Goal: Communication & Community: Participate in discussion

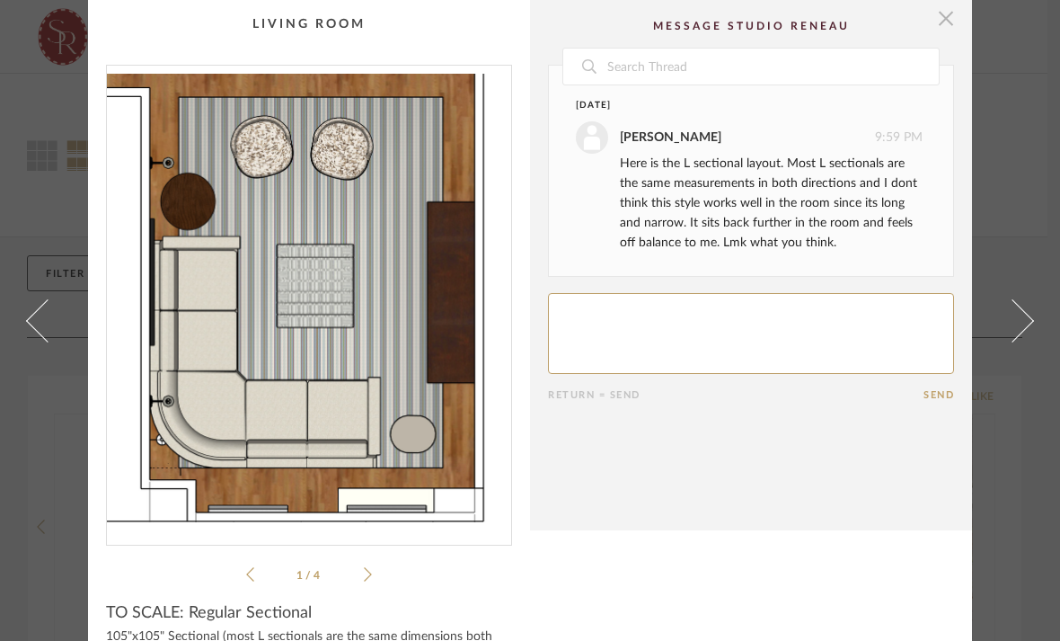
click at [950, 22] on span "button" at bounding box center [946, 18] width 36 height 36
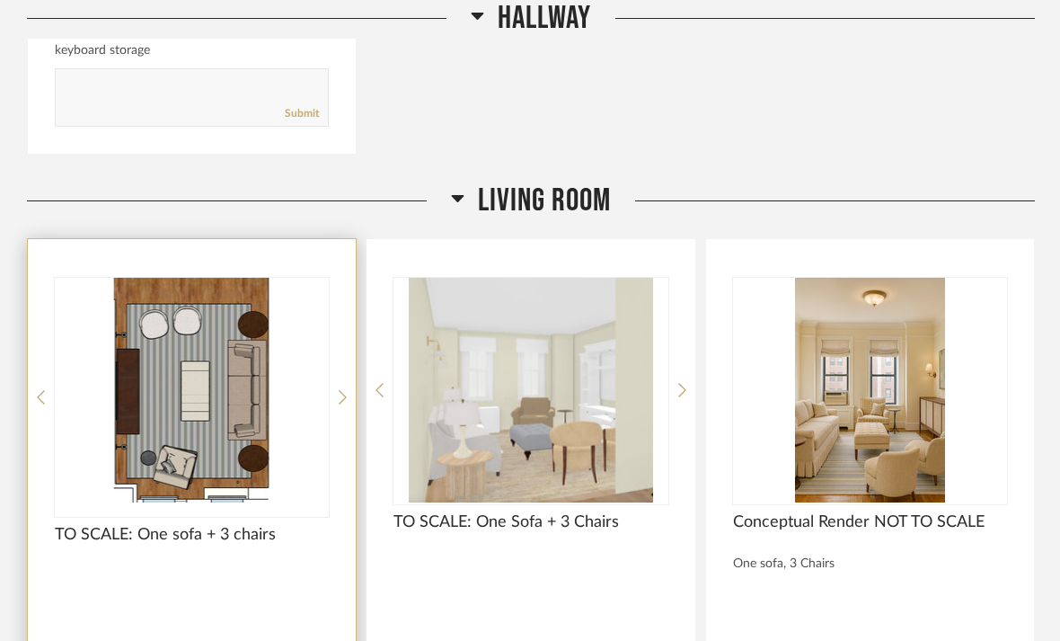
scroll to position [3197, 0]
click at [165, 297] on img "0" at bounding box center [192, 391] width 274 height 225
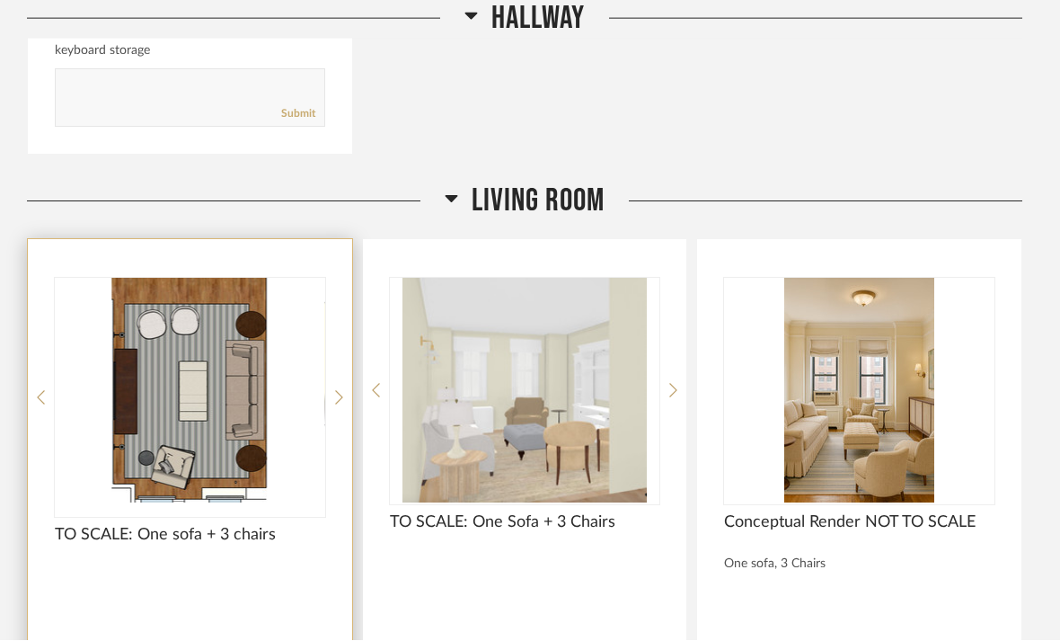
scroll to position [0, 0]
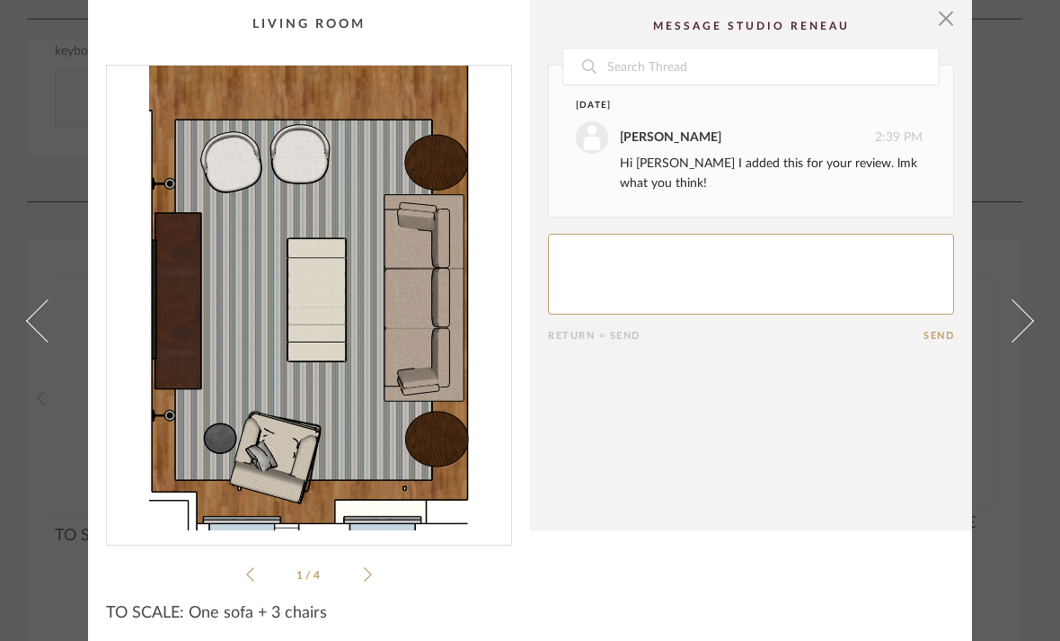
click at [372, 578] on div "1 / 4" at bounding box center [309, 325] width 406 height 520
click at [362, 579] on li "1 / 4" at bounding box center [309, 574] width 110 height 22
click at [360, 575] on li "1 / 4" at bounding box center [309, 574] width 110 height 22
click at [366, 575] on icon at bounding box center [368, 574] width 8 height 16
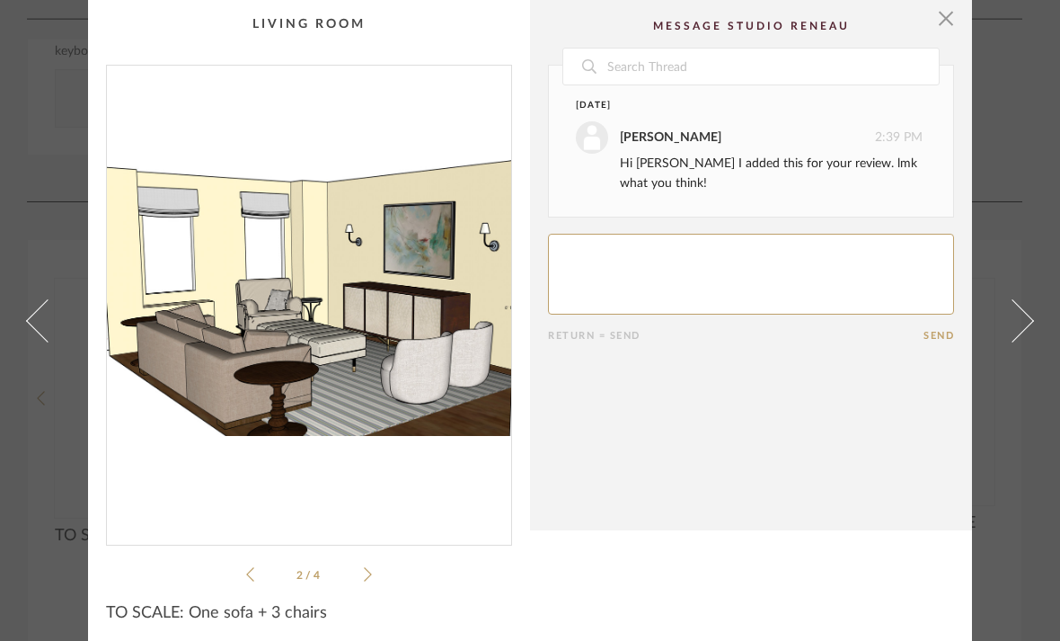
click at [366, 573] on icon at bounding box center [368, 574] width 8 height 16
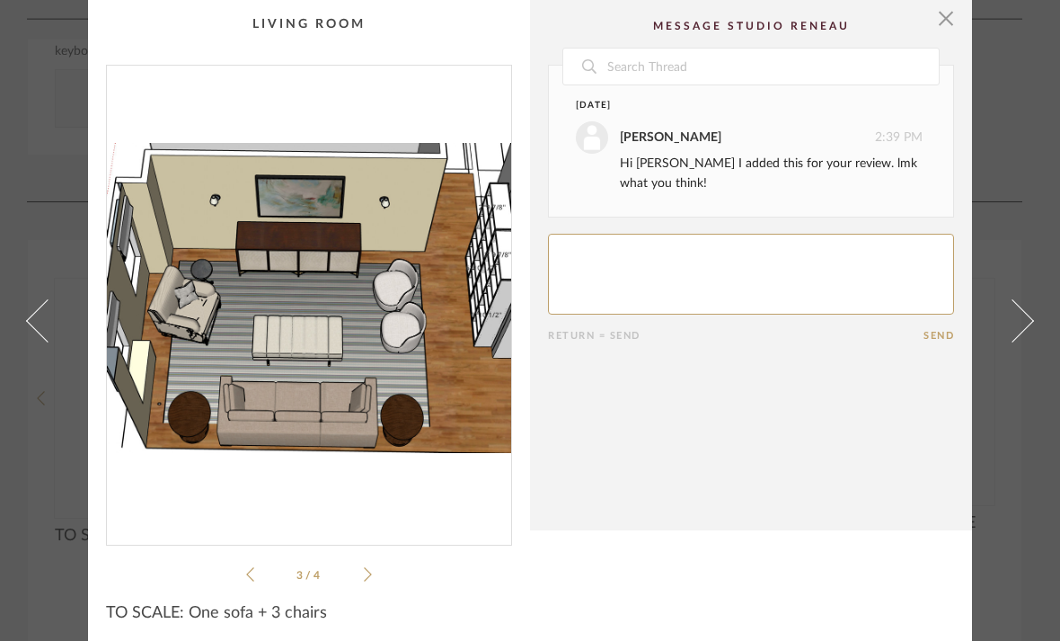
click at [366, 576] on icon at bounding box center [368, 574] width 8 height 16
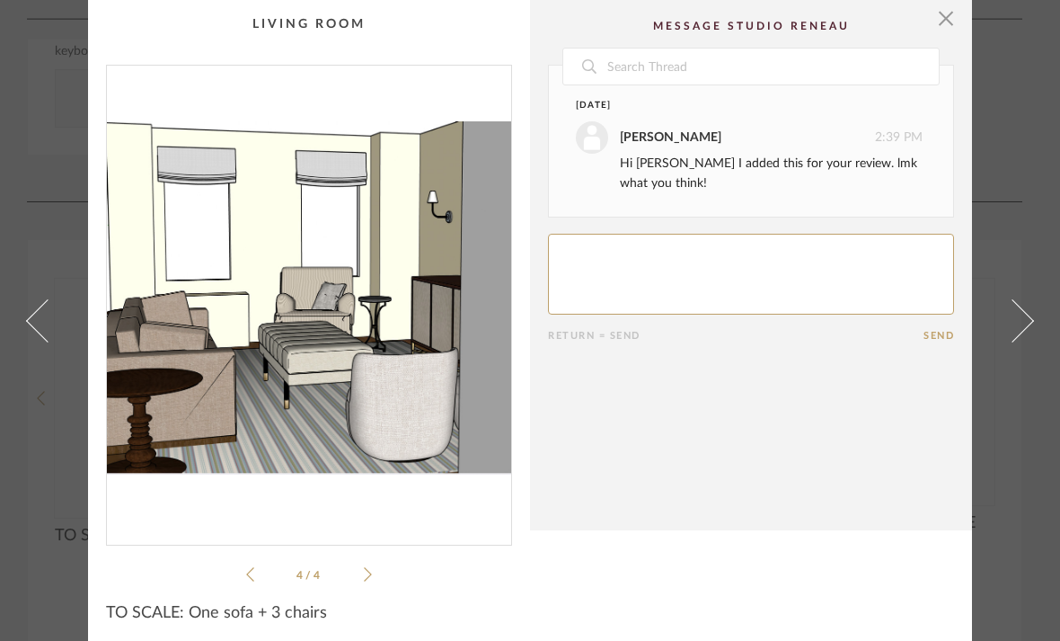
click at [366, 575] on icon at bounding box center [368, 574] width 8 height 16
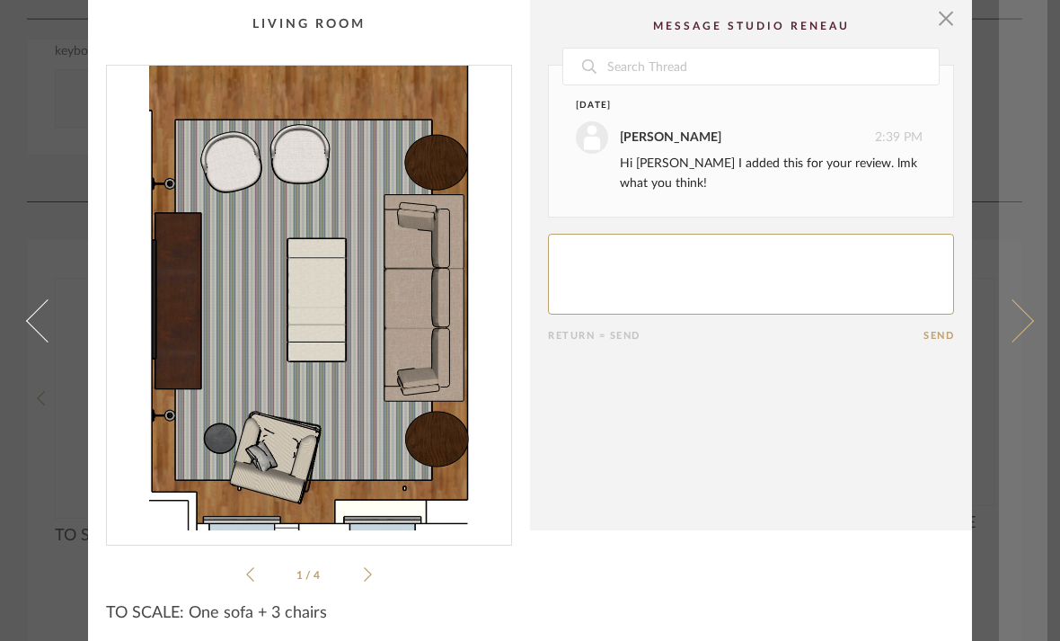
click at [1028, 320] on span at bounding box center [1012, 319] width 43 height 43
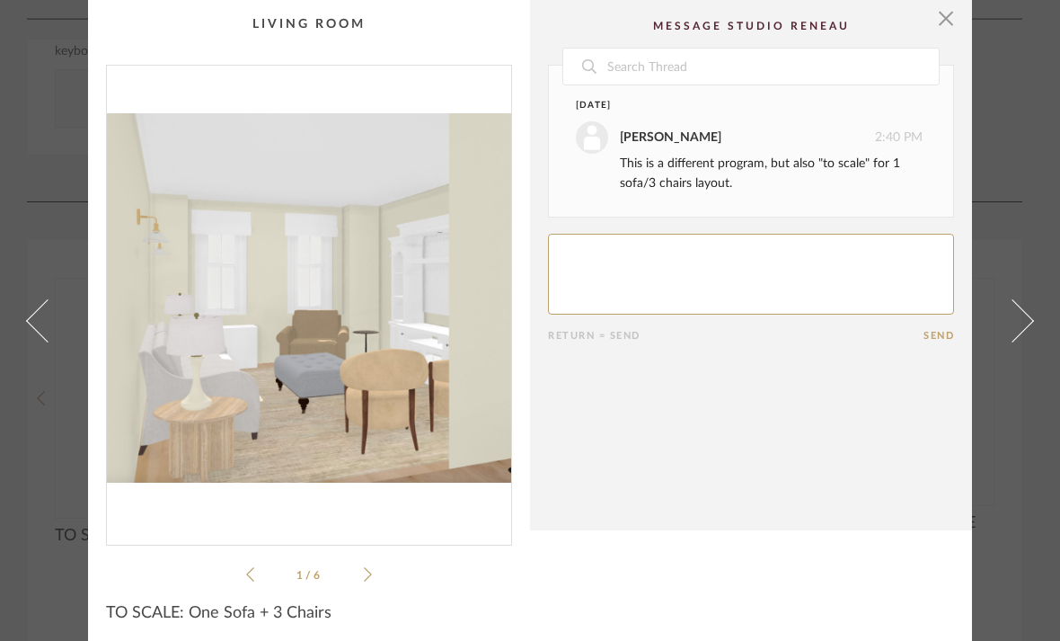
drag, startPoint x: 289, startPoint y: 383, endPoint x: 365, endPoint y: 369, distance: 76.7
click at [364, 369] on img "0" at bounding box center [309, 298] width 404 height 465
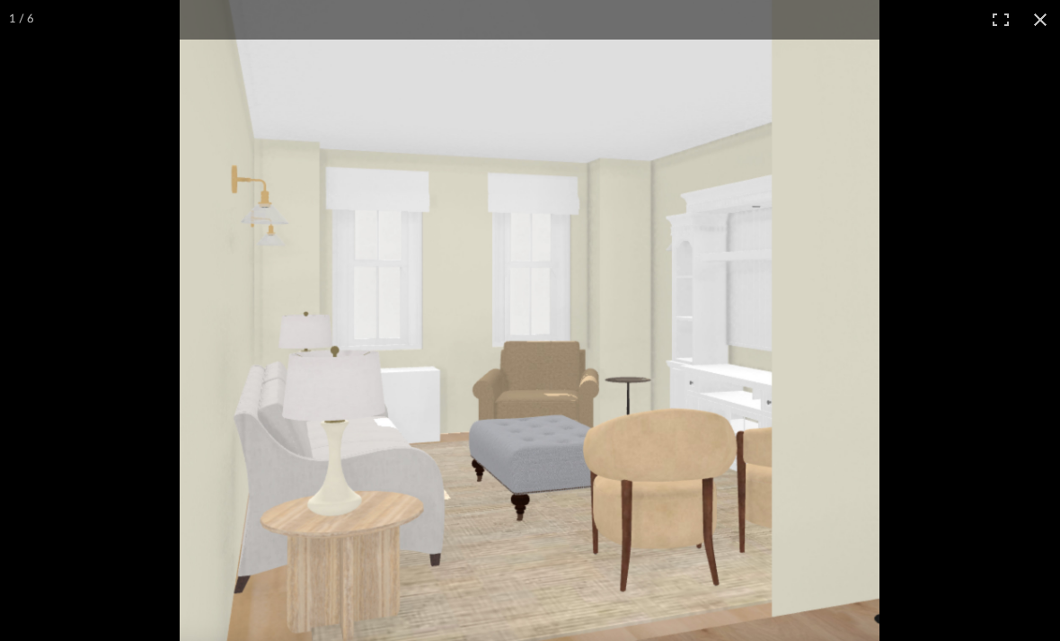
click at [364, 369] on img at bounding box center [530, 320] width 700 height 641
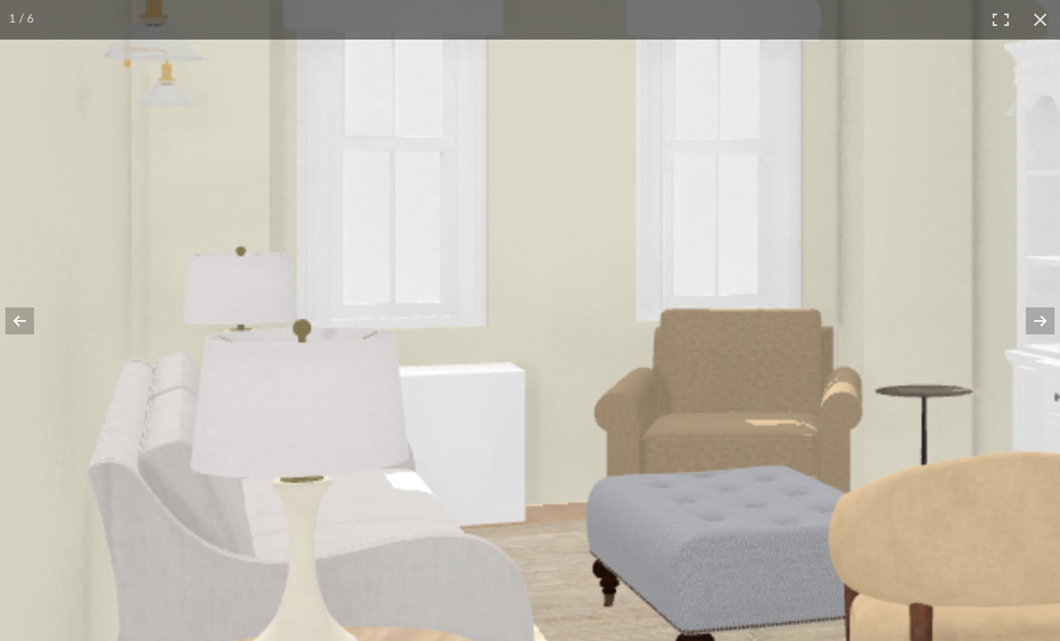
click at [539, 360] on img at bounding box center [715, 265] width 1484 height 1359
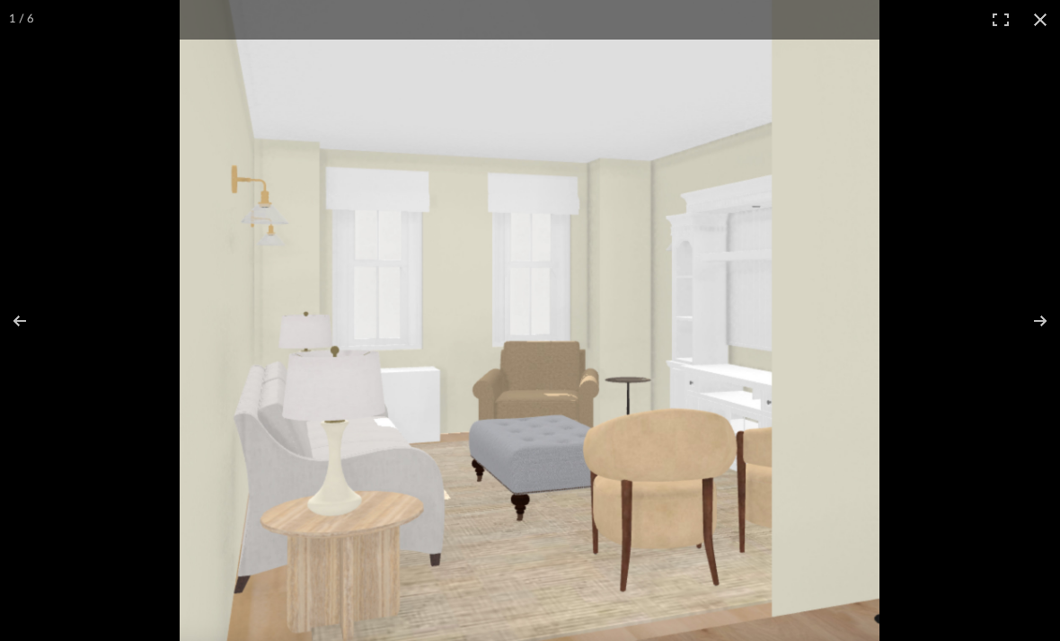
click at [1018, 235] on div at bounding box center [710, 320] width 1060 height 641
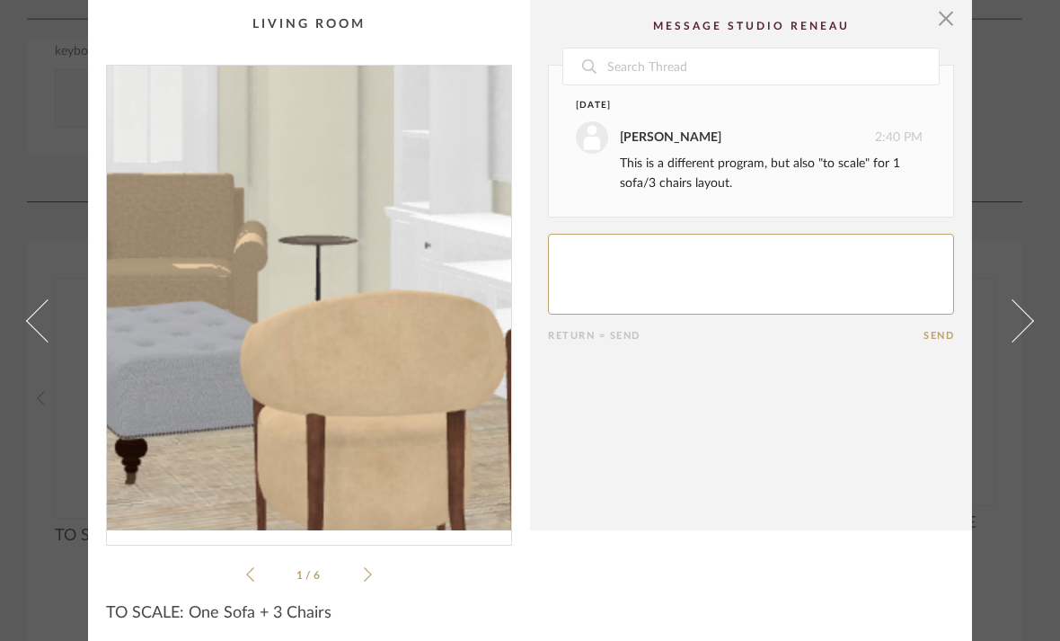
click at [363, 351] on img "0" at bounding box center [309, 298] width 404 height 465
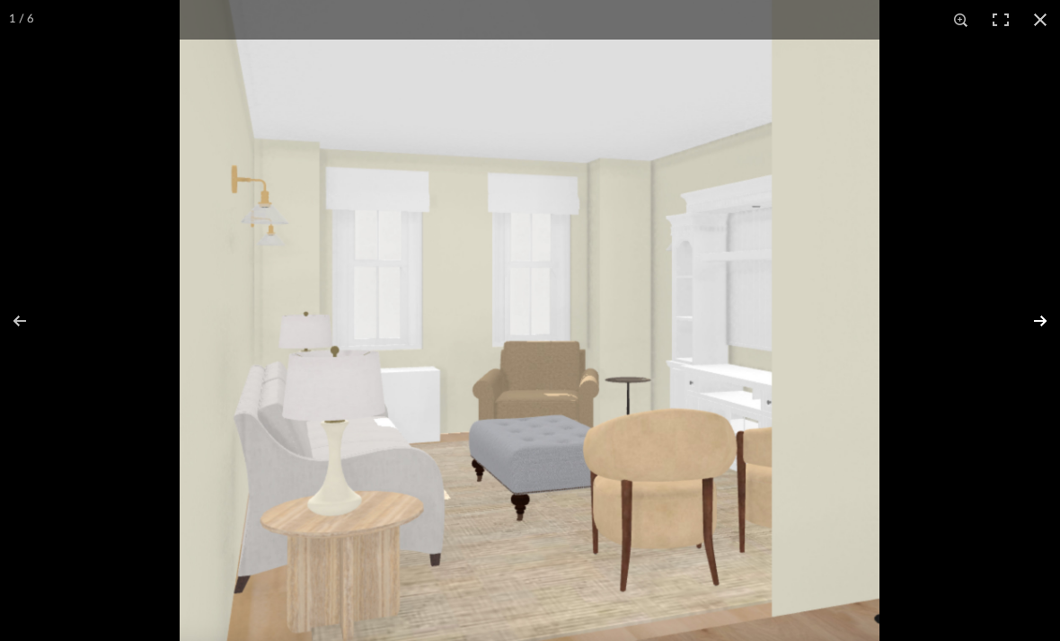
click at [1050, 317] on button at bounding box center [1028, 321] width 63 height 90
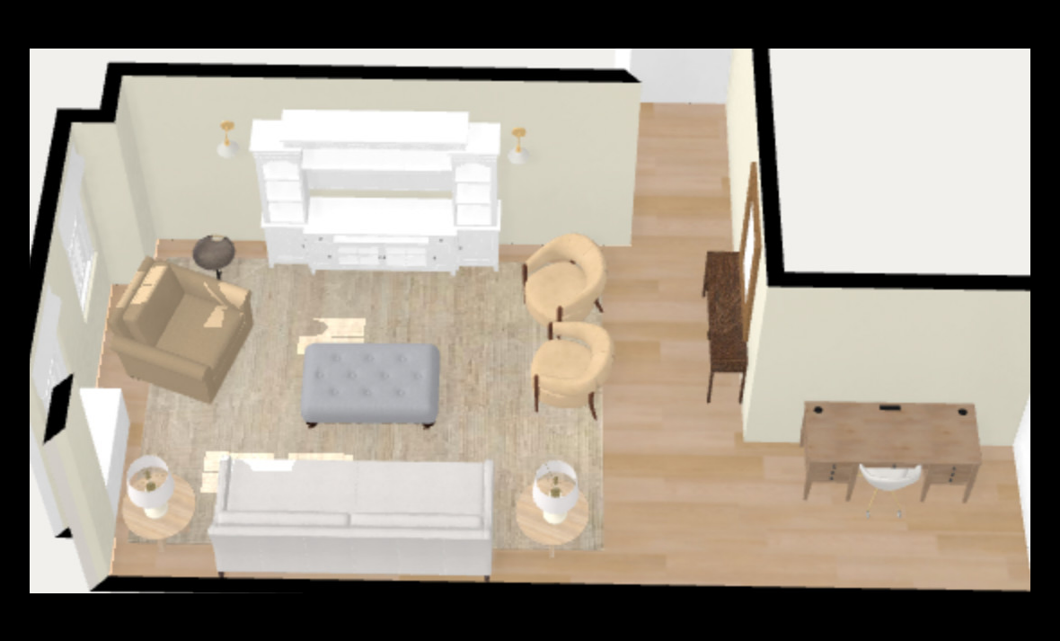
click at [76, 279] on img at bounding box center [530, 321] width 1001 height 545
click at [9, 56] on div at bounding box center [530, 320] width 1060 height 641
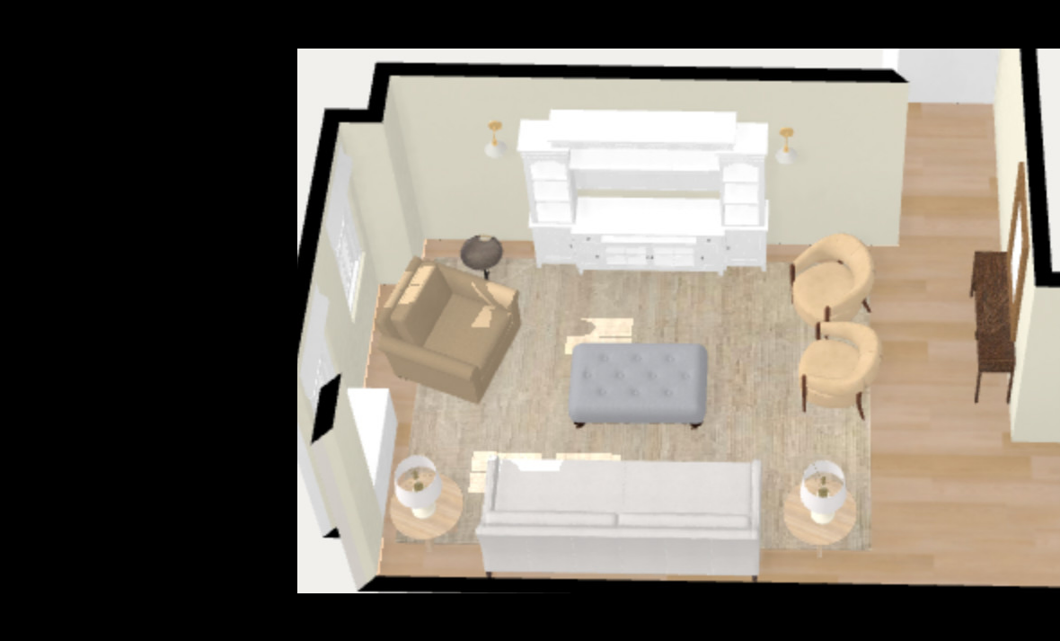
scroll to position [7, 0]
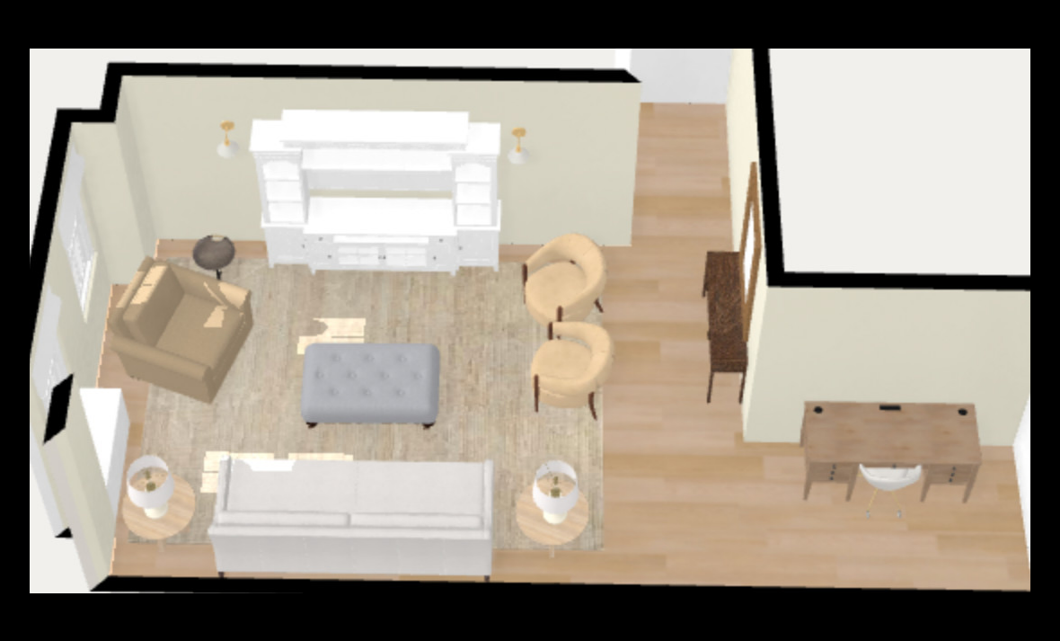
drag, startPoint x: 740, startPoint y: 444, endPoint x: -1, endPoint y: -1, distance: 864.5
click at [763, 403] on img at bounding box center [530, 321] width 1001 height 545
click at [1040, 332] on button at bounding box center [1028, 321] width 63 height 90
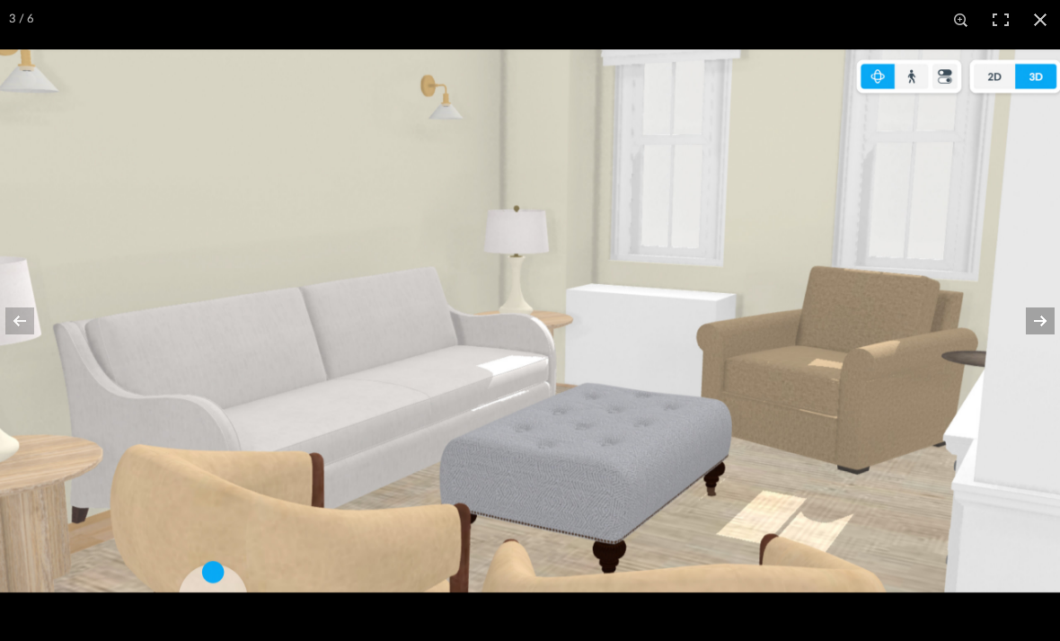
click at [1041, 332] on button at bounding box center [1028, 321] width 63 height 90
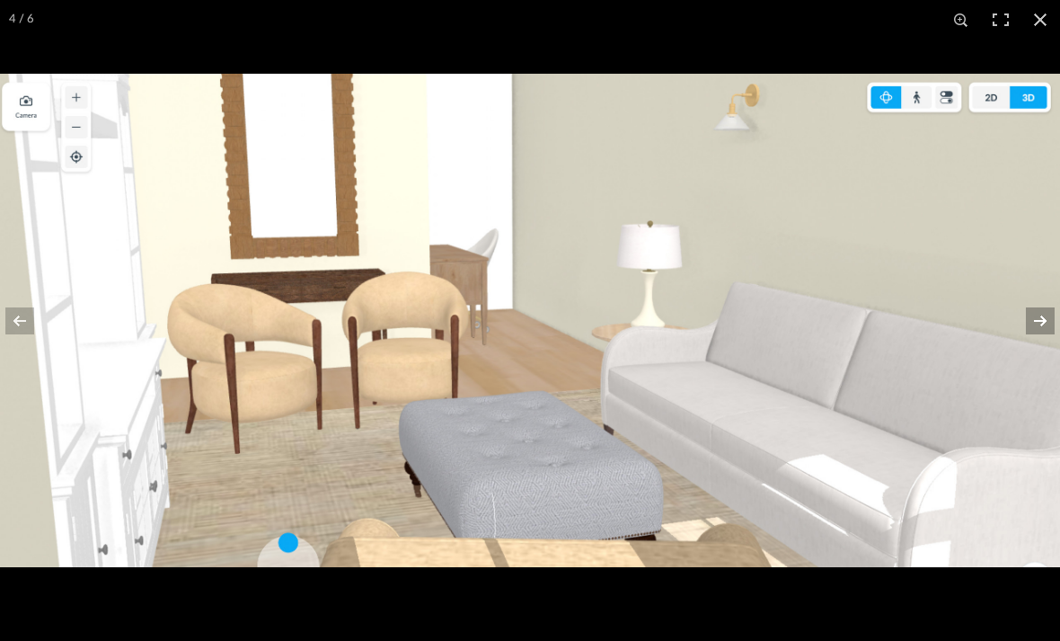
click at [1041, 333] on button at bounding box center [1028, 321] width 63 height 90
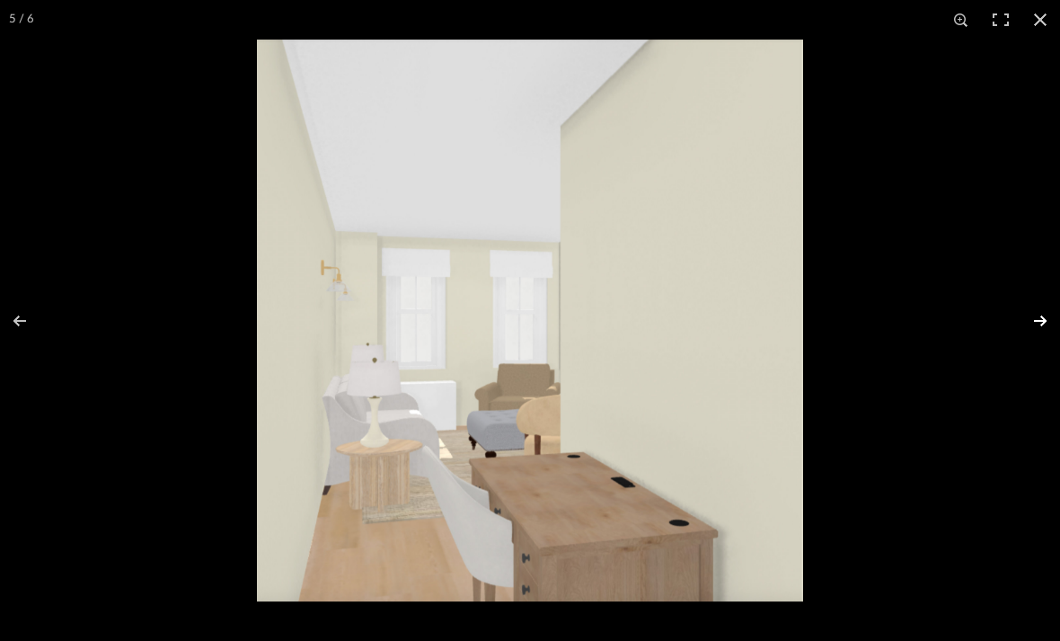
click at [1041, 334] on button at bounding box center [1028, 321] width 63 height 90
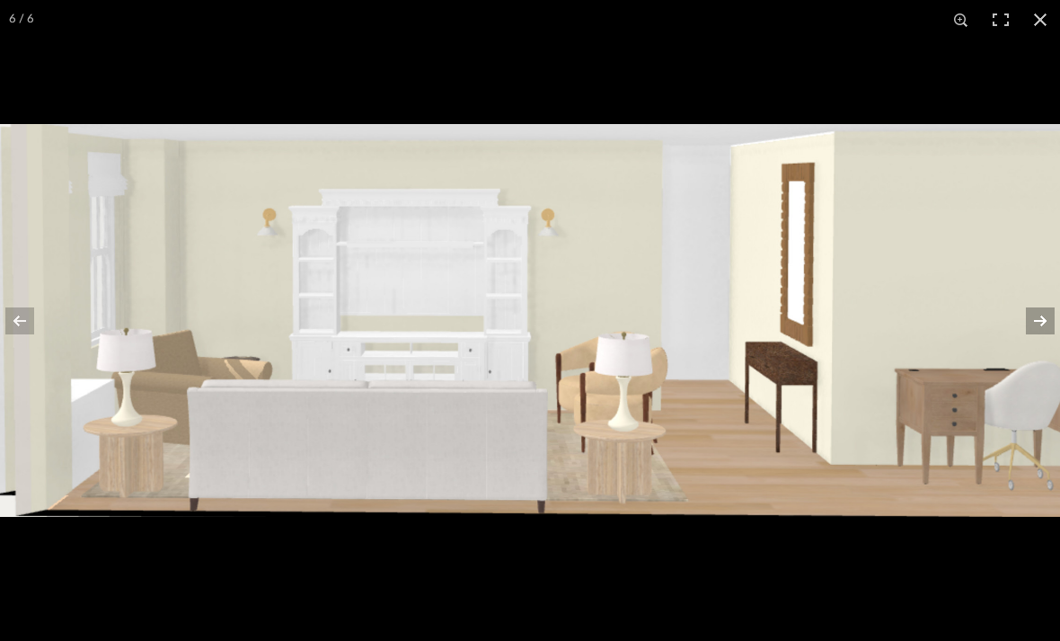
click at [1041, 334] on button at bounding box center [1028, 321] width 63 height 90
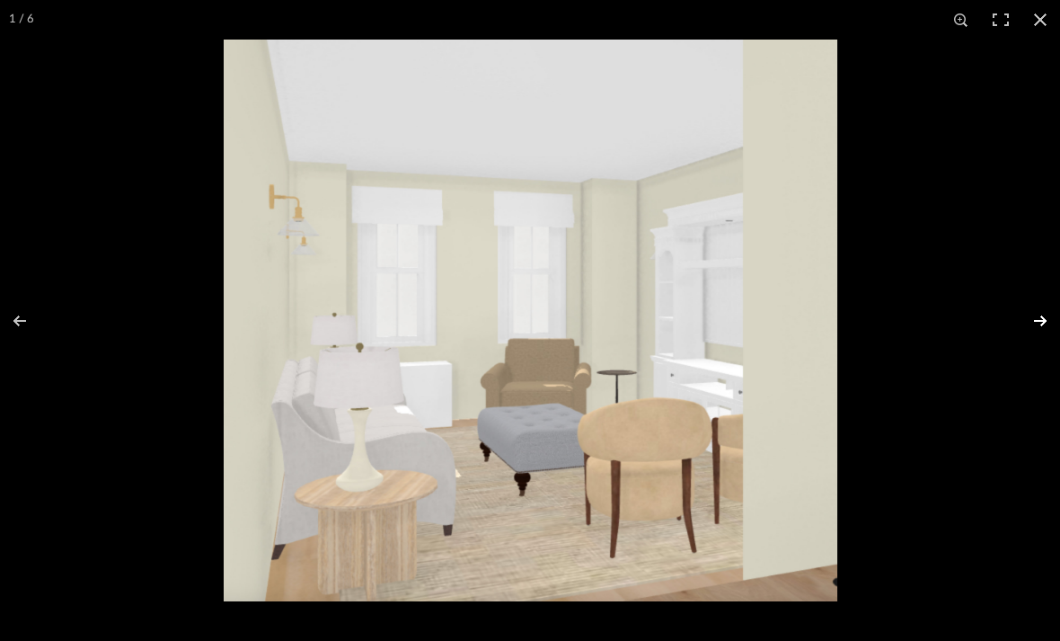
click at [1041, 335] on button at bounding box center [1028, 321] width 63 height 90
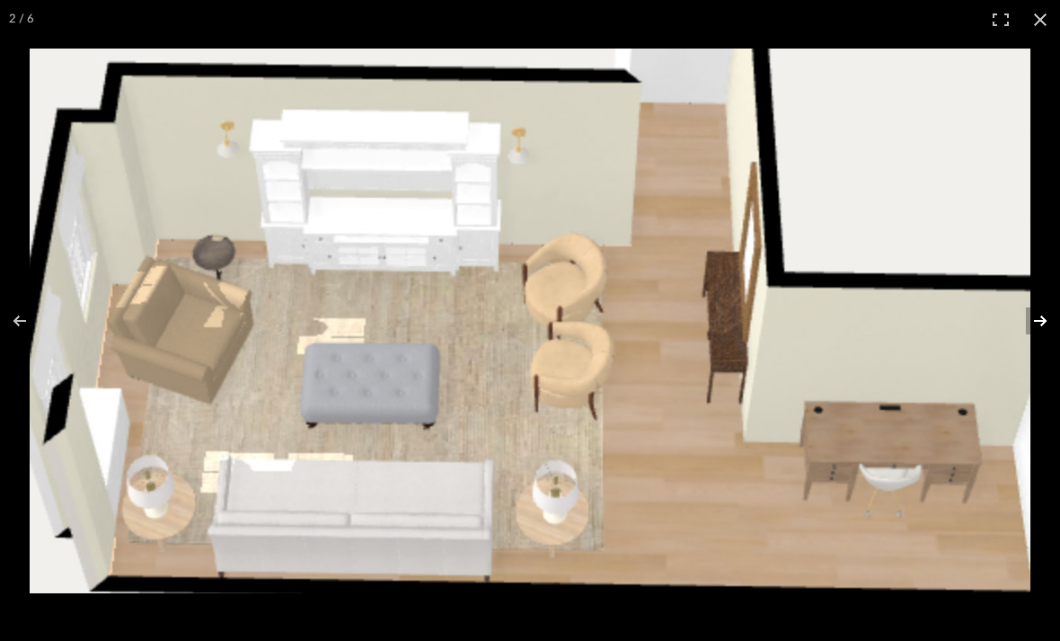
click at [1040, 336] on button at bounding box center [1028, 321] width 63 height 90
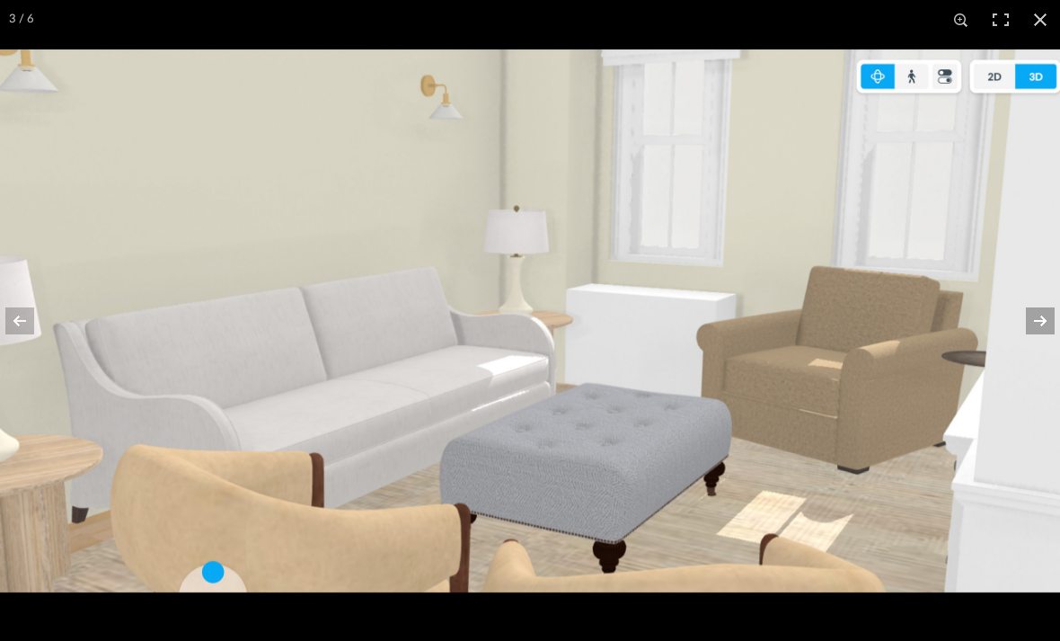
click at [1040, 336] on button at bounding box center [1028, 321] width 63 height 90
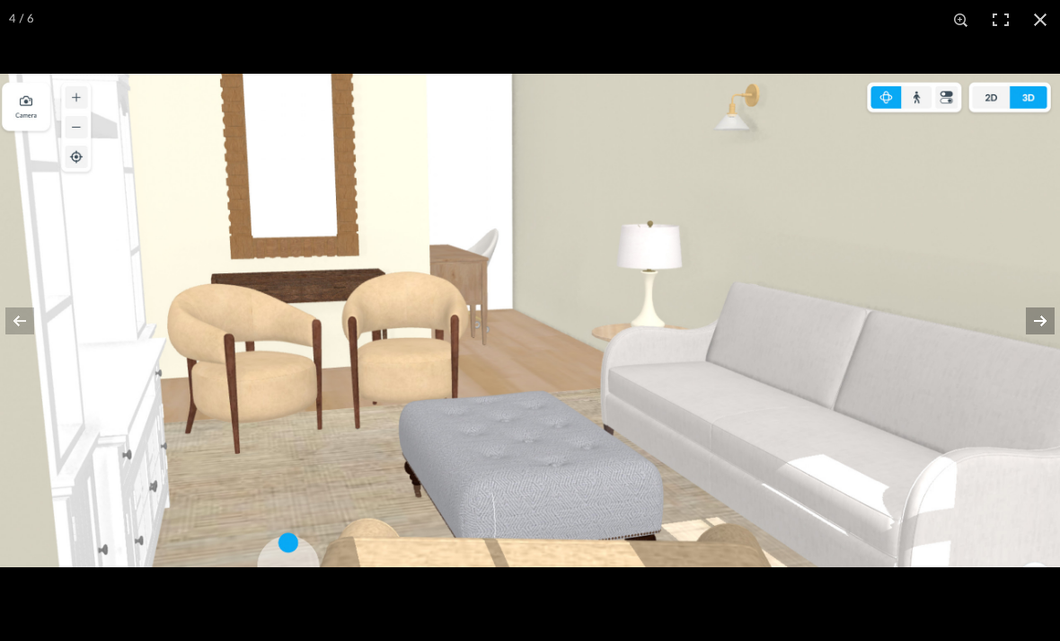
click at [1040, 336] on button at bounding box center [1028, 321] width 63 height 90
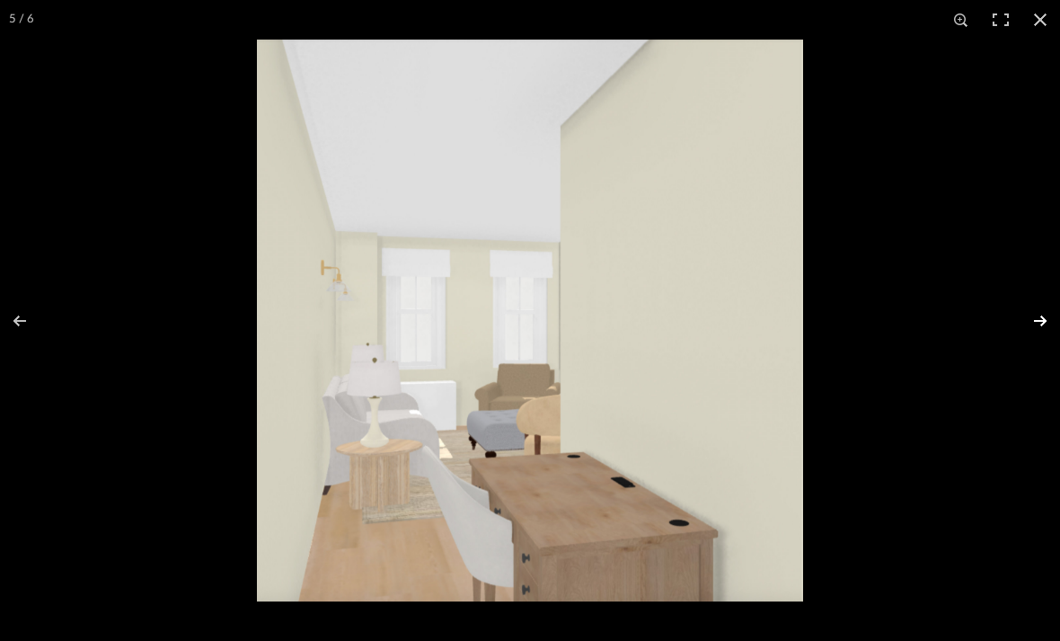
click at [1040, 336] on button at bounding box center [1028, 321] width 63 height 90
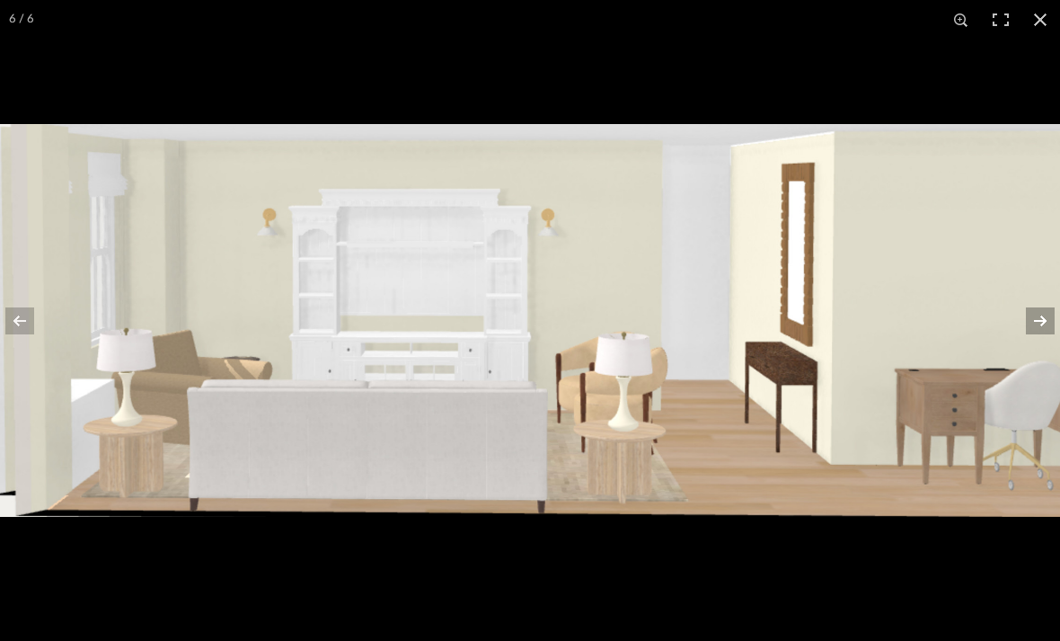
click at [1040, 335] on button at bounding box center [1028, 321] width 63 height 90
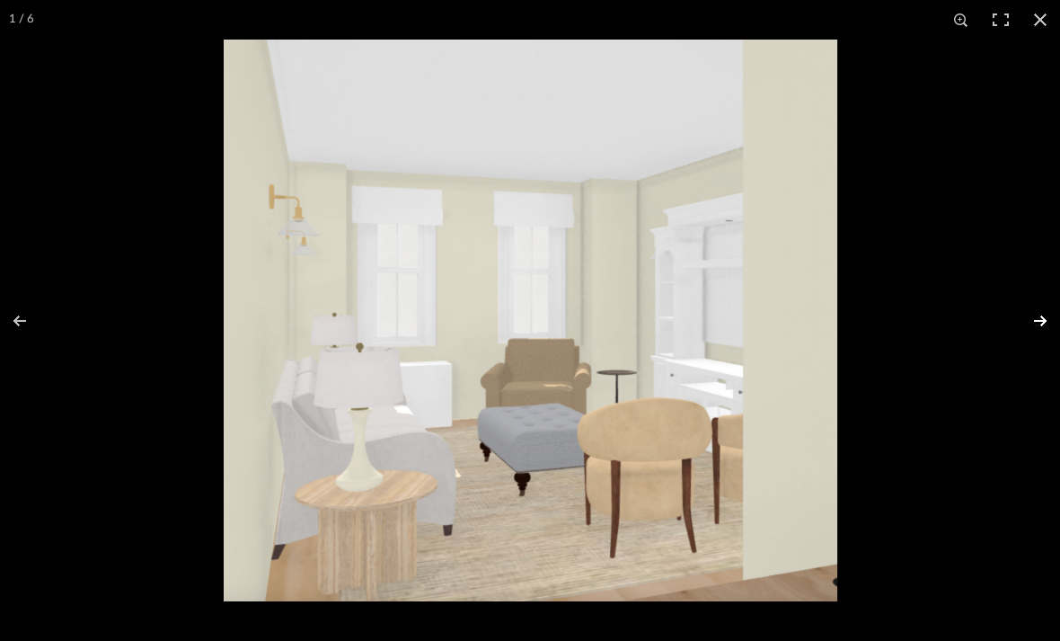
click at [1040, 335] on button at bounding box center [1028, 321] width 63 height 90
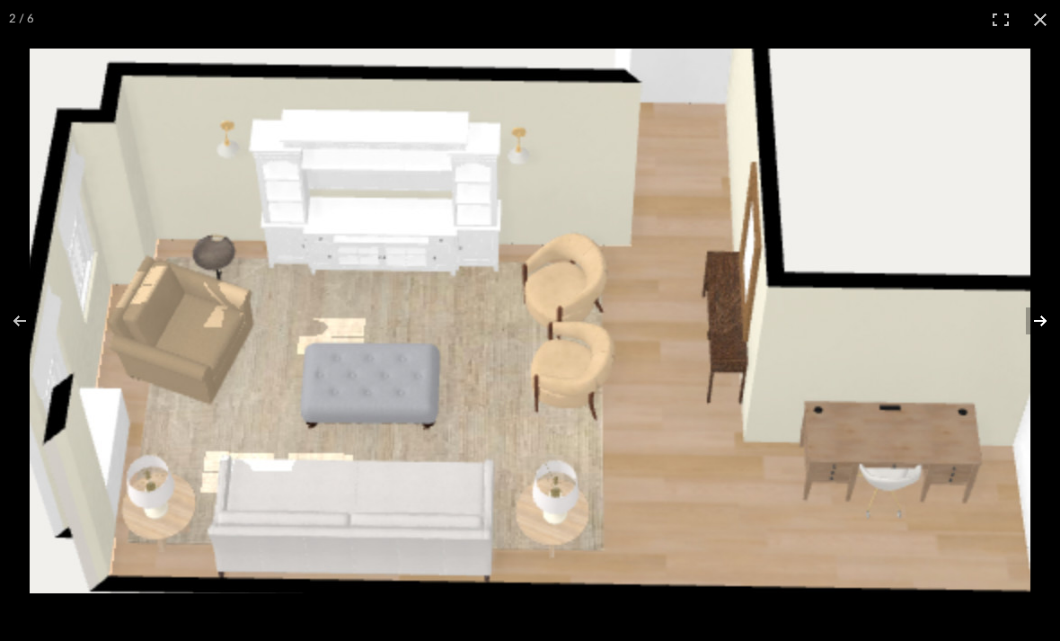
click at [1041, 353] on button at bounding box center [1028, 321] width 63 height 90
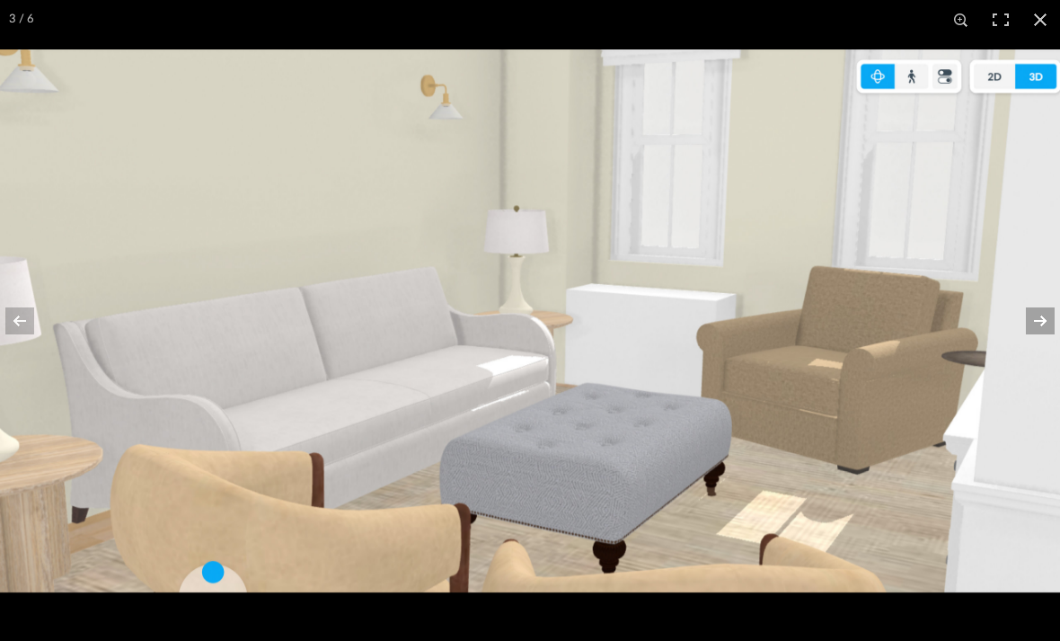
click at [1041, 353] on button at bounding box center [1028, 321] width 63 height 90
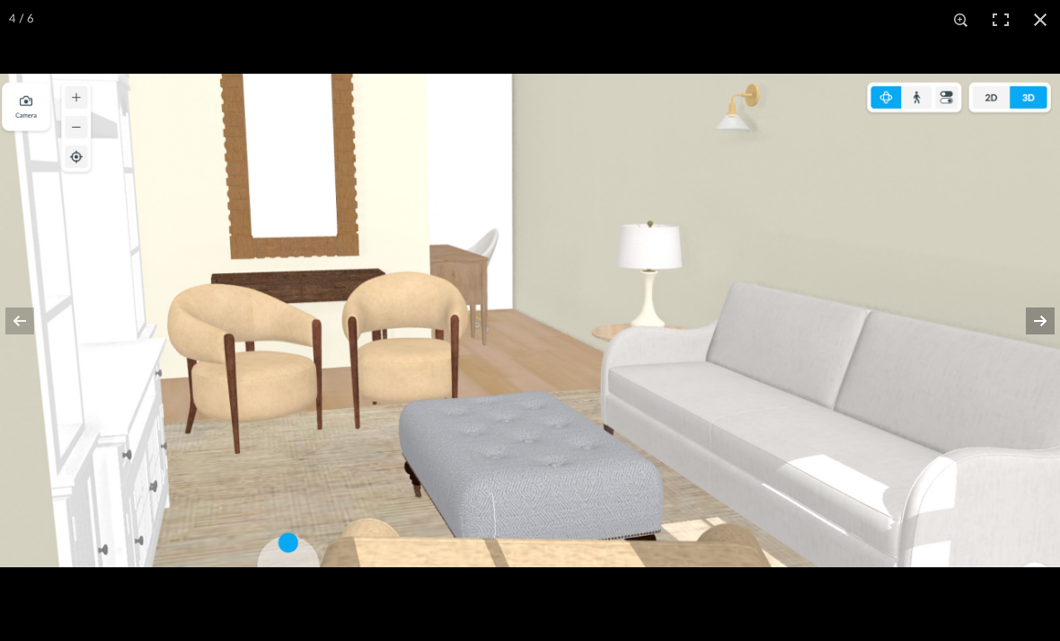
click at [1041, 353] on button at bounding box center [1028, 321] width 63 height 90
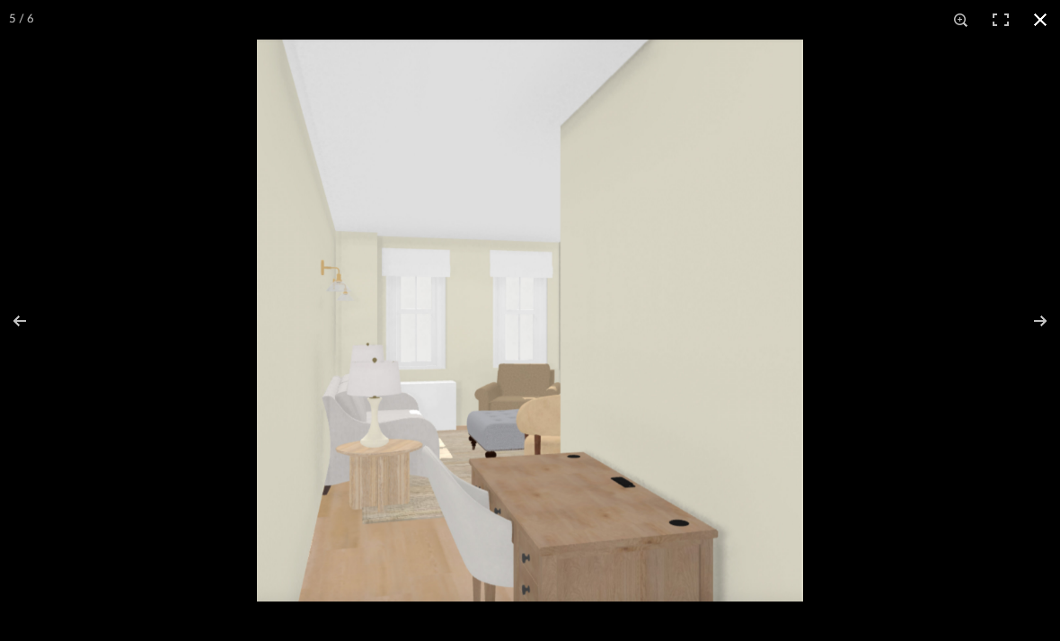
click at [1042, 30] on button at bounding box center [1041, 20] width 40 height 40
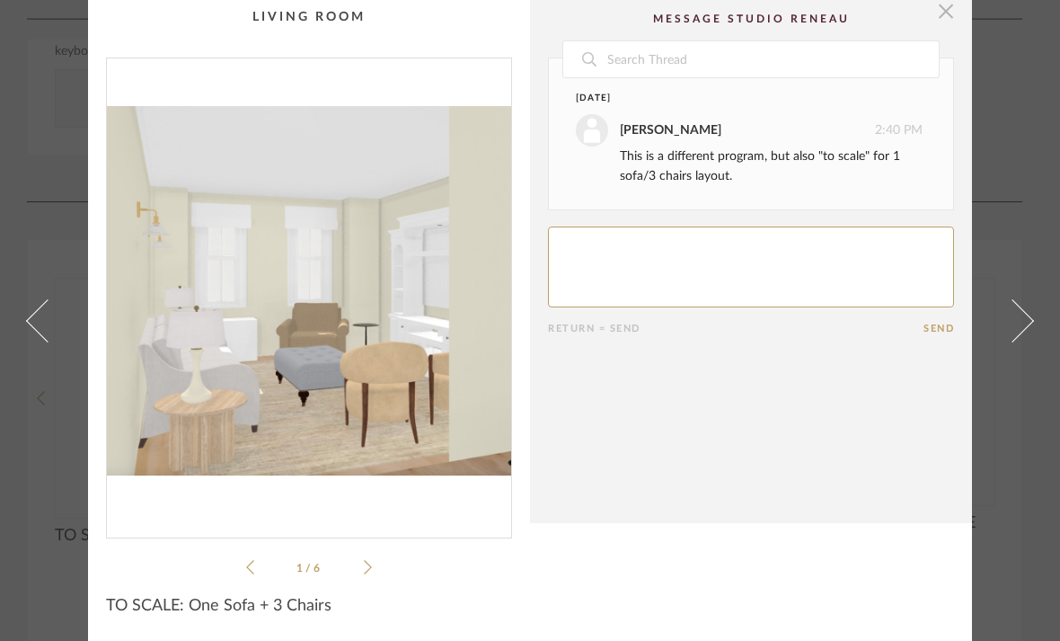
click at [950, 19] on span "button" at bounding box center [946, 11] width 36 height 36
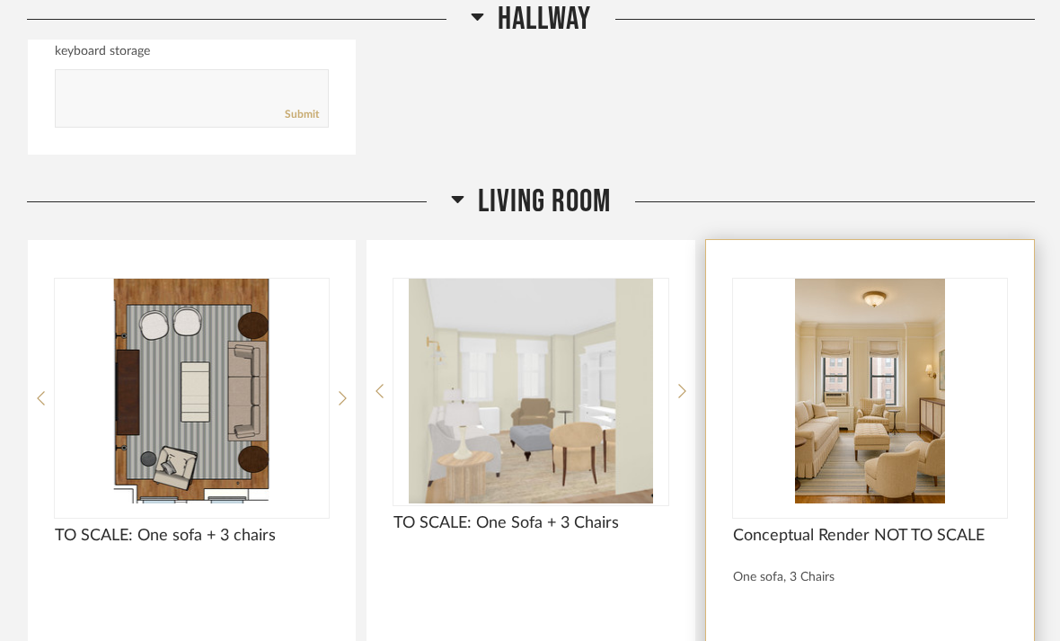
scroll to position [3244, 0]
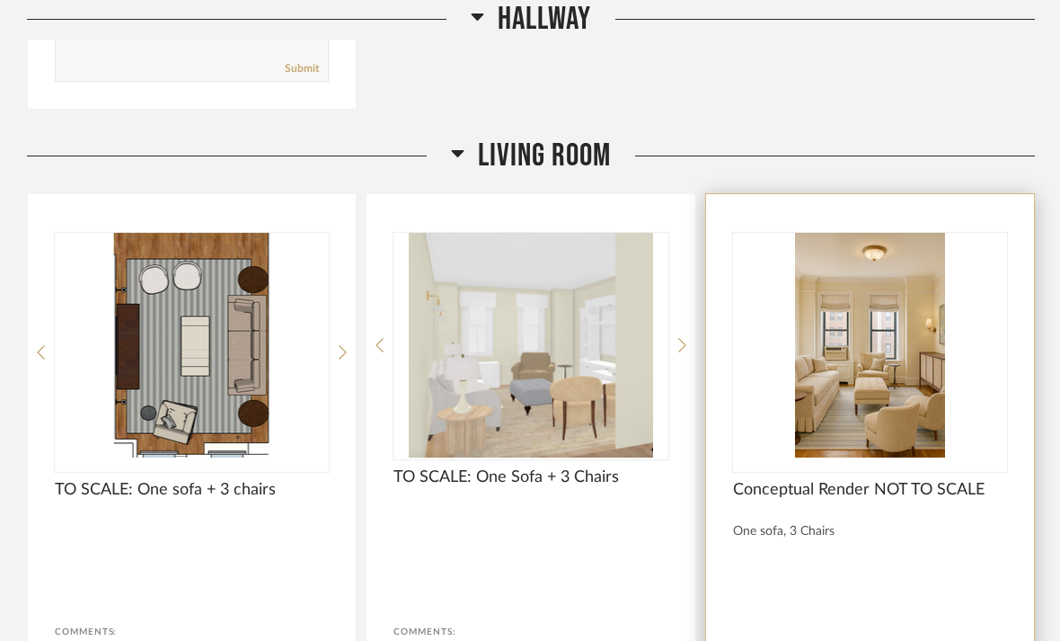
click at [851, 343] on img "0" at bounding box center [870, 345] width 274 height 225
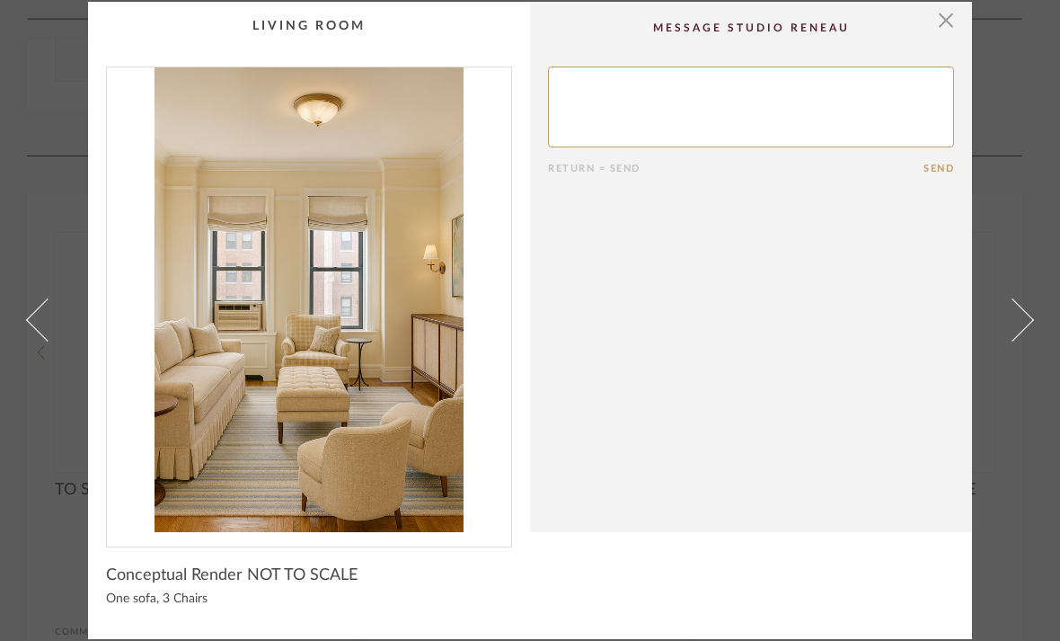
click at [1023, 318] on span at bounding box center [1012, 319] width 43 height 43
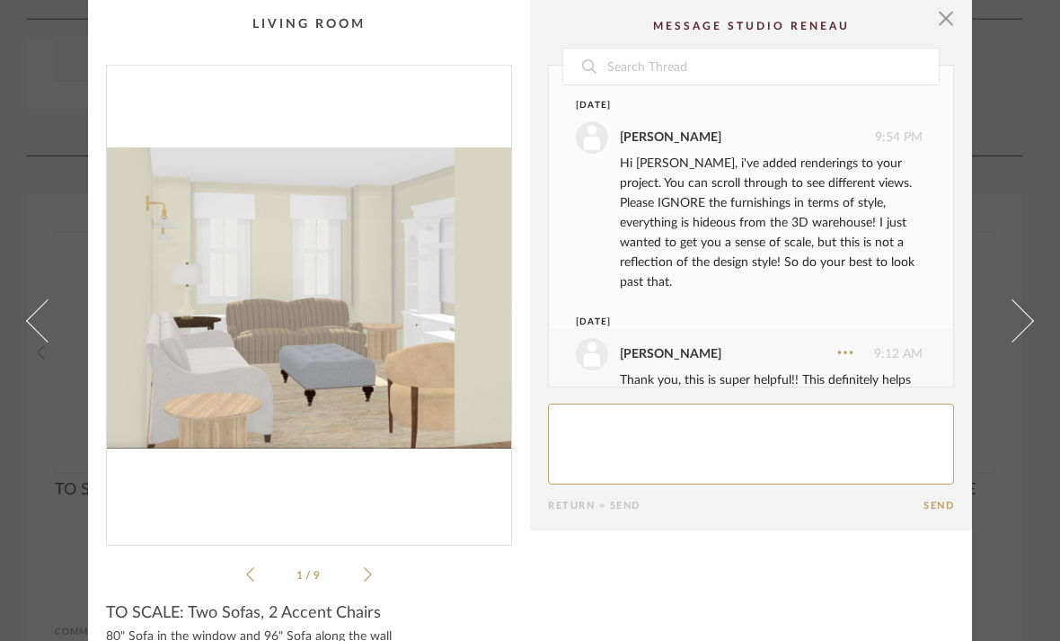
scroll to position [244, 0]
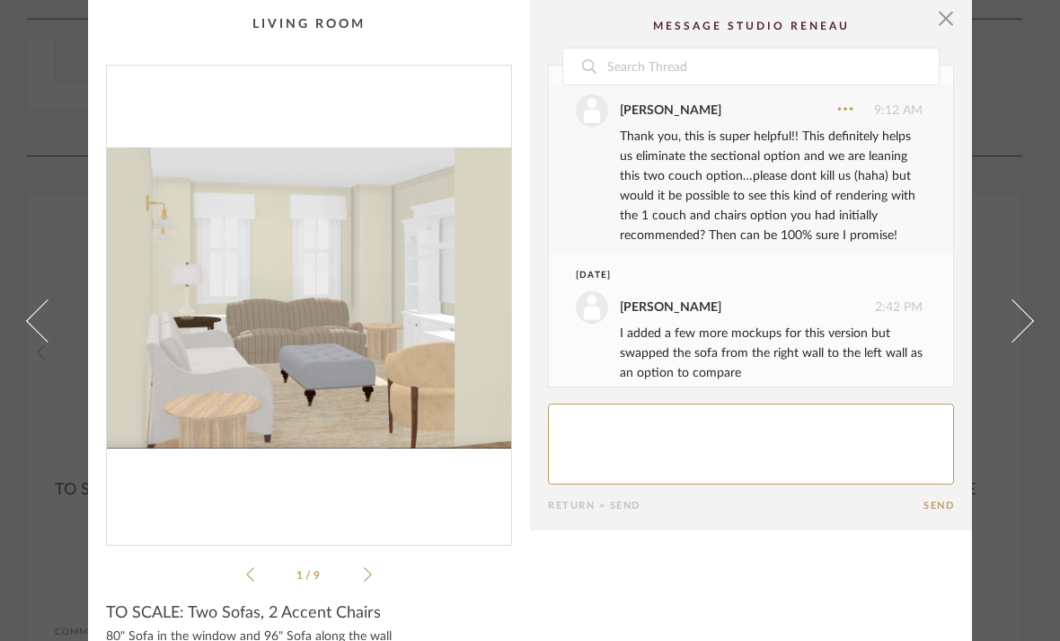
click at [366, 577] on icon at bounding box center [368, 574] width 8 height 16
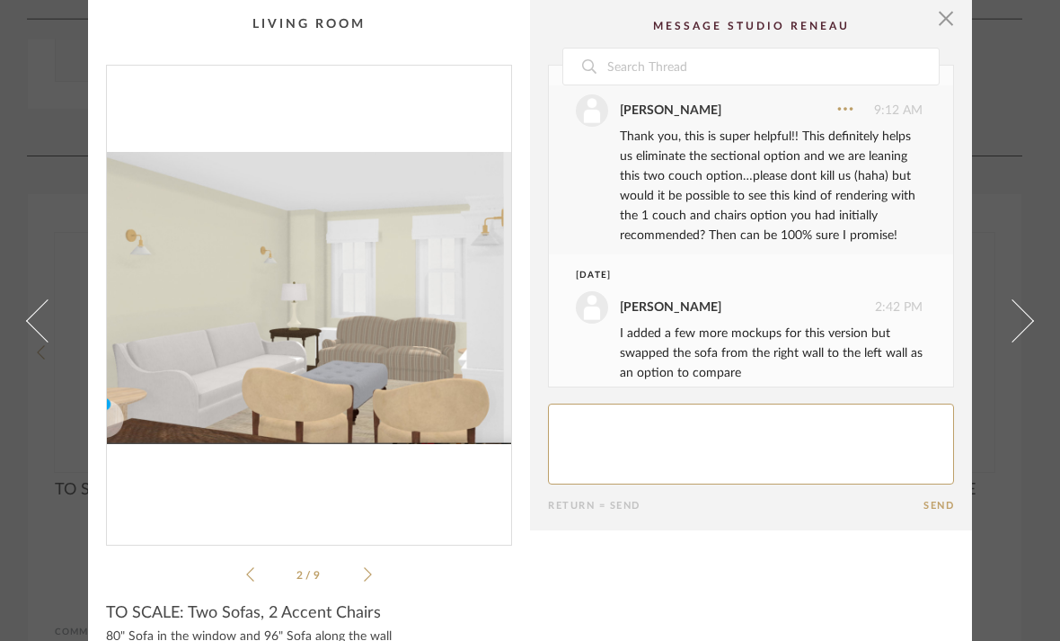
click at [366, 577] on icon at bounding box center [368, 574] width 8 height 16
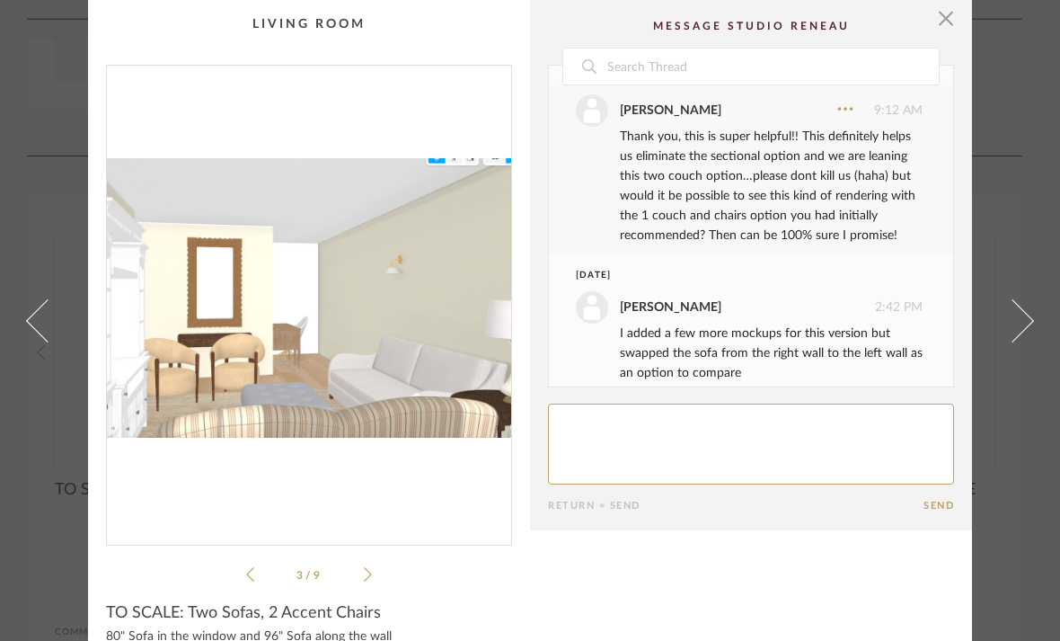
click at [248, 579] on icon at bounding box center [250, 574] width 8 height 16
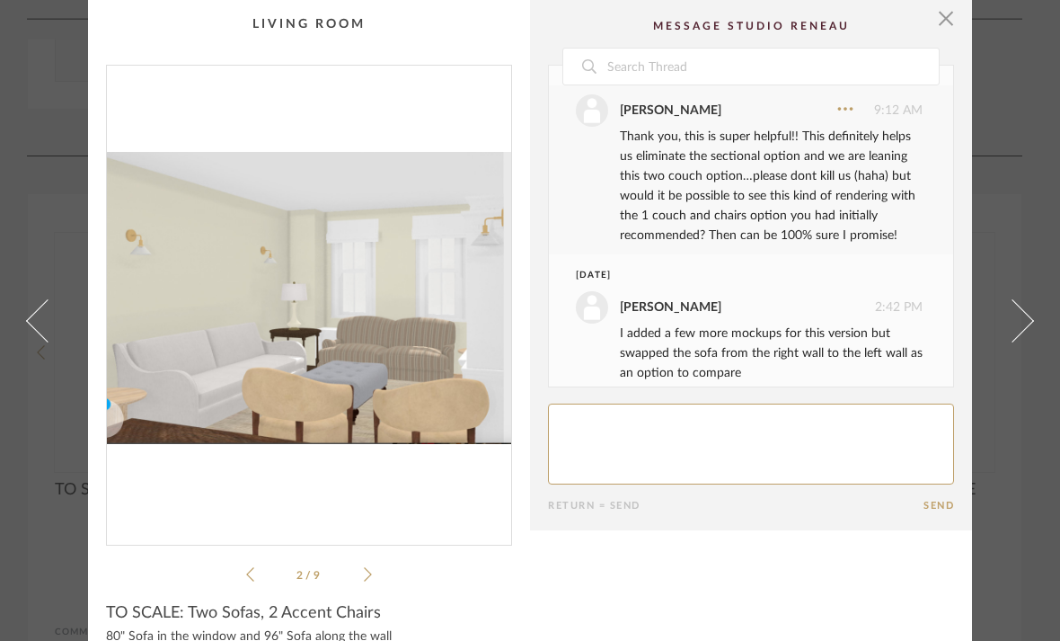
click at [374, 575] on div "2 / 9" at bounding box center [309, 325] width 406 height 520
click at [366, 580] on icon at bounding box center [368, 574] width 8 height 16
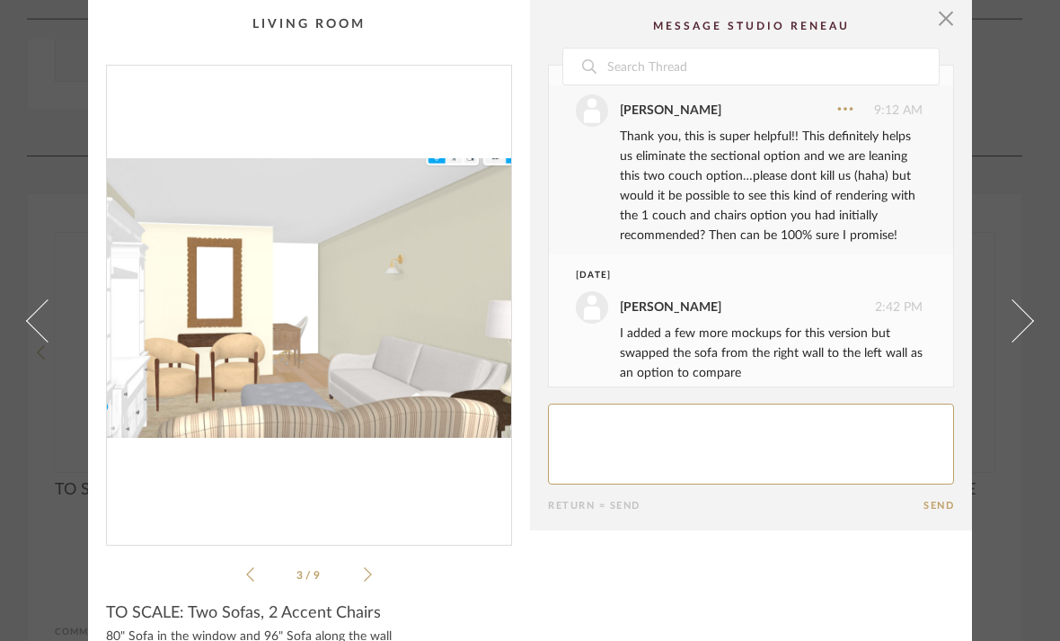
click at [366, 580] on icon at bounding box center [368, 574] width 8 height 16
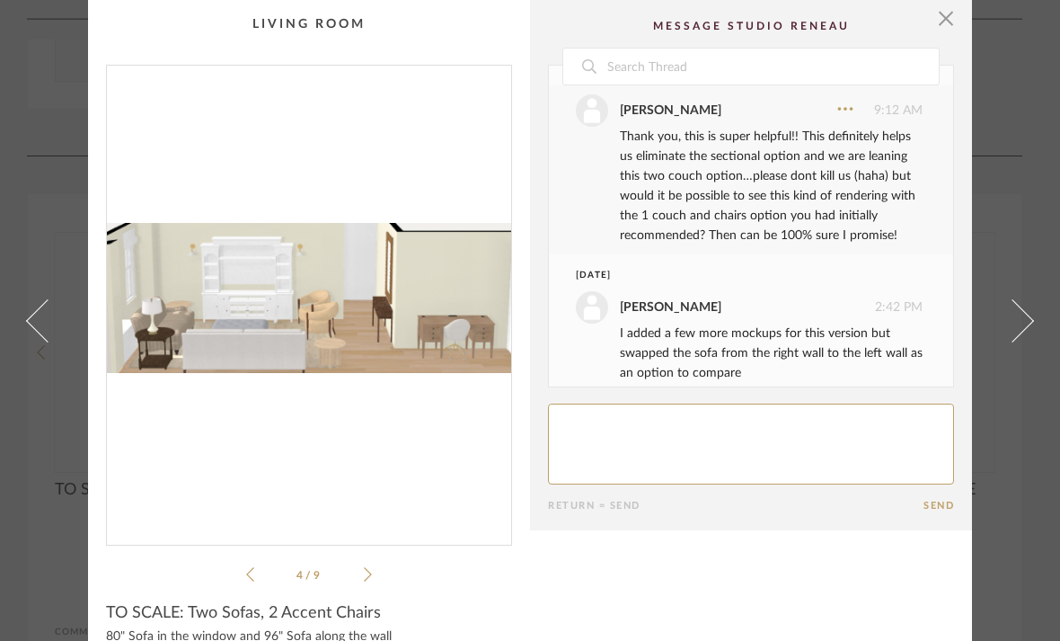
click at [366, 580] on icon at bounding box center [368, 574] width 8 height 16
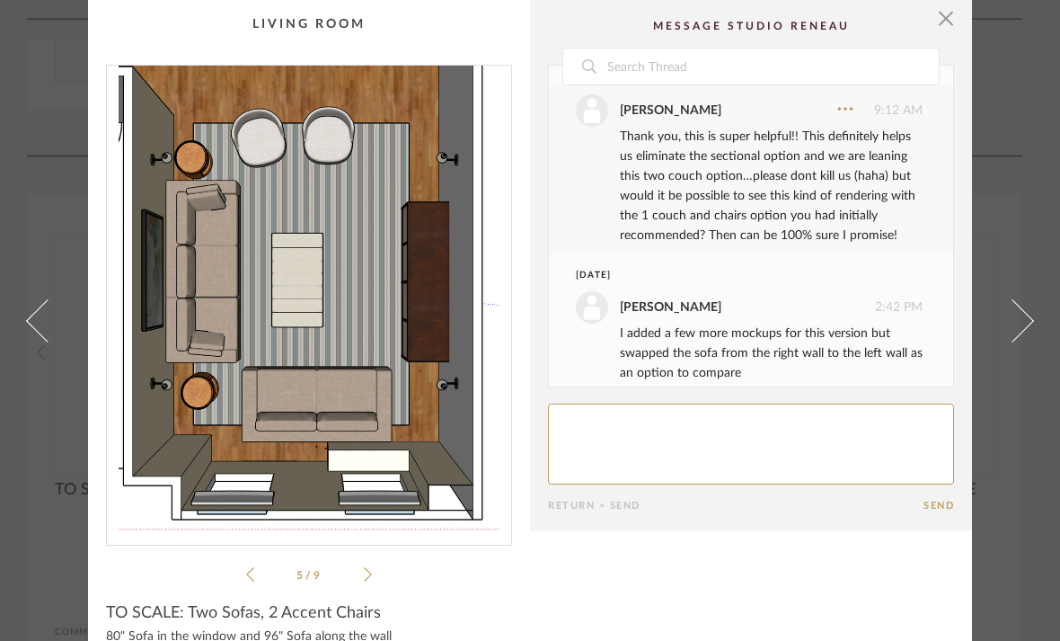
click at [365, 581] on icon at bounding box center [368, 574] width 8 height 16
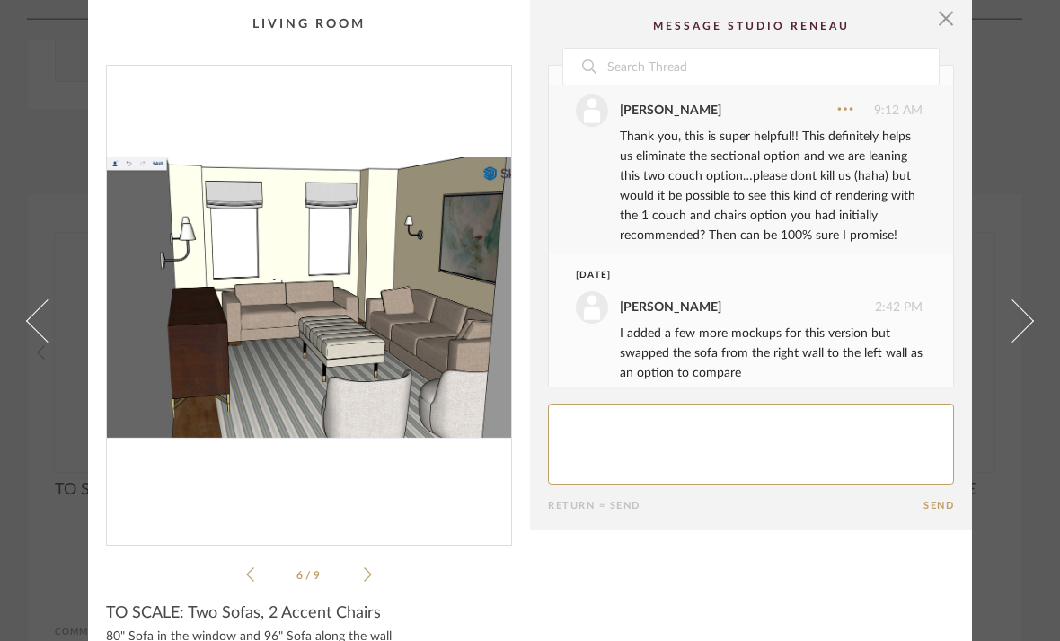
click at [365, 581] on icon at bounding box center [368, 574] width 8 height 16
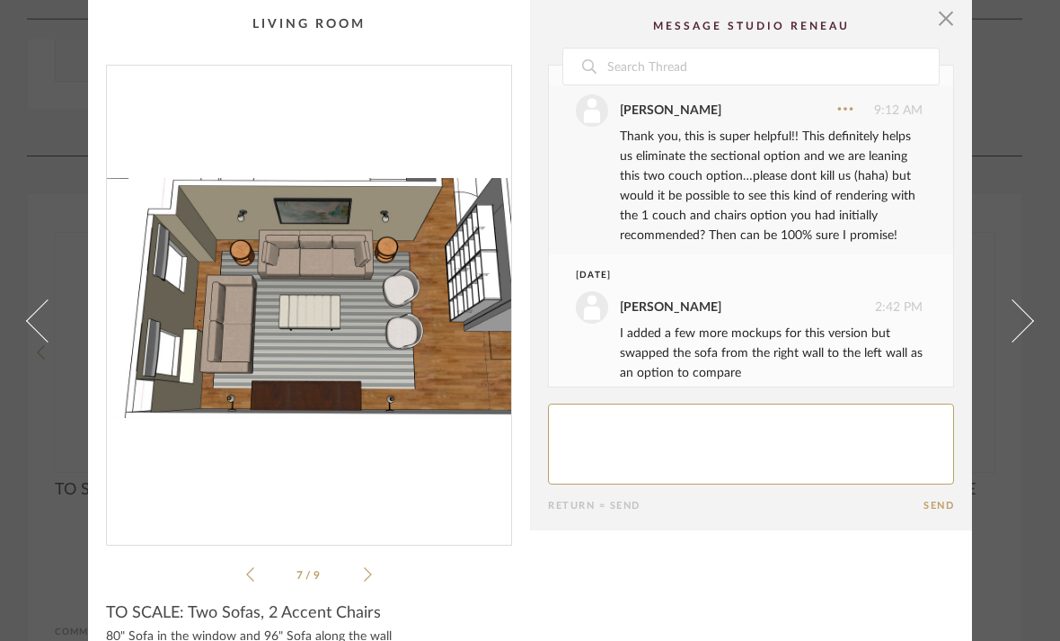
click at [365, 581] on icon at bounding box center [368, 574] width 8 height 16
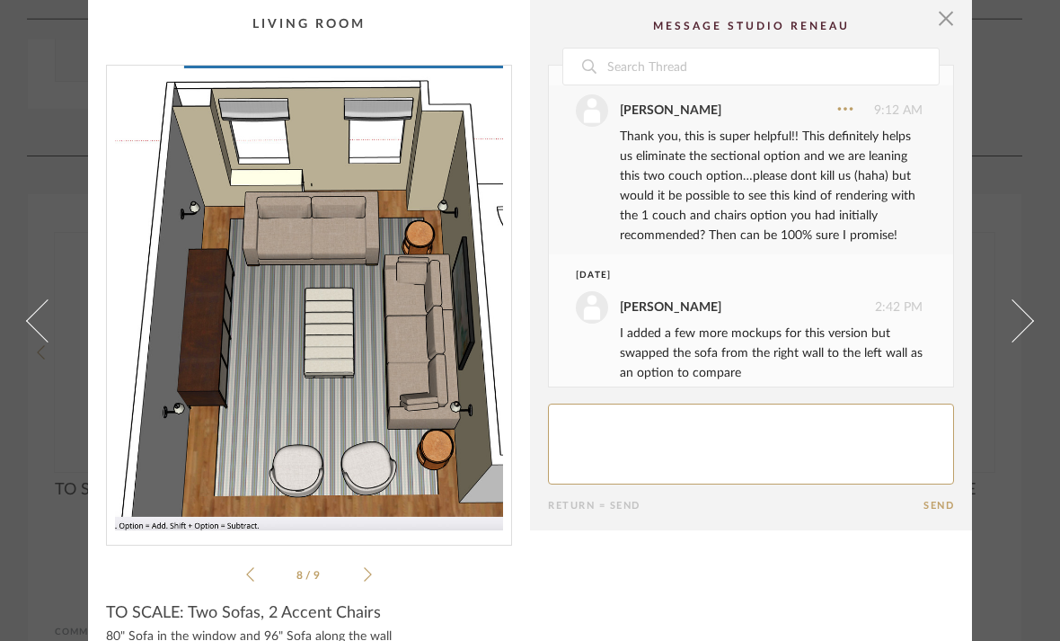
click at [365, 583] on ul "8 / 9" at bounding box center [309, 574] width 126 height 22
click at [370, 577] on icon at bounding box center [368, 574] width 8 height 16
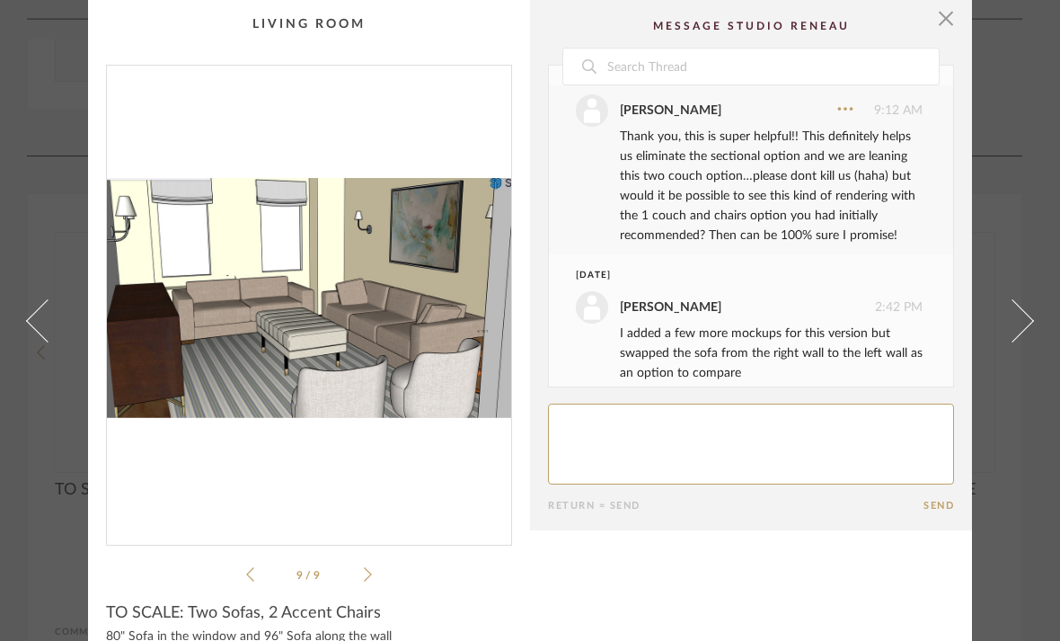
click at [369, 577] on icon at bounding box center [368, 574] width 8 height 16
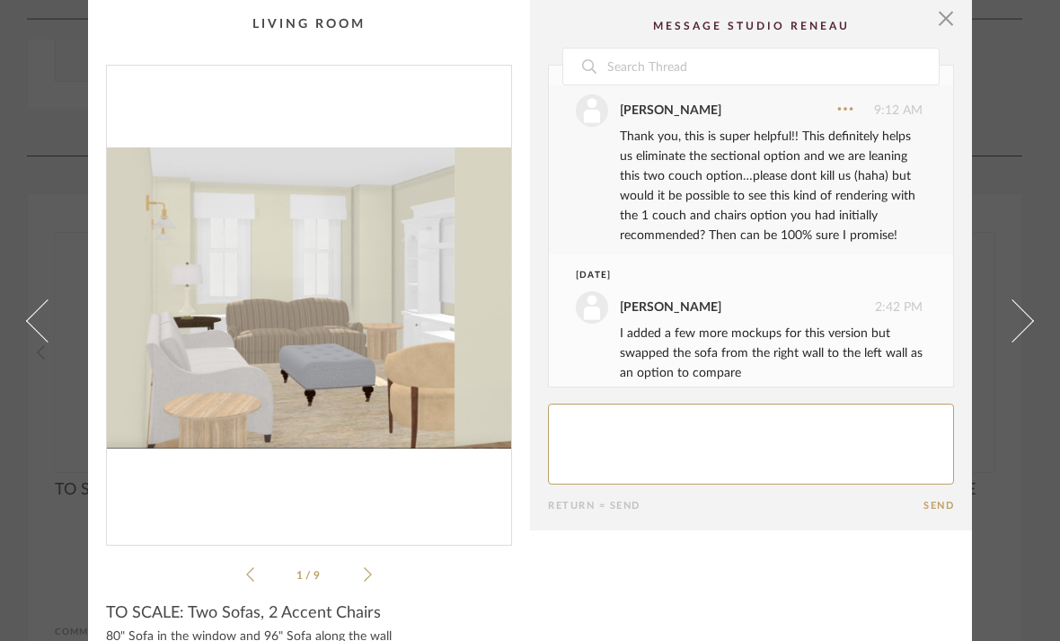
drag, startPoint x: 368, startPoint y: 577, endPoint x: 405, endPoint y: 580, distance: 36.9
click at [405, 580] on div "1 / 9" at bounding box center [309, 325] width 406 height 520
click at [374, 574] on div "1 / 9" at bounding box center [309, 325] width 406 height 520
click at [368, 580] on icon at bounding box center [368, 574] width 8 height 16
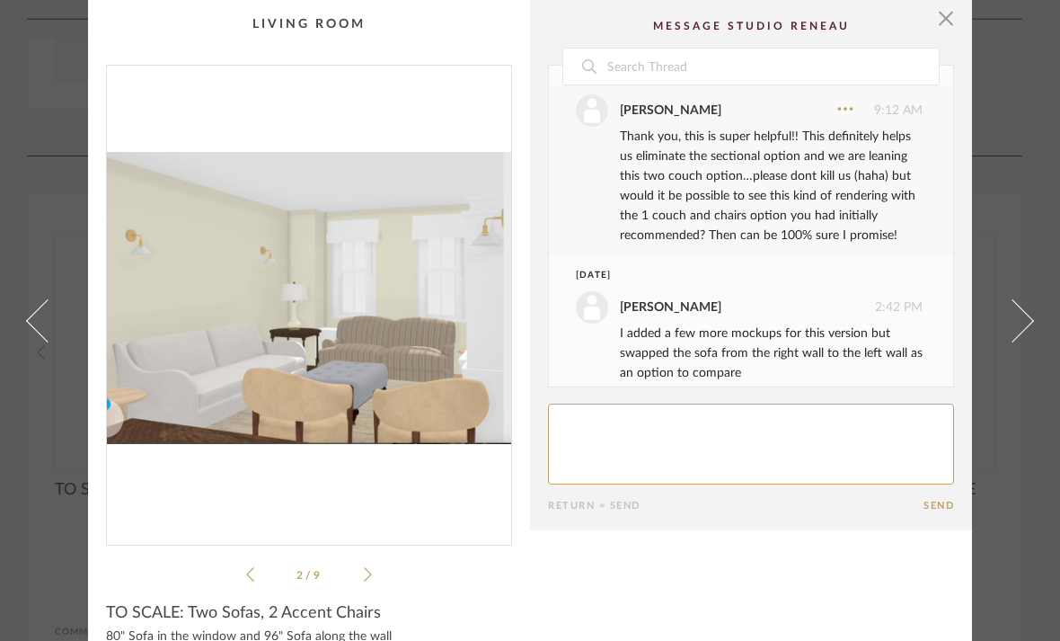
click at [368, 580] on icon at bounding box center [368, 574] width 8 height 16
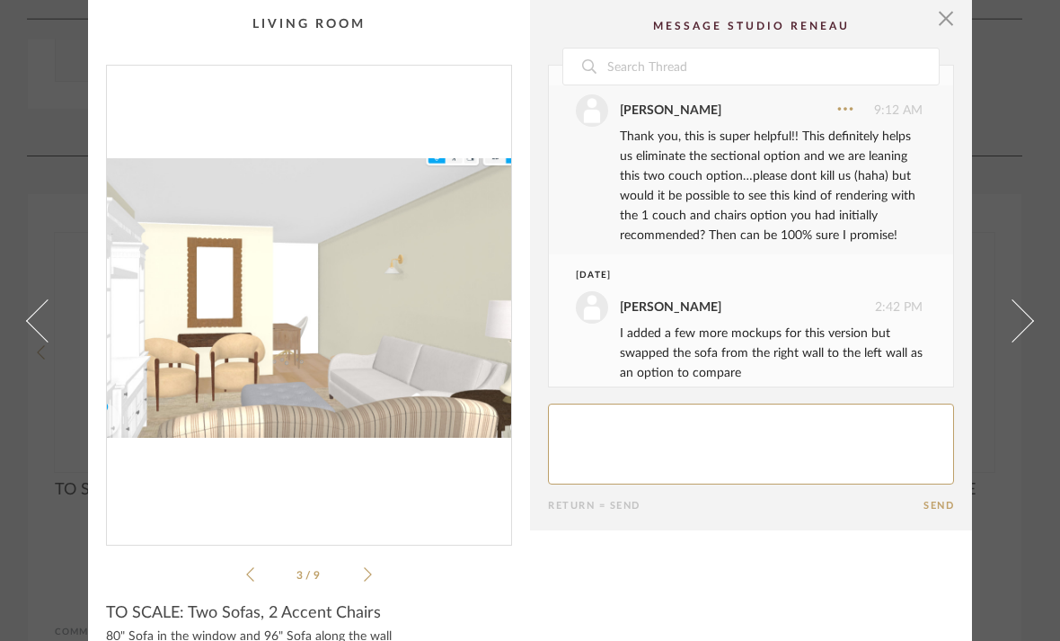
click at [367, 580] on icon at bounding box center [368, 574] width 8 height 16
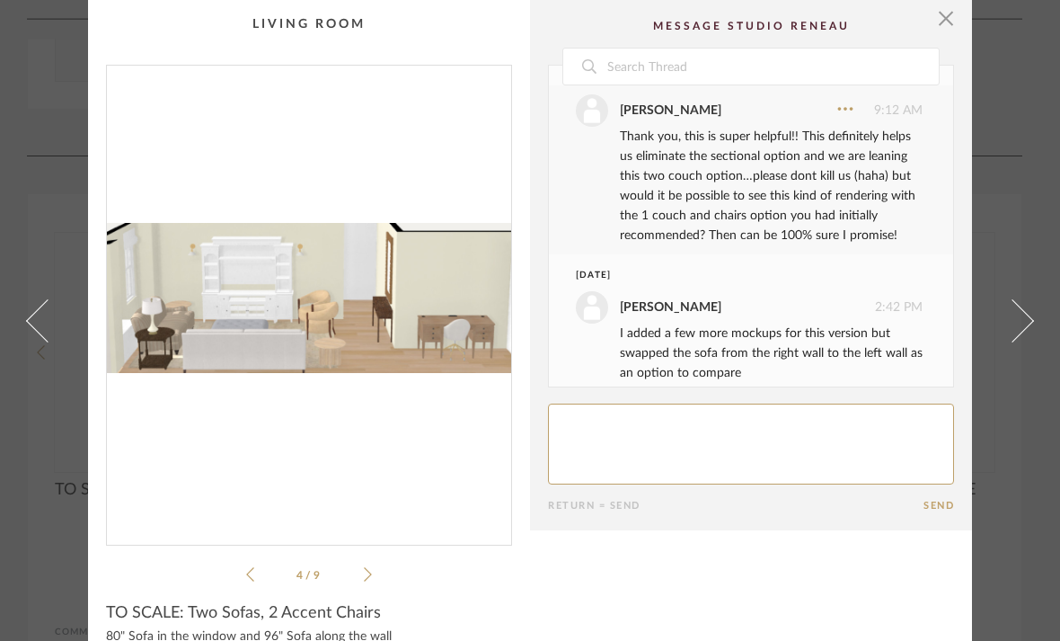
click at [367, 581] on icon at bounding box center [368, 574] width 8 height 16
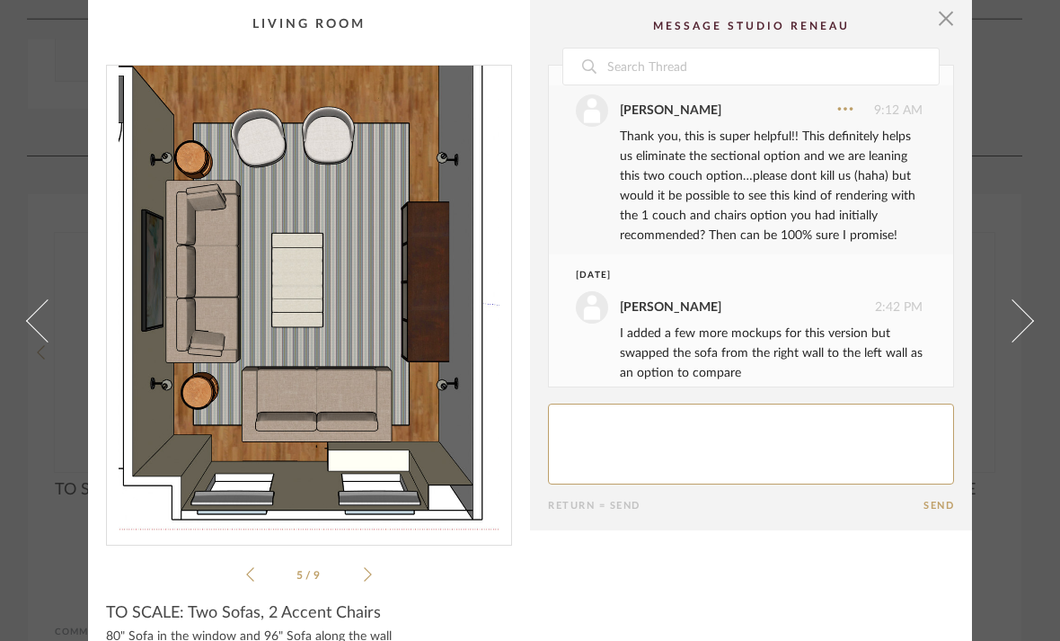
click at [367, 581] on icon at bounding box center [368, 574] width 8 height 16
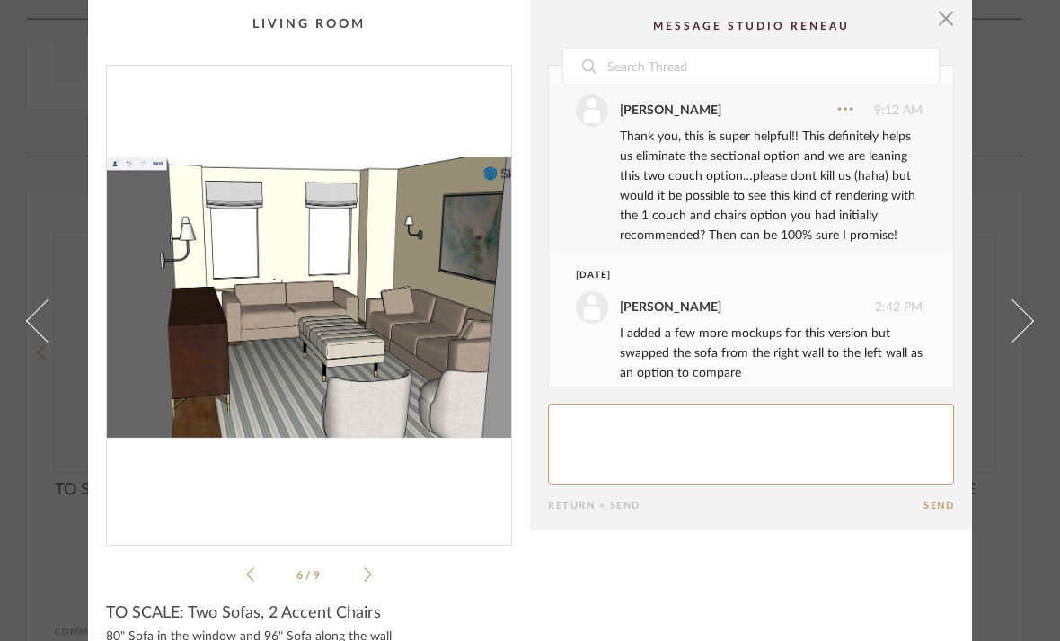
click at [367, 581] on icon at bounding box center [368, 574] width 8 height 16
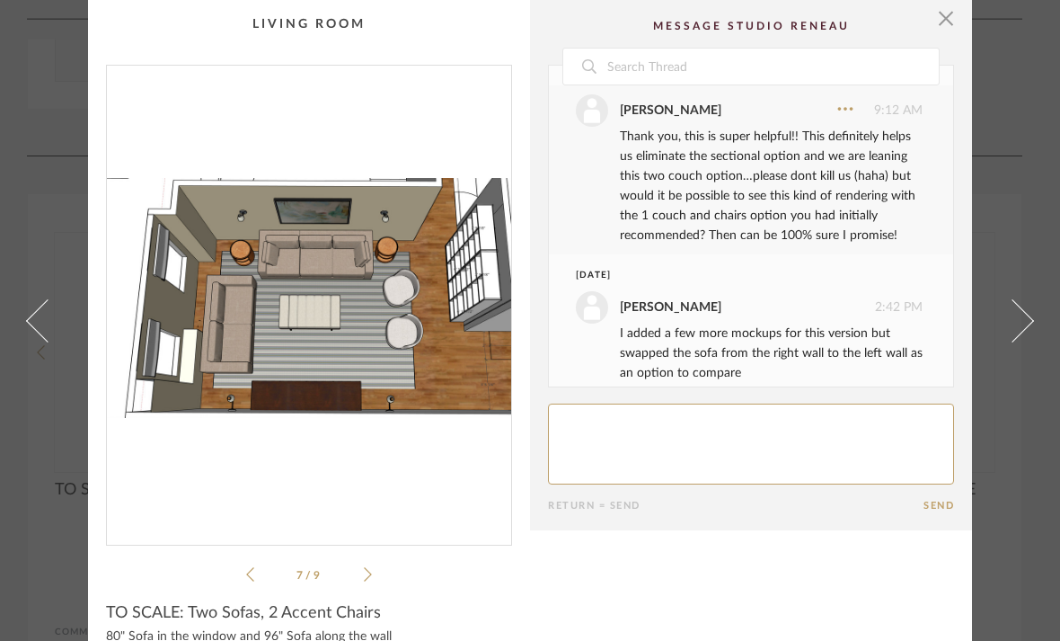
click at [367, 581] on icon at bounding box center [368, 574] width 8 height 16
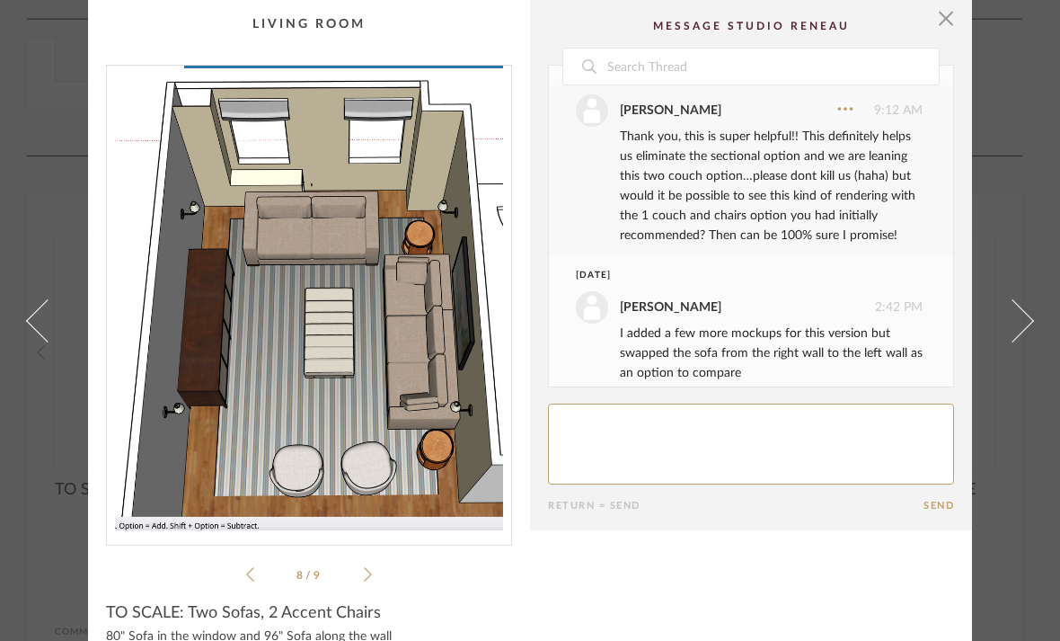
click at [367, 581] on icon at bounding box center [368, 574] width 8 height 16
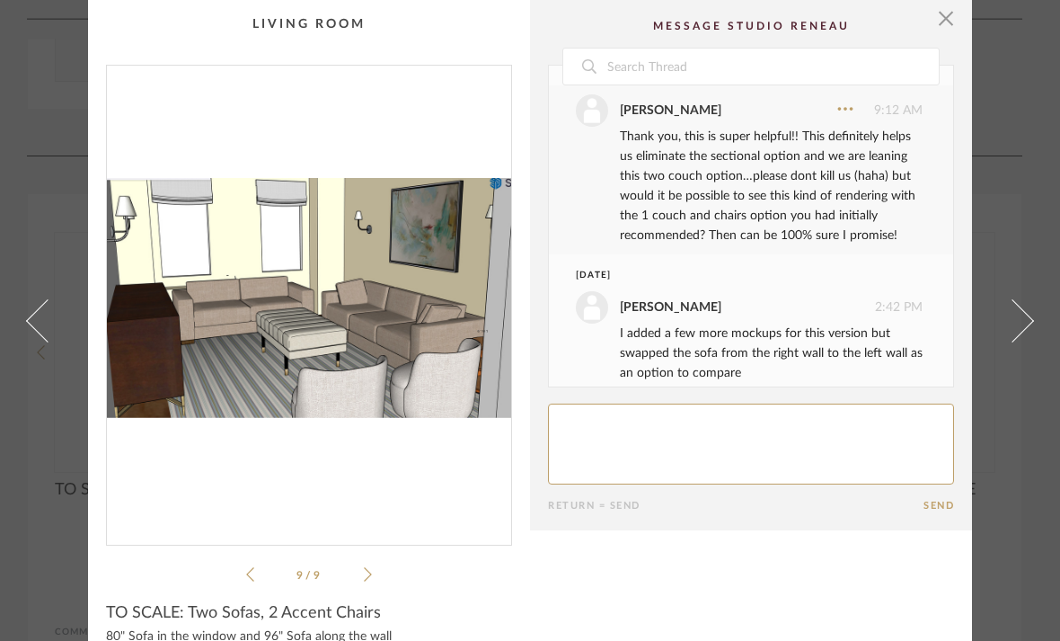
click at [367, 582] on ul "9 / 9" at bounding box center [309, 574] width 126 height 22
click at [367, 588] on cpp-summary-info "TO SCALE: Two Sofas, 2 Accent Chairs 80" Sofa in the window and 96" Sofa along …" at bounding box center [309, 622] width 442 height 74
click at [964, 17] on cpp-summary-comments "Date [DATE] [PERSON_NAME] 9:54 PM Hi [PERSON_NAME], i've added renderings to yo…" at bounding box center [751, 265] width 442 height 530
click at [952, 24] on span "button" at bounding box center [946, 18] width 36 height 36
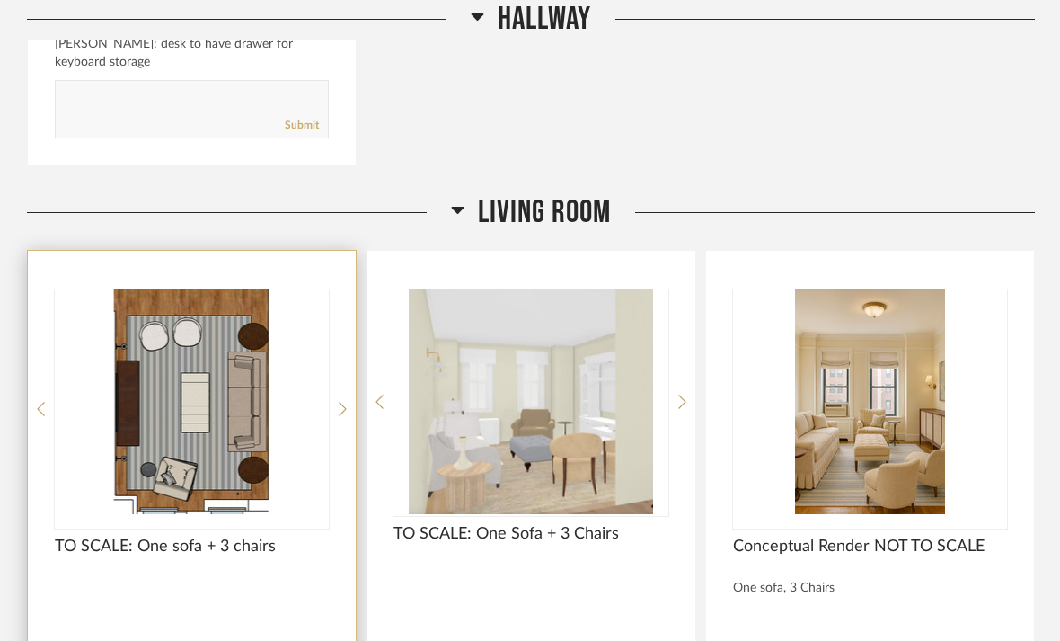
scroll to position [3186, 0]
click at [226, 347] on img "0" at bounding box center [192, 402] width 274 height 225
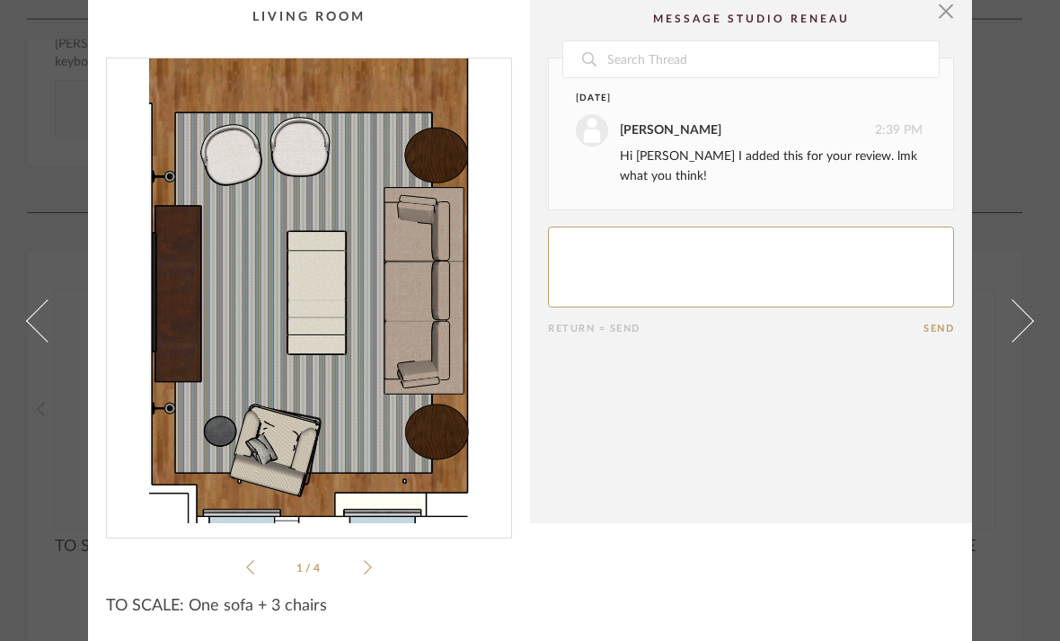
scroll to position [7, 0]
click at [368, 571] on icon at bounding box center [368, 567] width 8 height 14
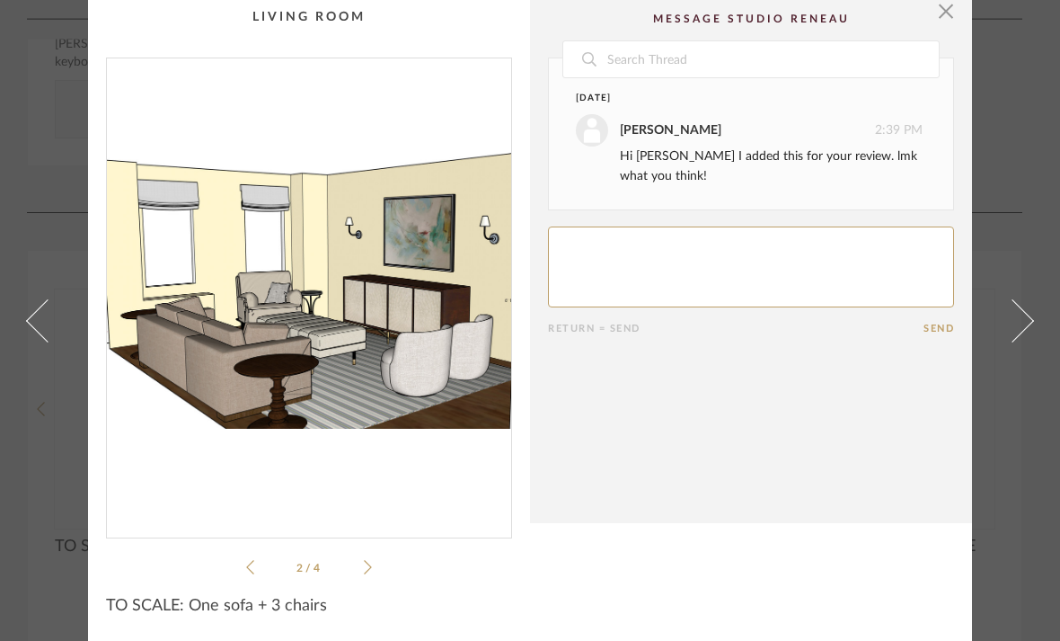
click at [368, 571] on icon at bounding box center [368, 567] width 8 height 14
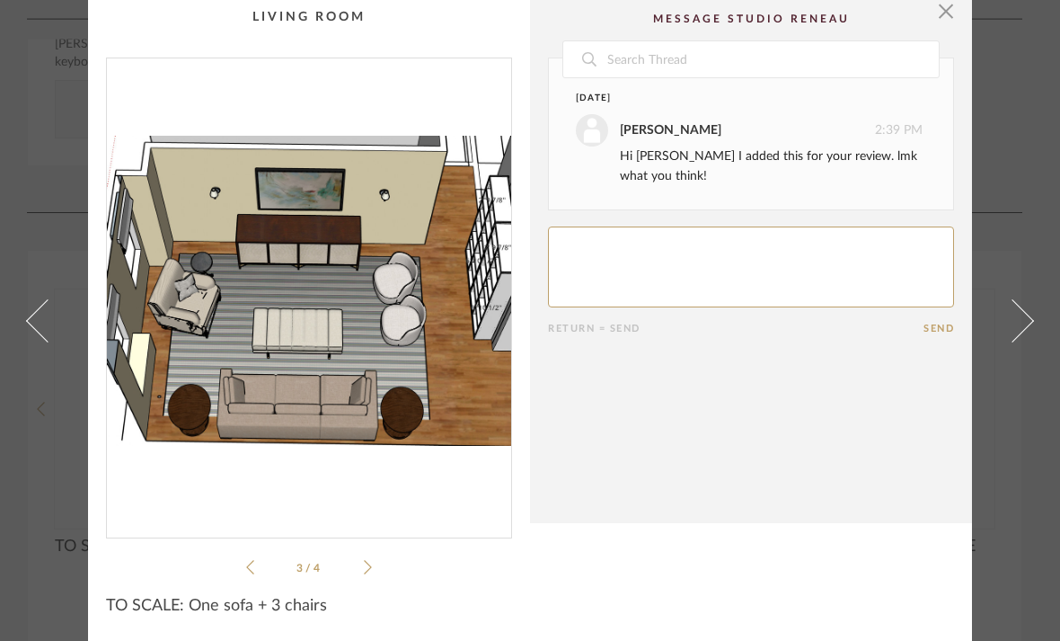
click at [755, 272] on textarea at bounding box center [751, 266] width 406 height 81
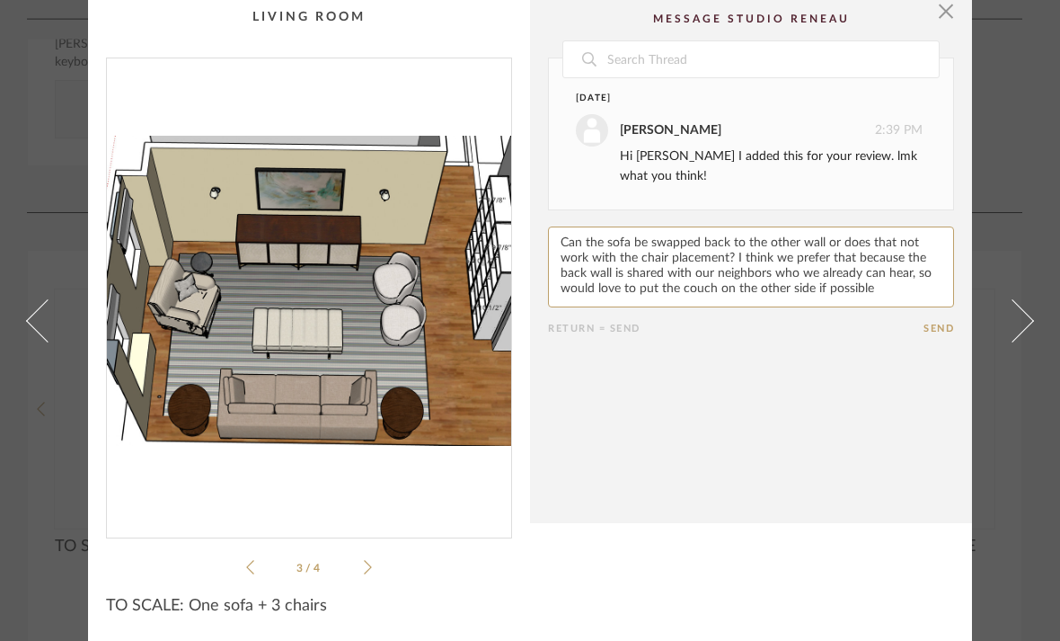
click at [575, 276] on textarea at bounding box center [751, 266] width 406 height 81
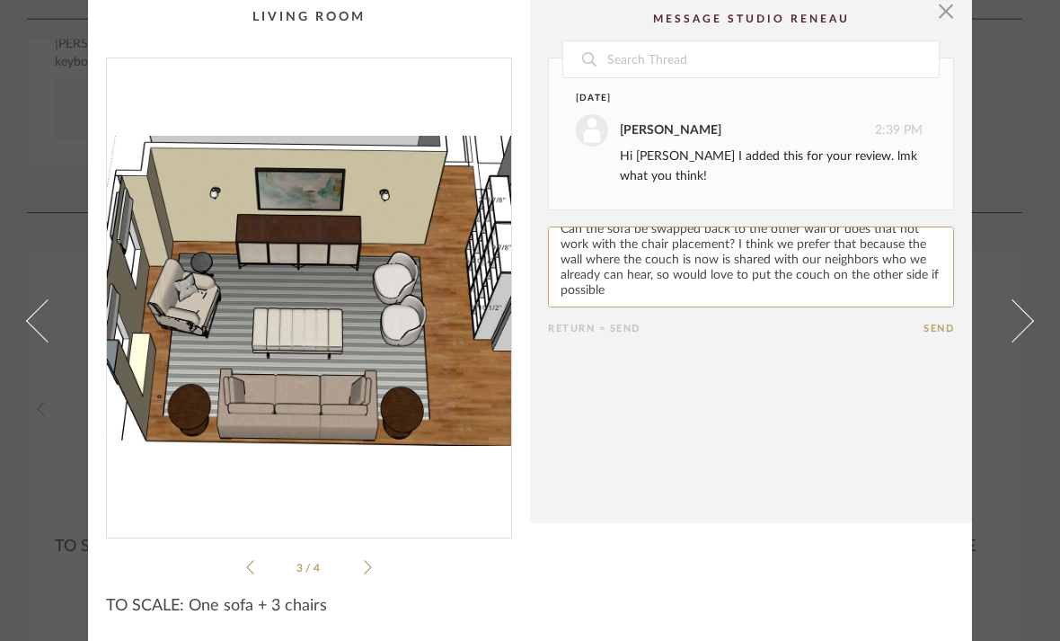
scroll to position [10, 0]
drag, startPoint x: 575, startPoint y: 273, endPoint x: 722, endPoint y: 239, distance: 151.3
click at [722, 239] on textarea at bounding box center [751, 266] width 406 height 81
click at [580, 277] on textarea at bounding box center [751, 266] width 406 height 81
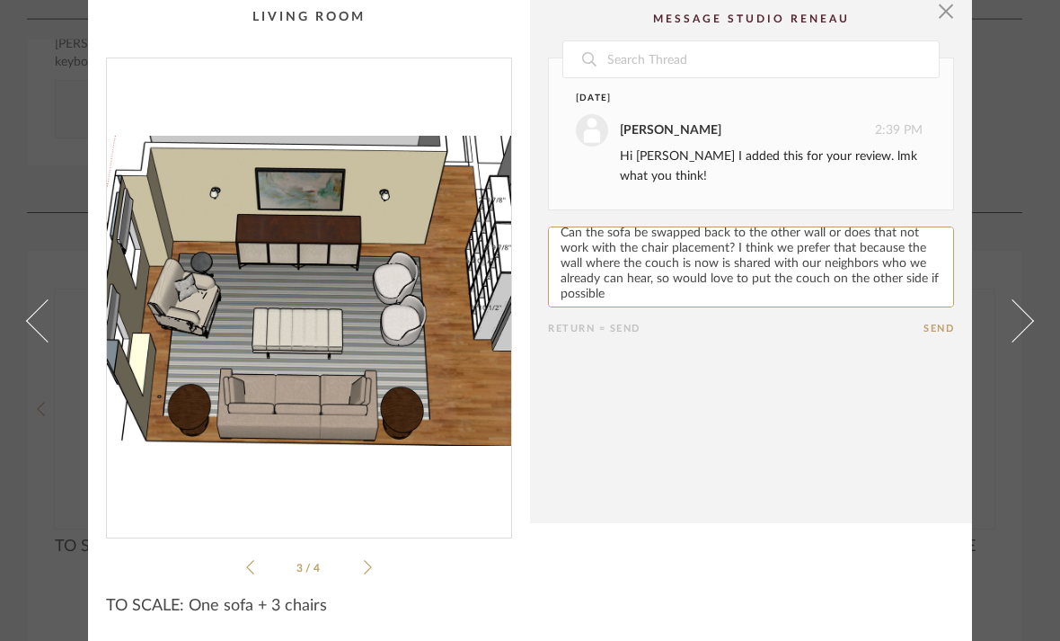
click at [580, 277] on textarea at bounding box center [751, 266] width 406 height 81
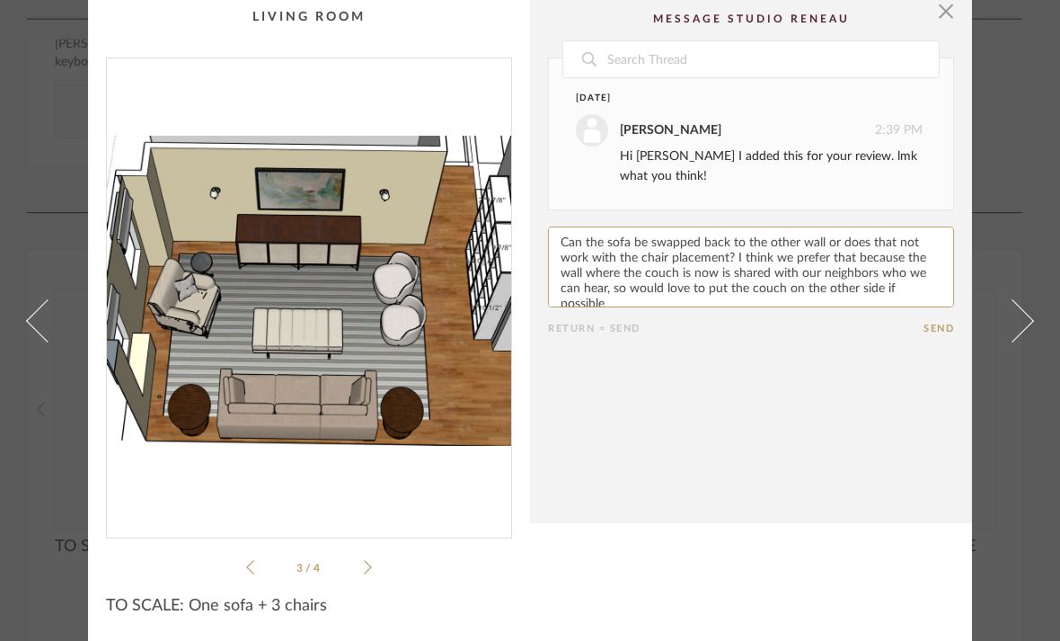
drag, startPoint x: 580, startPoint y: 279, endPoint x: 639, endPoint y: 302, distance: 63.7
click at [639, 302] on textarea at bounding box center [751, 266] width 406 height 81
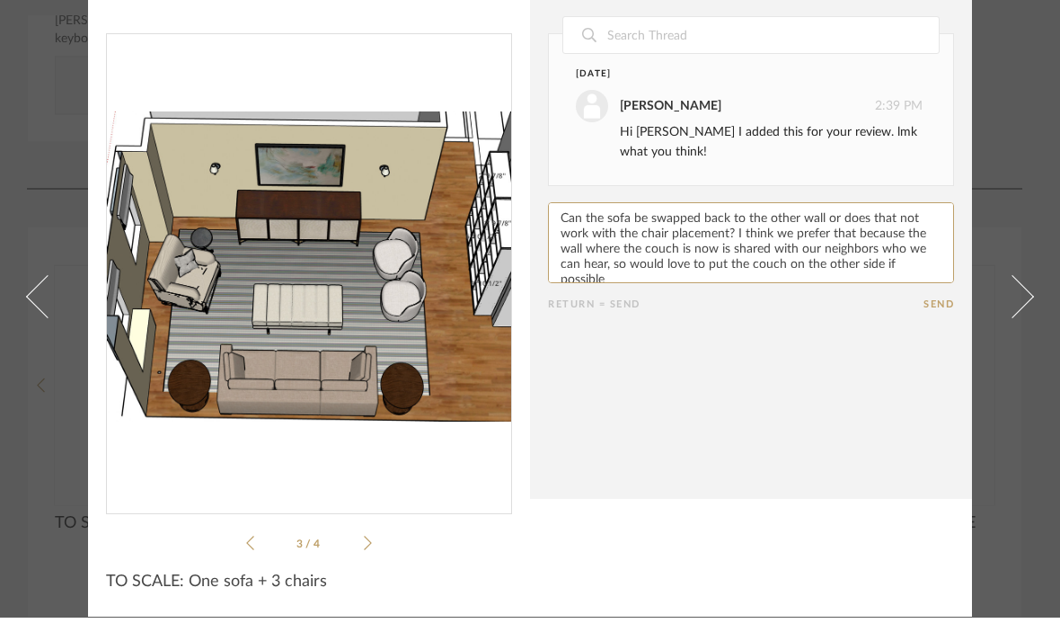
click at [930, 312] on cpp-summary-comments "Date [DATE] [PERSON_NAME] 2:39 PM Hi [PERSON_NAME] I added this for your review…" at bounding box center [751, 258] width 442 height 530
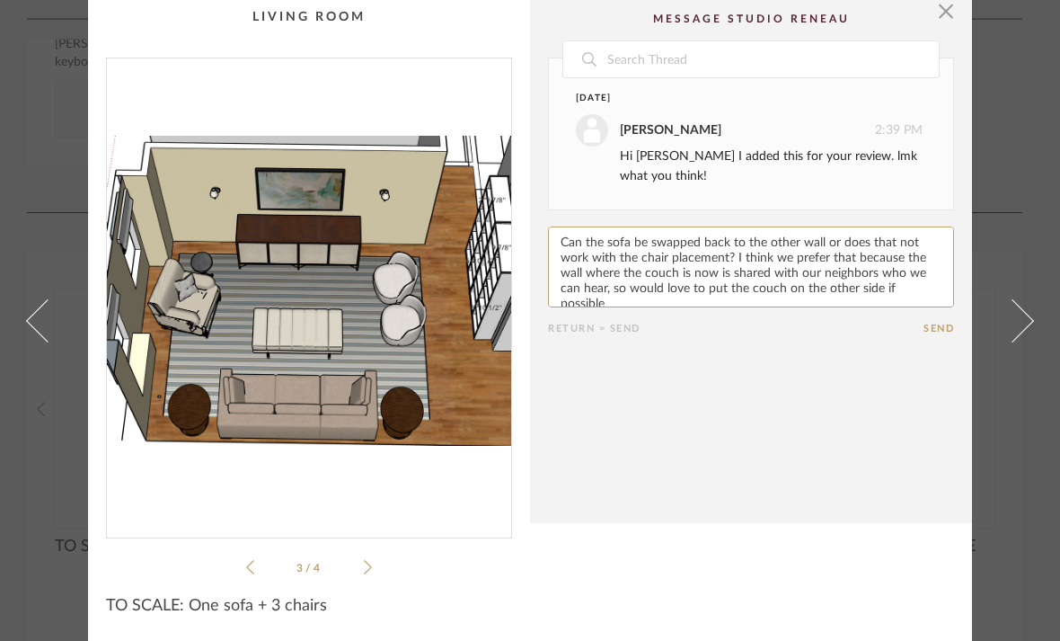
click at [560, 237] on textarea at bounding box center [751, 266] width 406 height 81
click at [564, 242] on textarea at bounding box center [751, 266] width 406 height 81
type textarea "Thank you! Can the sofa be swapped back to the other wall or does that not work…"
click at [943, 324] on button "Send" at bounding box center [939, 329] width 31 height 12
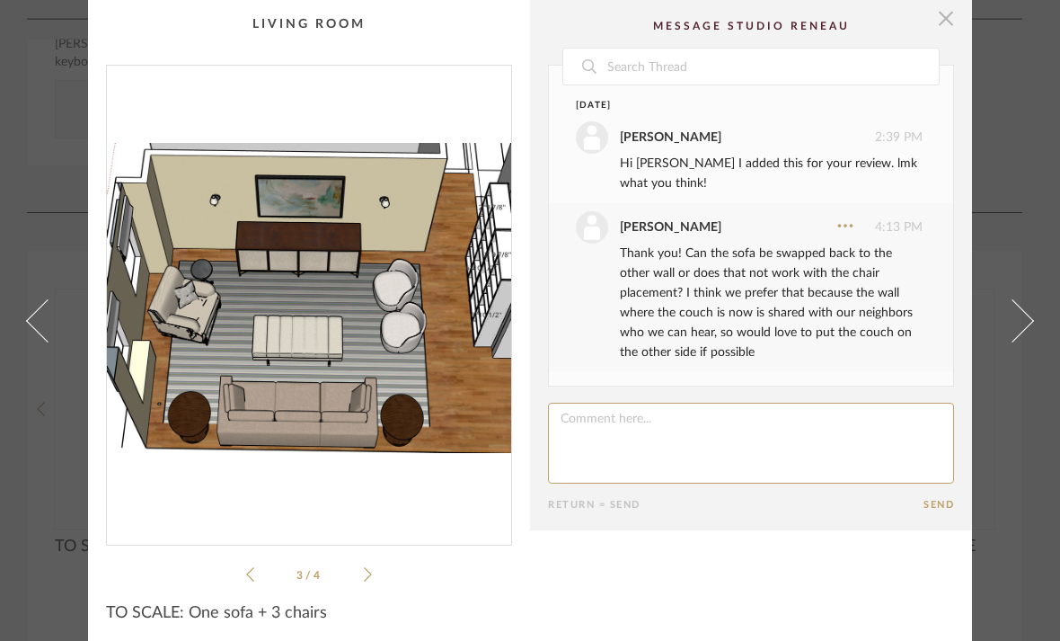
click at [953, 15] on span "button" at bounding box center [946, 18] width 36 height 36
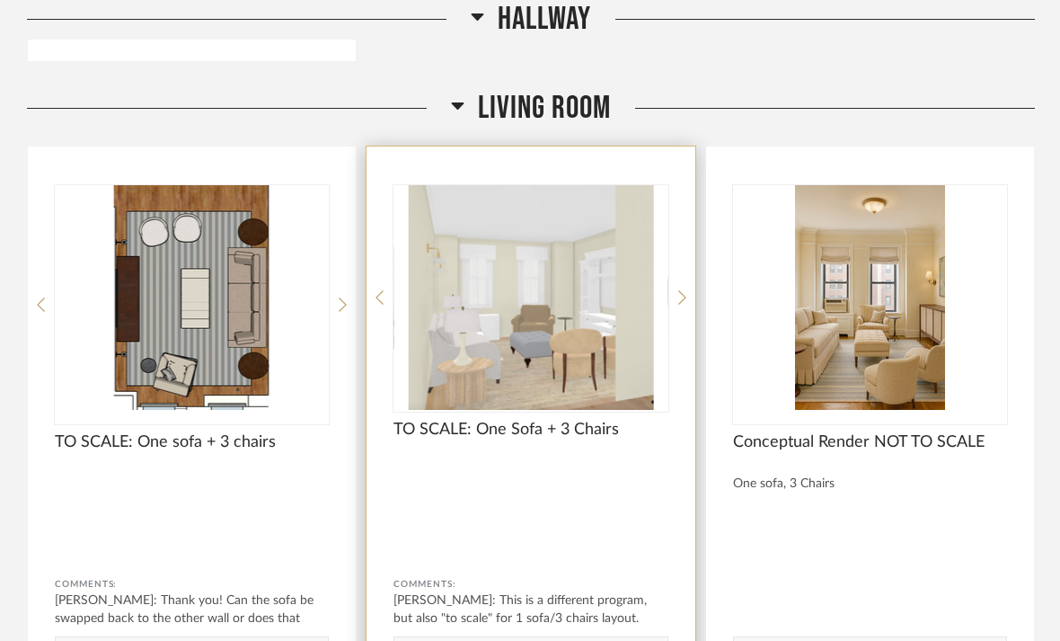
scroll to position [3290, 0]
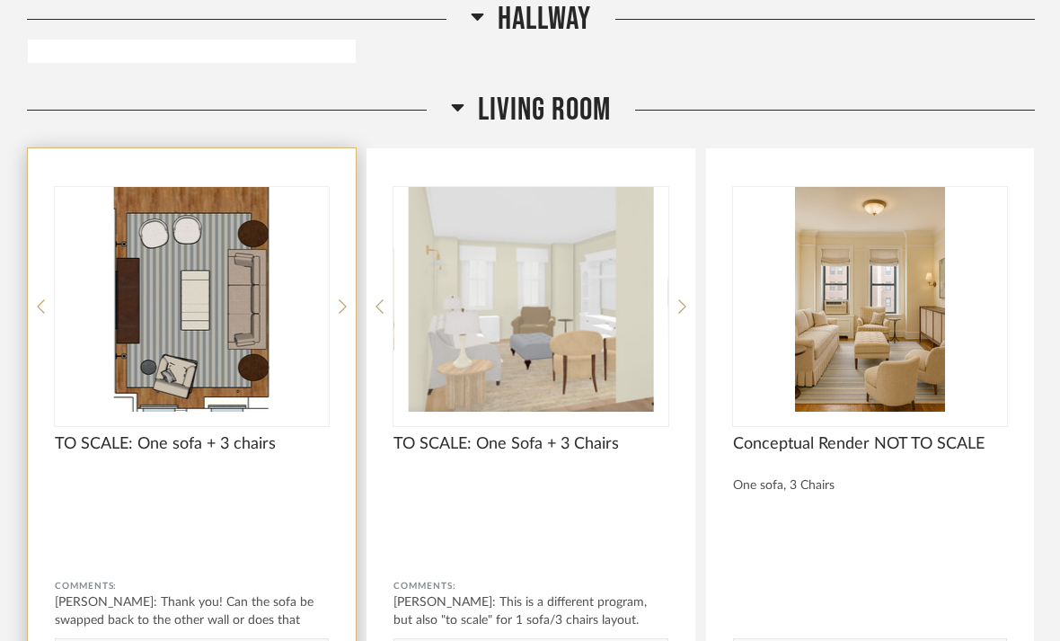
click at [242, 323] on img "0" at bounding box center [192, 299] width 274 height 225
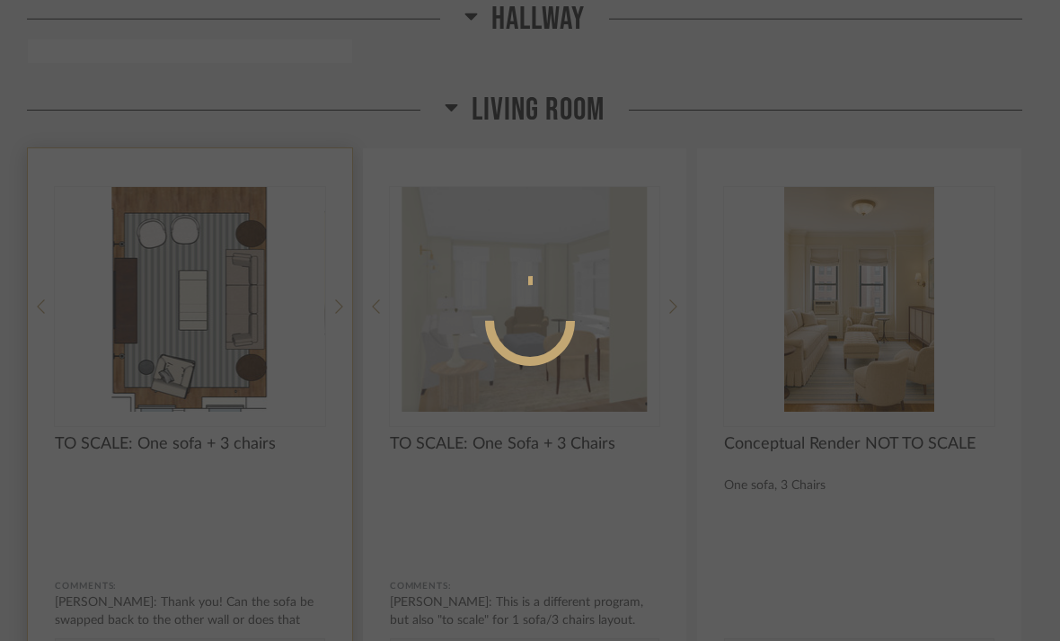
scroll to position [0, 0]
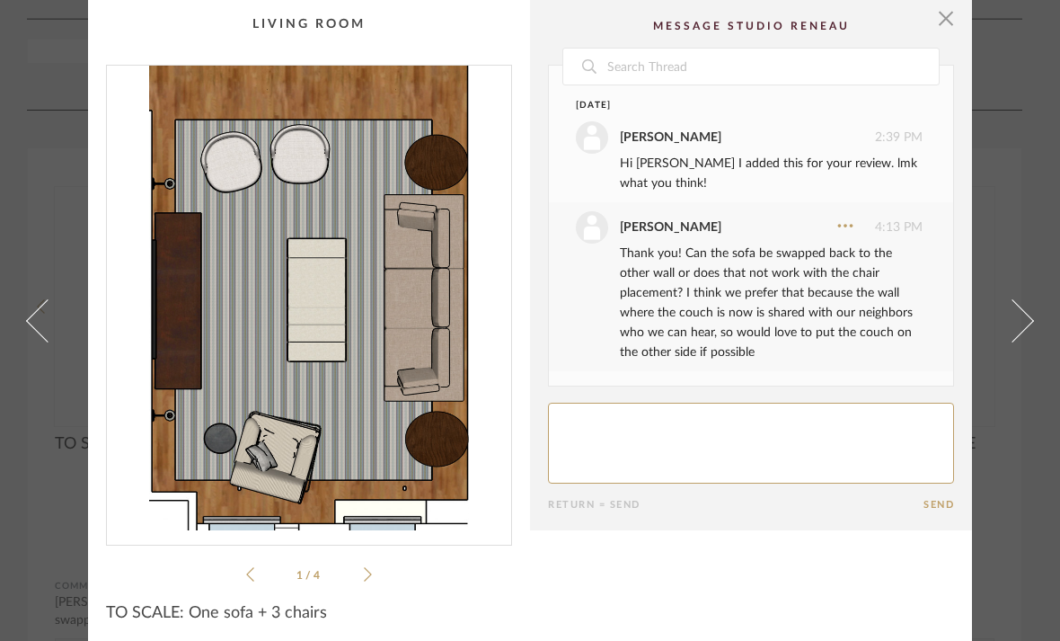
click at [368, 577] on icon at bounding box center [368, 574] width 8 height 14
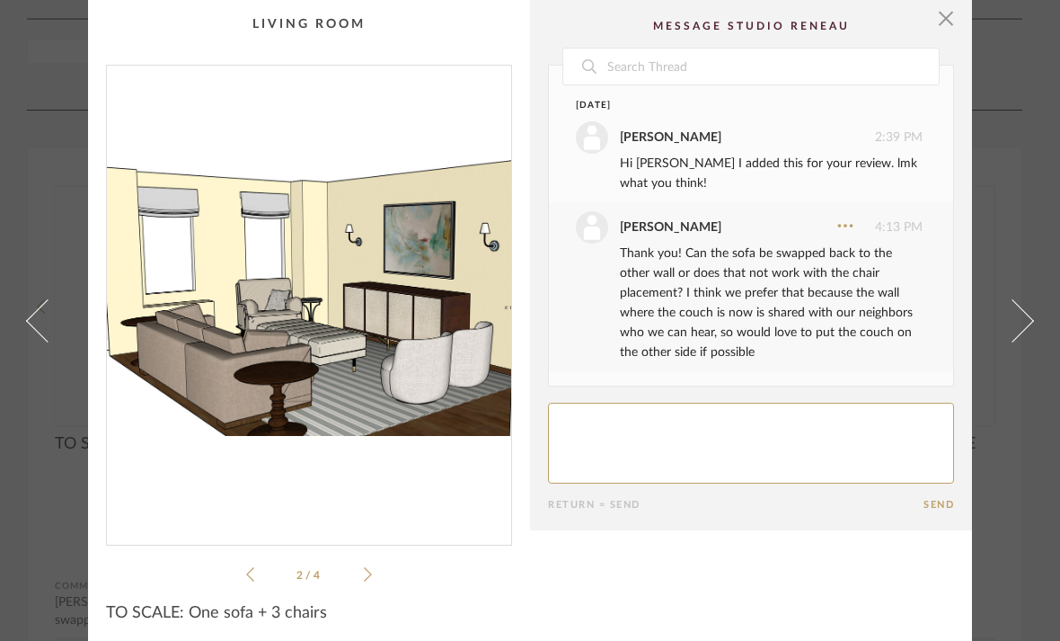
click at [369, 578] on icon at bounding box center [368, 574] width 8 height 16
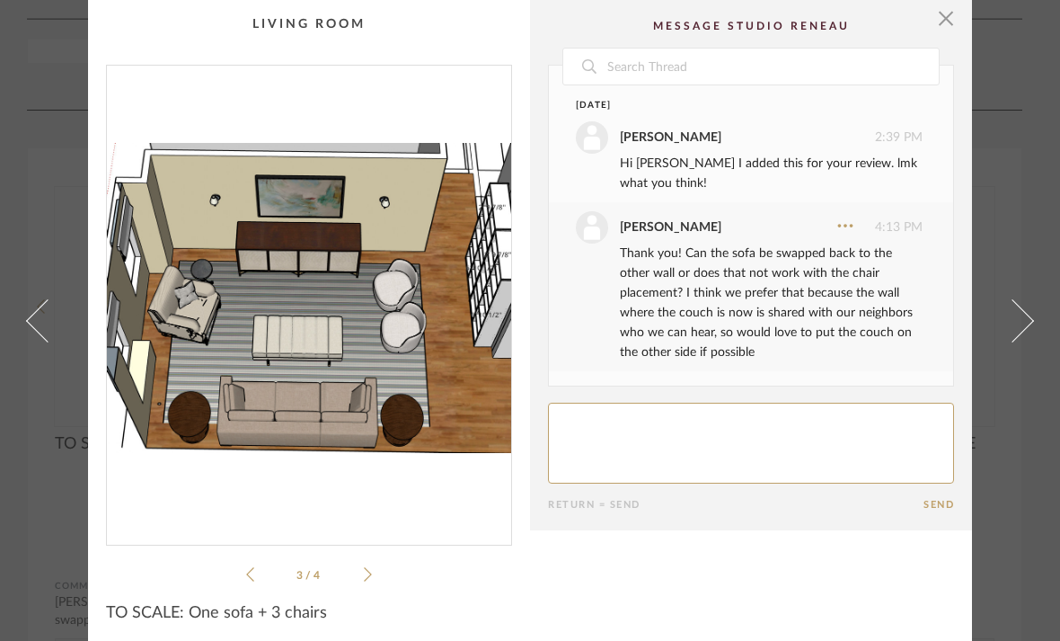
click at [370, 578] on icon at bounding box center [368, 574] width 8 height 16
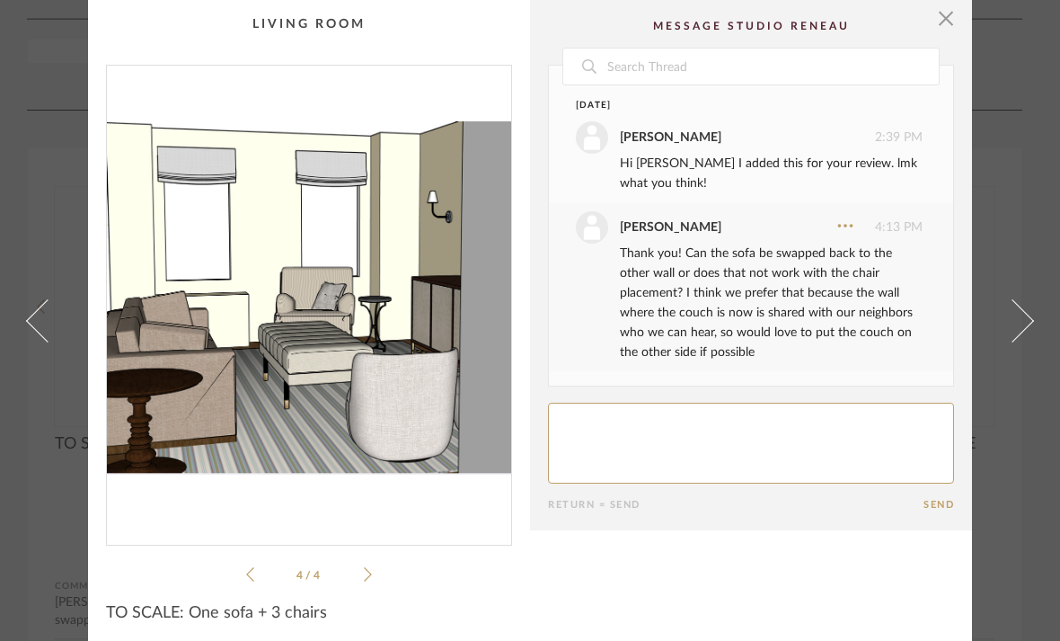
click at [1024, 335] on link at bounding box center [1023, 320] width 49 height 641
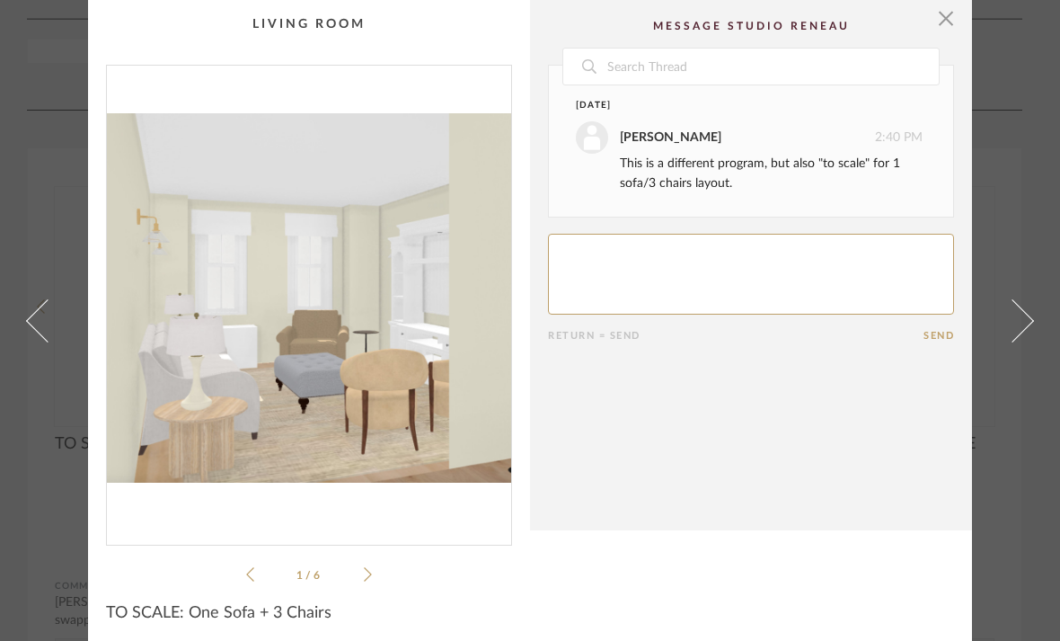
click at [1023, 337] on link at bounding box center [1023, 320] width 49 height 641
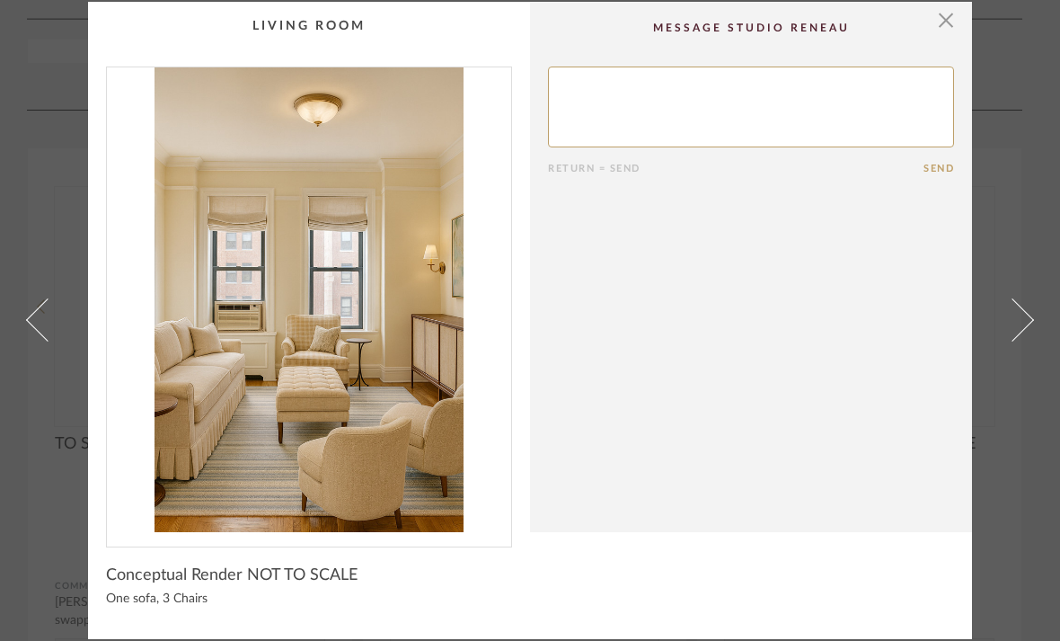
click at [1023, 336] on link at bounding box center [1023, 320] width 49 height 637
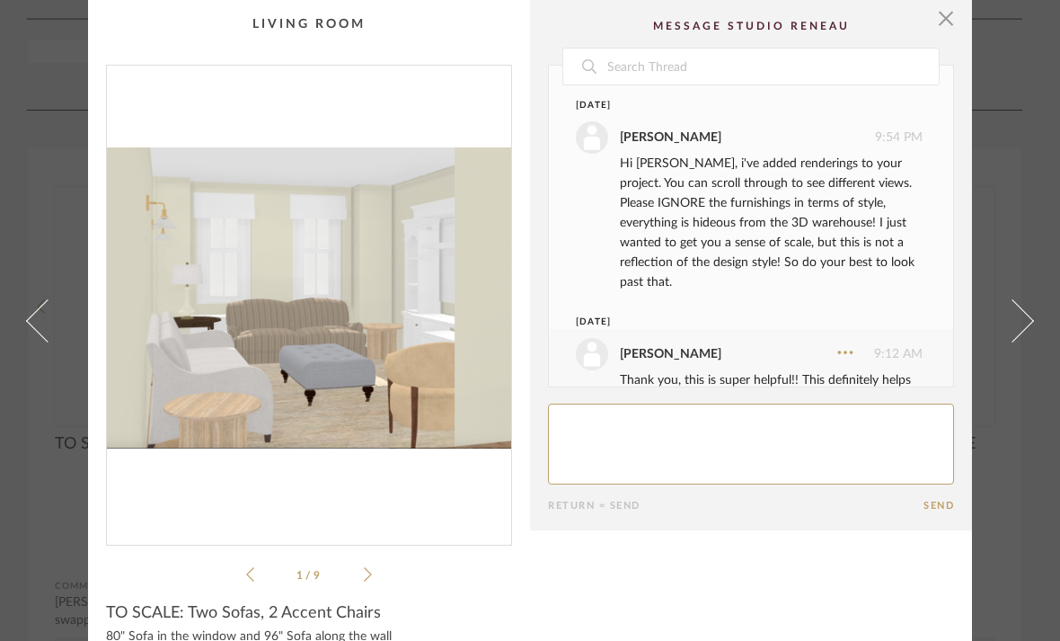
scroll to position [244, 0]
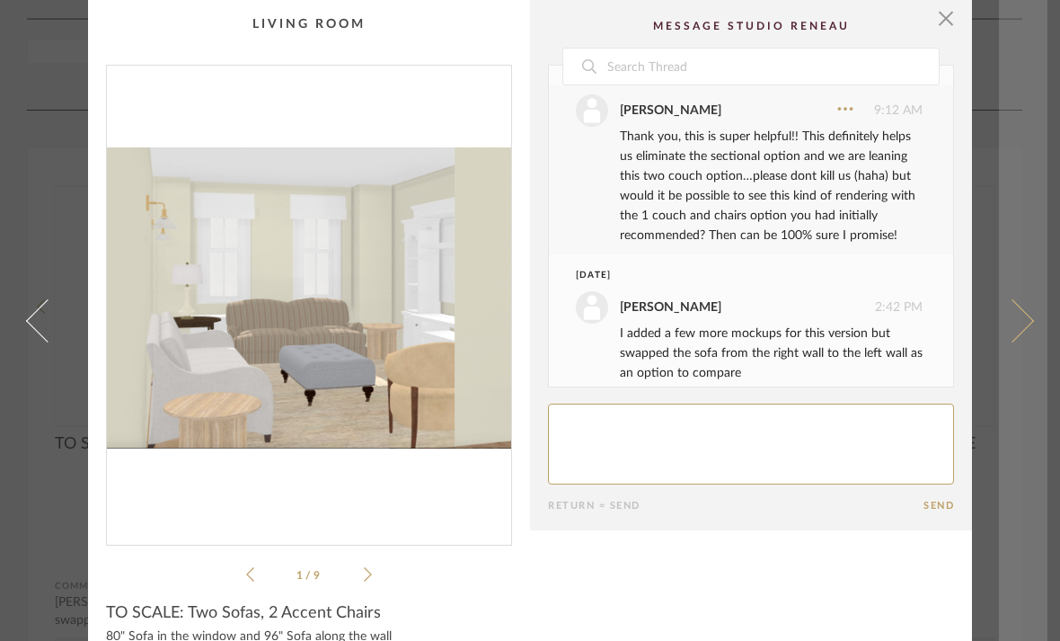
click at [1024, 336] on span at bounding box center [1012, 319] width 43 height 43
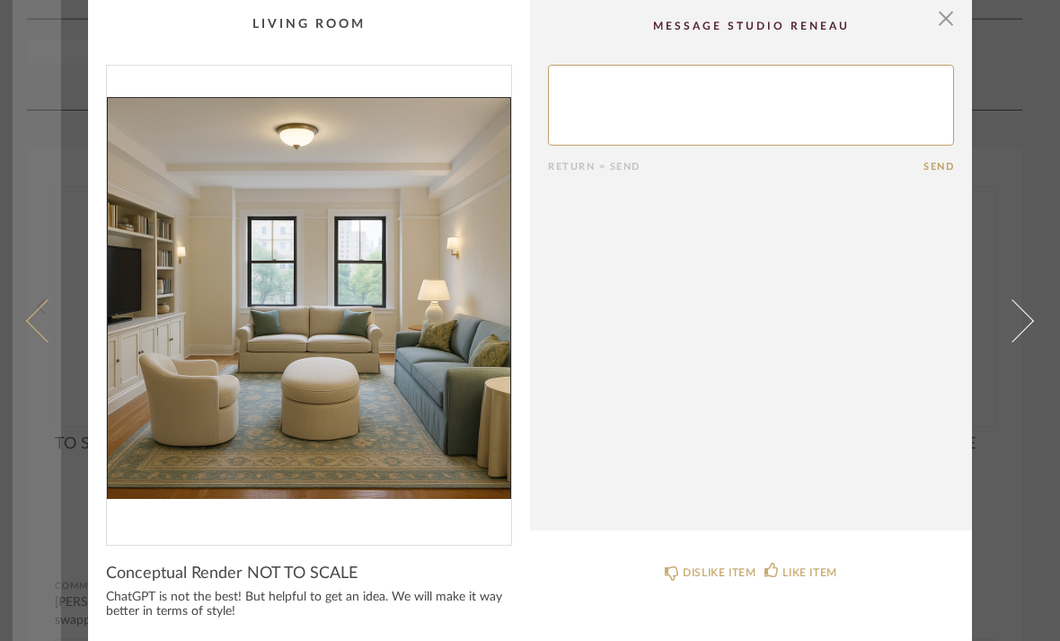
click at [48, 323] on span at bounding box center [47, 319] width 43 height 43
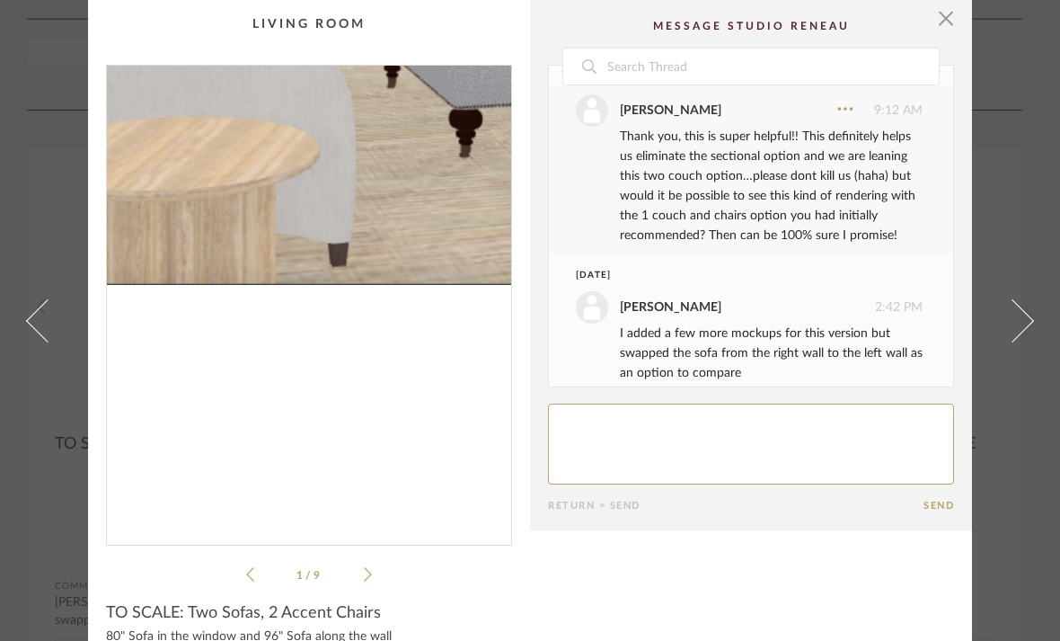
scroll to position [35, 0]
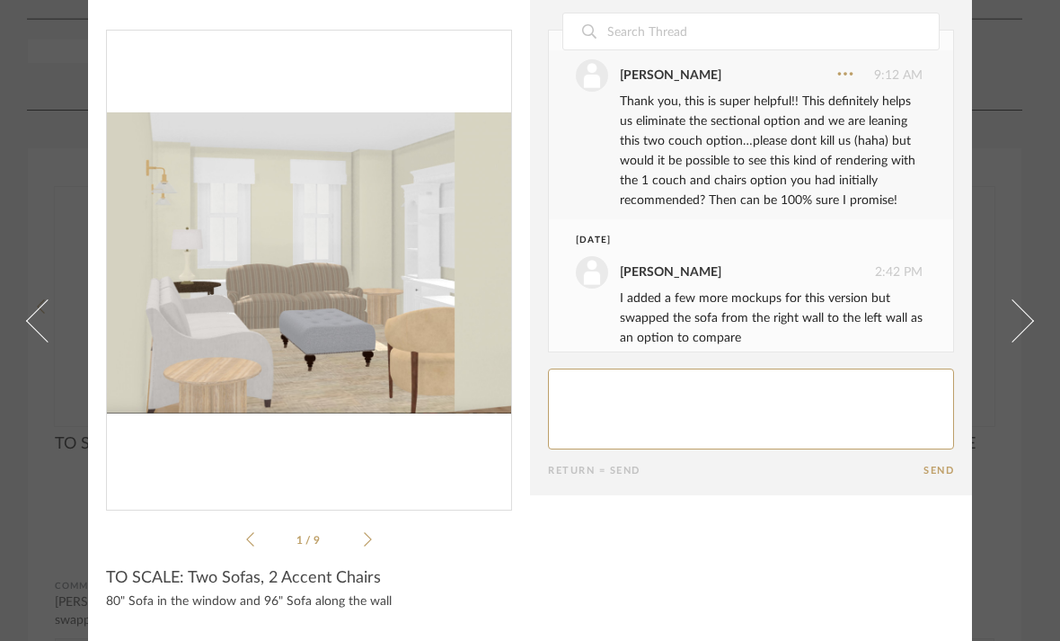
click at [377, 549] on div "1 / 9" at bounding box center [309, 290] width 406 height 520
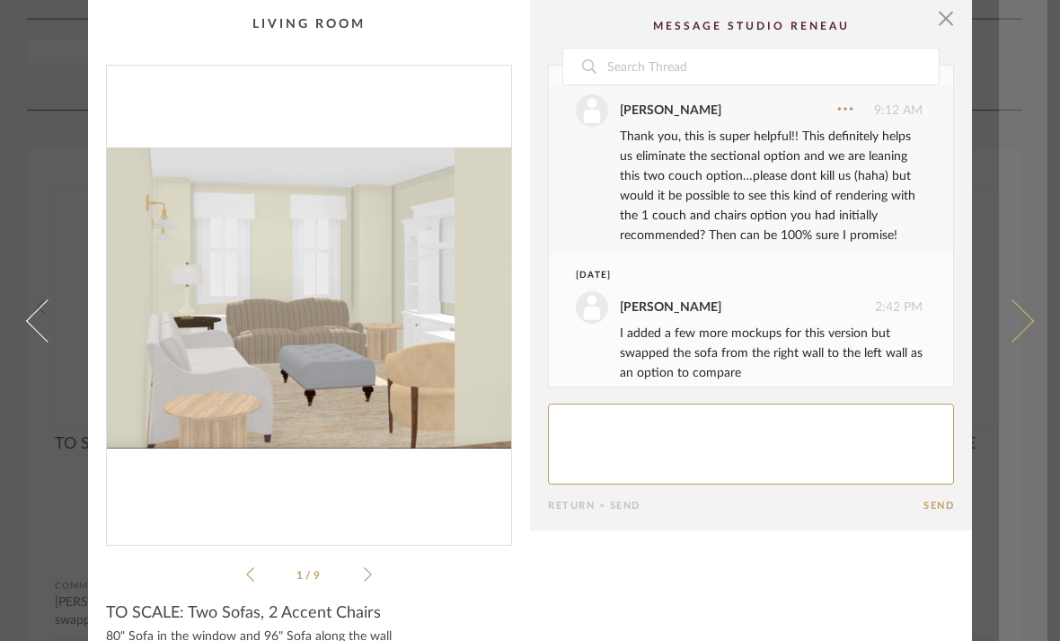
scroll to position [-1, 0]
click at [1026, 156] on link at bounding box center [1023, 320] width 49 height 641
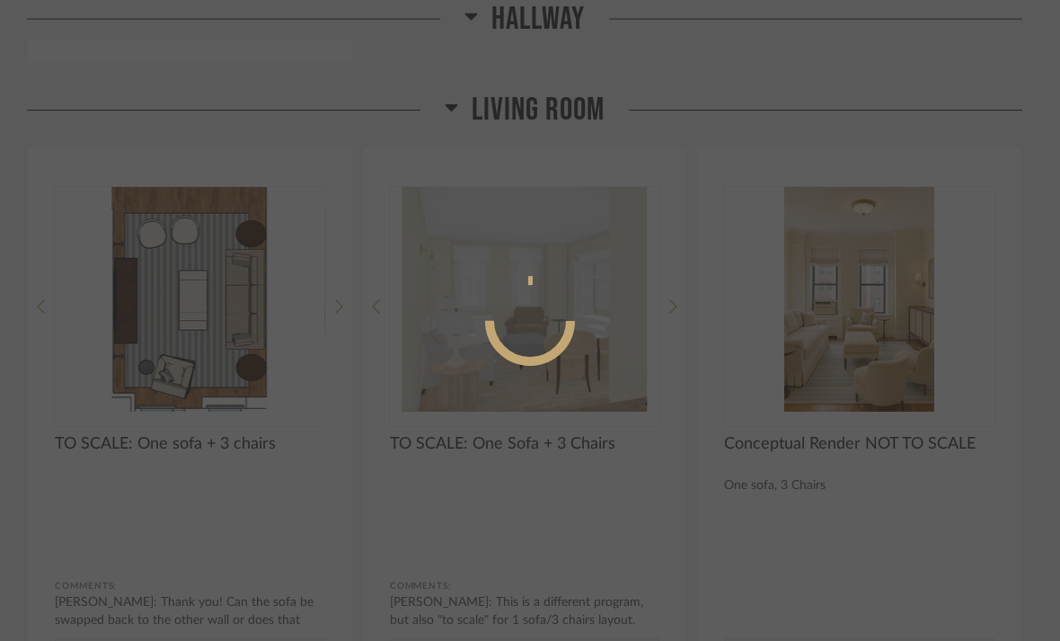
scroll to position [0, 0]
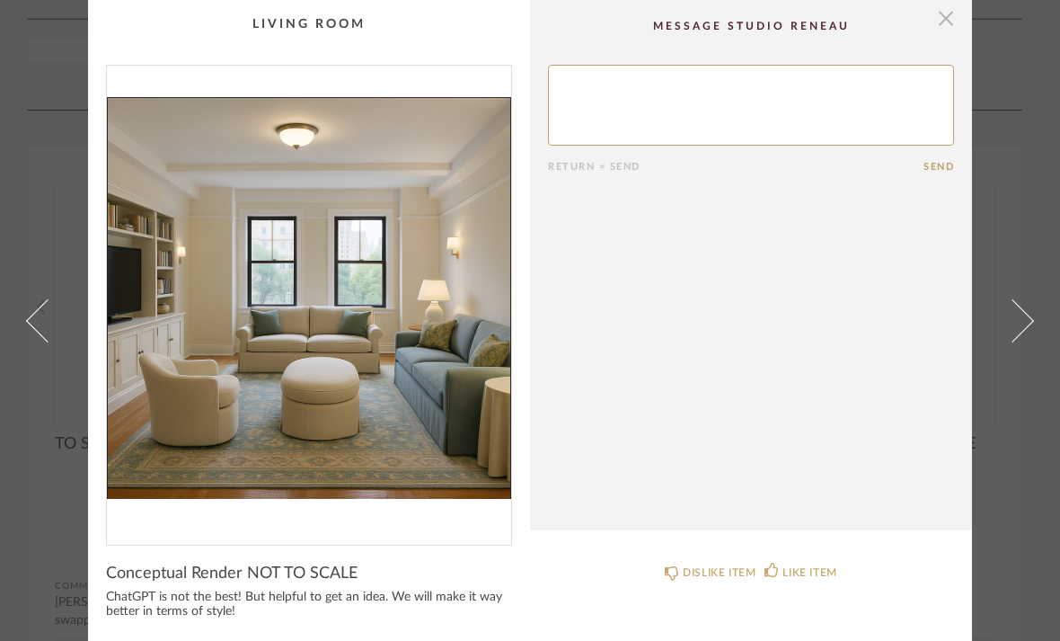
click at [951, 31] on span "button" at bounding box center [946, 18] width 36 height 36
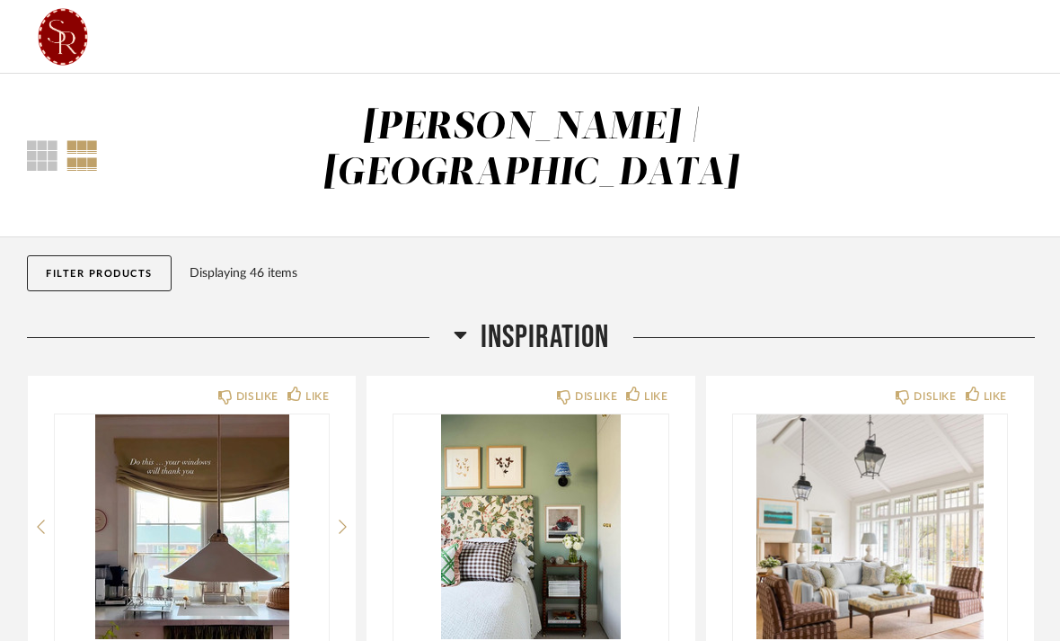
scroll to position [3290, 0]
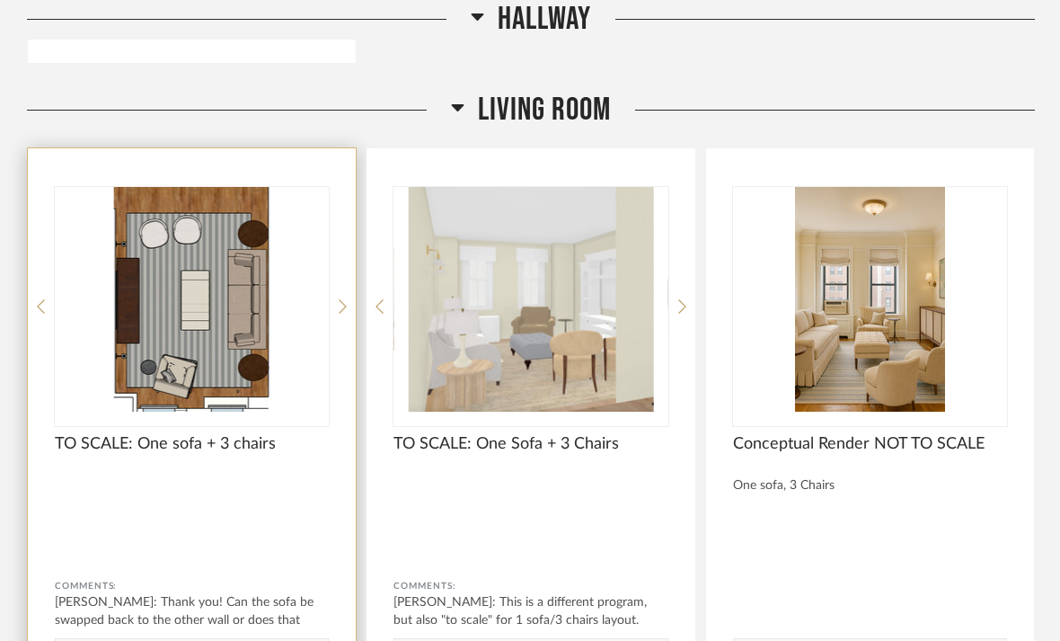
click at [174, 434] on div "TO SCALE: One sofa + 3 chairs" at bounding box center [192, 454] width 274 height 40
click at [187, 361] on img "0" at bounding box center [192, 299] width 274 height 225
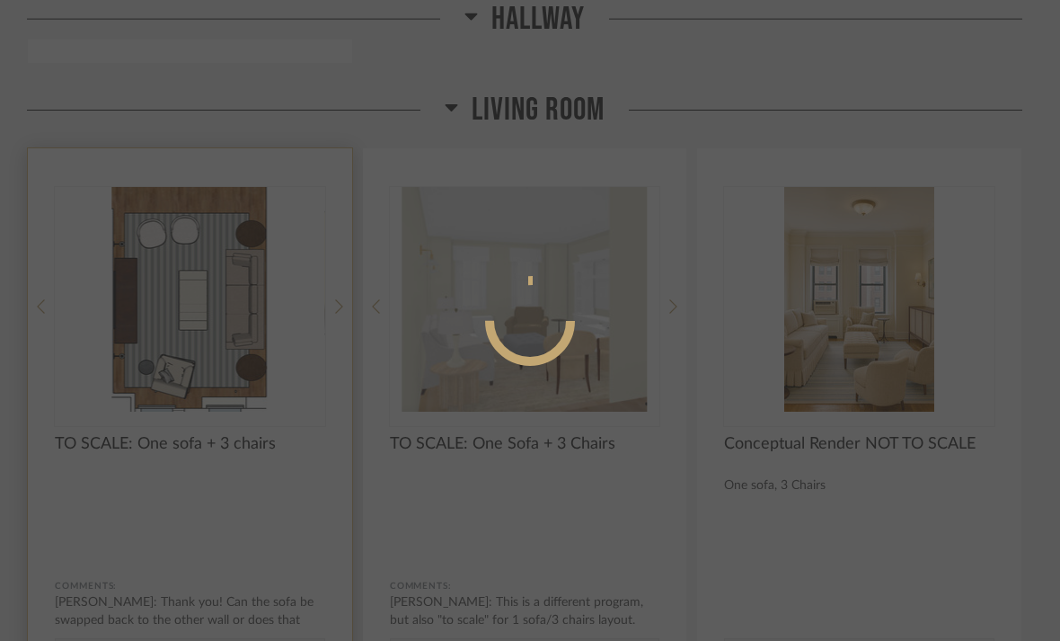
scroll to position [0, 0]
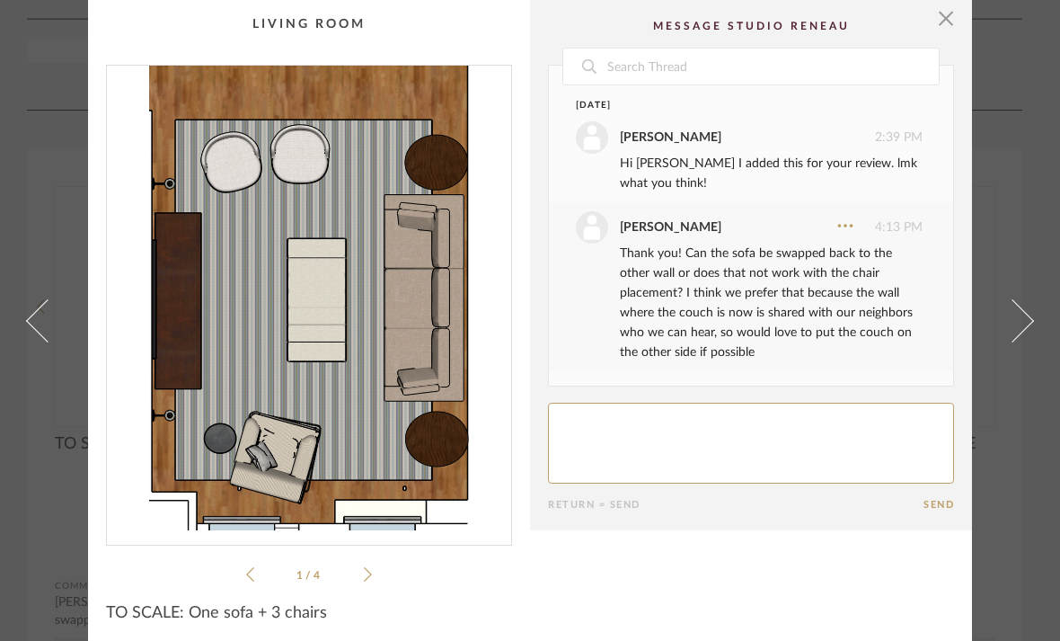
click at [366, 578] on icon at bounding box center [368, 574] width 8 height 16
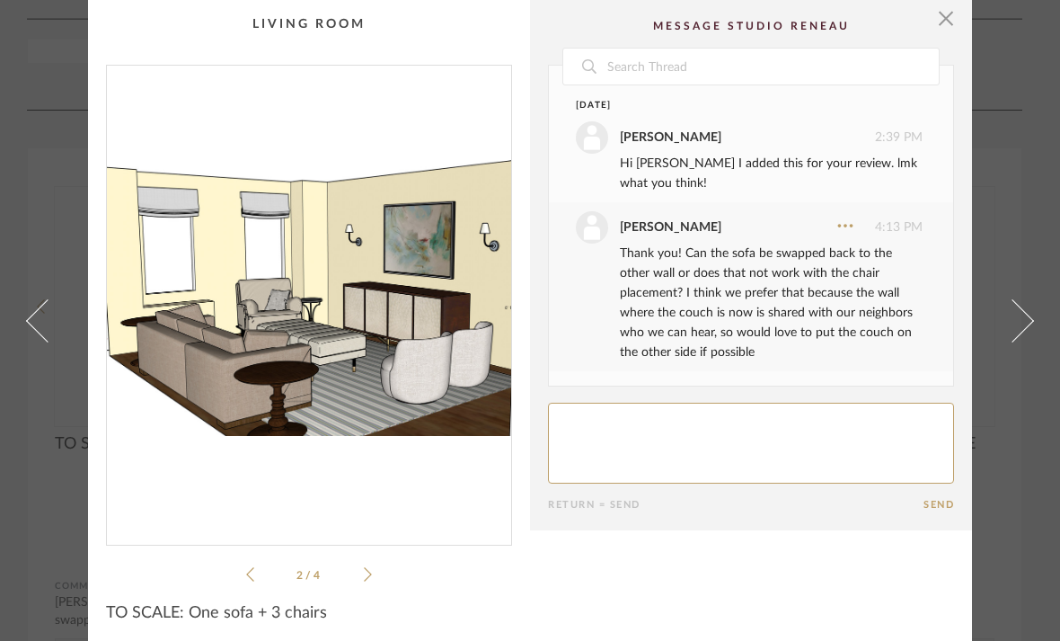
click at [367, 578] on icon at bounding box center [368, 574] width 8 height 16
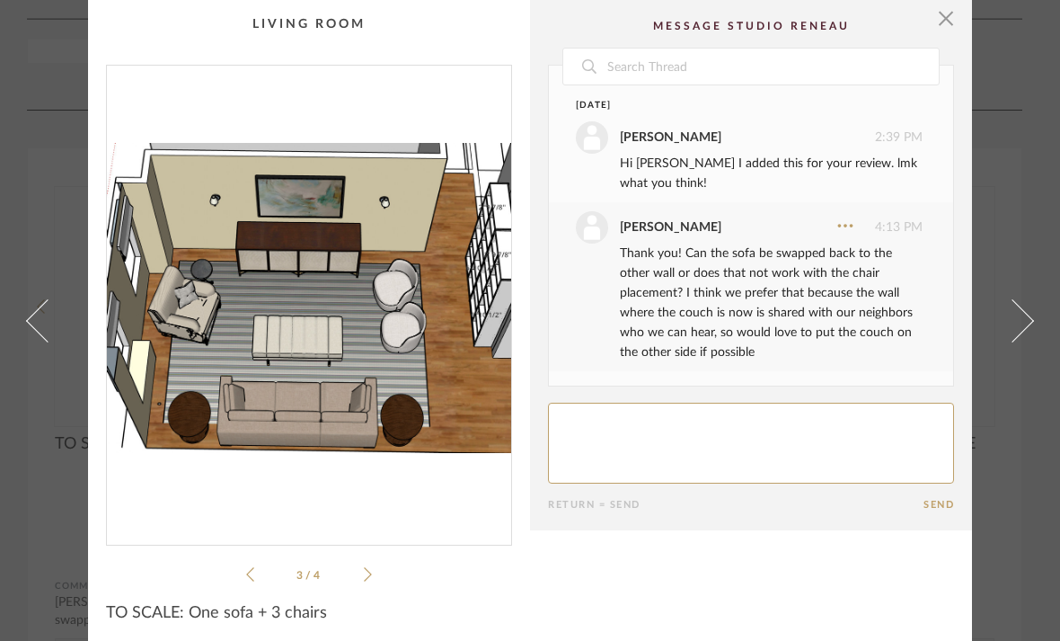
click at [368, 579] on icon at bounding box center [368, 574] width 8 height 16
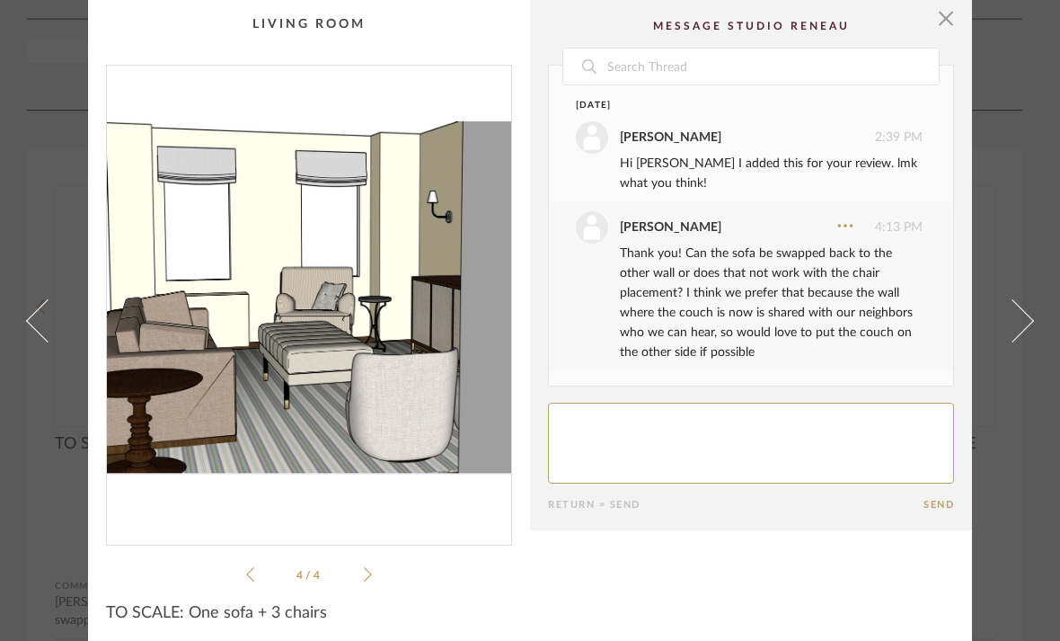
click at [368, 579] on icon at bounding box center [368, 574] width 8 height 16
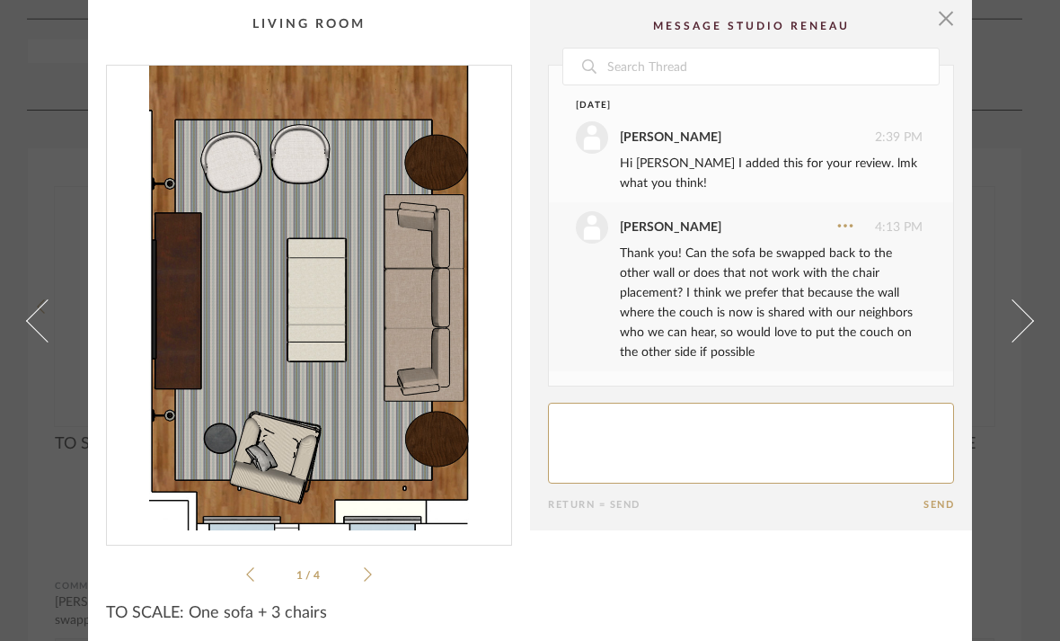
click at [368, 579] on icon at bounding box center [368, 574] width 8 height 16
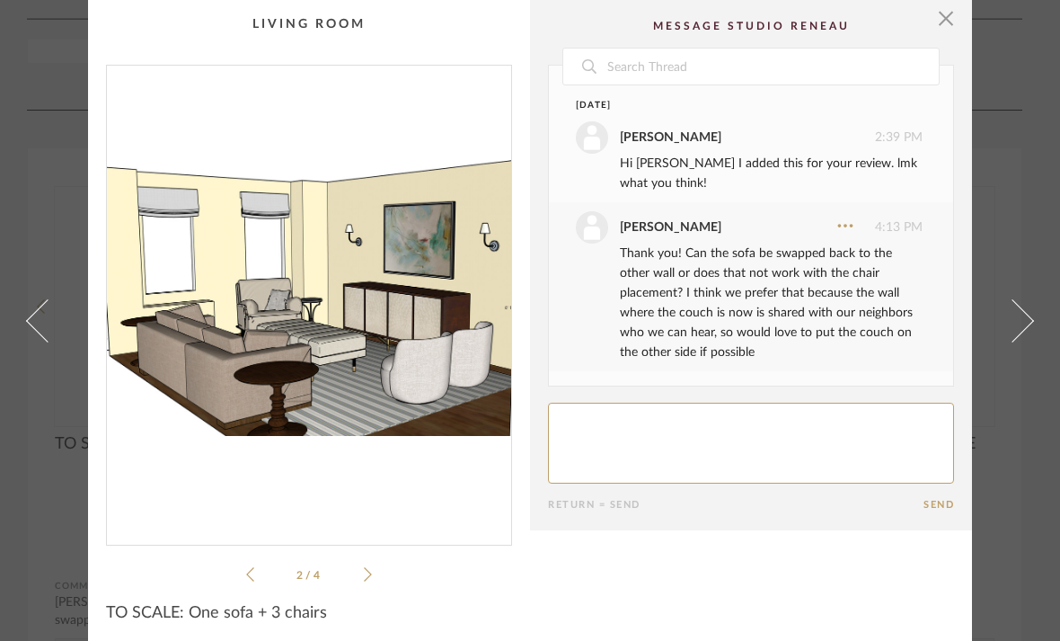
click at [369, 580] on icon at bounding box center [368, 574] width 8 height 16
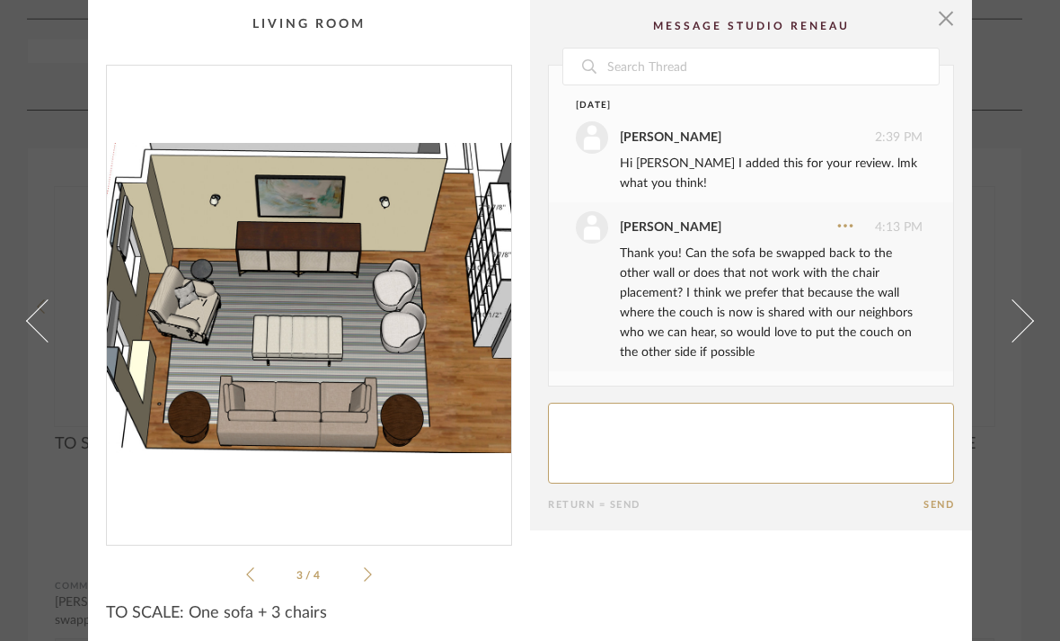
click at [369, 580] on icon at bounding box center [368, 574] width 8 height 16
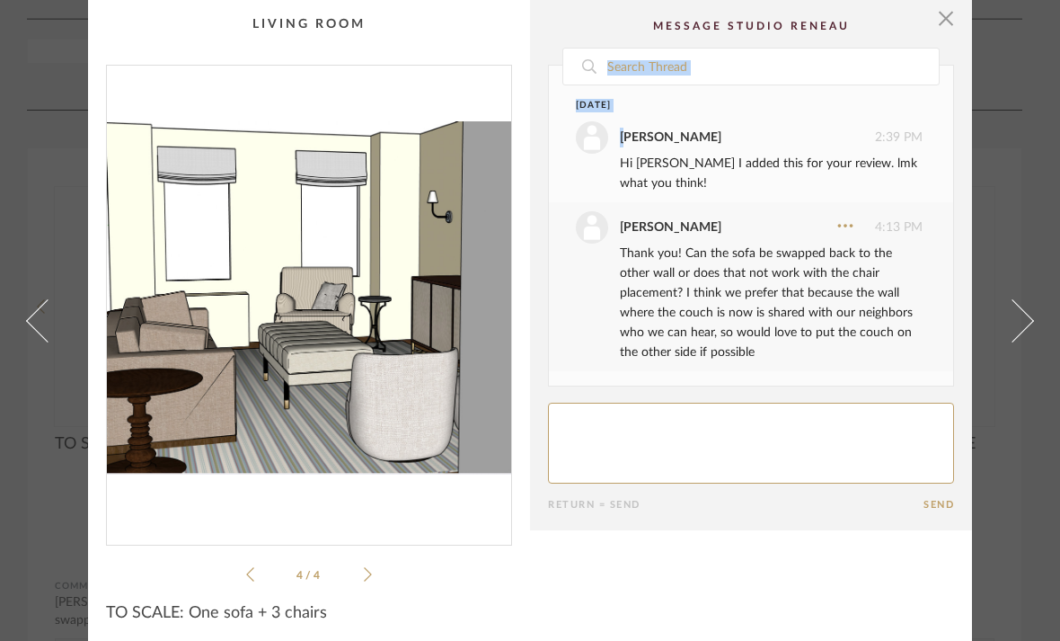
click at [369, 580] on icon at bounding box center [368, 574] width 8 height 16
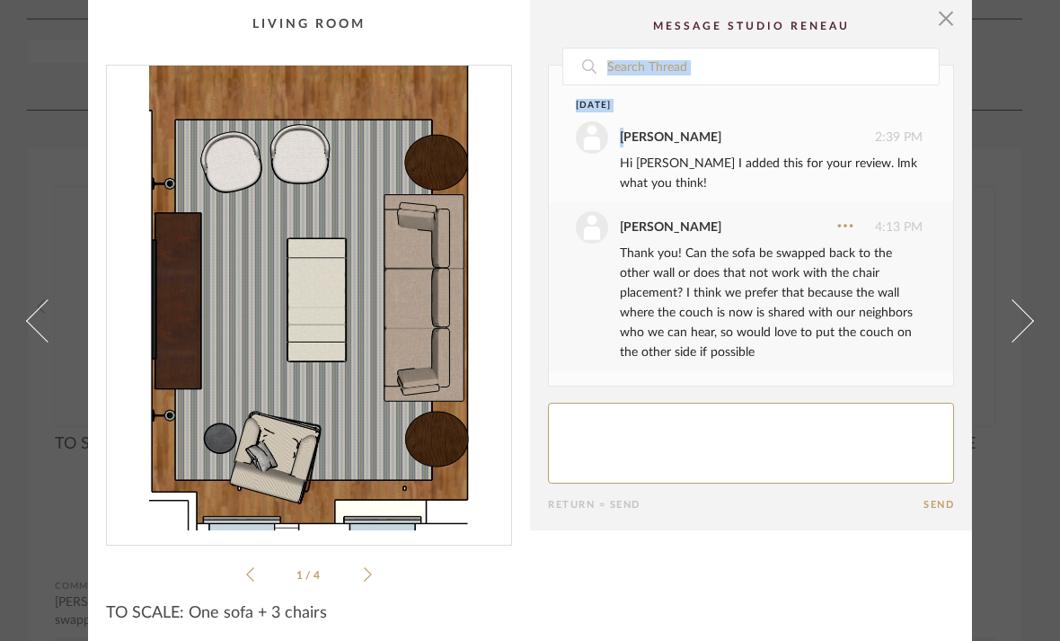
click at [369, 580] on icon at bounding box center [368, 574] width 8 height 16
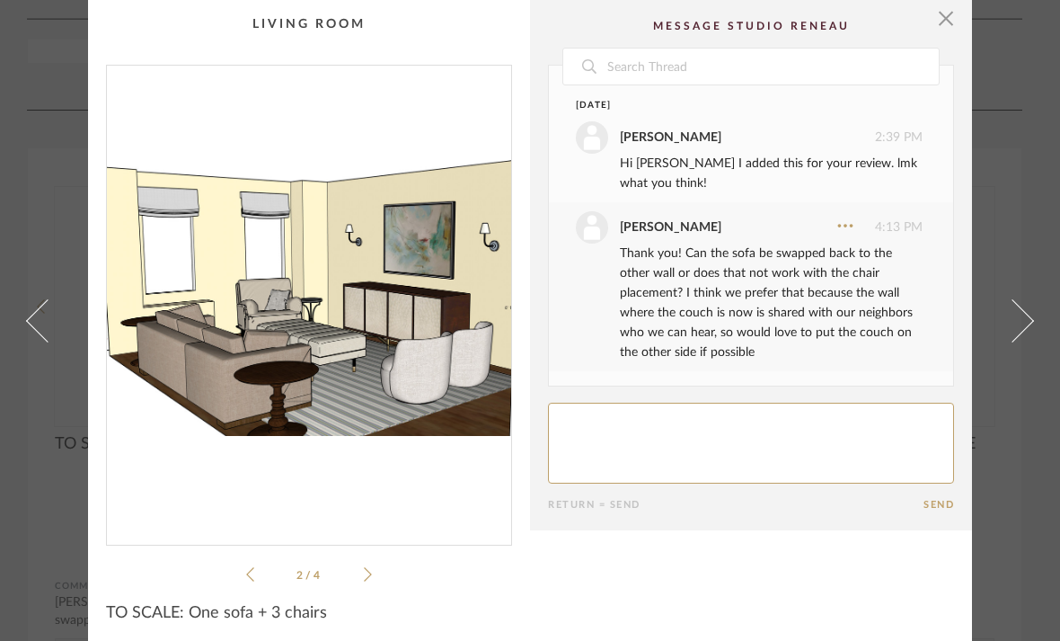
click at [369, 580] on icon at bounding box center [368, 574] width 8 height 16
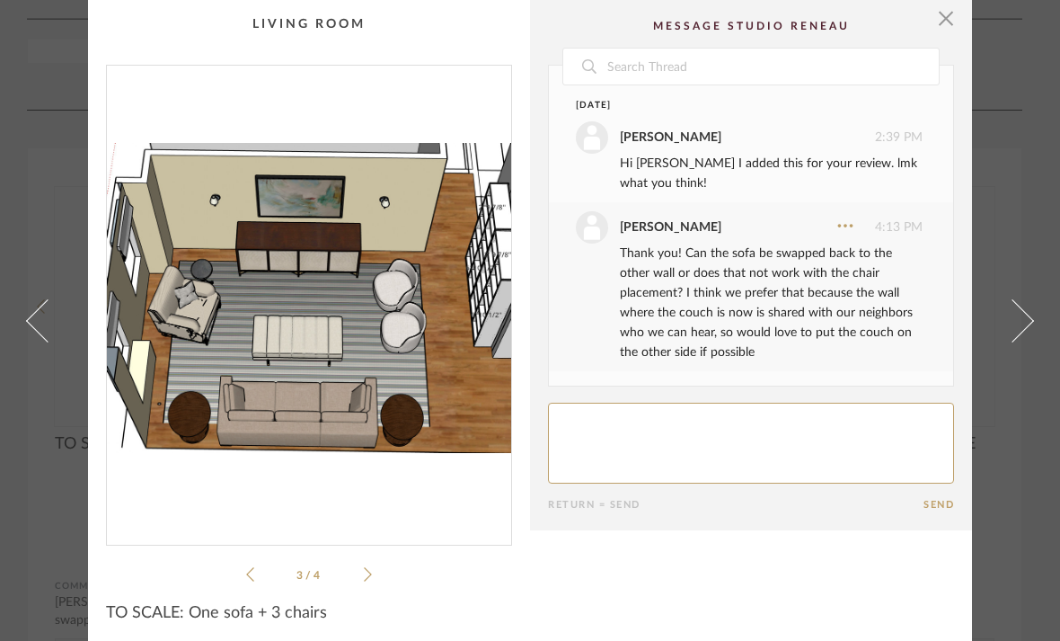
click at [369, 580] on icon at bounding box center [368, 574] width 8 height 16
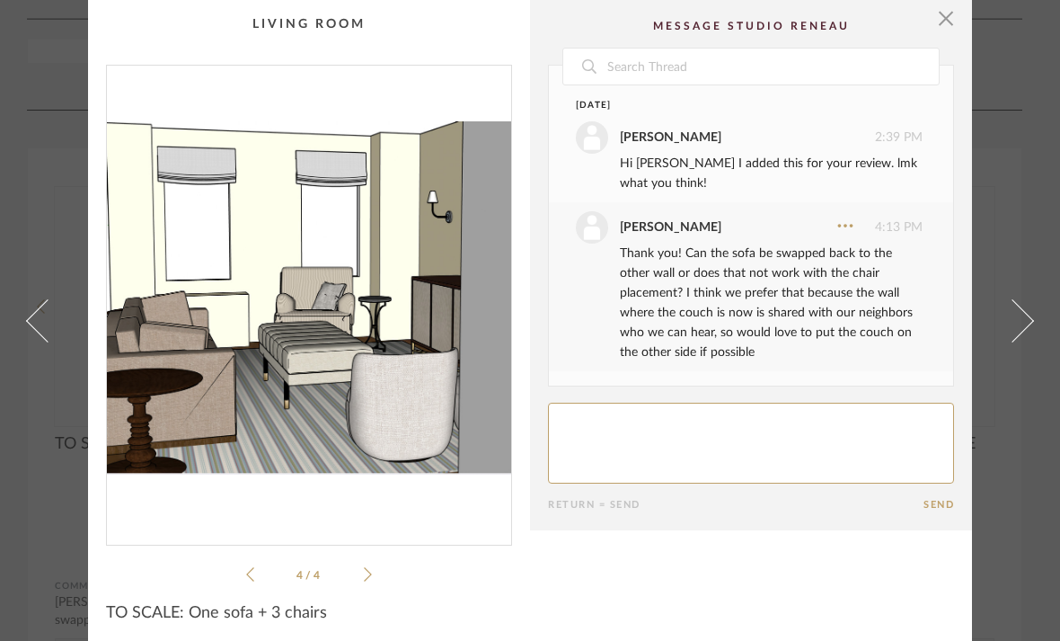
click at [359, 581] on li "4 / 4" at bounding box center [309, 574] width 110 height 22
click at [371, 583] on ul "4 / 4" at bounding box center [309, 574] width 126 height 22
click at [247, 579] on icon at bounding box center [250, 574] width 8 height 16
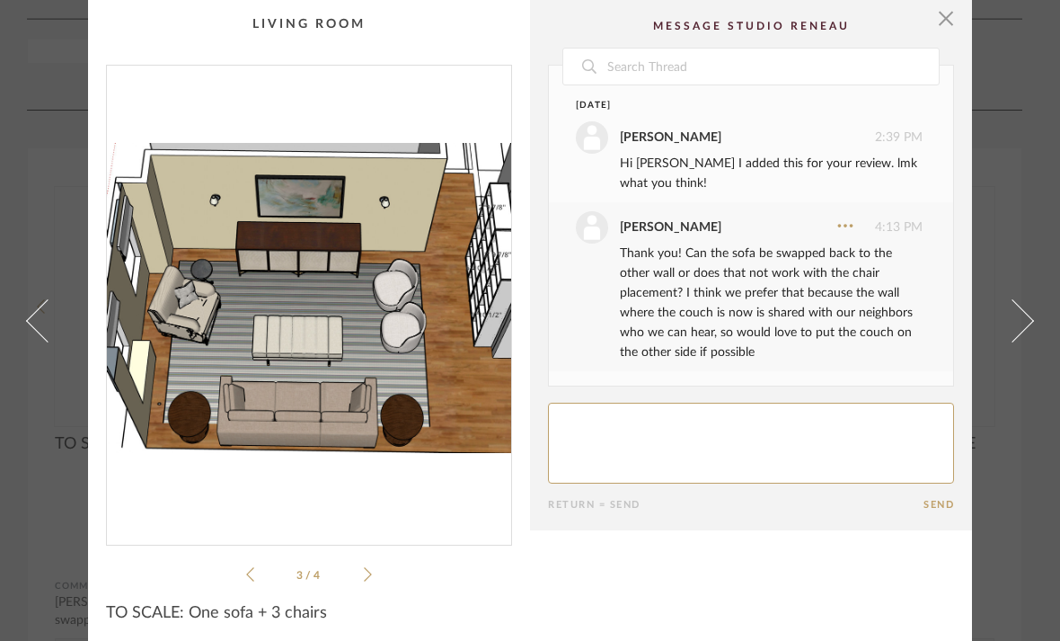
click at [248, 580] on icon at bounding box center [250, 574] width 8 height 16
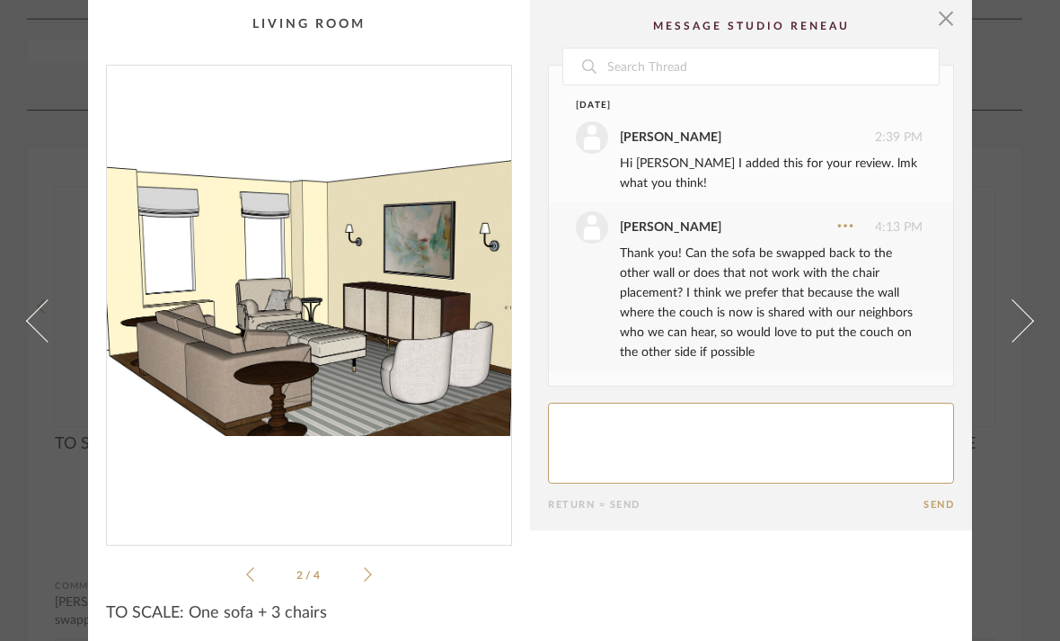
click at [248, 580] on icon at bounding box center [250, 574] width 8 height 16
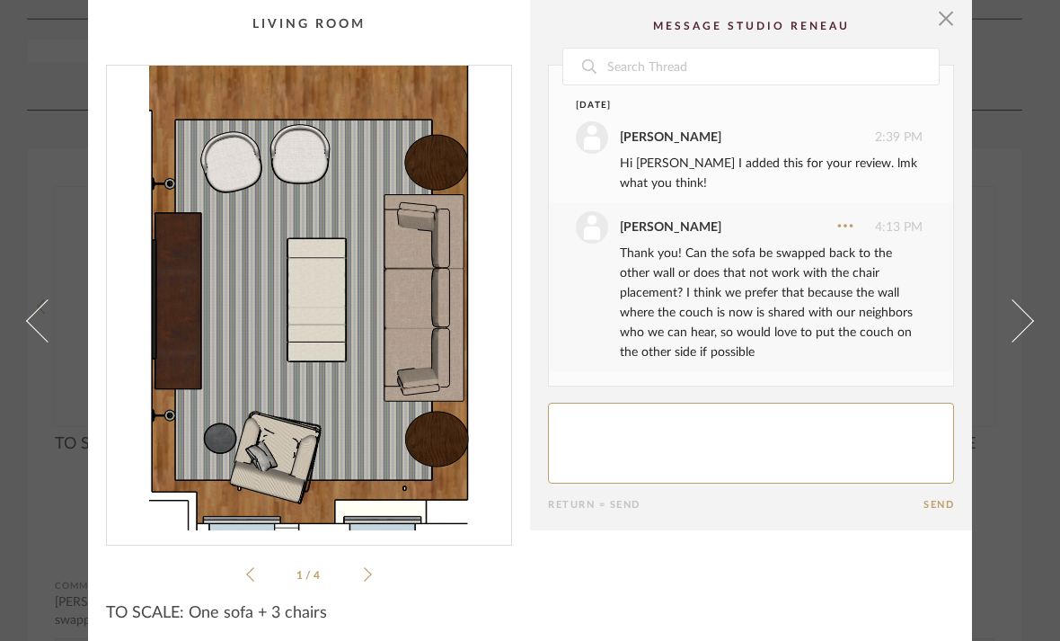
click at [249, 580] on icon at bounding box center [250, 574] width 8 height 16
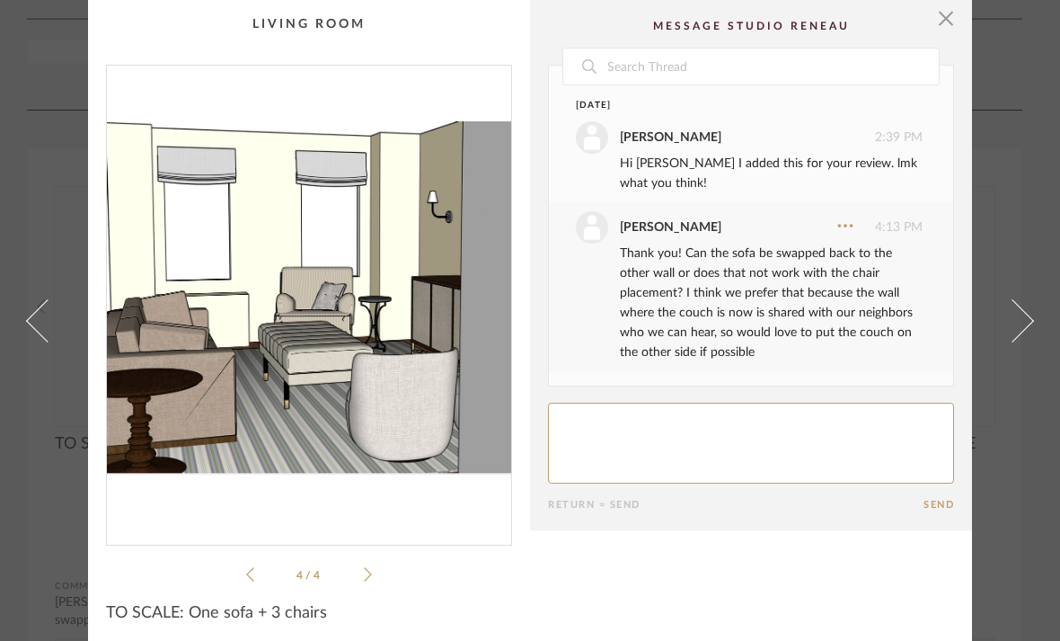
click at [249, 580] on icon at bounding box center [250, 574] width 8 height 16
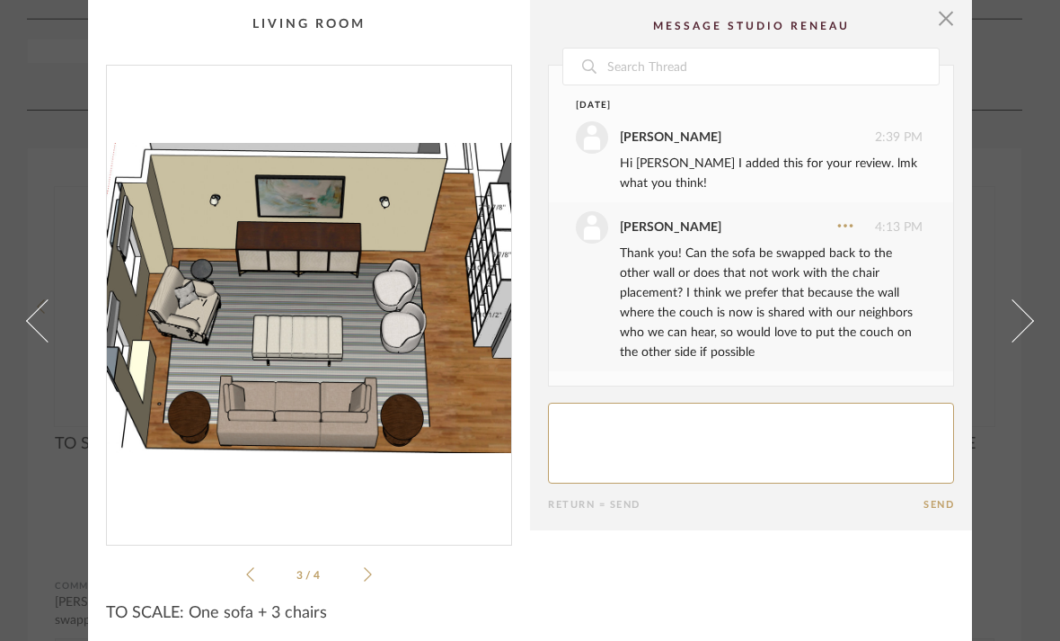
click at [249, 580] on icon at bounding box center [250, 574] width 8 height 16
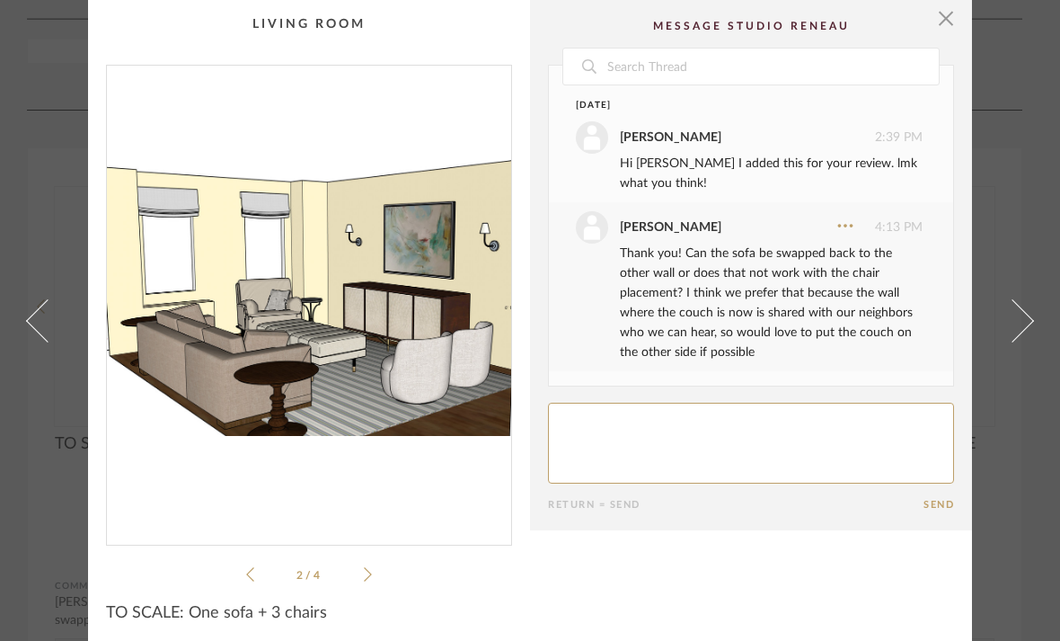
click at [249, 580] on icon at bounding box center [250, 574] width 8 height 16
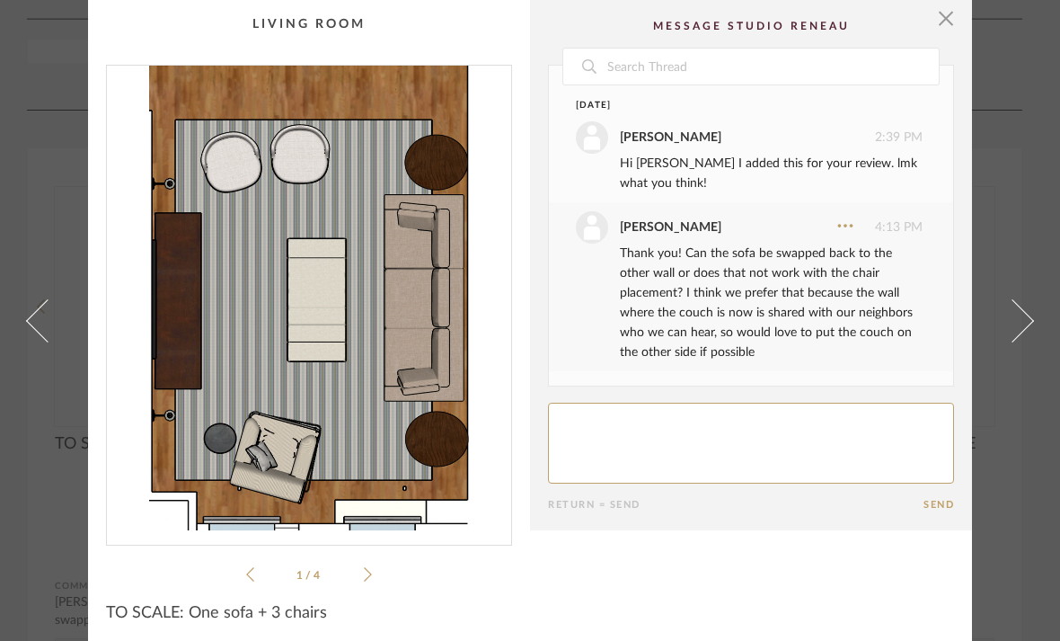
click at [249, 579] on icon at bounding box center [250, 574] width 8 height 16
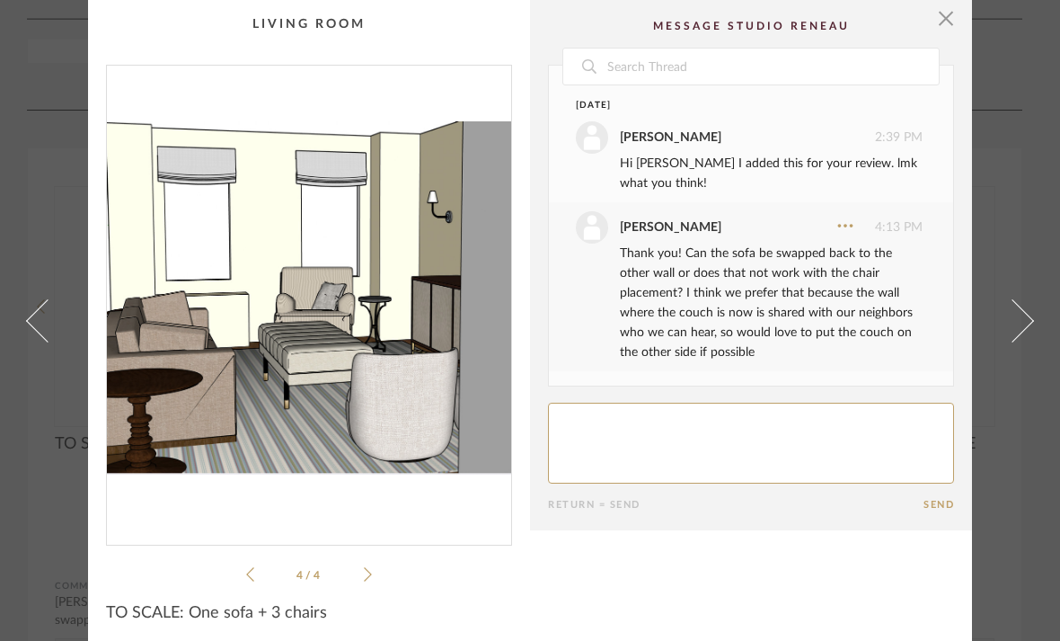
click at [251, 580] on icon at bounding box center [250, 574] width 8 height 16
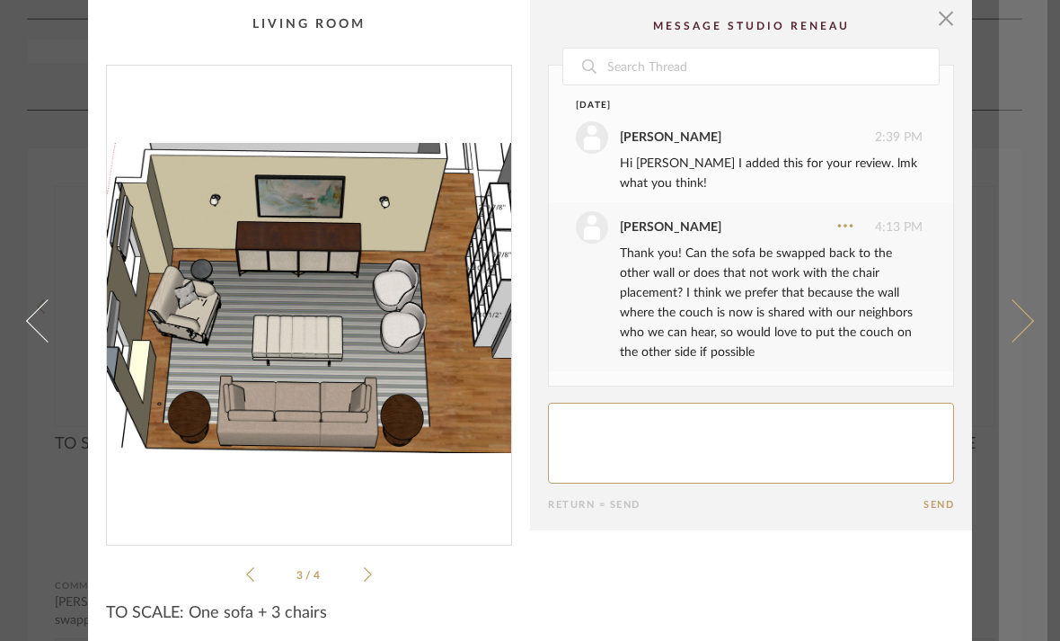
click at [1038, 347] on link at bounding box center [1023, 320] width 49 height 641
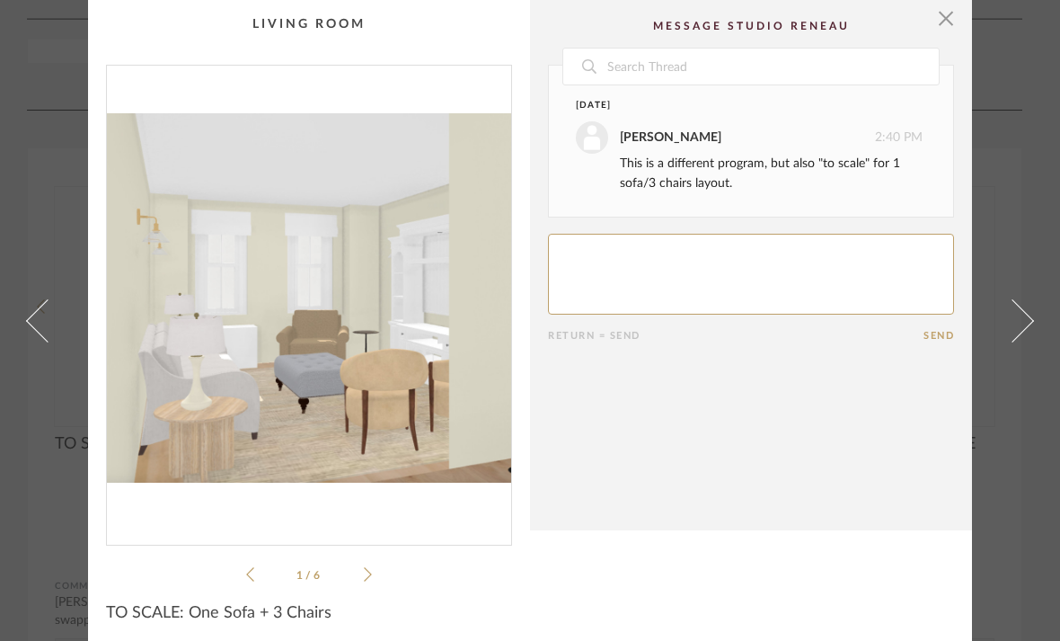
click at [370, 571] on icon at bounding box center [368, 574] width 8 height 16
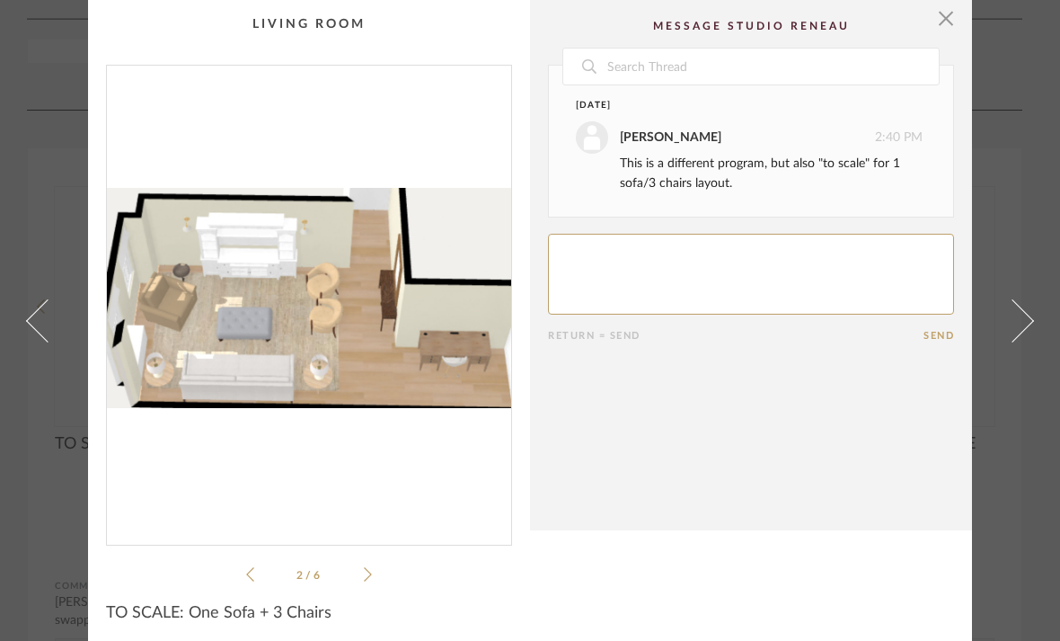
click at [367, 572] on icon at bounding box center [368, 574] width 8 height 16
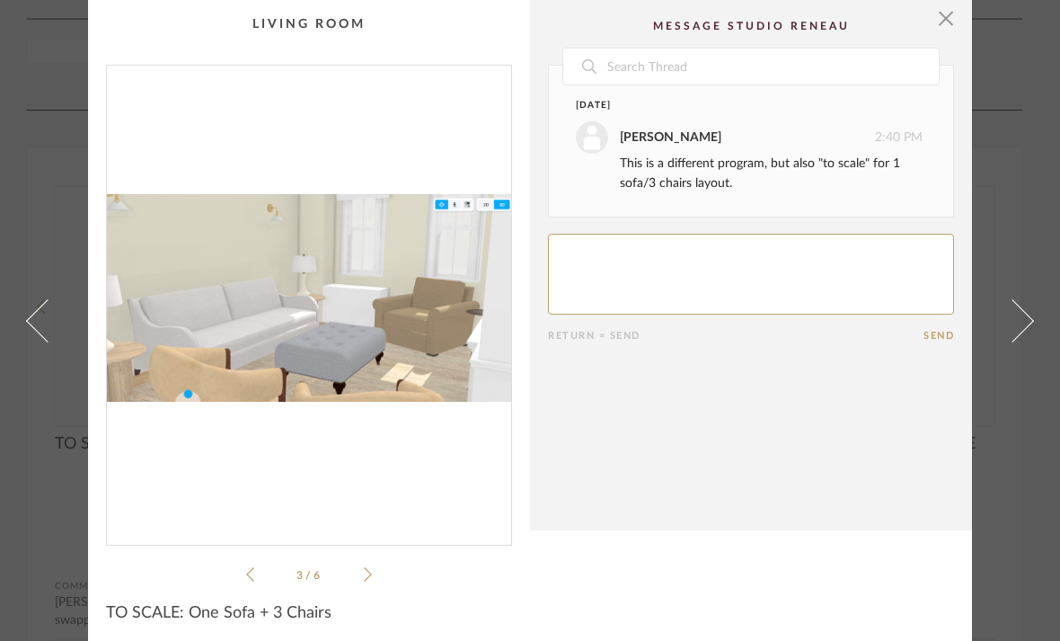
click at [367, 572] on icon at bounding box center [368, 574] width 8 height 16
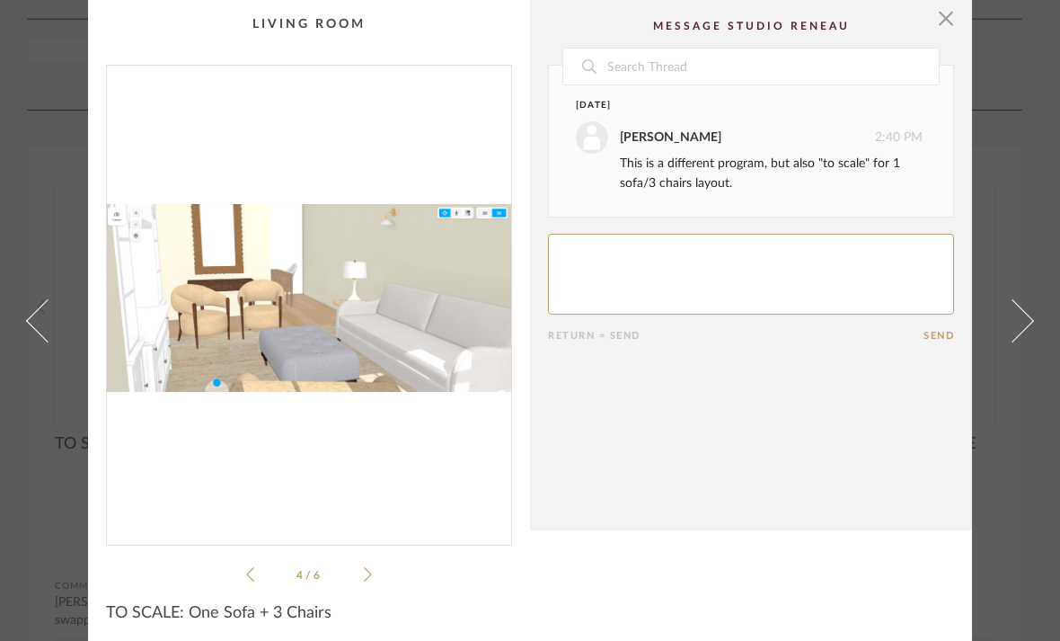
click at [368, 571] on icon at bounding box center [368, 574] width 8 height 16
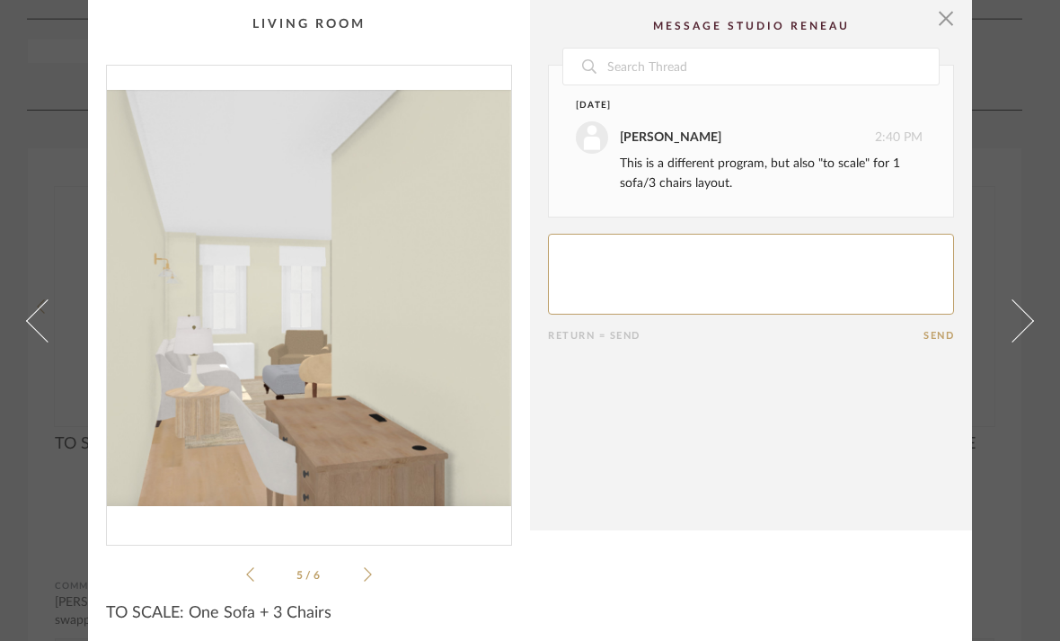
click at [368, 571] on icon at bounding box center [368, 574] width 8 height 16
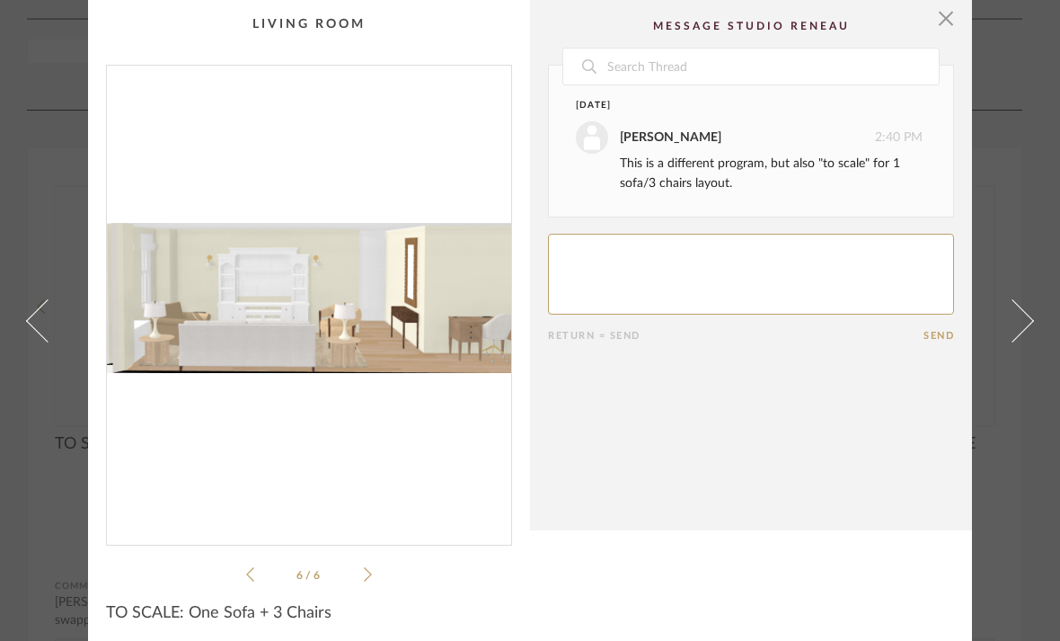
click at [369, 571] on icon at bounding box center [368, 574] width 8 height 16
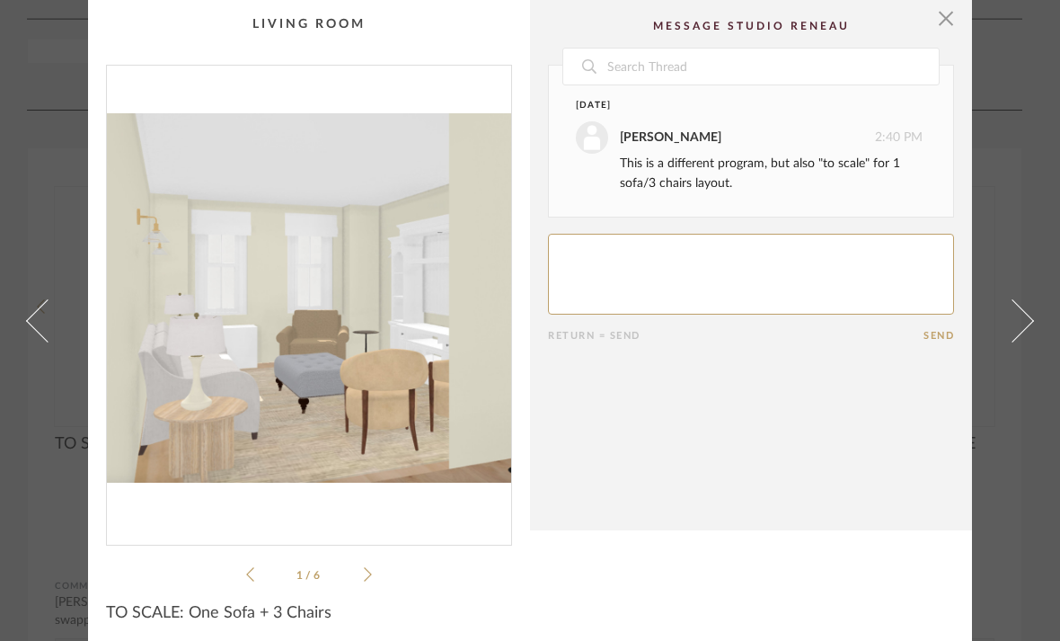
click at [369, 571] on icon at bounding box center [368, 574] width 8 height 16
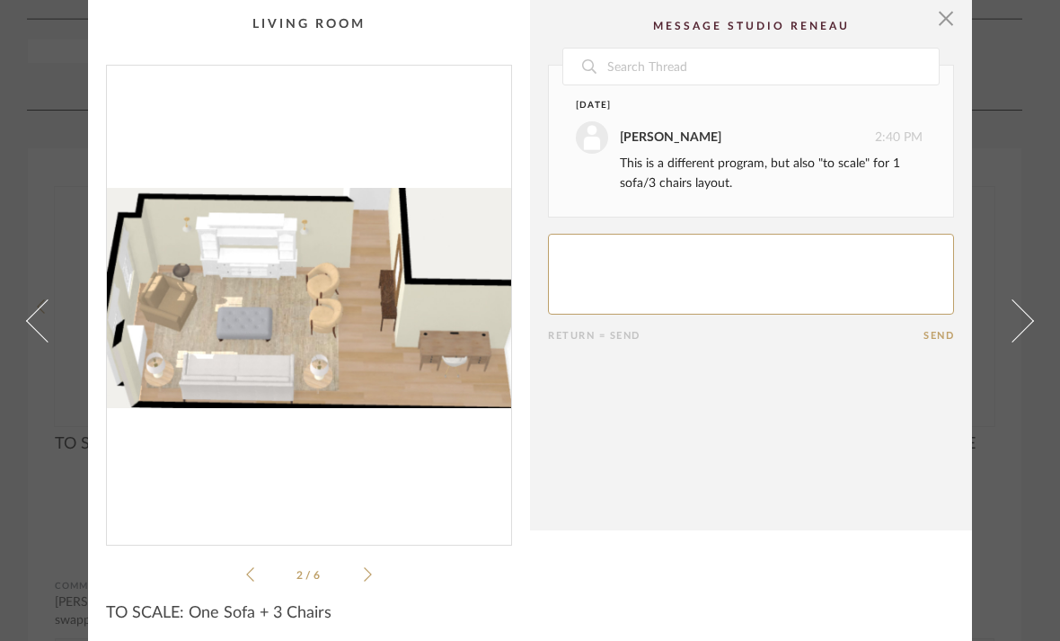
click at [369, 571] on icon at bounding box center [368, 574] width 8 height 16
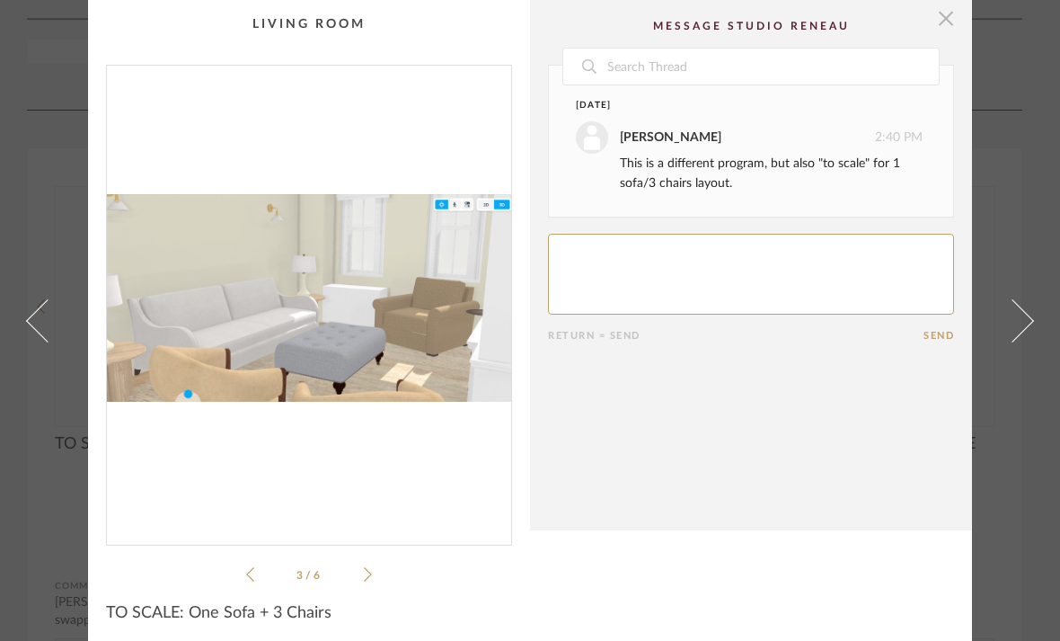
click at [952, 24] on span "button" at bounding box center [946, 18] width 36 height 36
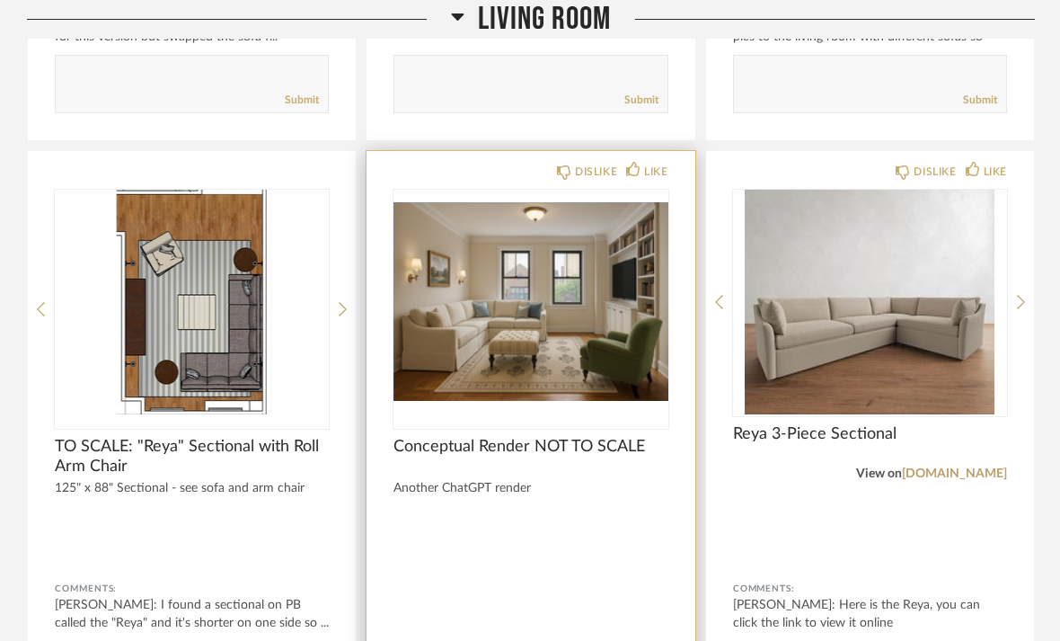
scroll to position [4474, 0]
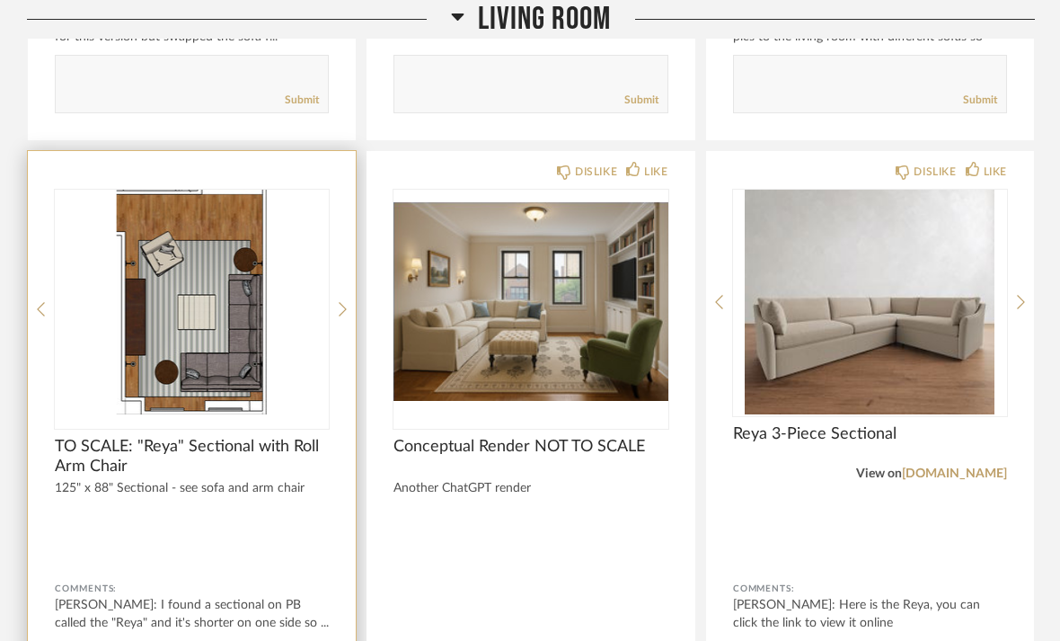
click at [279, 373] on div at bounding box center [192, 309] width 274 height 239
click at [218, 331] on img "0" at bounding box center [192, 302] width 274 height 225
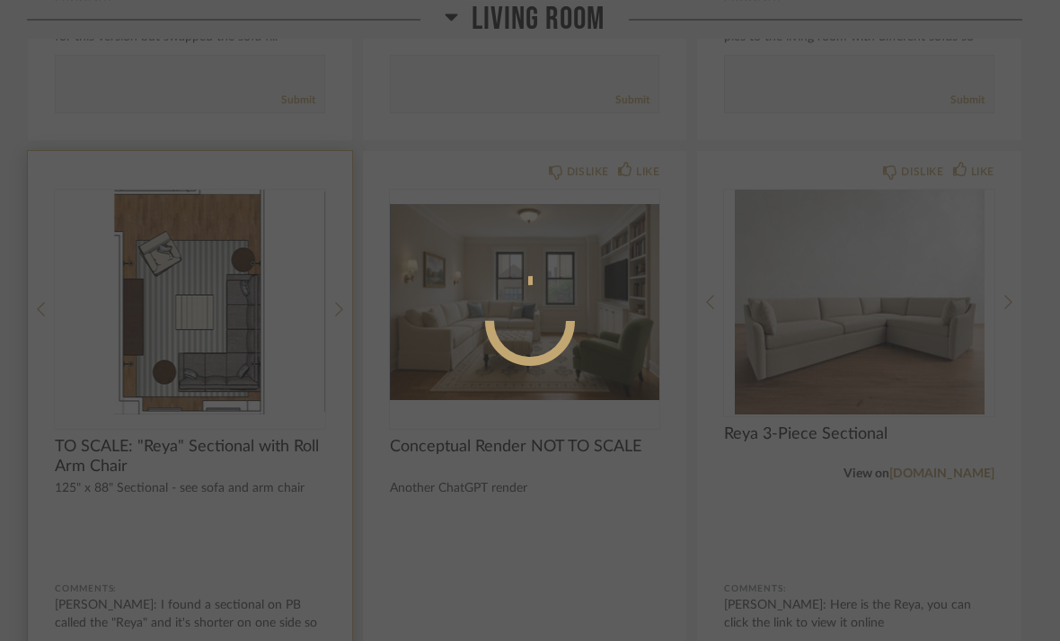
scroll to position [0, 0]
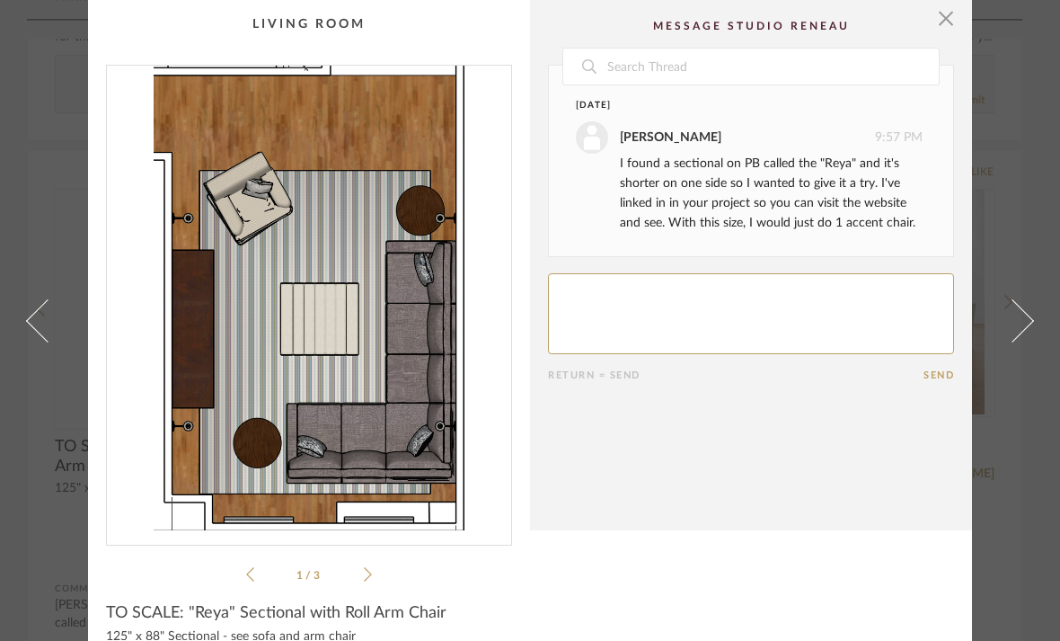
click at [368, 572] on icon at bounding box center [368, 574] width 8 height 16
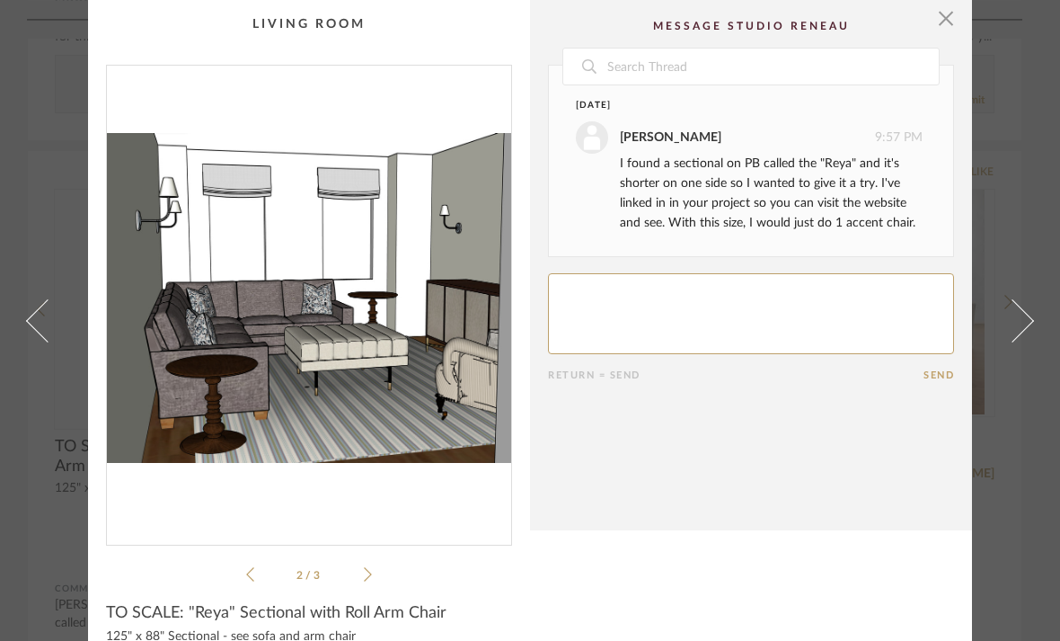
click at [368, 571] on icon at bounding box center [368, 574] width 8 height 14
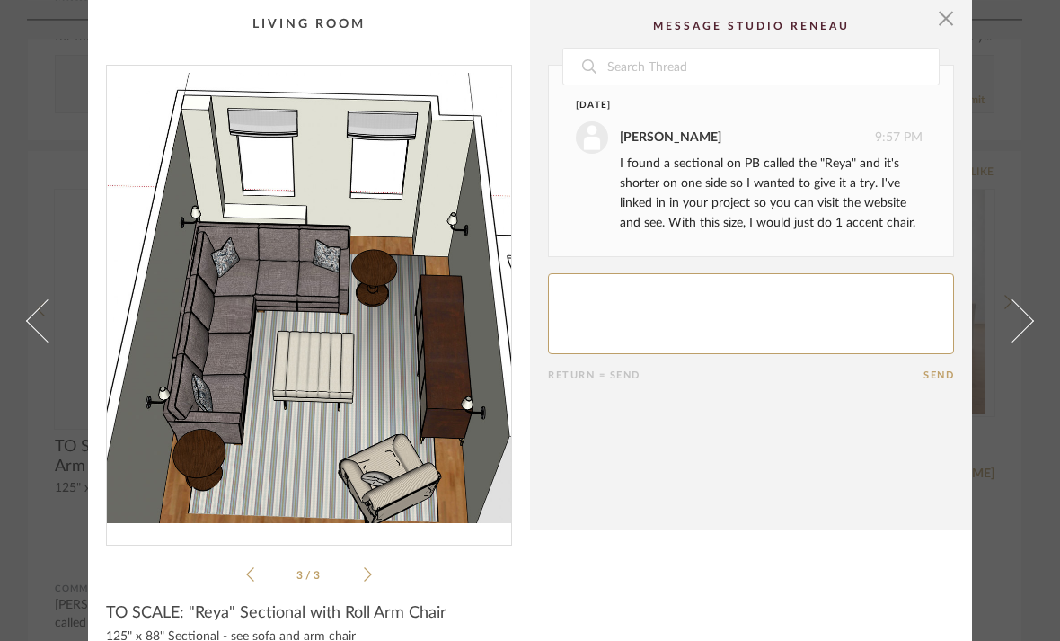
click at [368, 571] on icon at bounding box center [368, 574] width 8 height 14
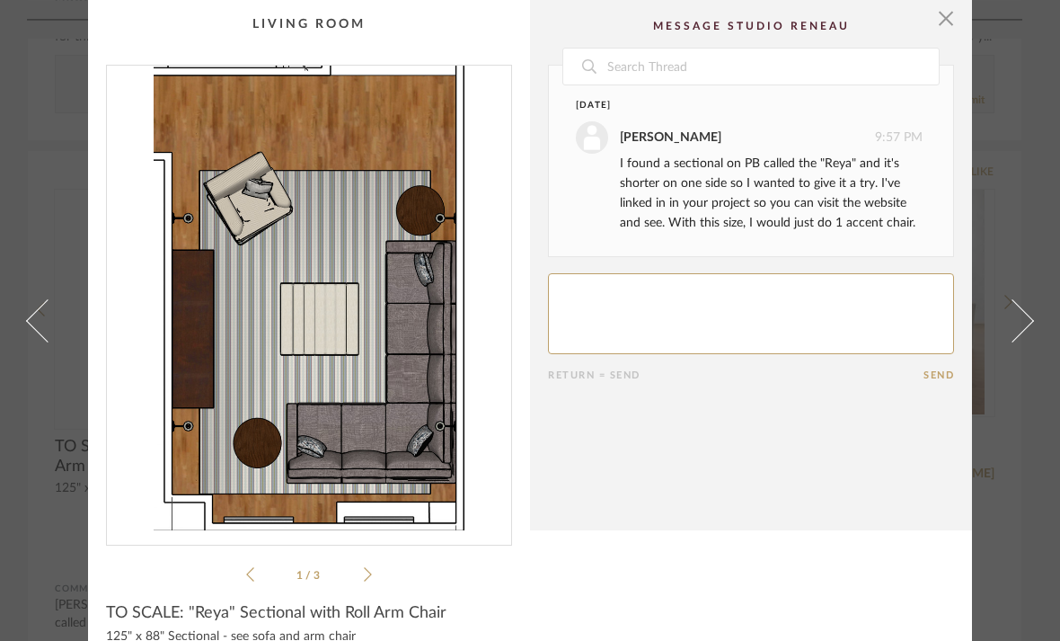
click at [368, 570] on icon at bounding box center [368, 574] width 8 height 16
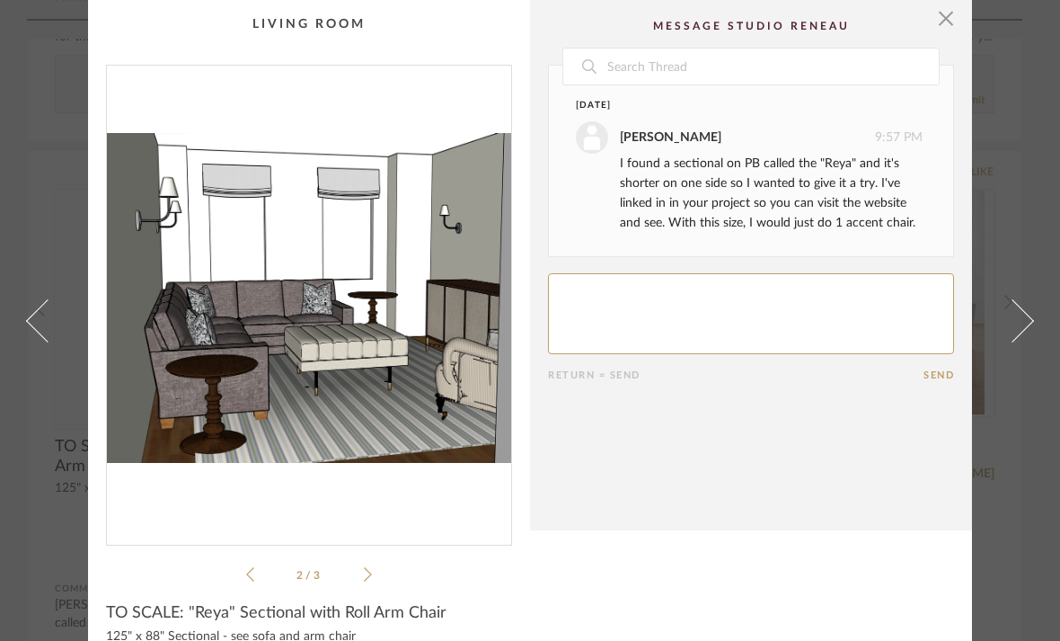
click at [368, 570] on icon at bounding box center [368, 574] width 8 height 16
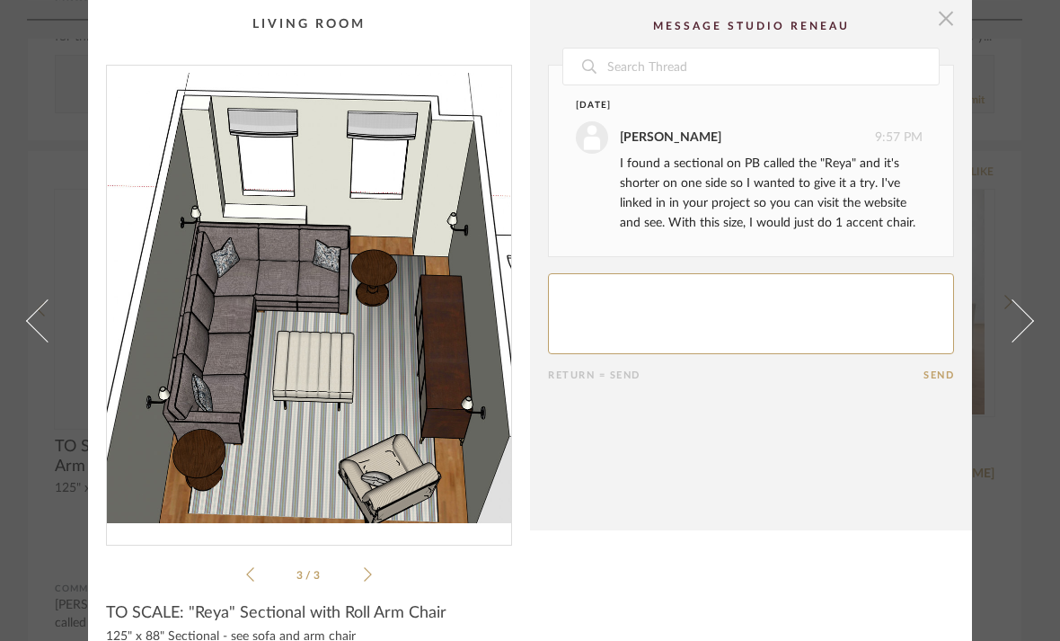
click at [951, 22] on span "button" at bounding box center [946, 18] width 36 height 36
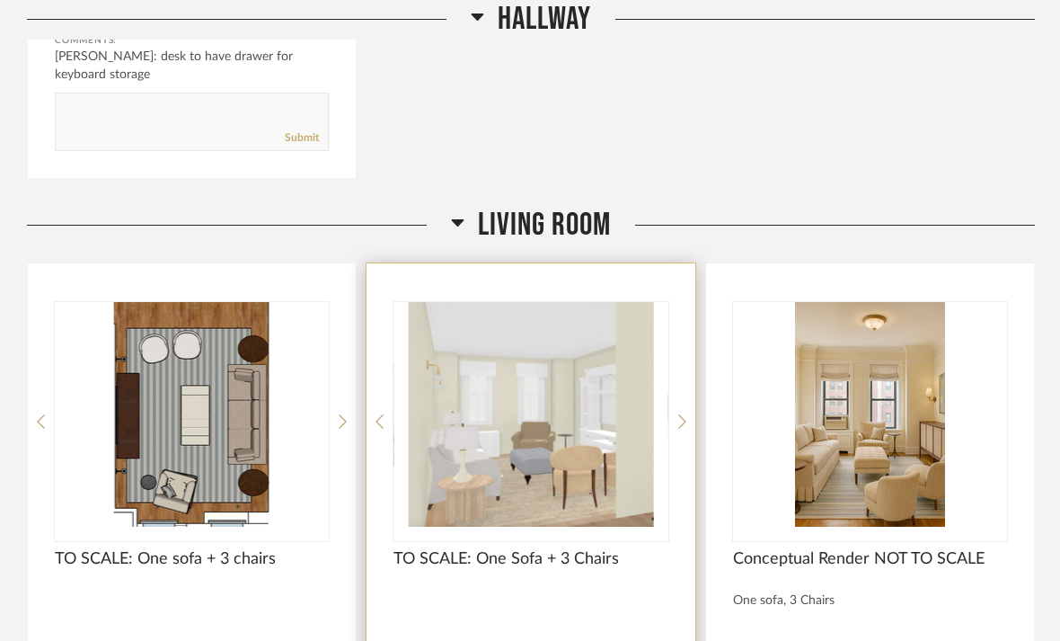
scroll to position [3174, 0]
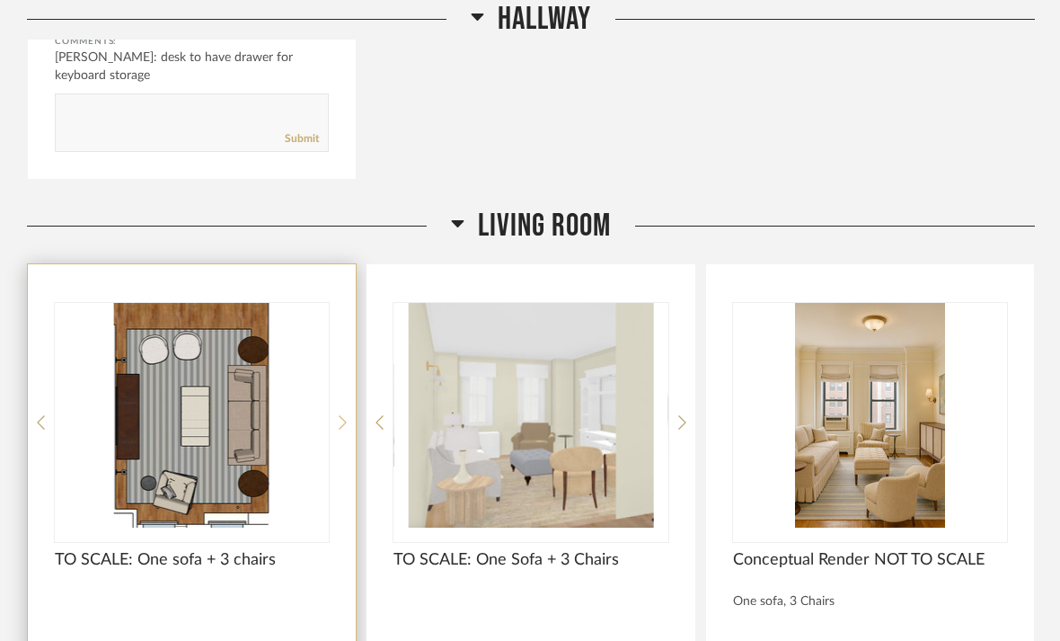
click at [342, 414] on icon at bounding box center [343, 422] width 8 height 16
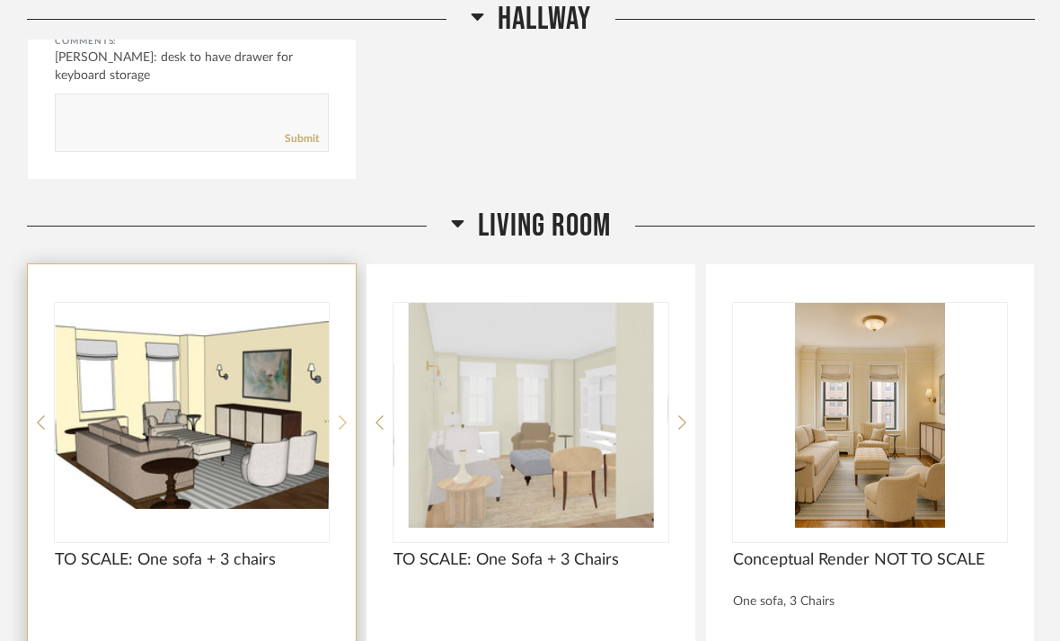
click at [342, 414] on icon at bounding box center [343, 422] width 8 height 16
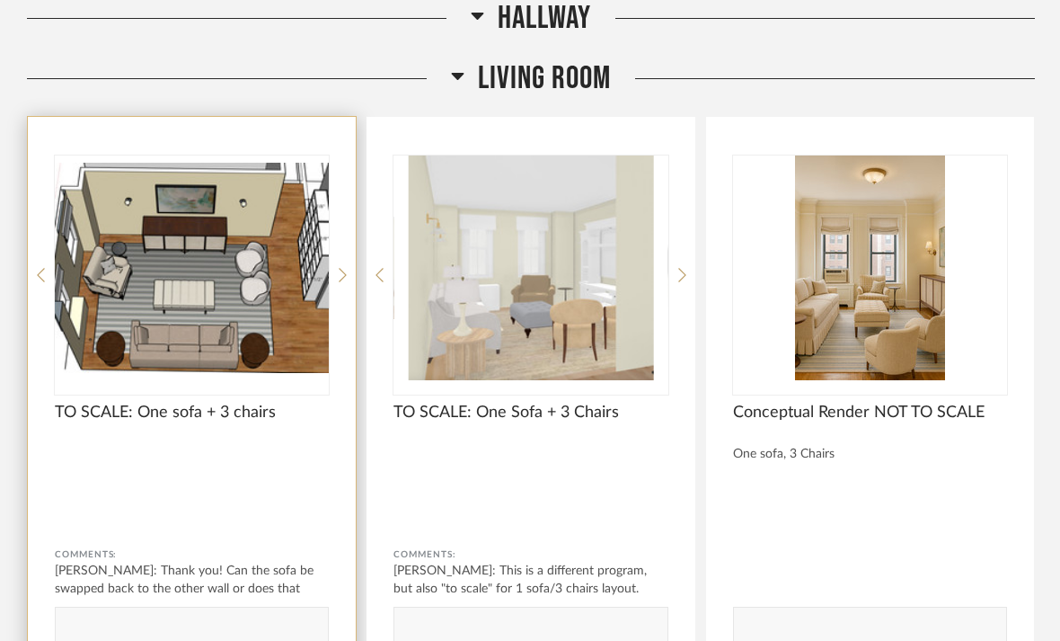
scroll to position [3321, 0]
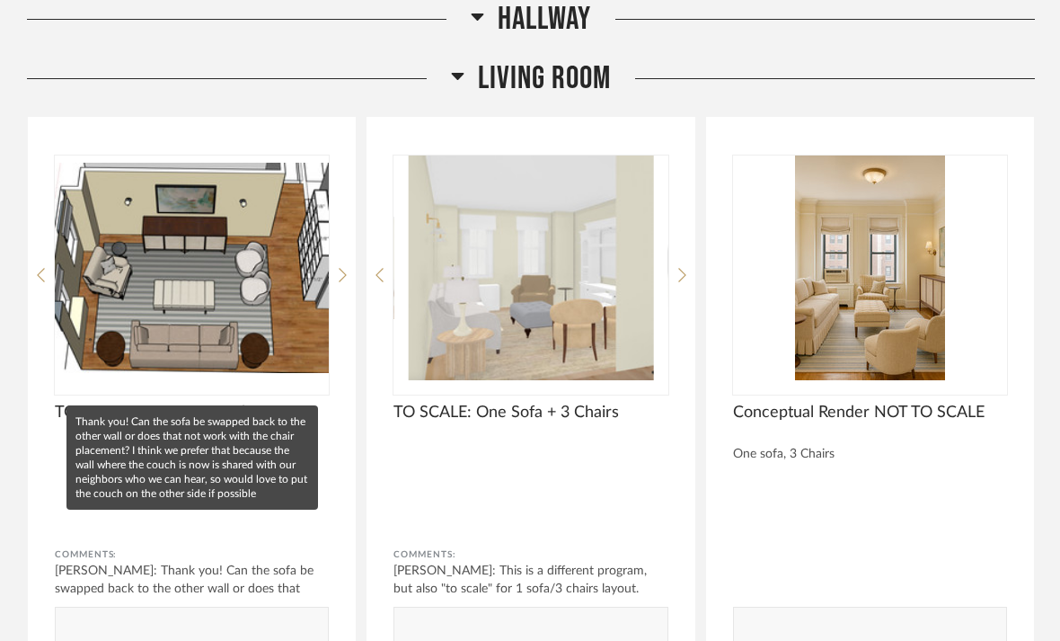
click at [266, 509] on mat-tooltip-component "Thank you! Can the sofa be swapped back to the other wall or does that not work…" at bounding box center [192, 457] width 252 height 104
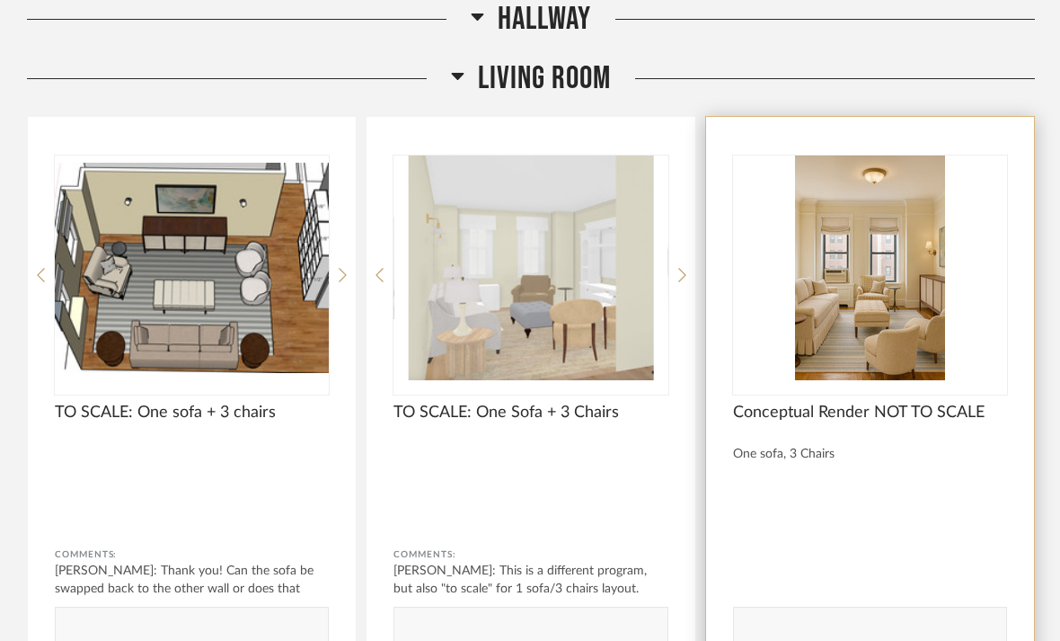
click at [839, 314] on img "0" at bounding box center [870, 267] width 274 height 225
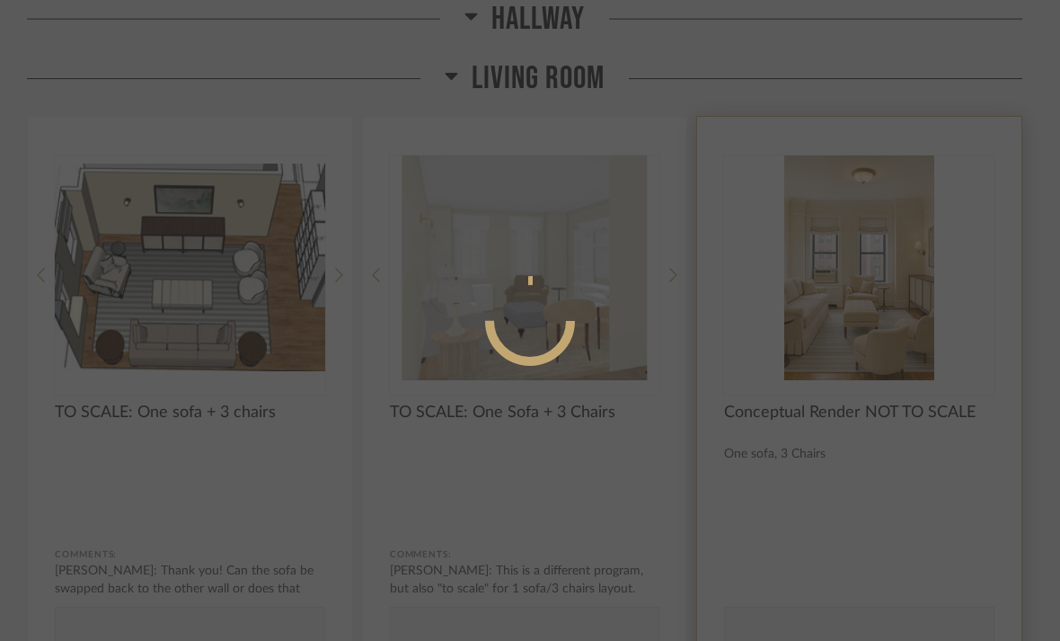
scroll to position [0, 0]
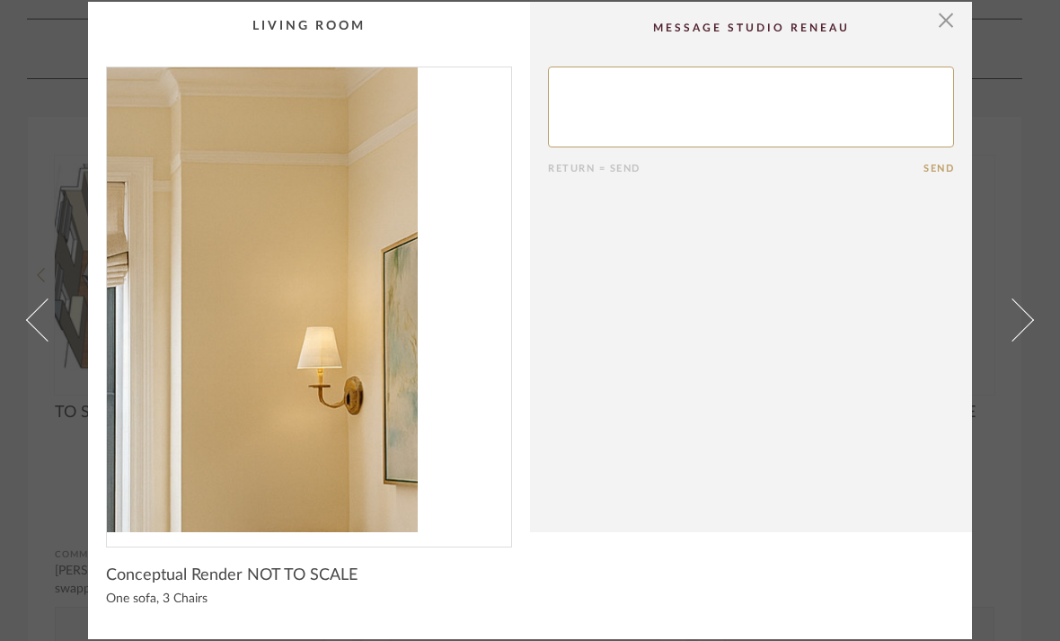
click at [428, 236] on img "0" at bounding box center [309, 299] width 404 height 465
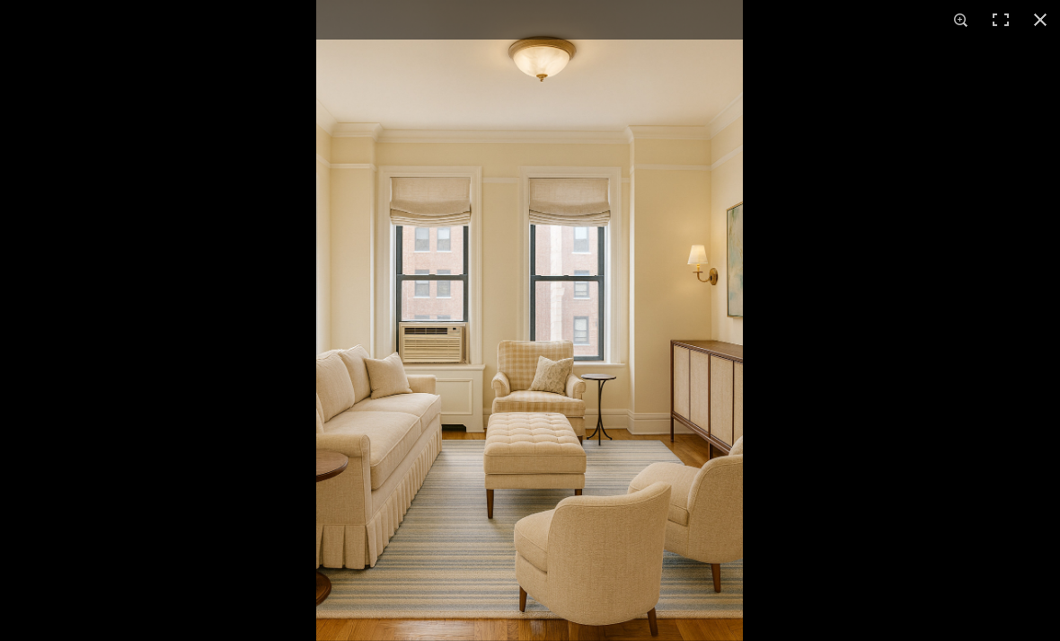
click at [842, 255] on div at bounding box center [846, 320] width 1060 height 641
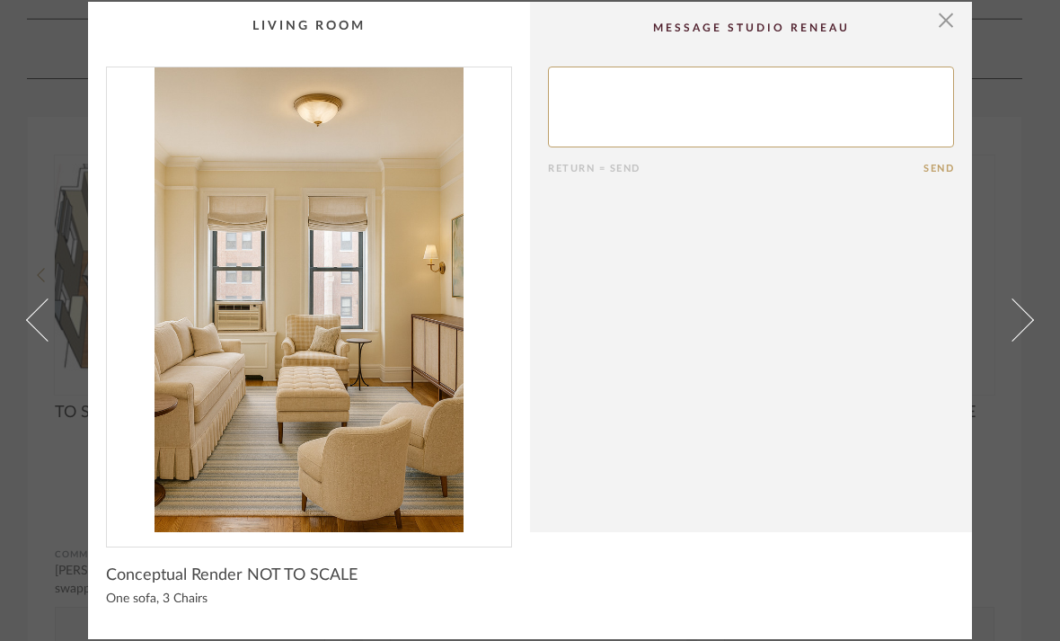
click at [1040, 318] on link at bounding box center [1023, 320] width 49 height 637
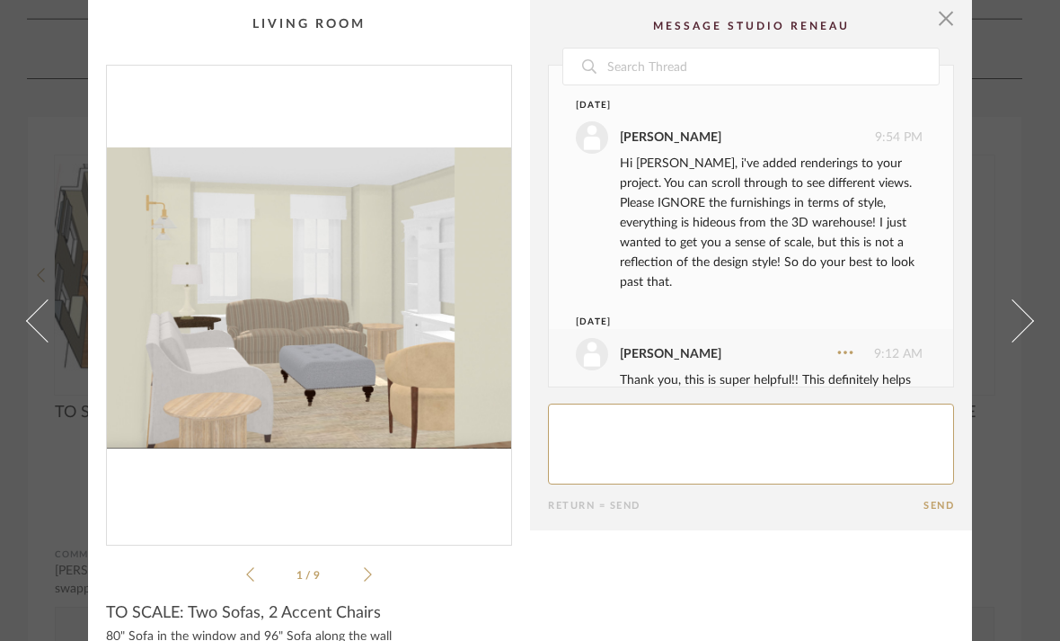
scroll to position [244, 0]
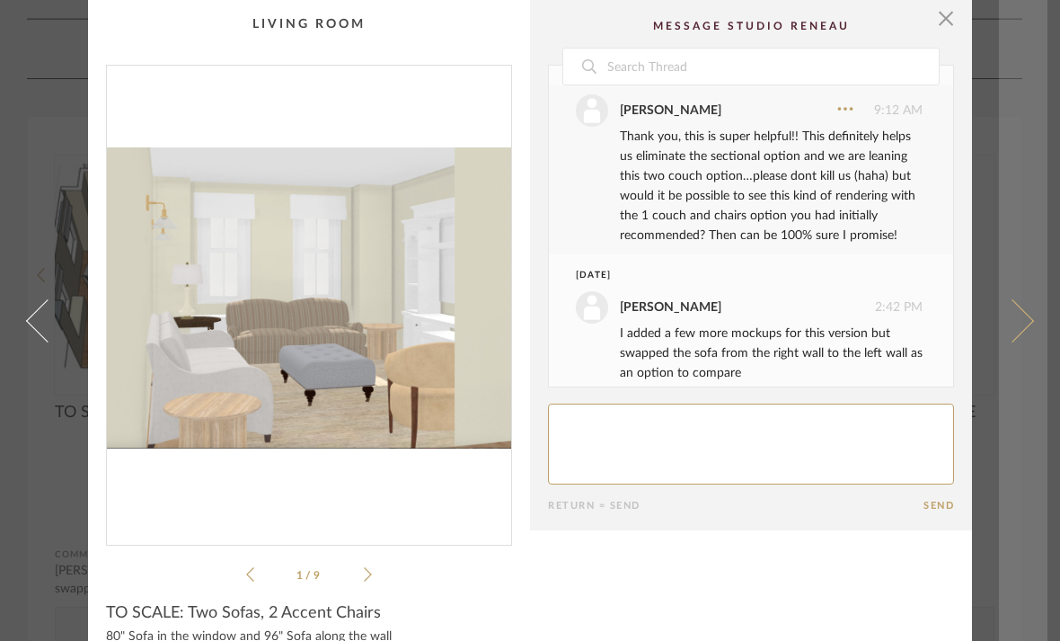
click at [1040, 319] on link at bounding box center [1023, 320] width 49 height 641
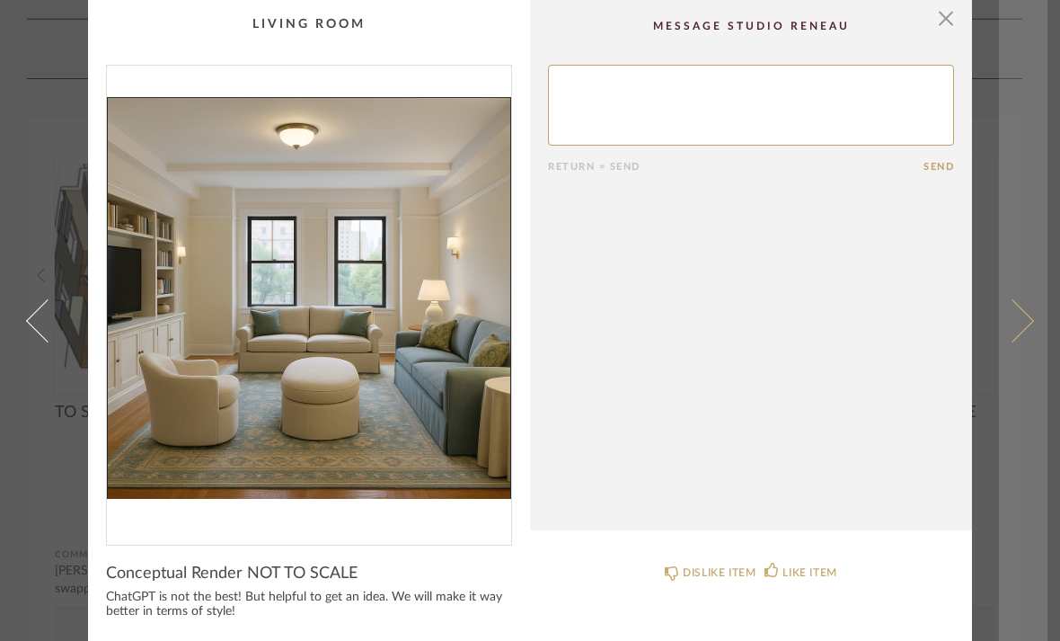
click at [1041, 212] on link at bounding box center [1023, 320] width 49 height 641
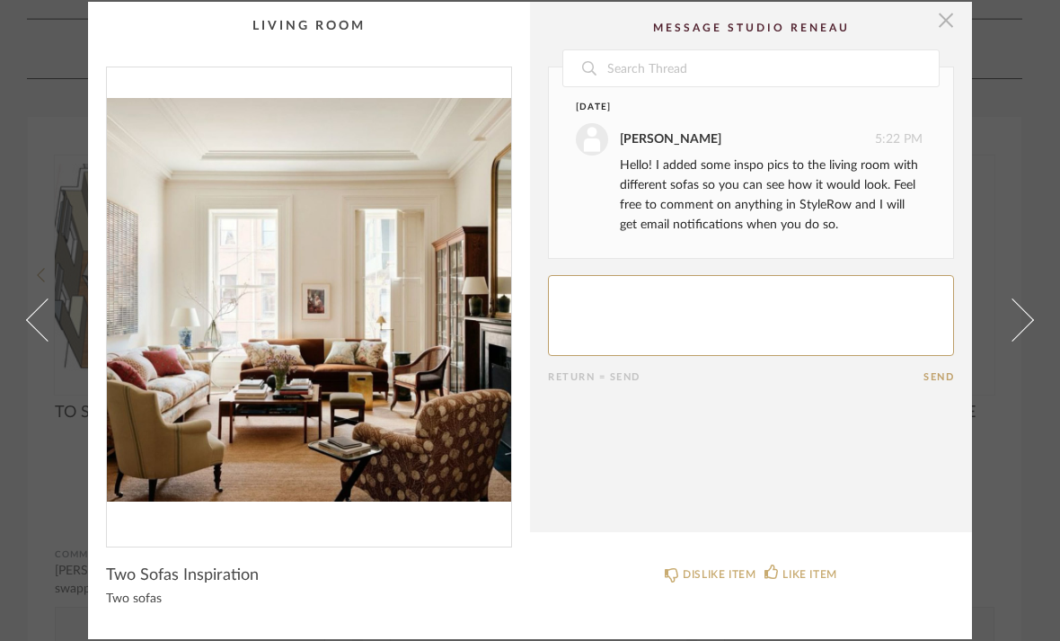
click at [952, 25] on span "button" at bounding box center [946, 20] width 36 height 36
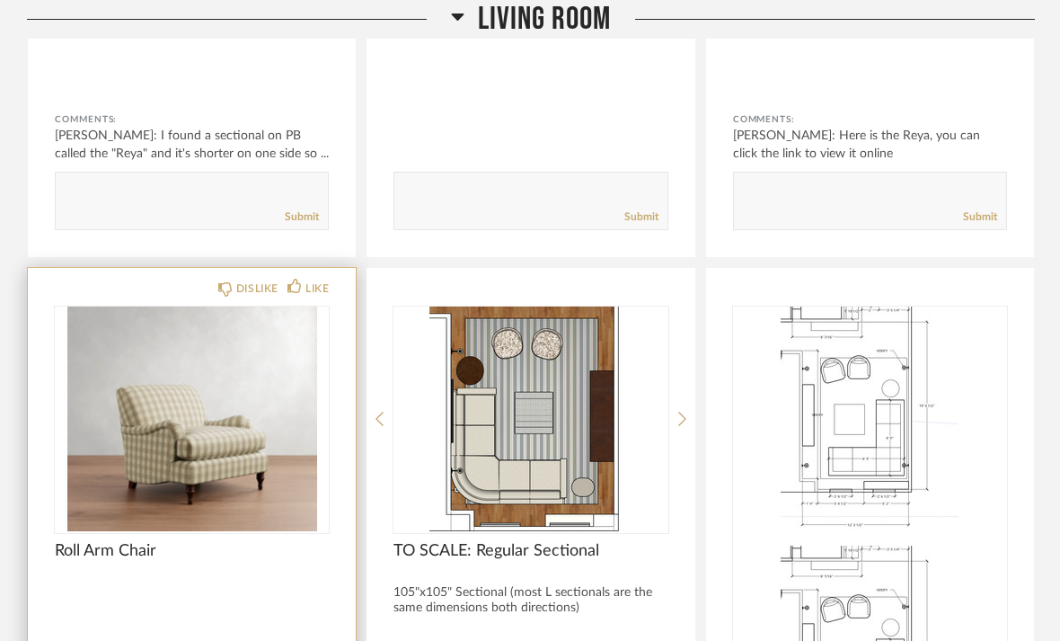
scroll to position [4943, 0]
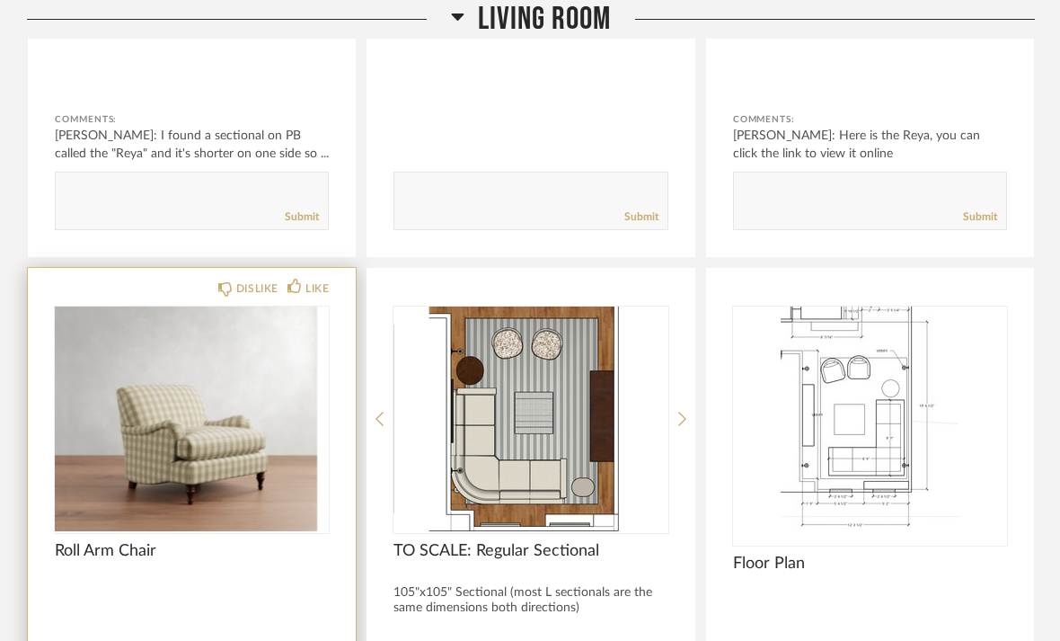
click at [155, 406] on div at bounding box center [192, 418] width 274 height 225
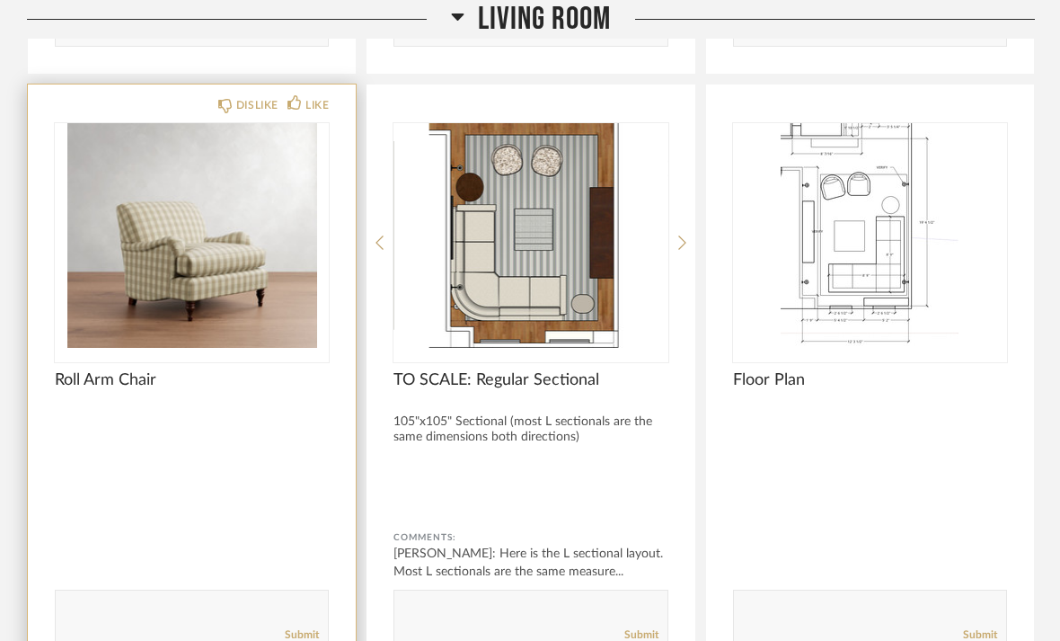
scroll to position [5133, 0]
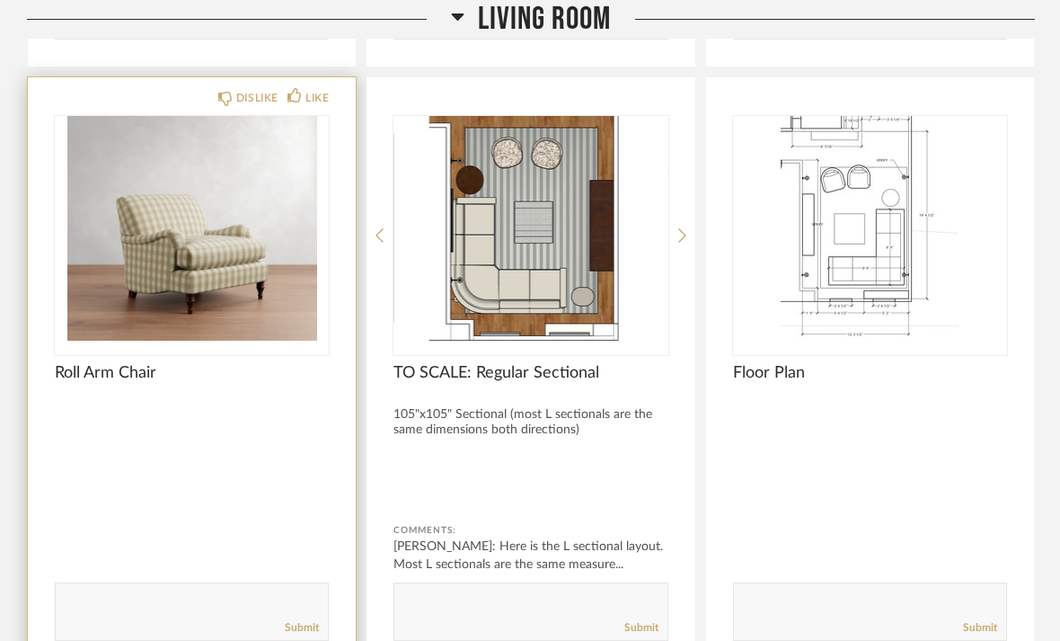
click at [155, 409] on div "DISLIKE LIKE Roll Arm Chair Comments: Submit" at bounding box center [192, 372] width 328 height 590
click at [197, 250] on img "0" at bounding box center [192, 228] width 274 height 225
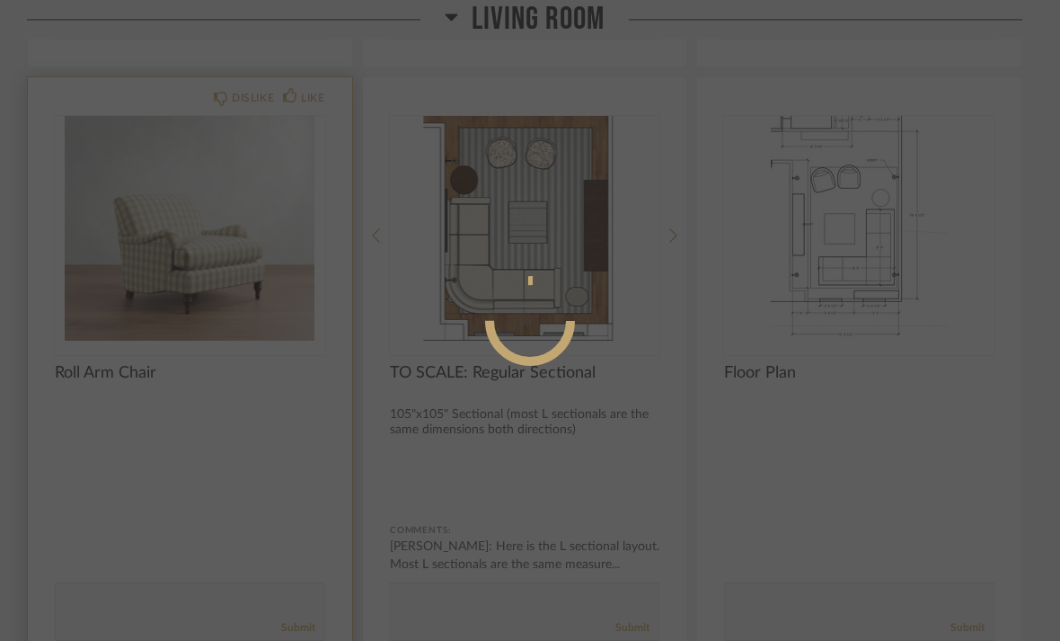
scroll to position [0, 0]
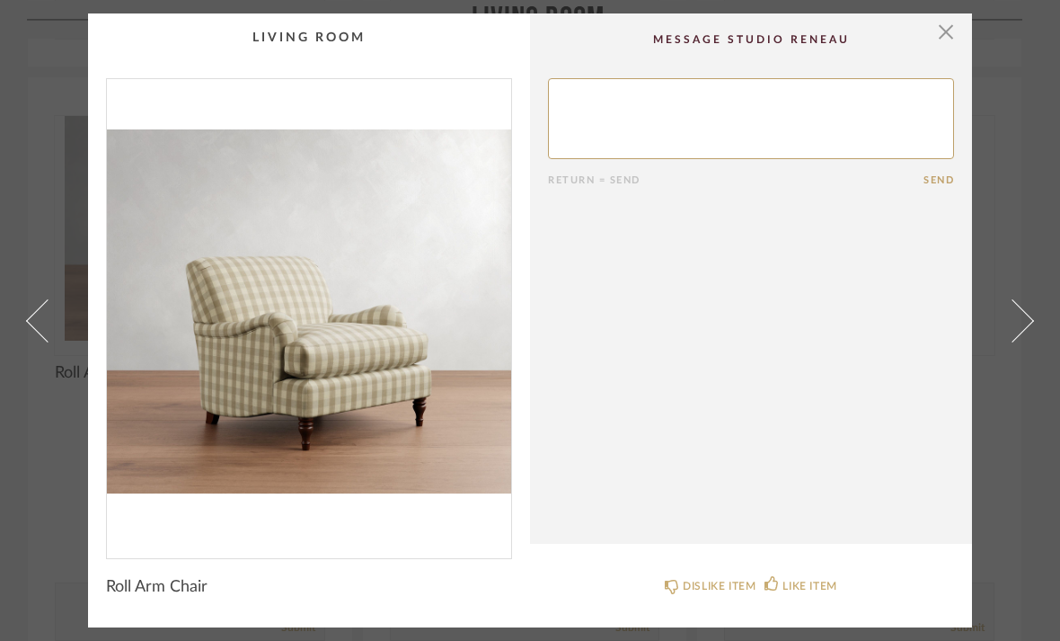
click at [730, 145] on textarea at bounding box center [751, 118] width 406 height 81
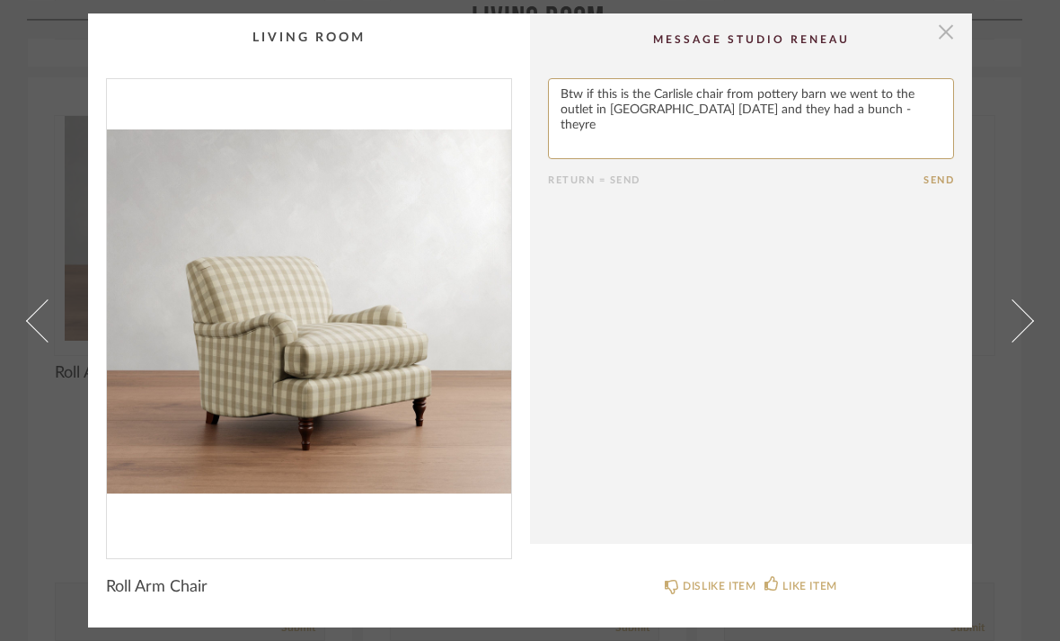
type textarea "Btw if this is the Carlisle chair from pottery barn we went to the outlet in [G…"
click at [949, 31] on span "button" at bounding box center [946, 31] width 36 height 36
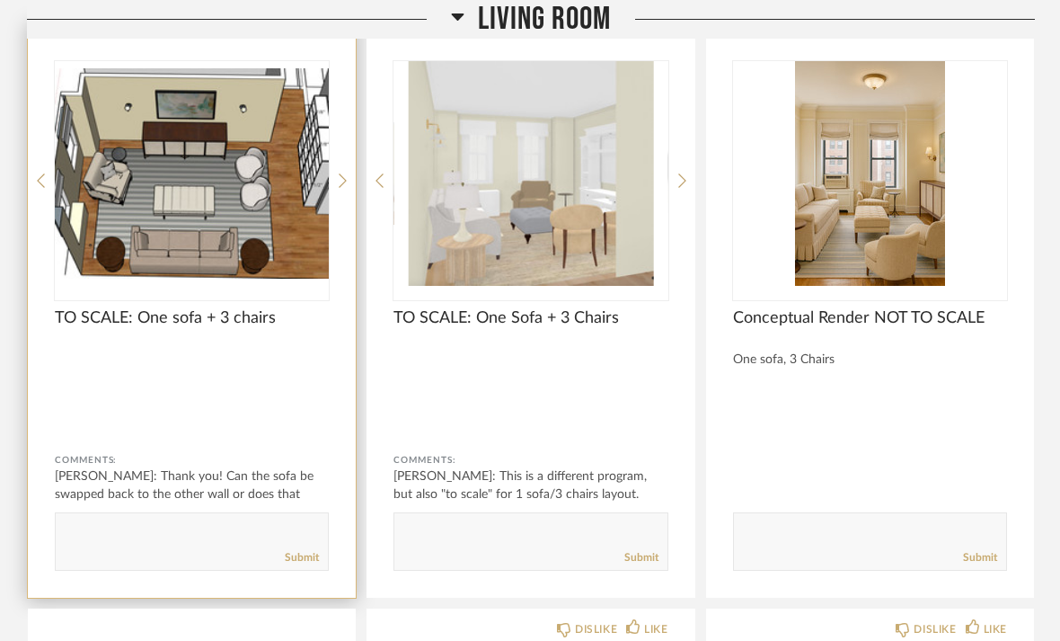
scroll to position [3397, 0]
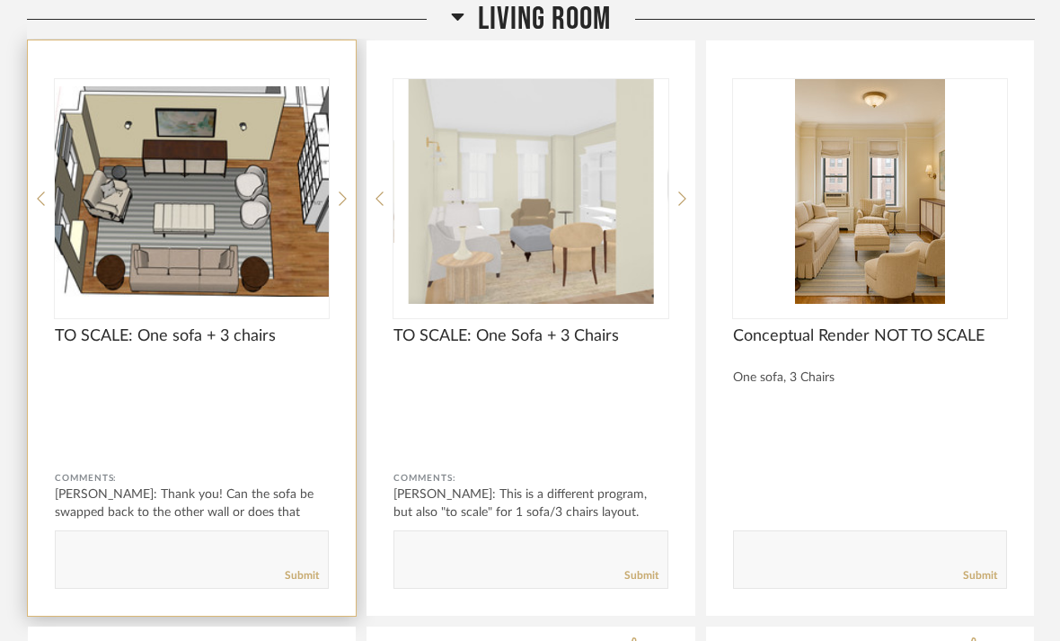
click at [261, 327] on span "TO SCALE: One sofa + 3 chairs" at bounding box center [192, 337] width 274 height 20
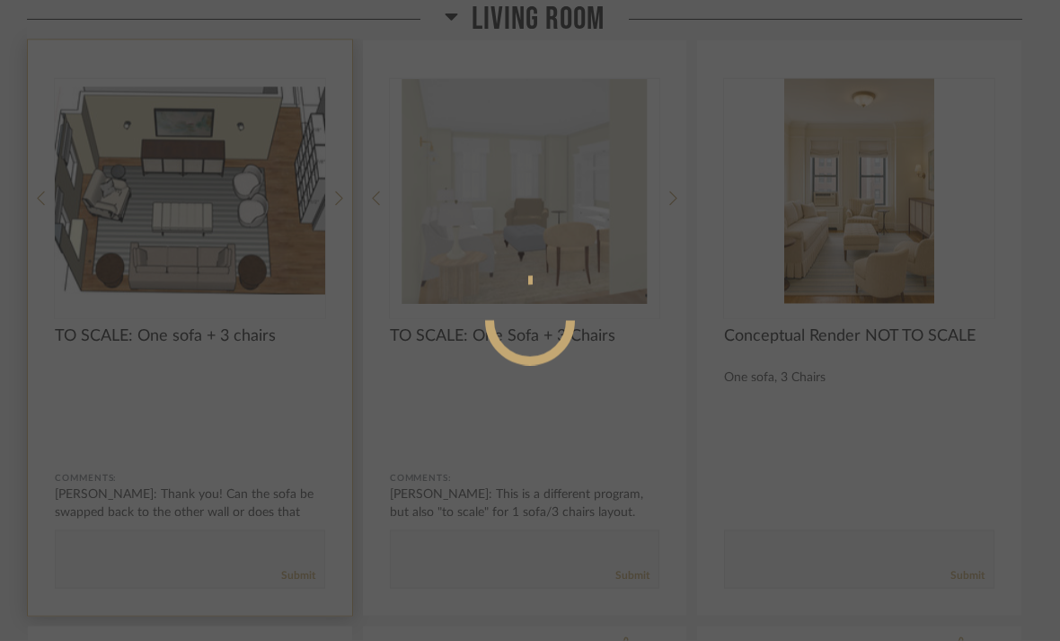
scroll to position [0, 0]
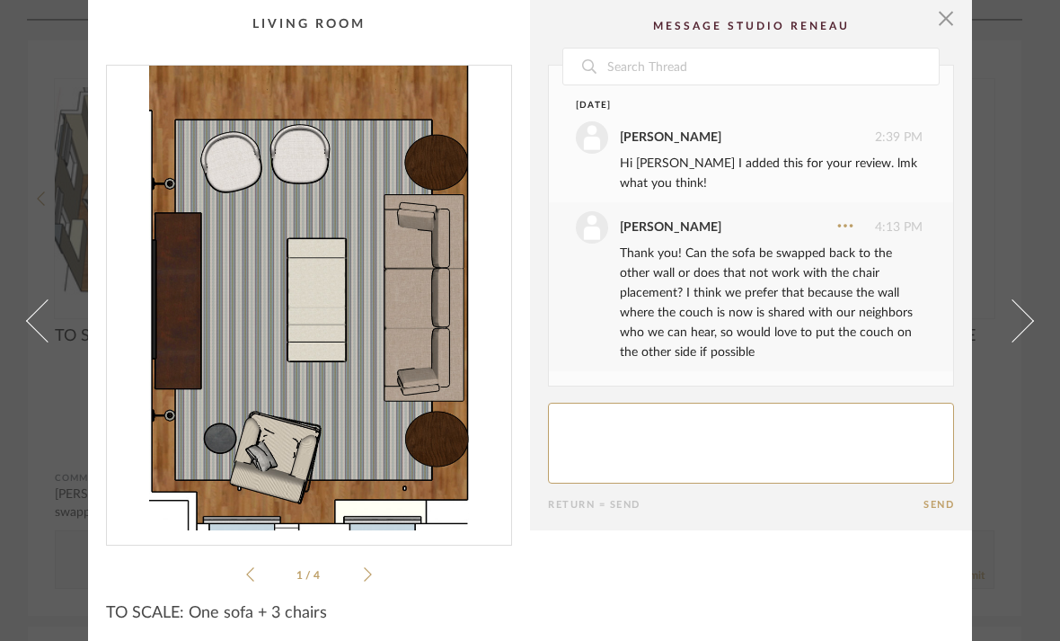
click at [371, 576] on icon at bounding box center [368, 574] width 8 height 16
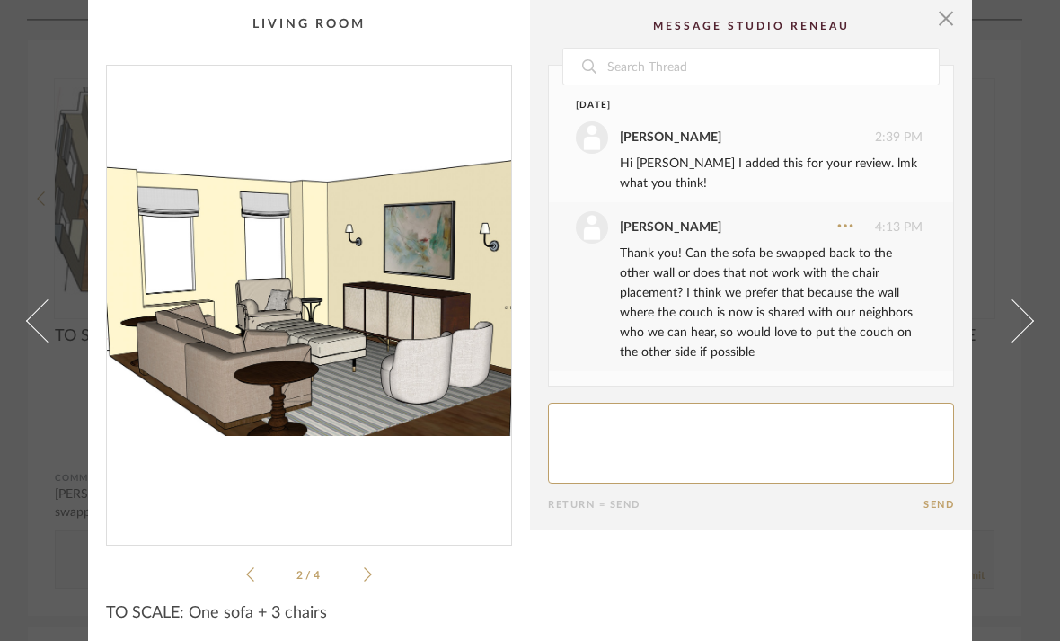
click at [359, 574] on li "2 / 4" at bounding box center [309, 574] width 110 height 22
click at [367, 576] on icon at bounding box center [368, 574] width 8 height 16
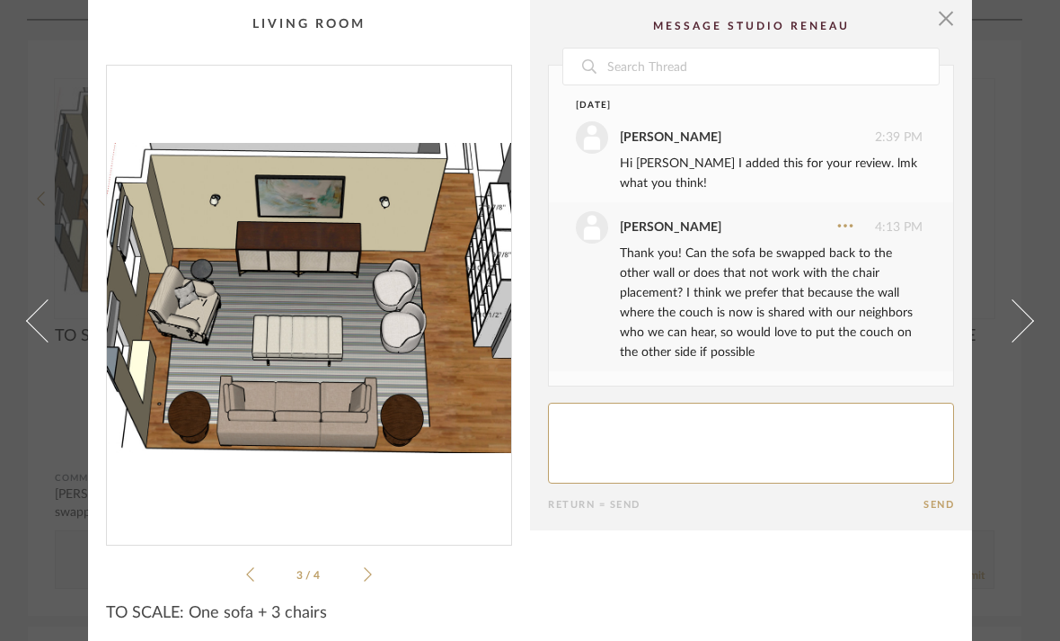
click at [368, 576] on icon at bounding box center [368, 574] width 8 height 16
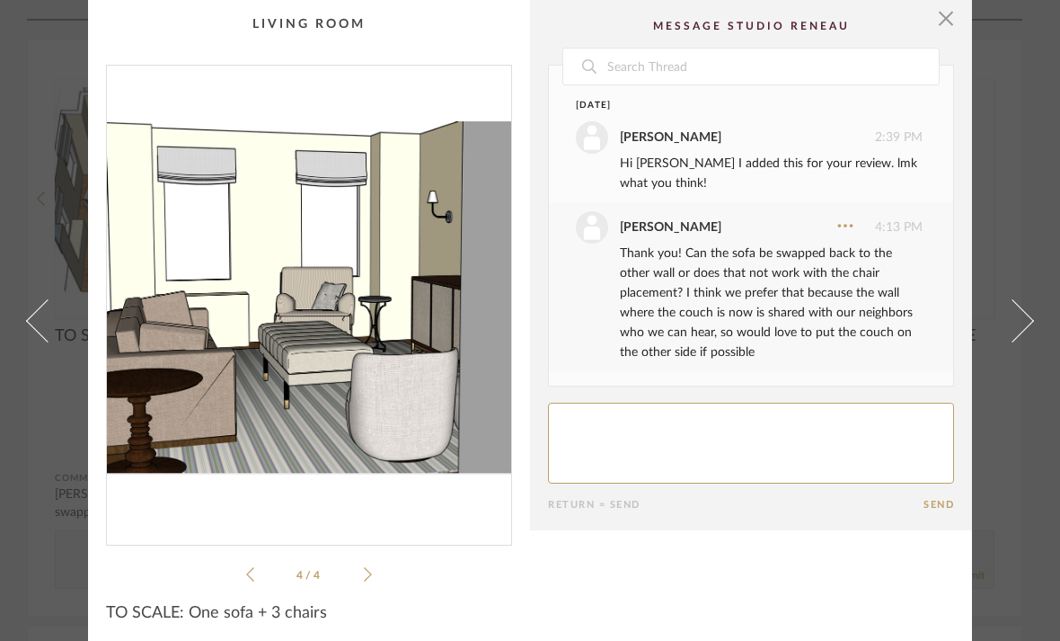
click at [368, 577] on icon at bounding box center [368, 574] width 8 height 14
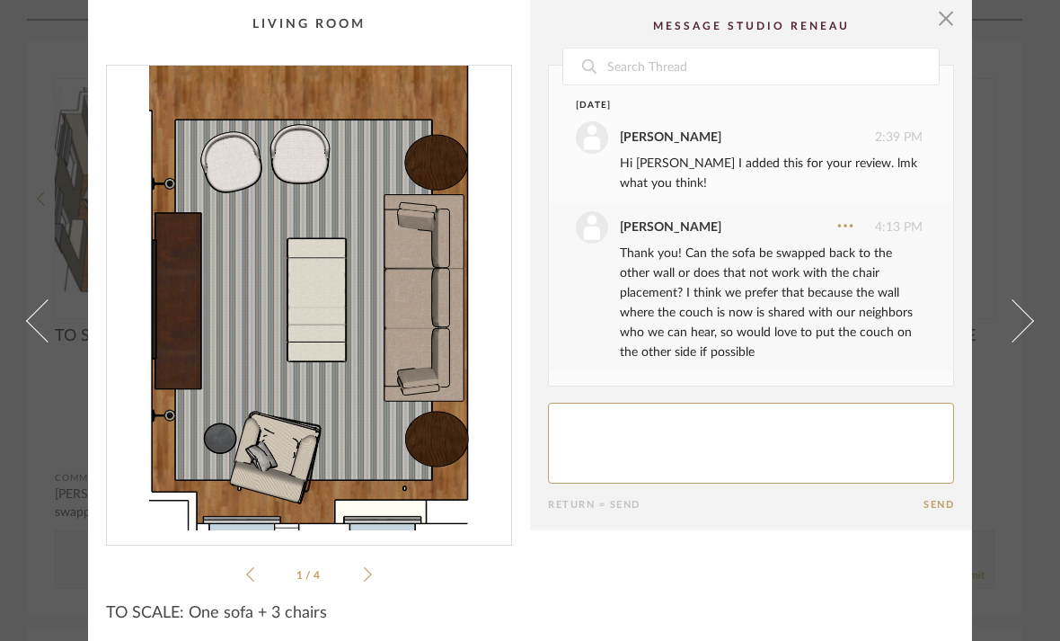
click at [368, 576] on icon at bounding box center [368, 574] width 8 height 16
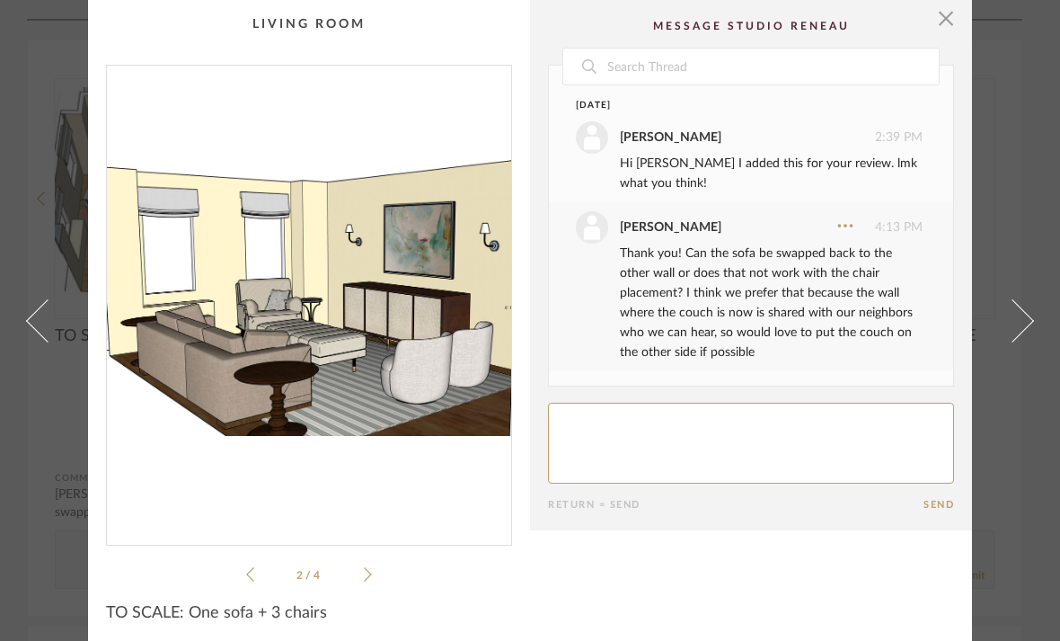
click at [368, 576] on icon at bounding box center [368, 574] width 8 height 16
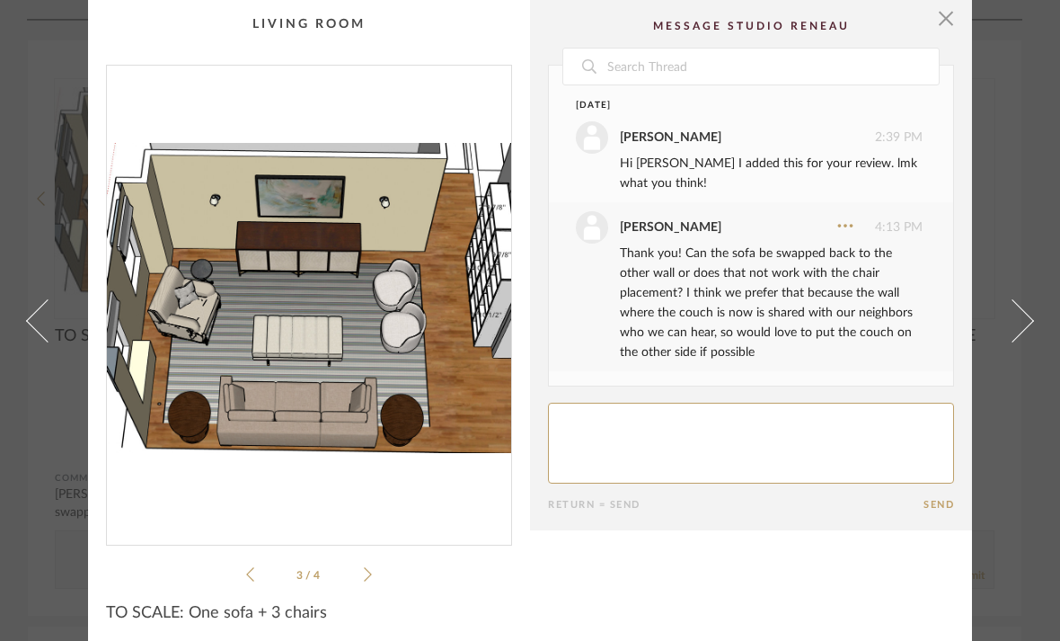
click at [368, 574] on icon at bounding box center [368, 574] width 8 height 16
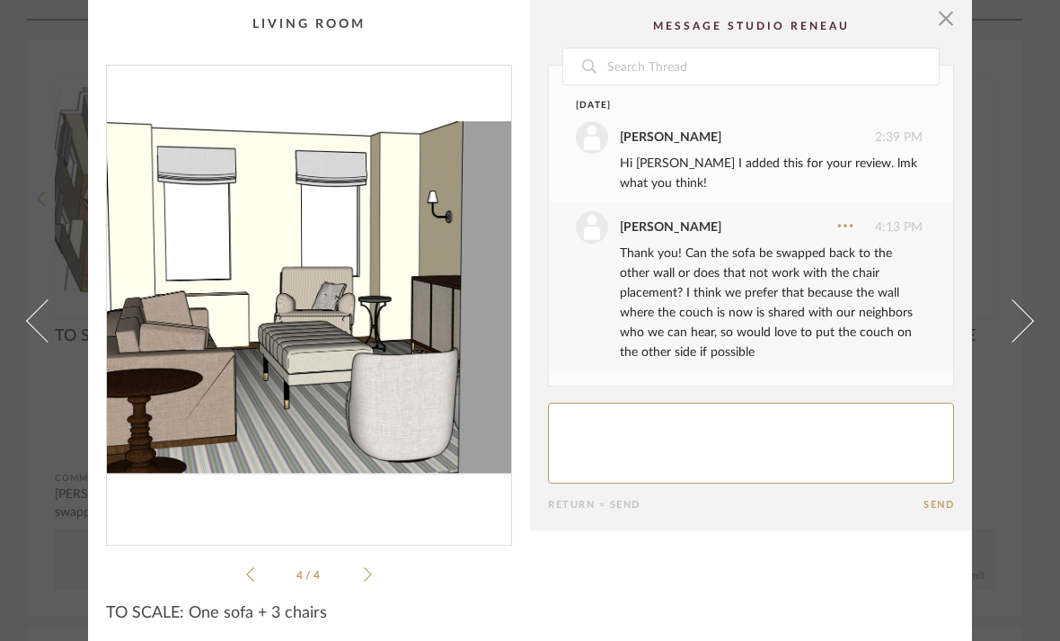
click at [368, 574] on icon at bounding box center [368, 574] width 8 height 16
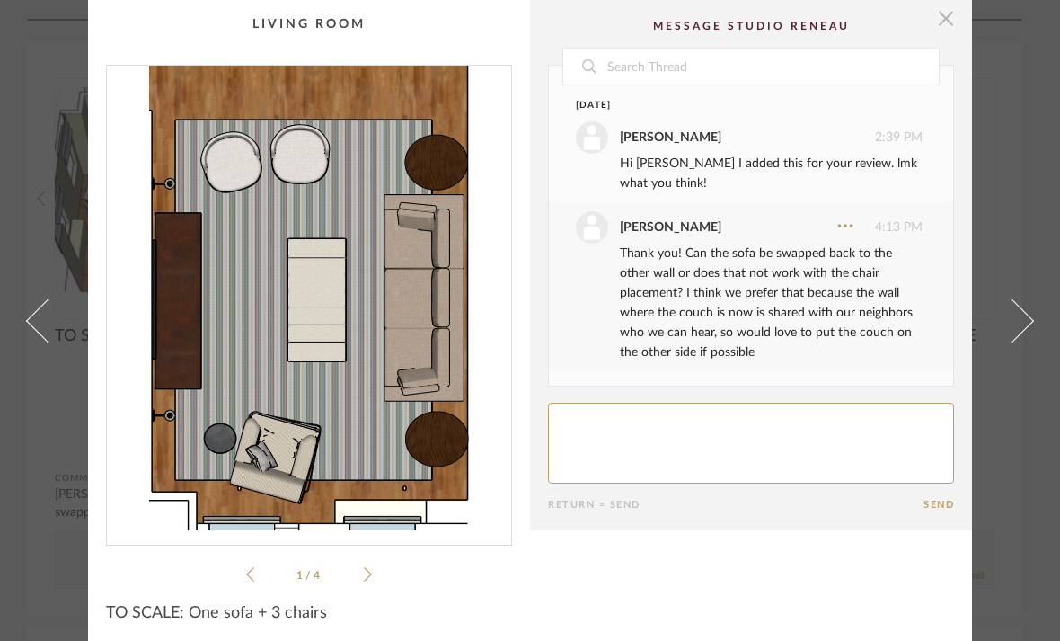
click at [952, 32] on span "button" at bounding box center [946, 18] width 36 height 36
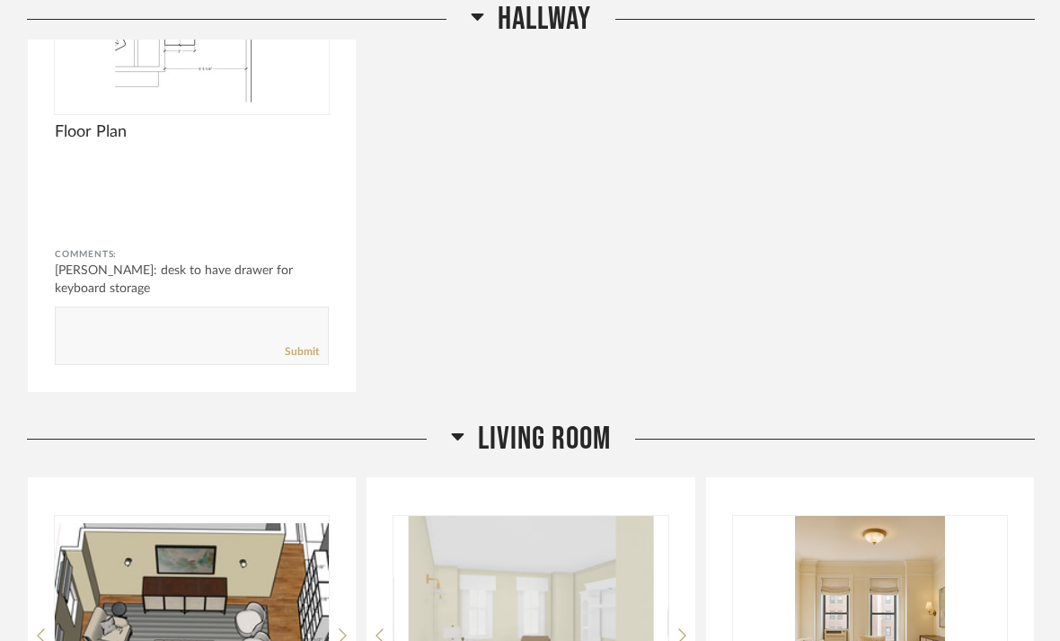
scroll to position [3254, 0]
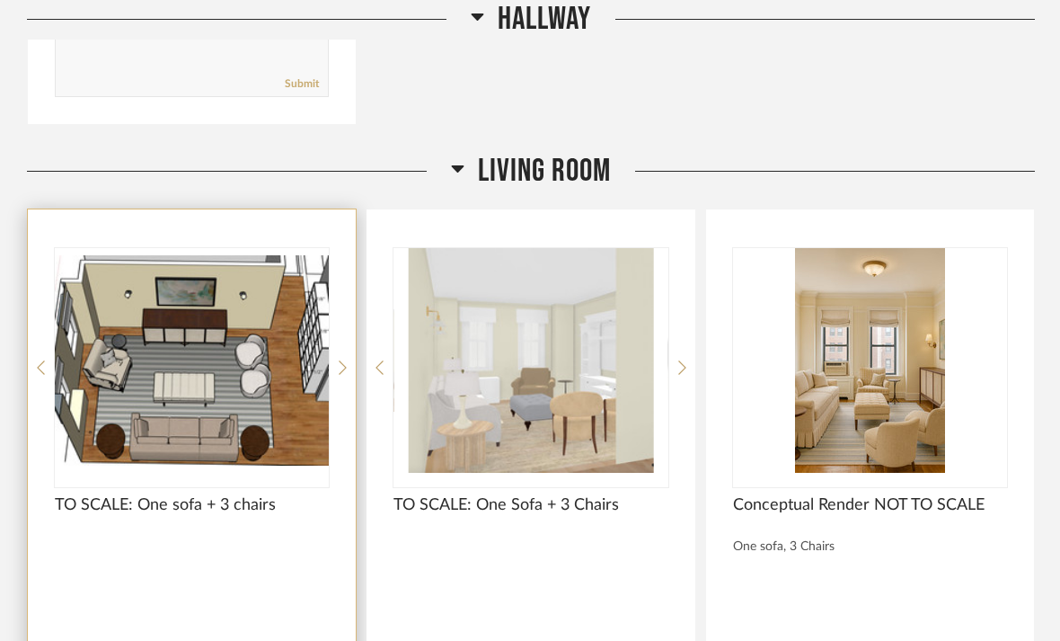
click at [269, 374] on img "2" at bounding box center [192, 360] width 274 height 225
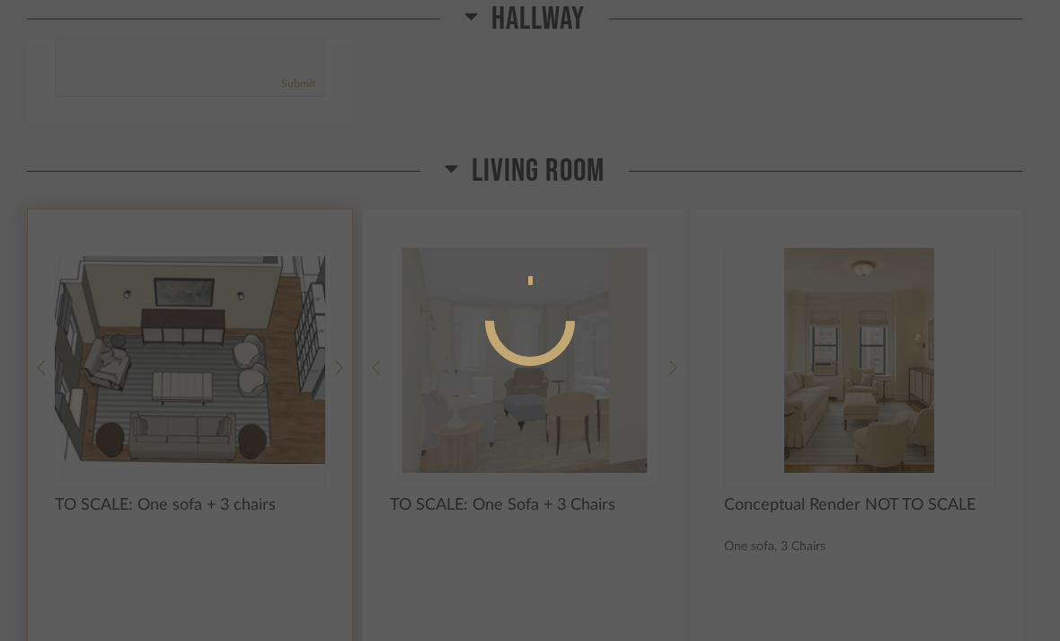
scroll to position [0, 0]
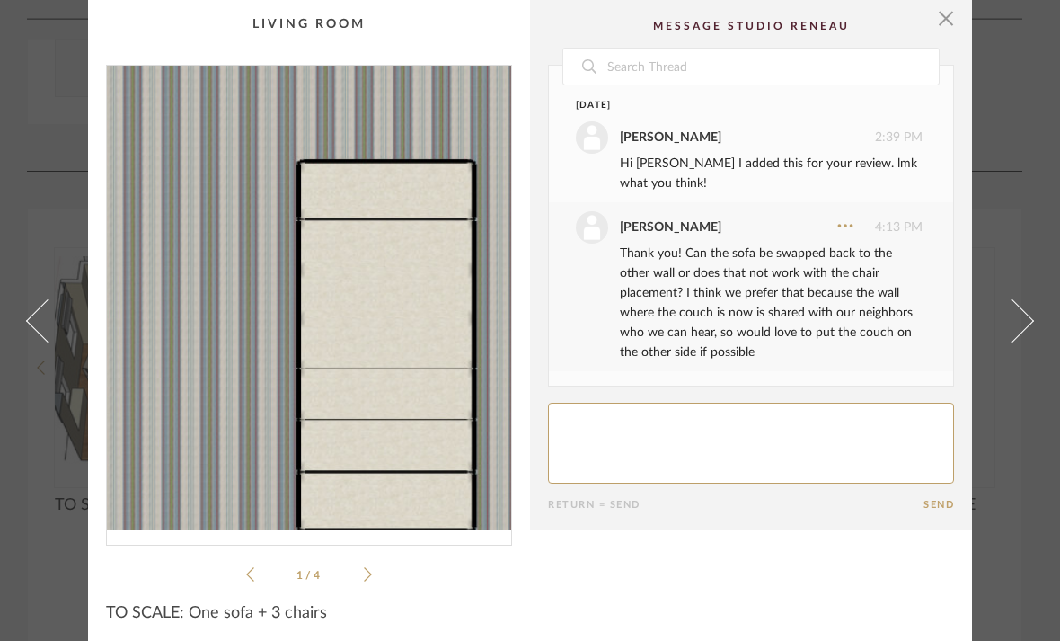
click at [297, 291] on img "0" at bounding box center [309, 298] width 404 height 465
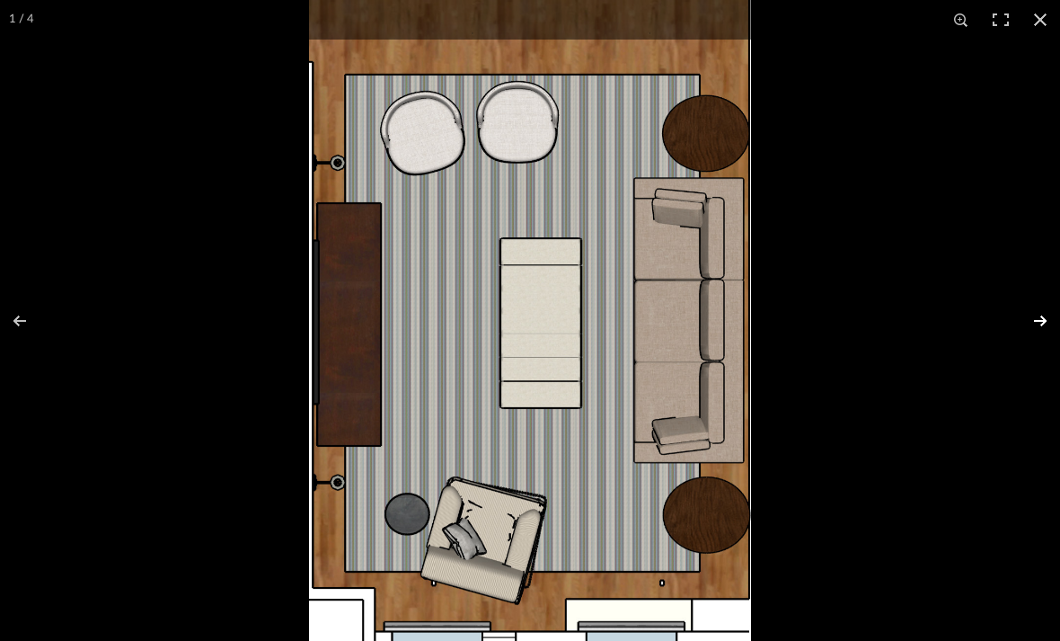
click at [1048, 326] on button at bounding box center [1028, 321] width 63 height 90
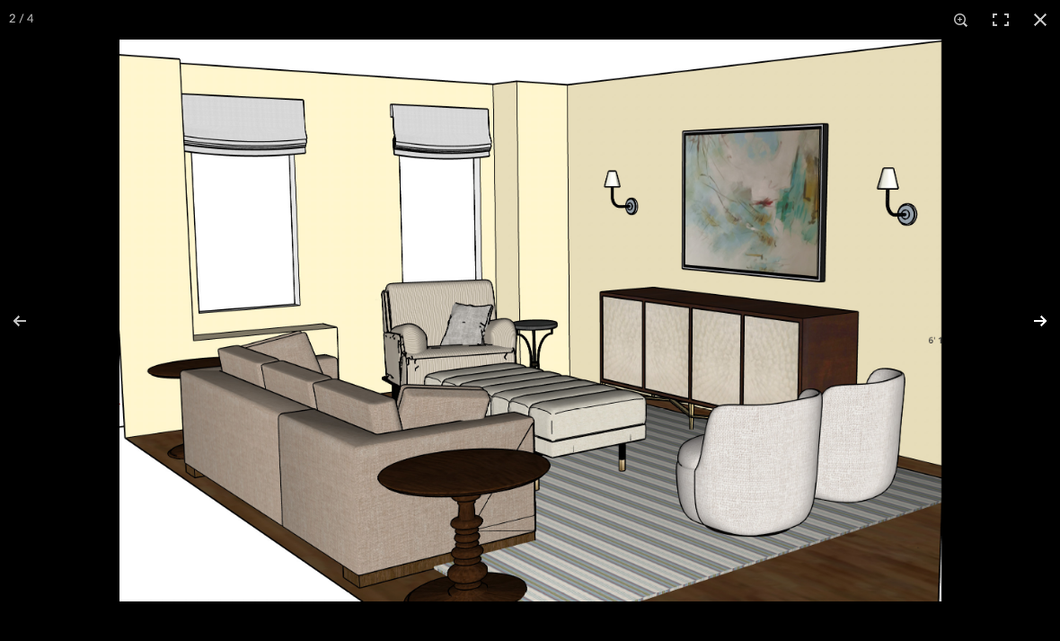
click at [1048, 329] on button at bounding box center [1028, 321] width 63 height 90
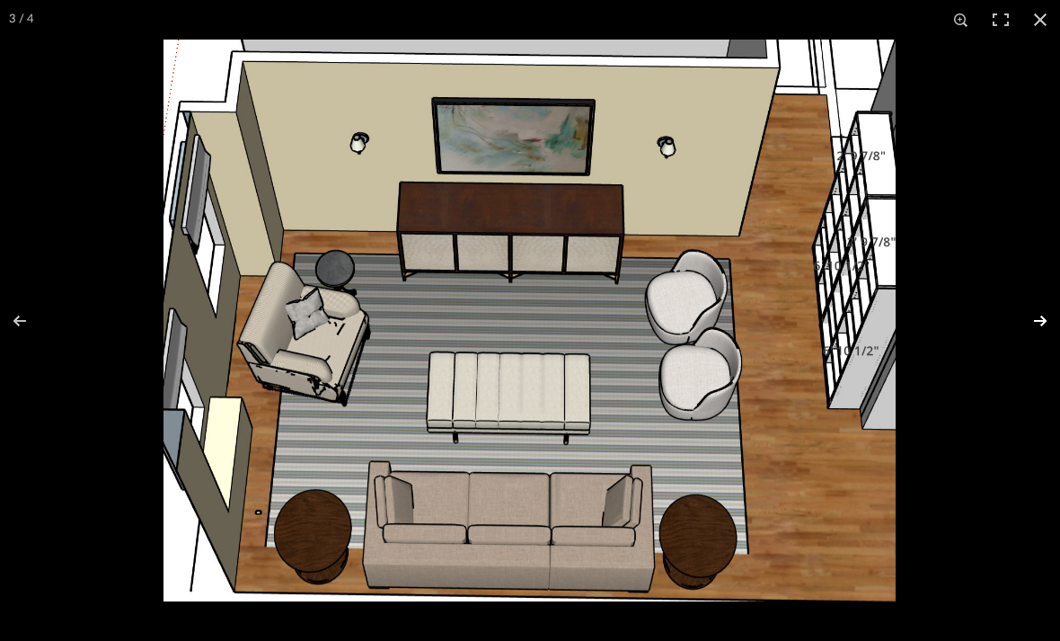
click at [1048, 329] on button at bounding box center [1028, 321] width 63 height 90
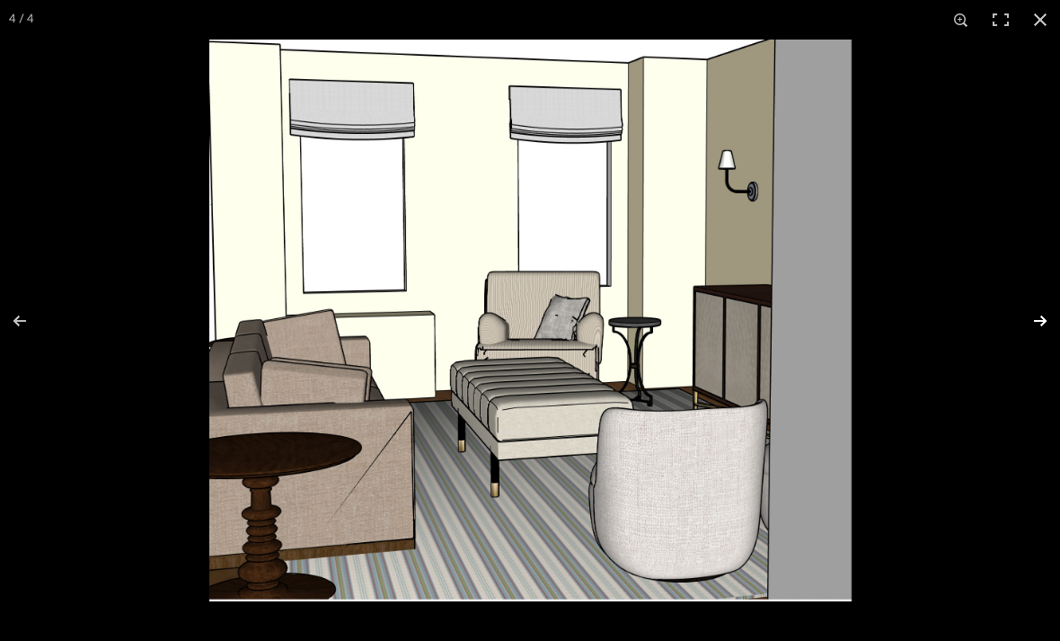
click at [1049, 328] on button at bounding box center [1028, 321] width 63 height 90
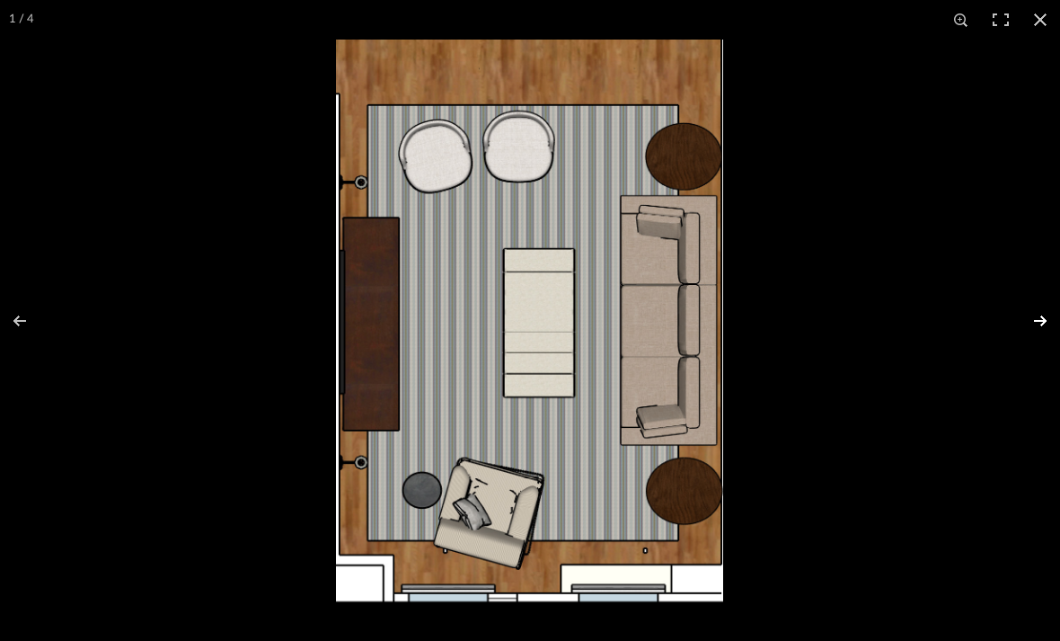
click at [1049, 328] on button at bounding box center [1028, 321] width 63 height 90
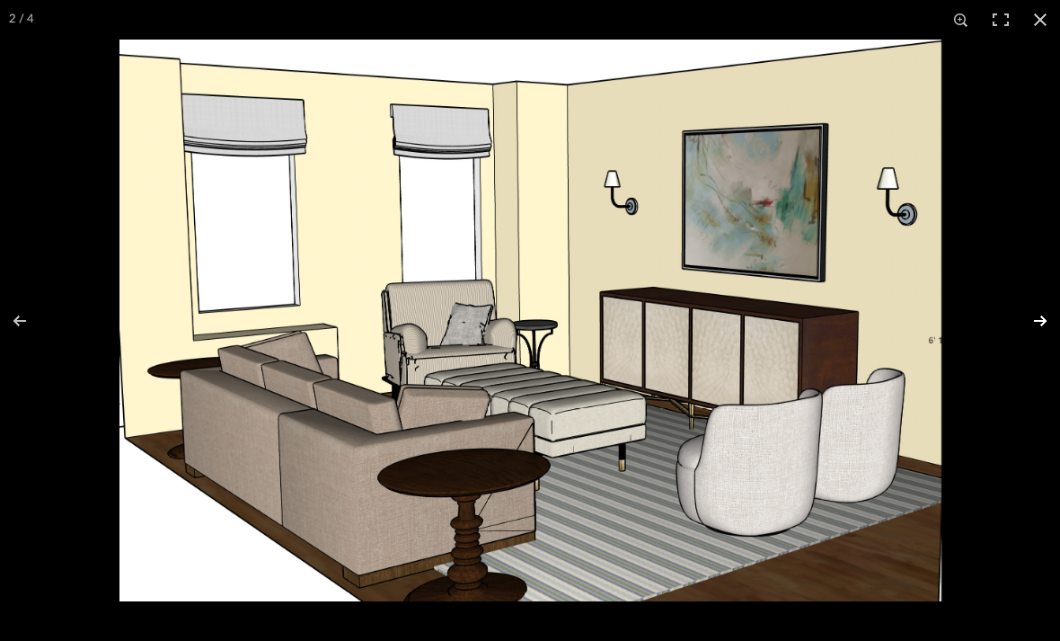
click at [1049, 328] on button at bounding box center [1028, 321] width 63 height 90
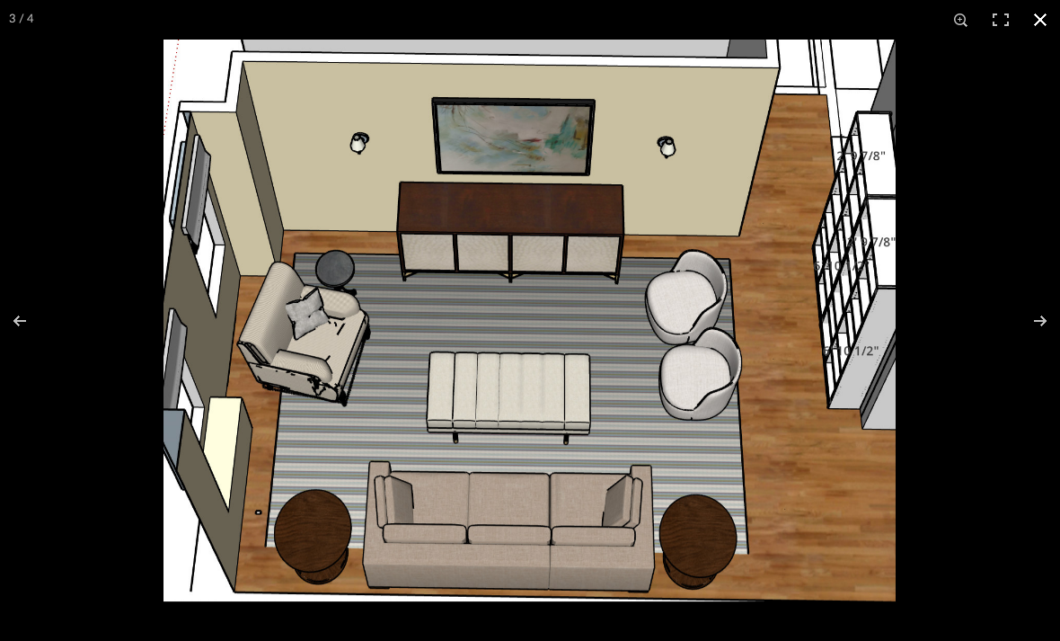
click at [1050, 17] on button at bounding box center [1041, 20] width 40 height 40
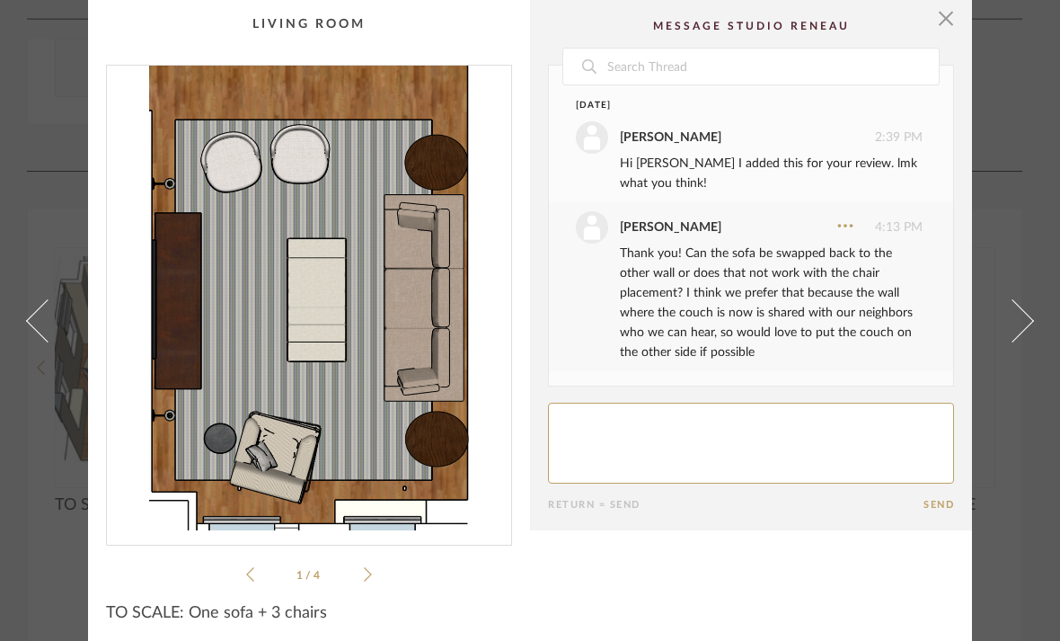
click at [1041, 155] on link at bounding box center [1023, 320] width 49 height 641
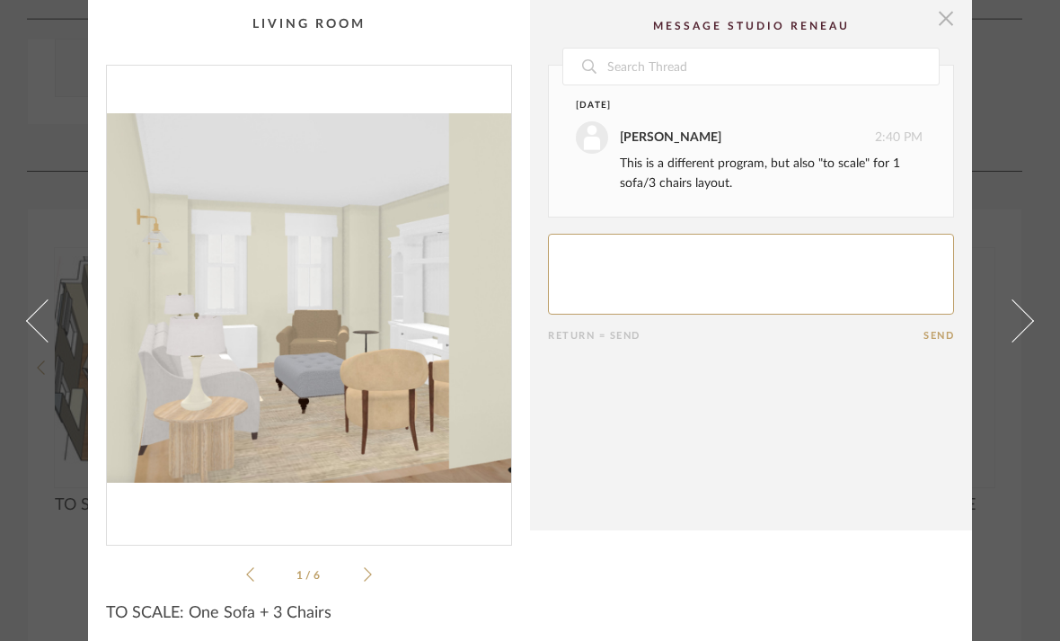
click at [946, 25] on span "button" at bounding box center [946, 18] width 36 height 36
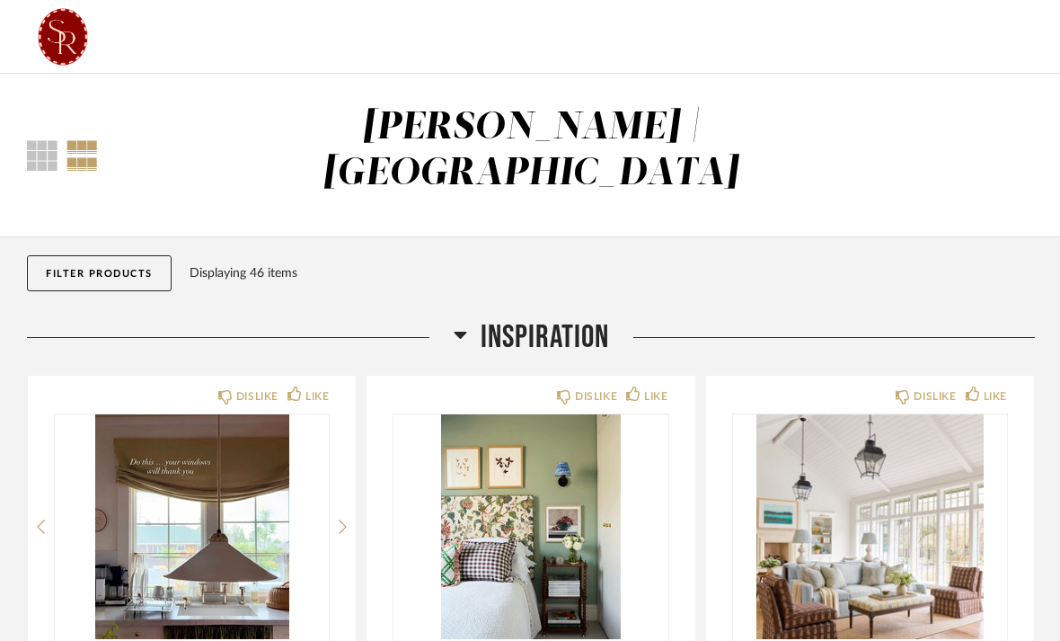
scroll to position [3254, 0]
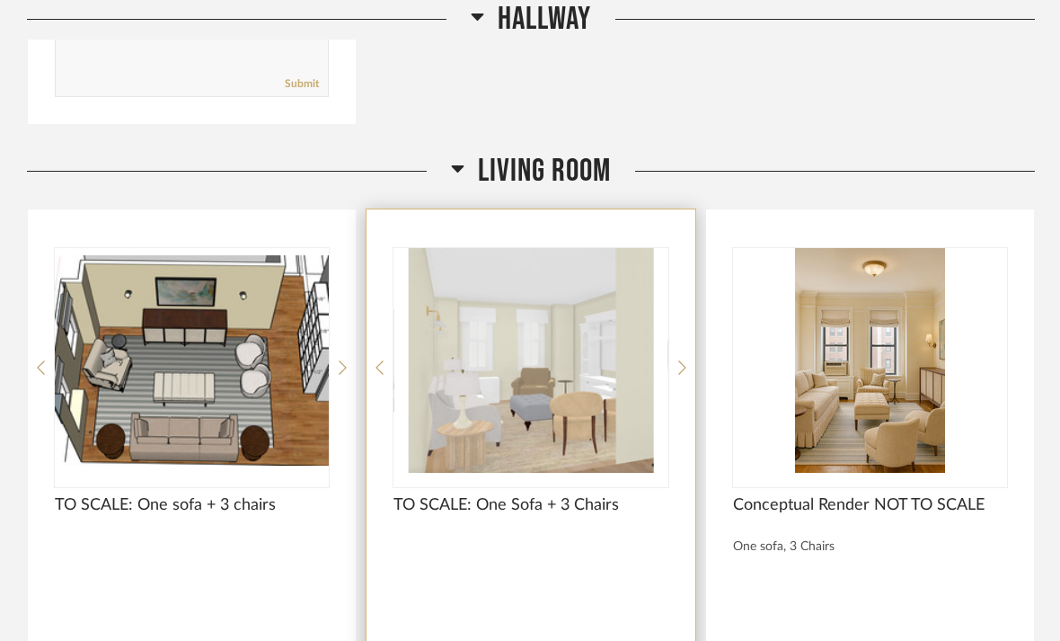
click at [461, 401] on img "0" at bounding box center [531, 360] width 274 height 225
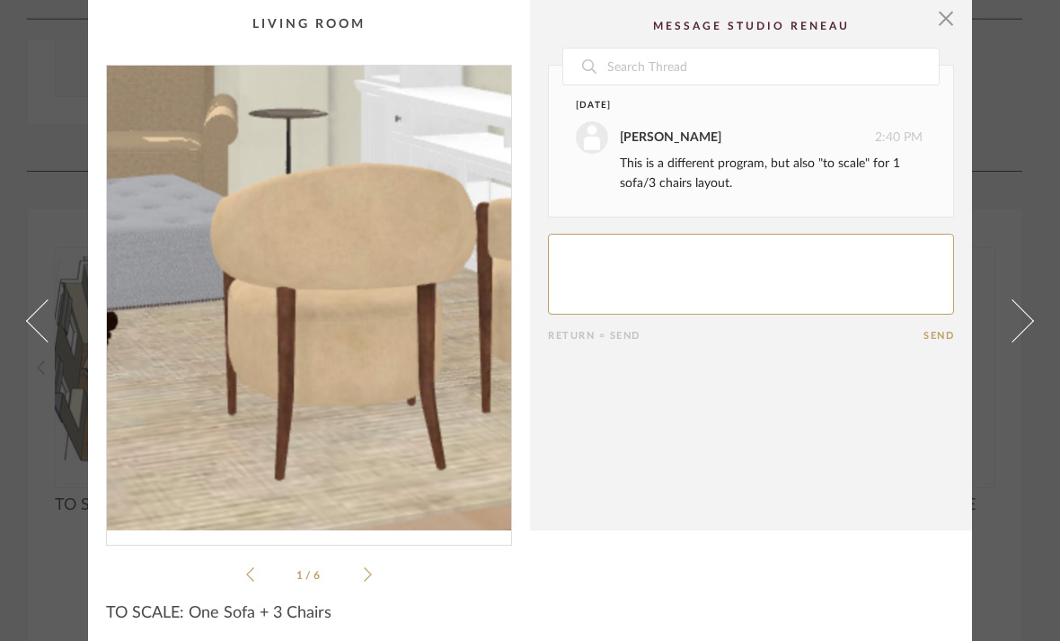
click at [373, 394] on img "0" at bounding box center [309, 298] width 404 height 465
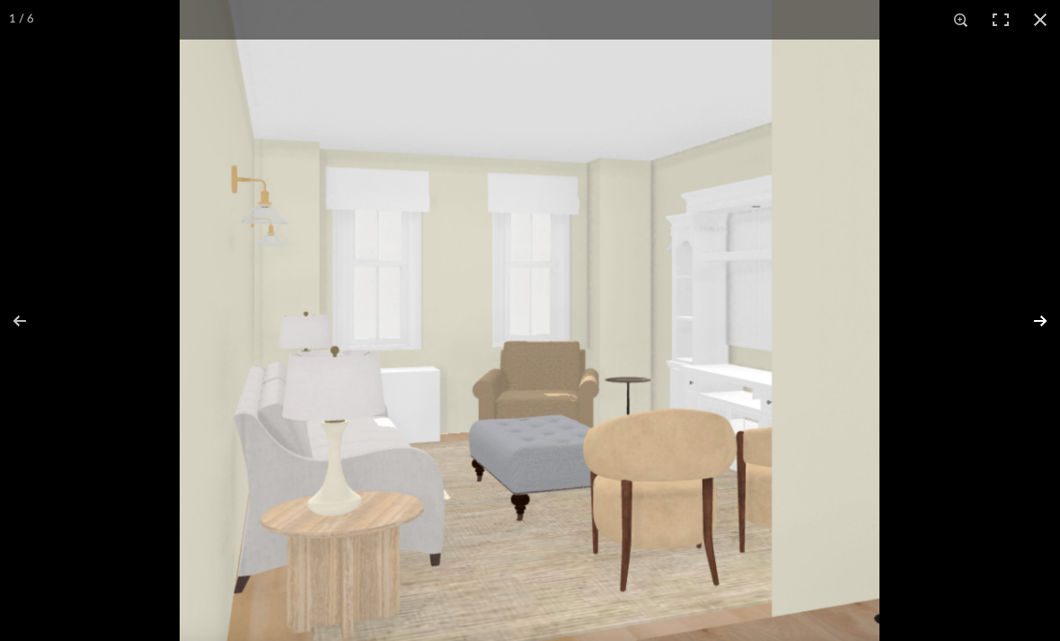
click at [1042, 327] on button at bounding box center [1028, 321] width 63 height 90
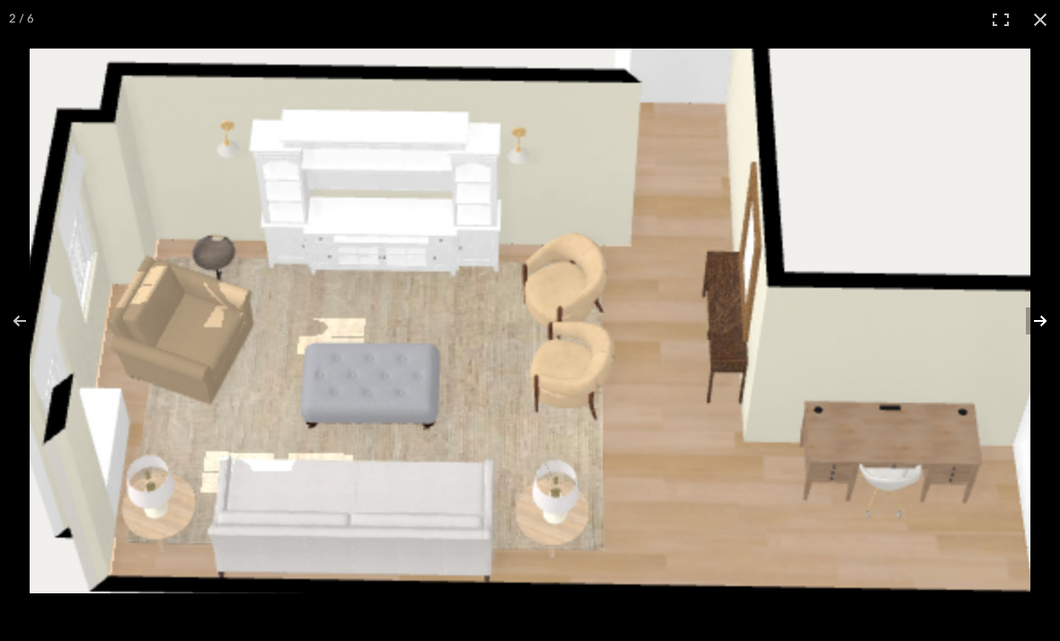
click at [1040, 326] on button at bounding box center [1028, 321] width 63 height 90
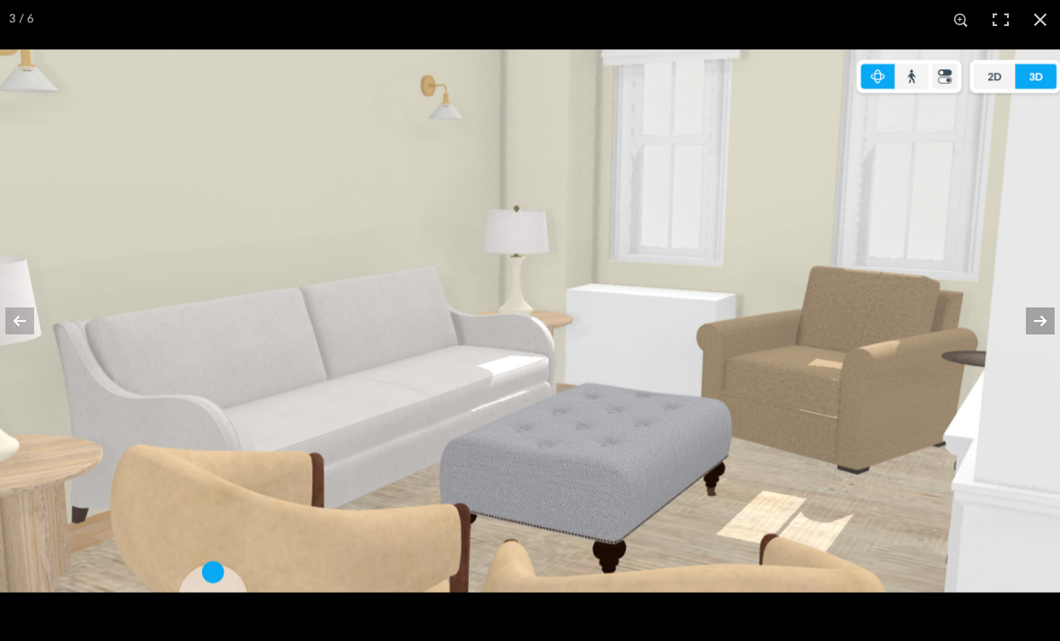
click at [1040, 326] on button at bounding box center [1028, 321] width 63 height 90
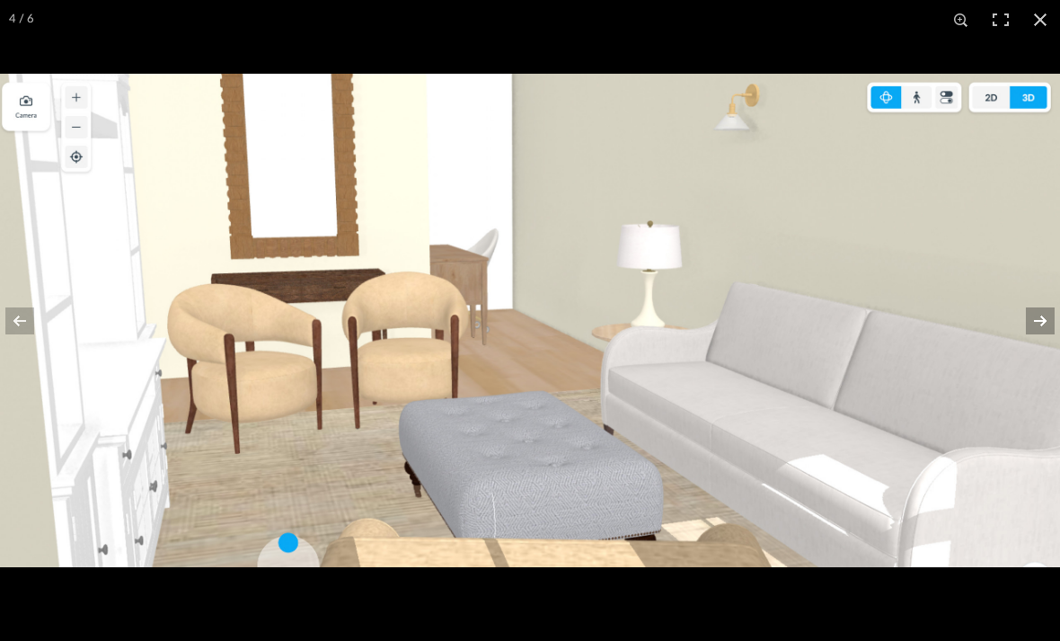
click at [1038, 326] on button at bounding box center [1028, 321] width 63 height 90
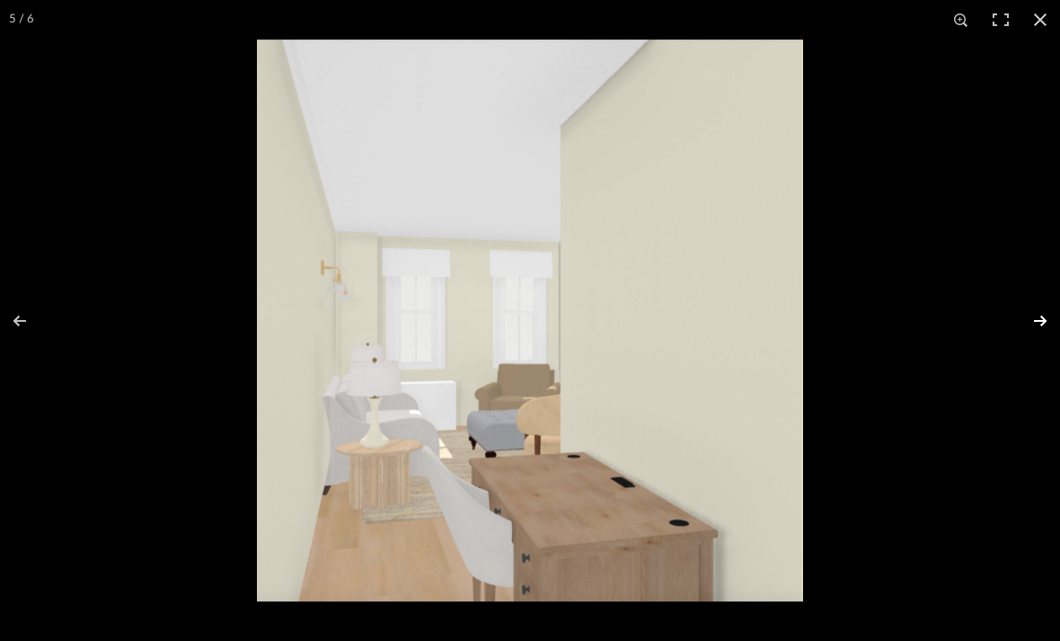
click at [1038, 326] on button at bounding box center [1028, 321] width 63 height 90
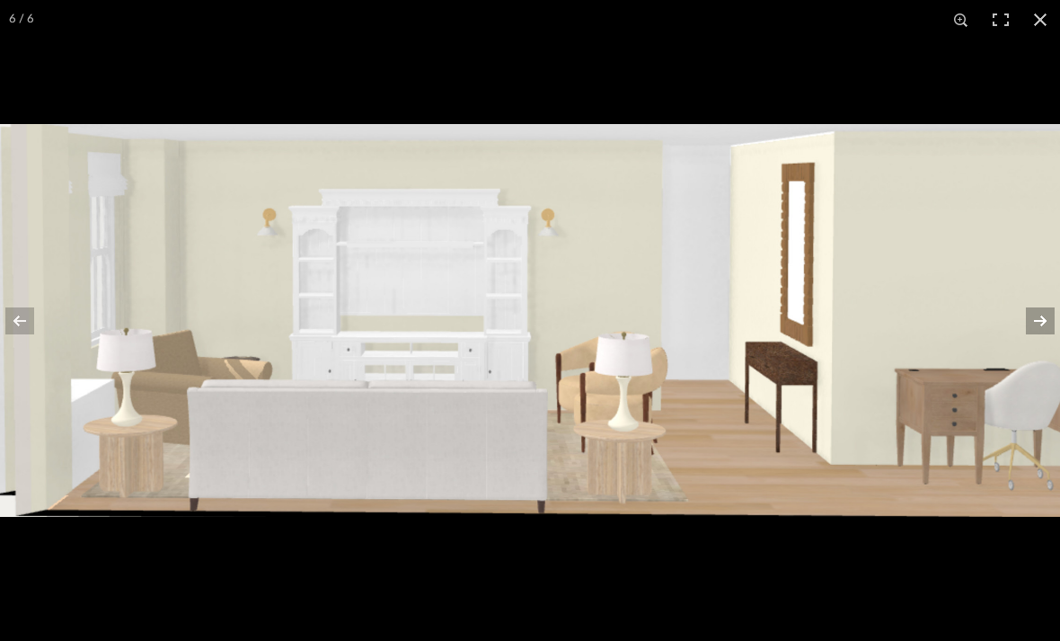
click at [1041, 334] on button at bounding box center [1028, 321] width 63 height 90
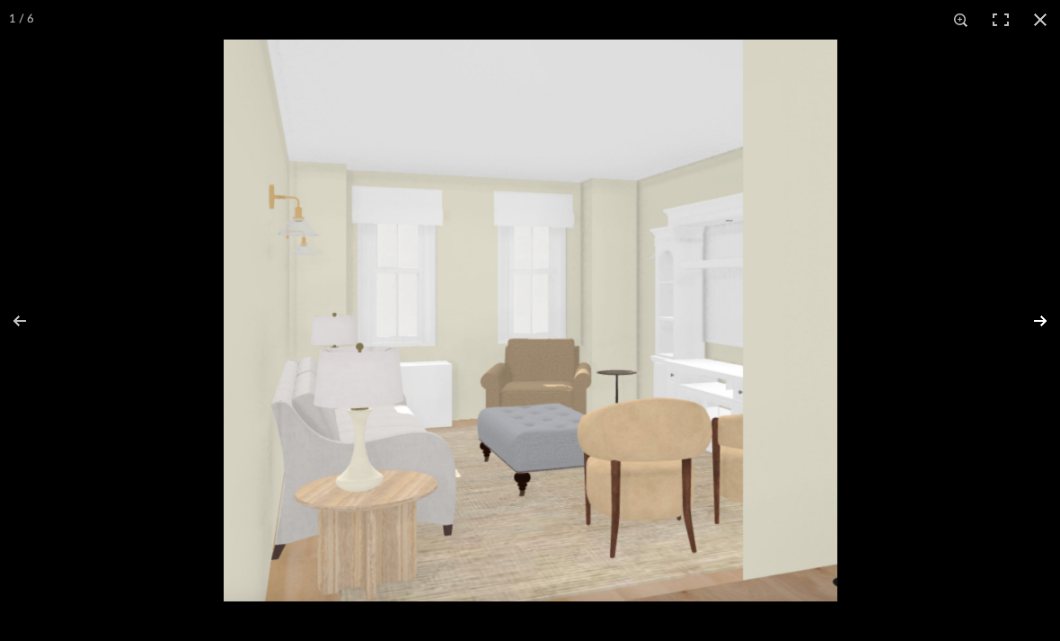
click at [1041, 335] on button at bounding box center [1028, 321] width 63 height 90
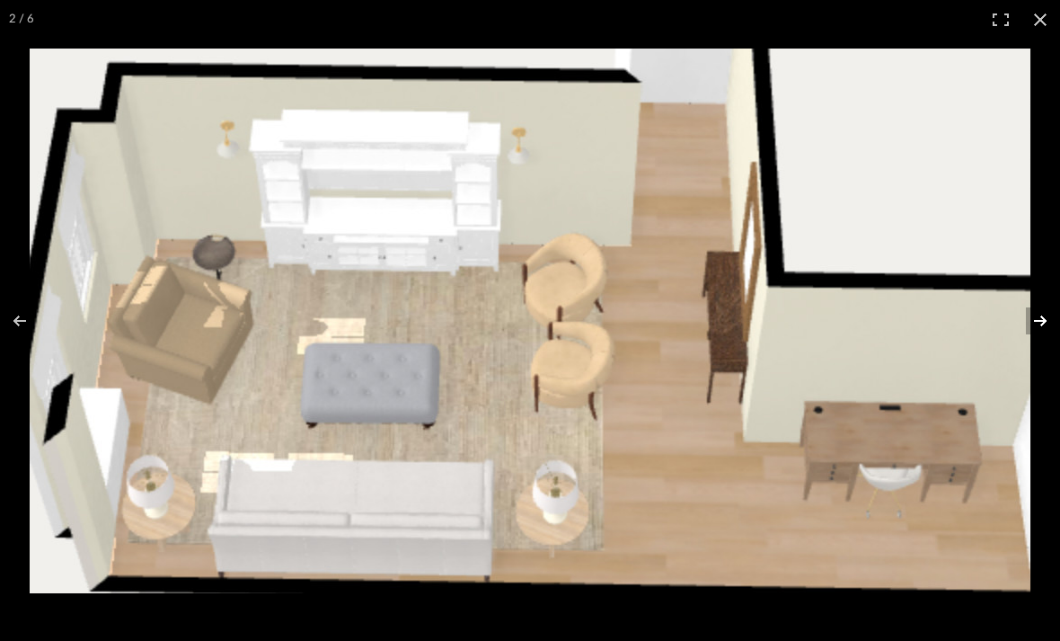
click at [1041, 335] on button at bounding box center [1028, 321] width 63 height 90
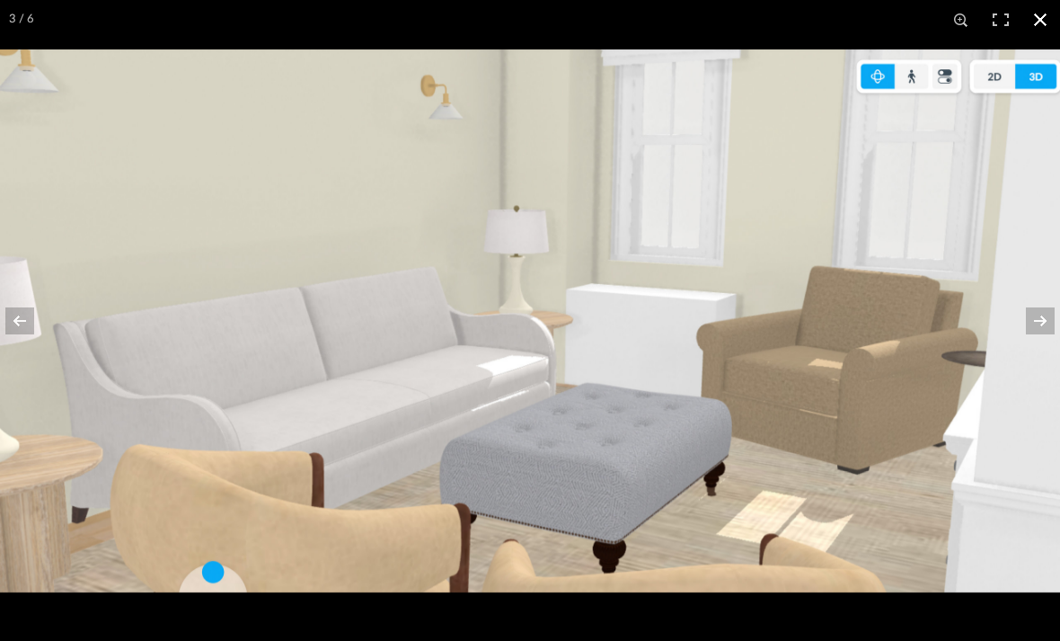
click at [1047, 36] on button at bounding box center [1041, 20] width 40 height 40
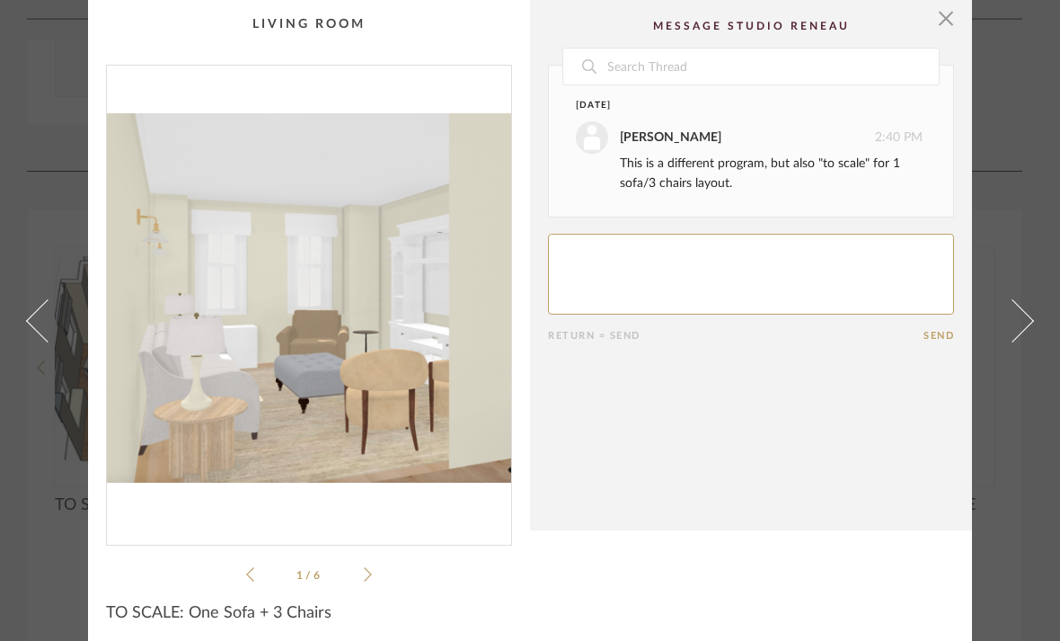
click at [958, 19] on cpp-summary-comments "Date [DATE] [PERSON_NAME] 2:40 PM This is a different program, but also "to sca…" at bounding box center [751, 265] width 442 height 530
click at [958, 20] on cpp-summary-comments "Date [DATE] [PERSON_NAME] 2:40 PM This is a different program, but also "to sca…" at bounding box center [751, 265] width 442 height 530
click at [946, 24] on span "button" at bounding box center [946, 18] width 36 height 36
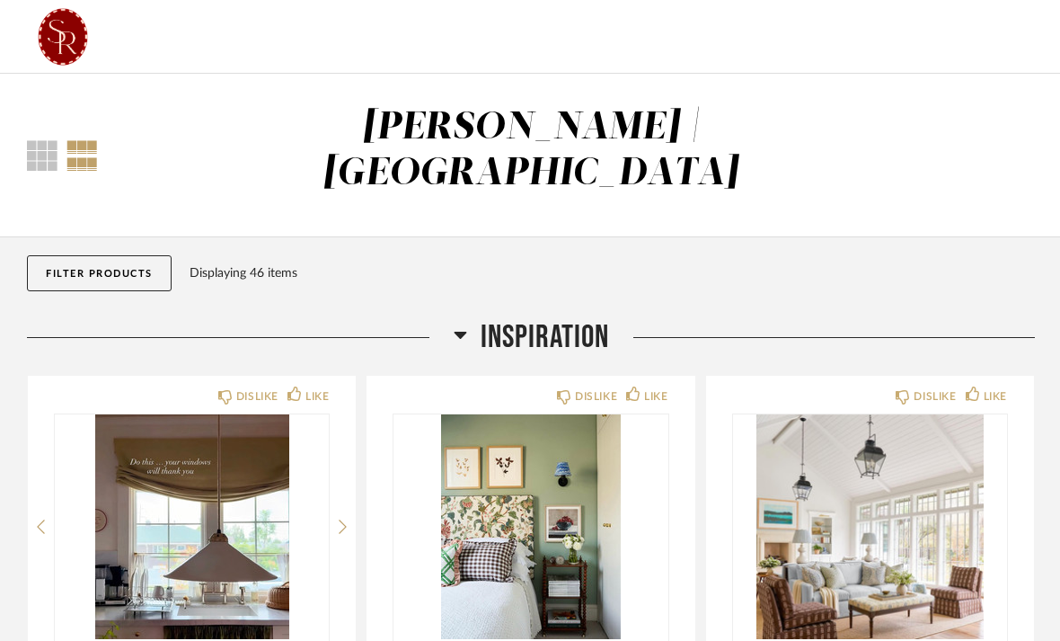
scroll to position [3254, 0]
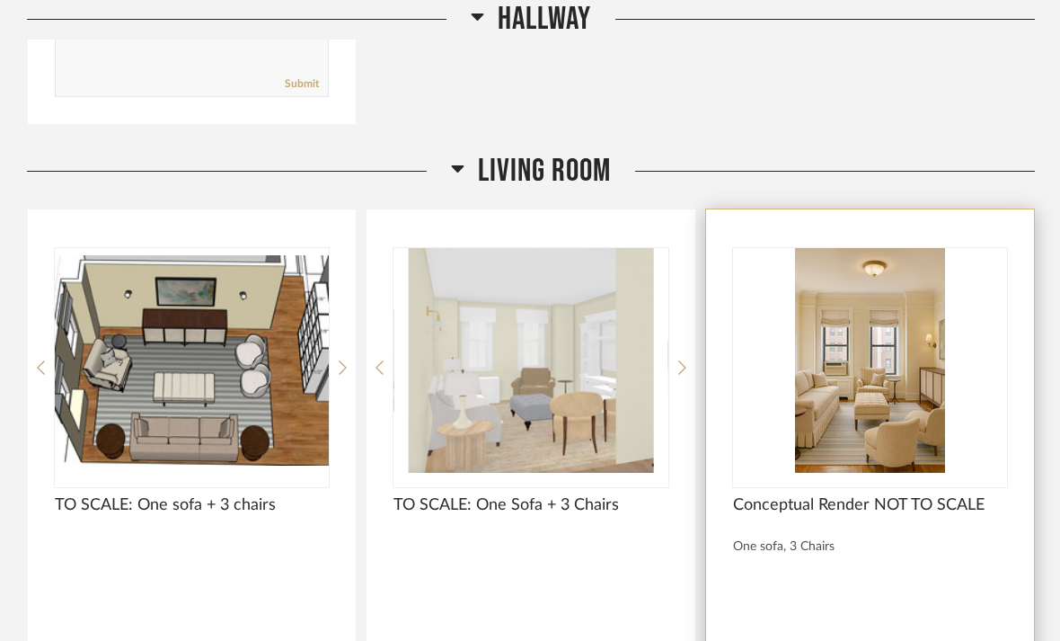
click at [820, 440] on div at bounding box center [870, 367] width 274 height 239
click at [859, 344] on img "0" at bounding box center [870, 360] width 274 height 225
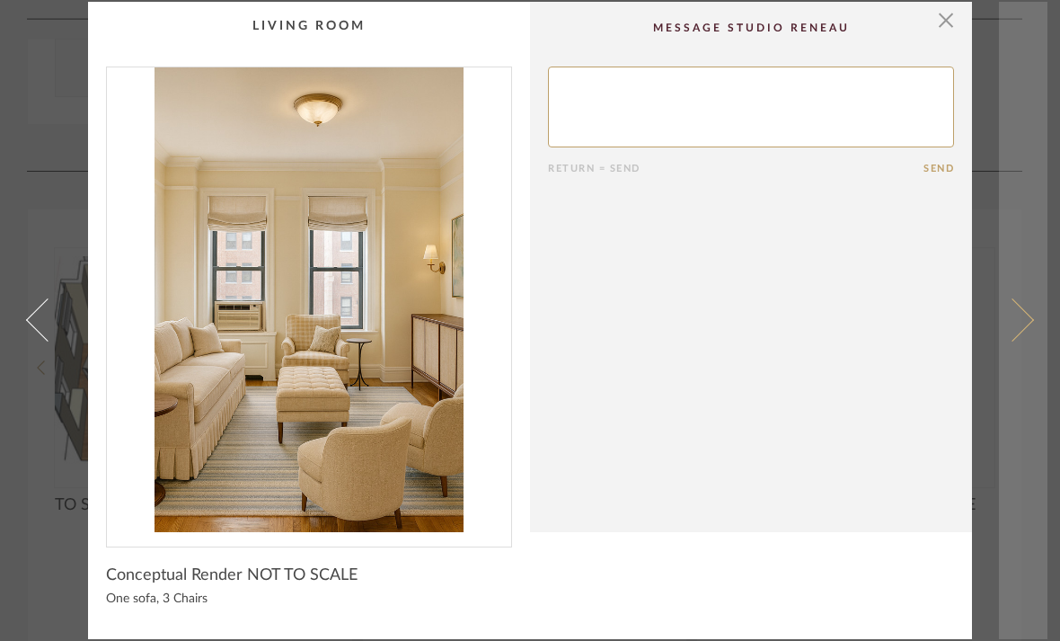
click at [1020, 323] on span at bounding box center [1012, 319] width 43 height 43
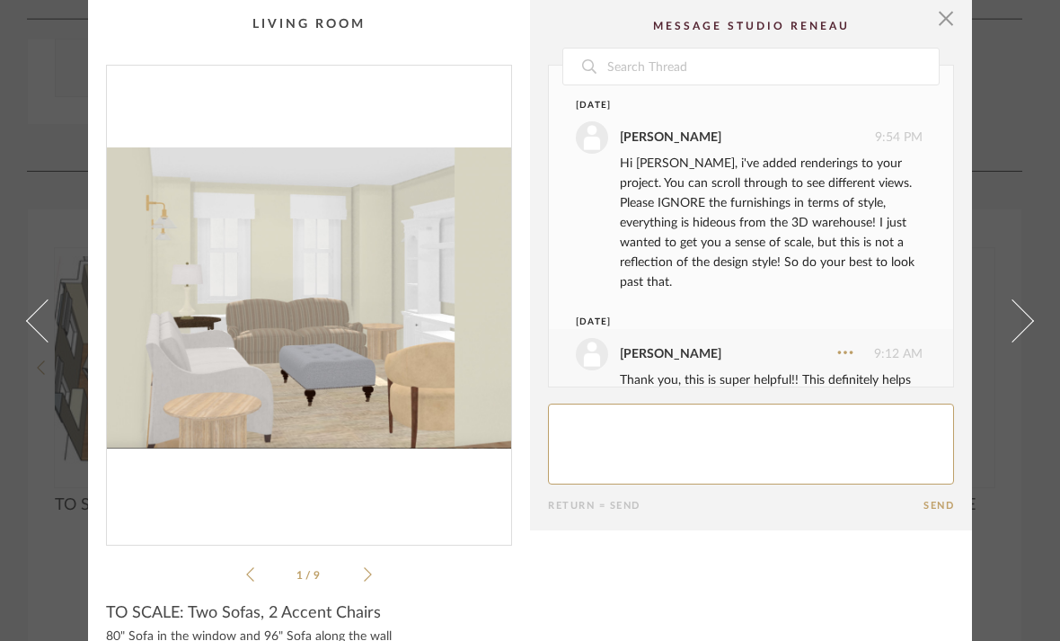
scroll to position [244, 0]
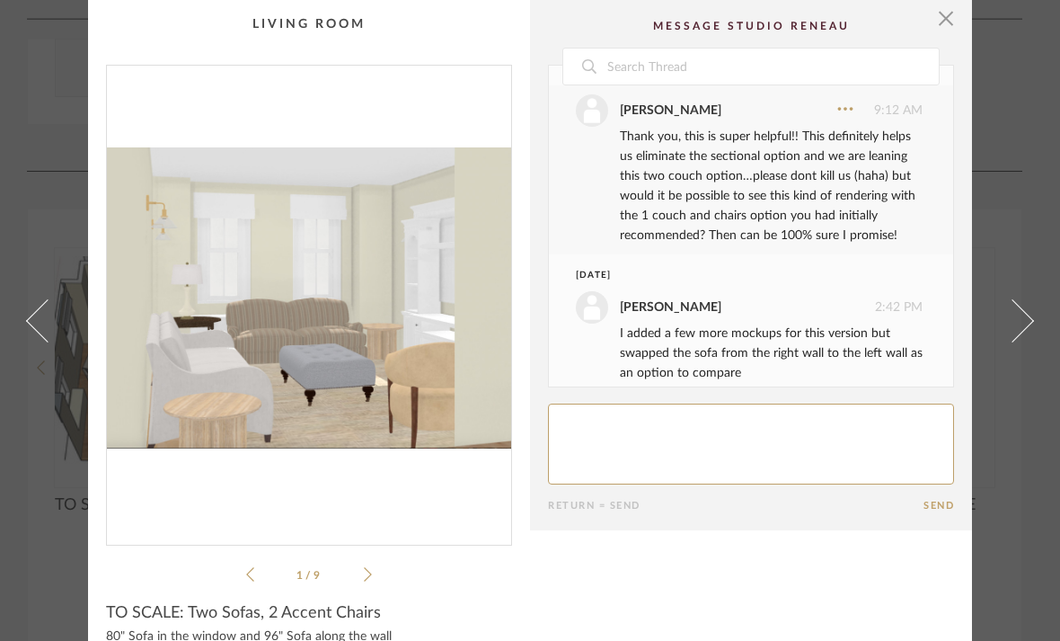
click at [37, 341] on span at bounding box center [47, 319] width 43 height 43
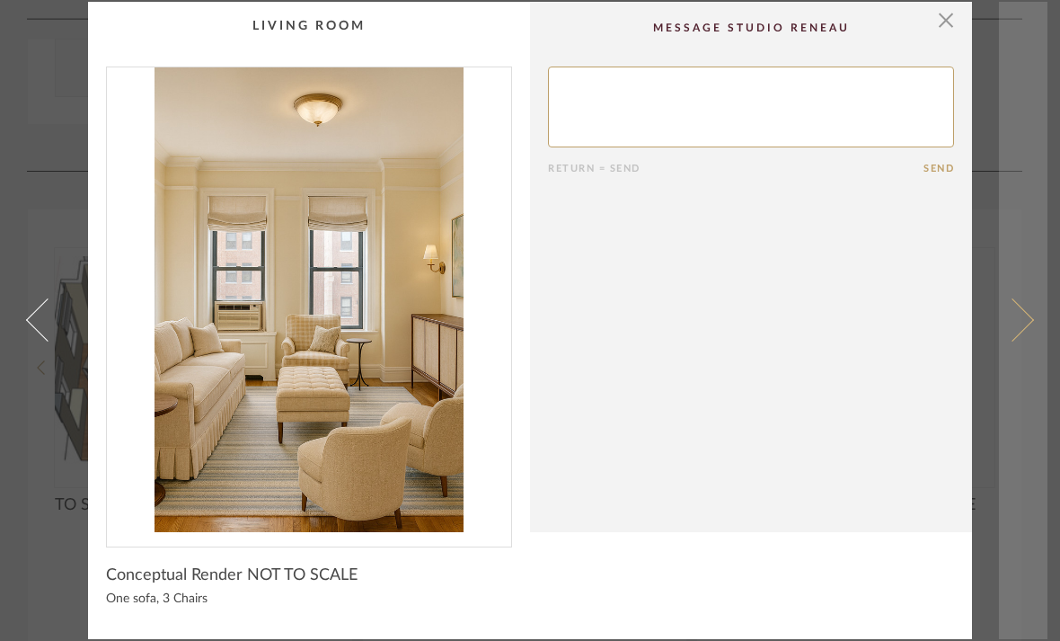
click at [1032, 342] on link at bounding box center [1023, 320] width 49 height 637
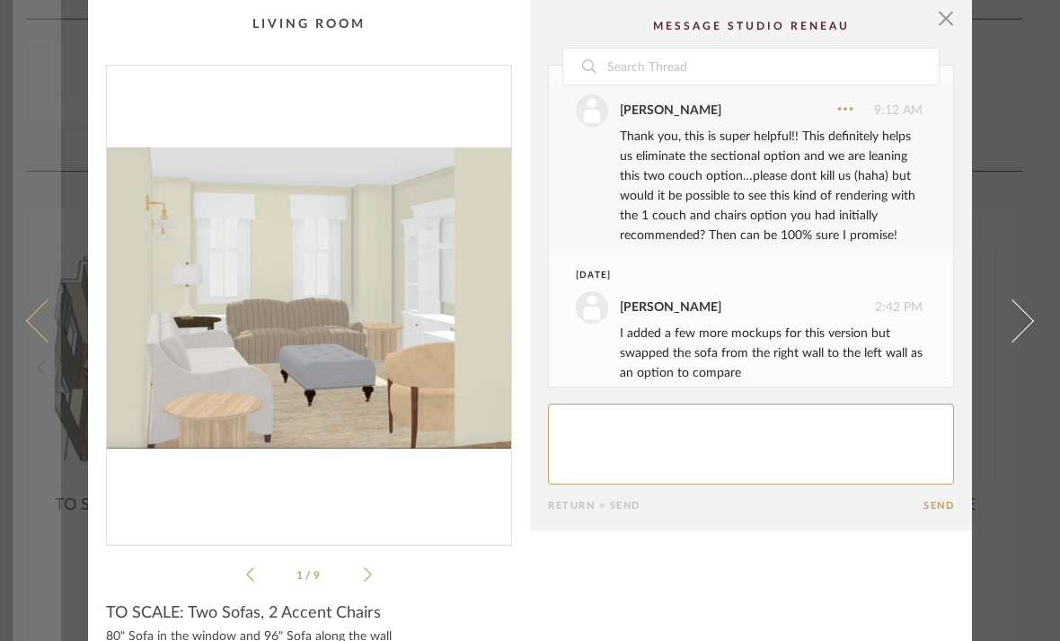
click at [38, 341] on span at bounding box center [47, 319] width 43 height 43
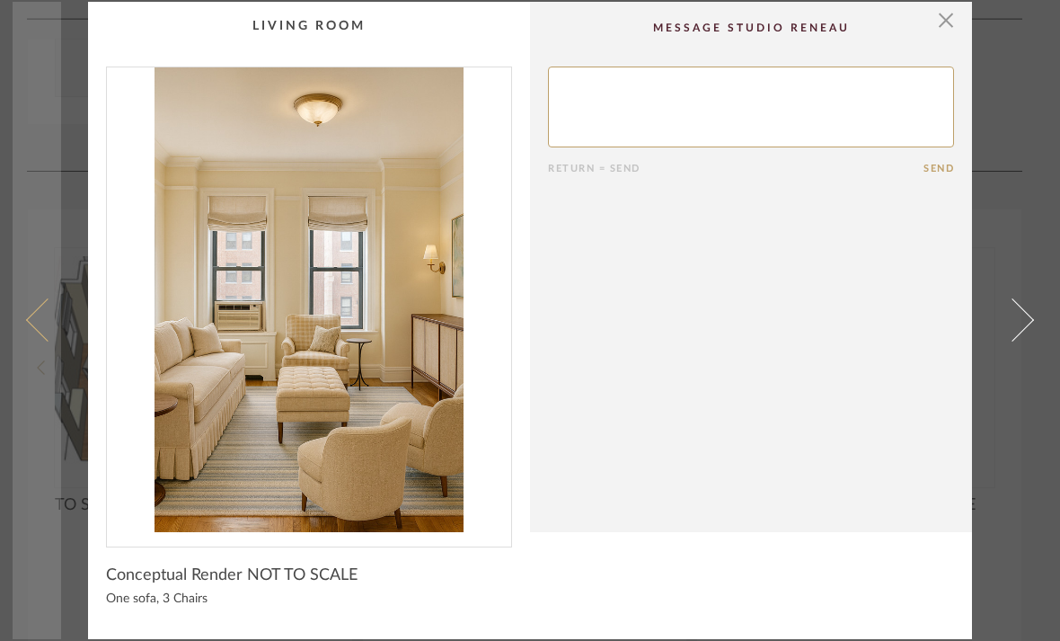
click at [40, 339] on link at bounding box center [37, 320] width 49 height 637
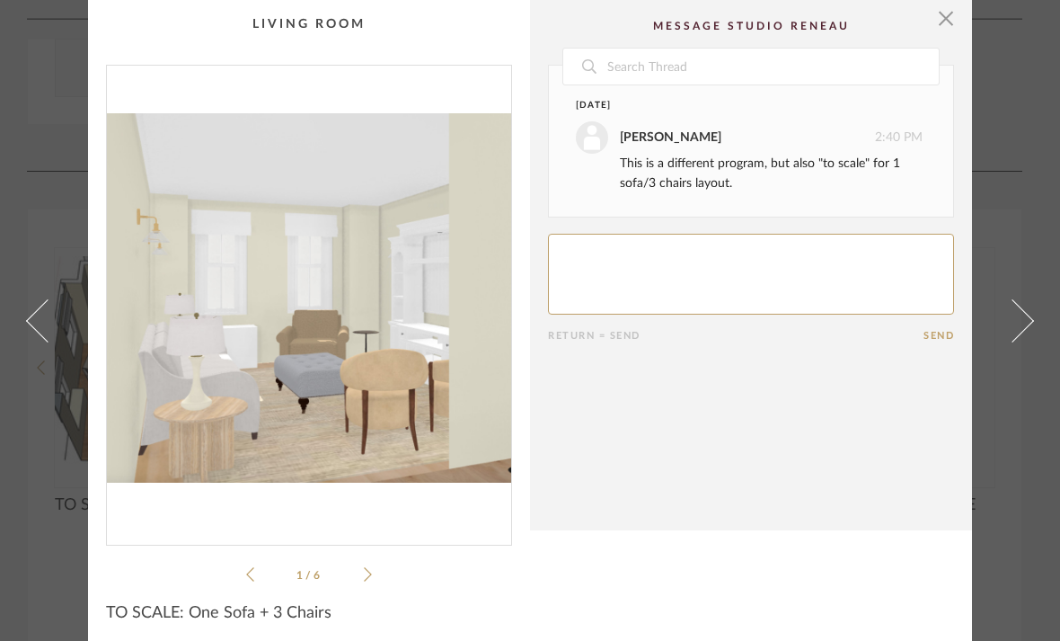
click at [40, 341] on link at bounding box center [37, 320] width 49 height 641
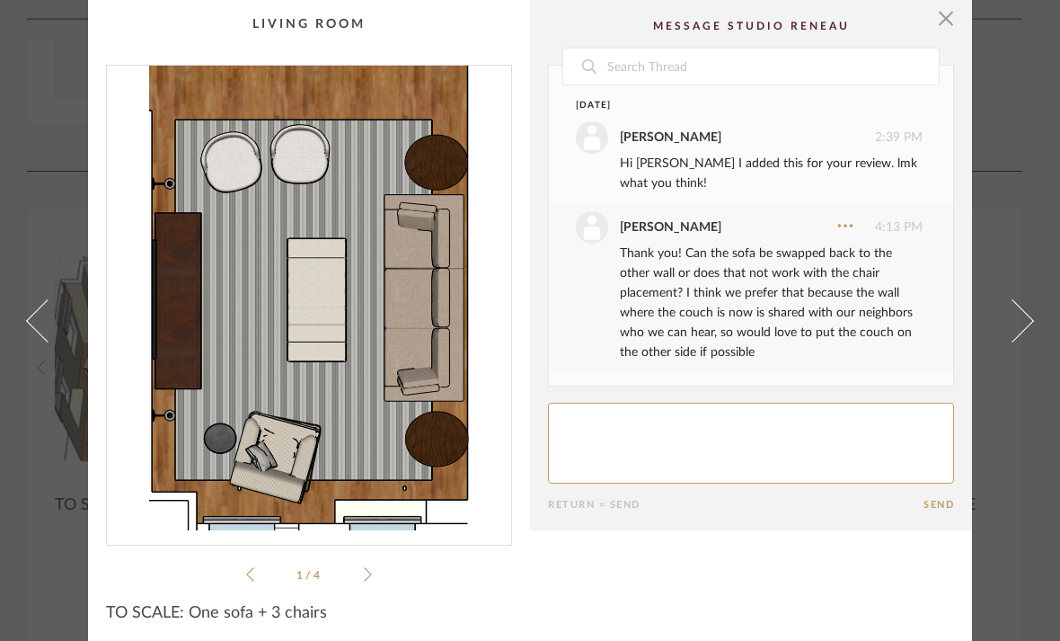
click at [1031, 335] on link at bounding box center [1023, 320] width 49 height 641
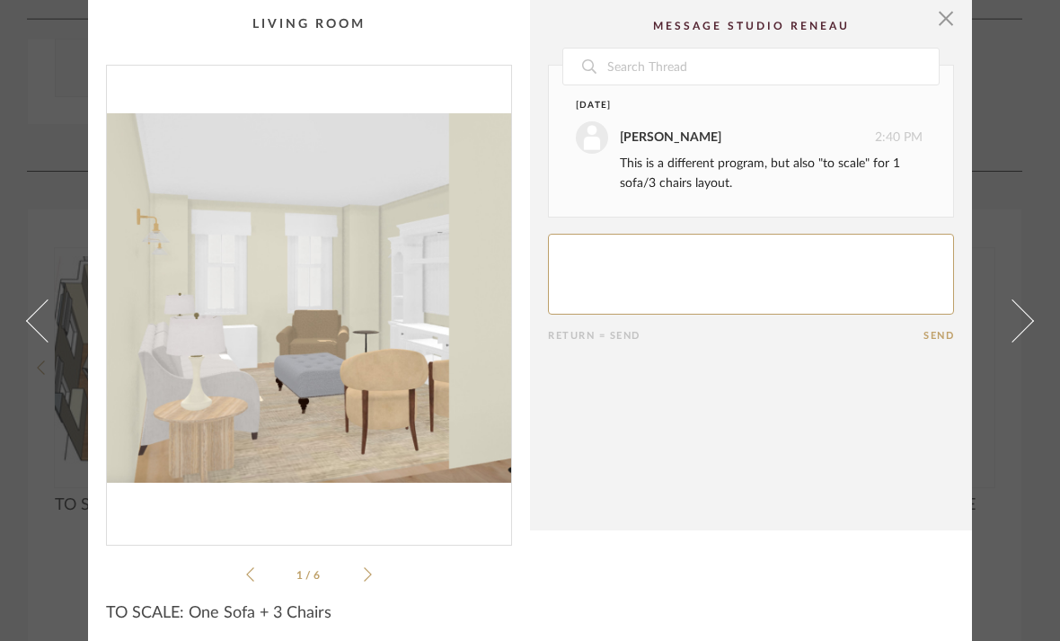
click at [46, 317] on span at bounding box center [47, 319] width 43 height 43
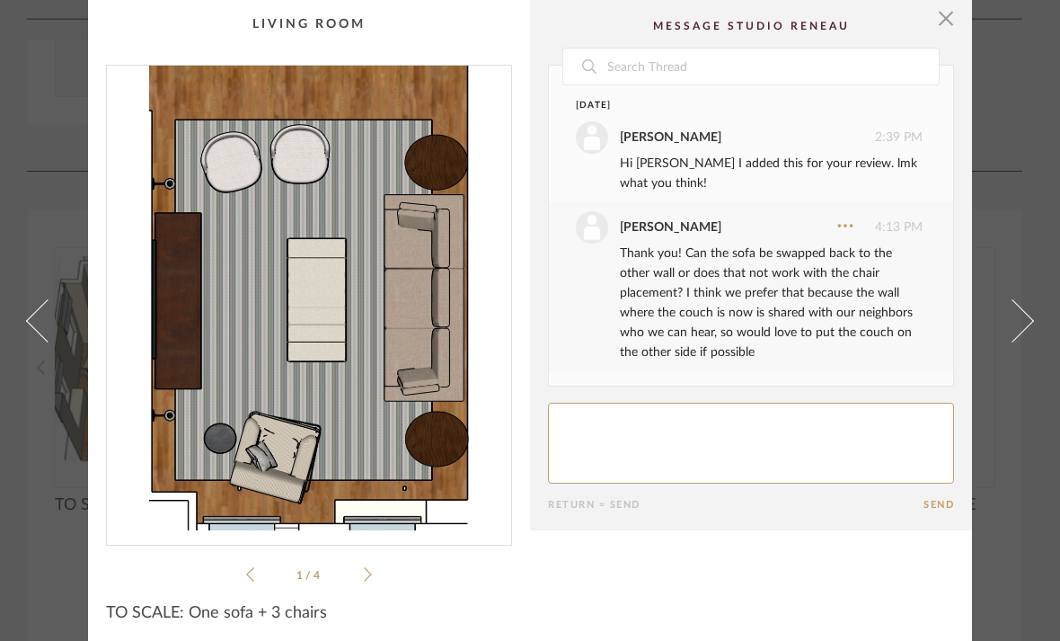
click at [1031, 324] on span at bounding box center [1012, 319] width 43 height 43
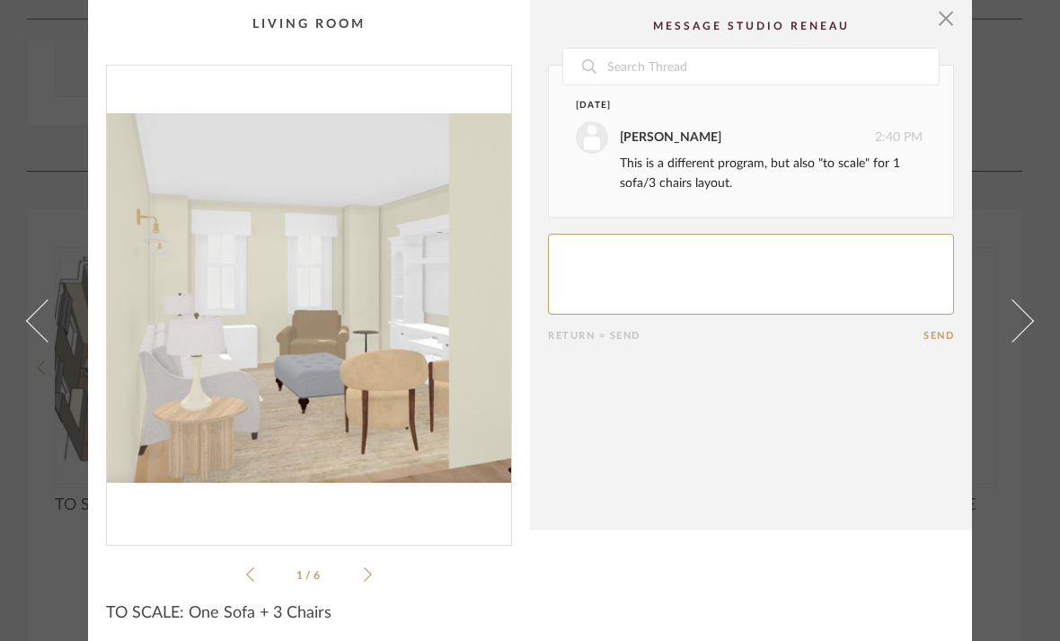
click at [1032, 326] on span at bounding box center [1012, 319] width 43 height 43
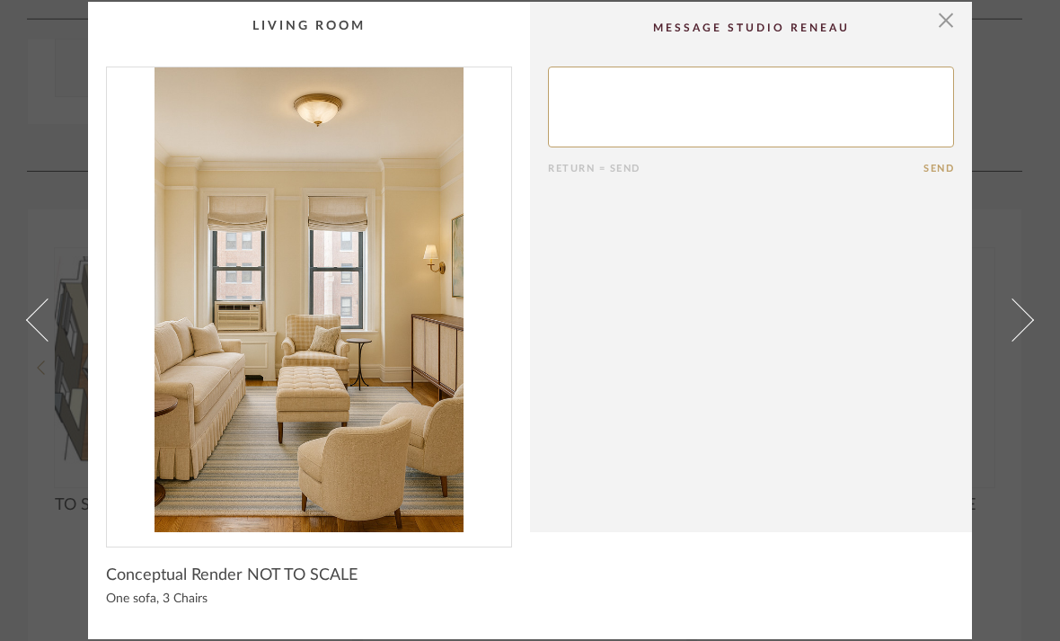
click at [1032, 326] on link at bounding box center [1023, 320] width 49 height 637
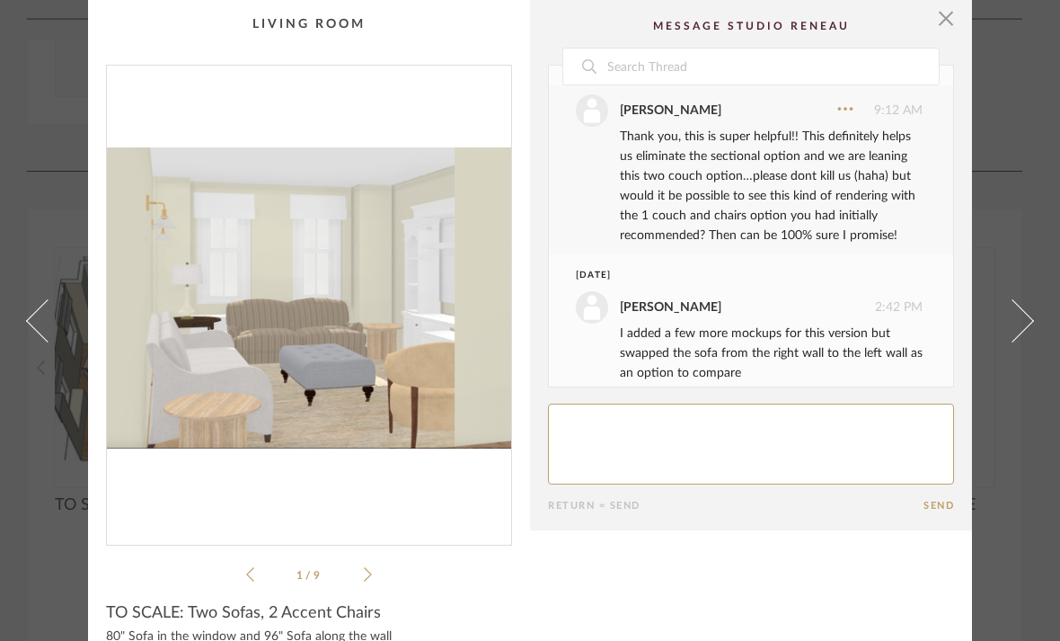
click at [1032, 327] on link at bounding box center [1023, 320] width 49 height 641
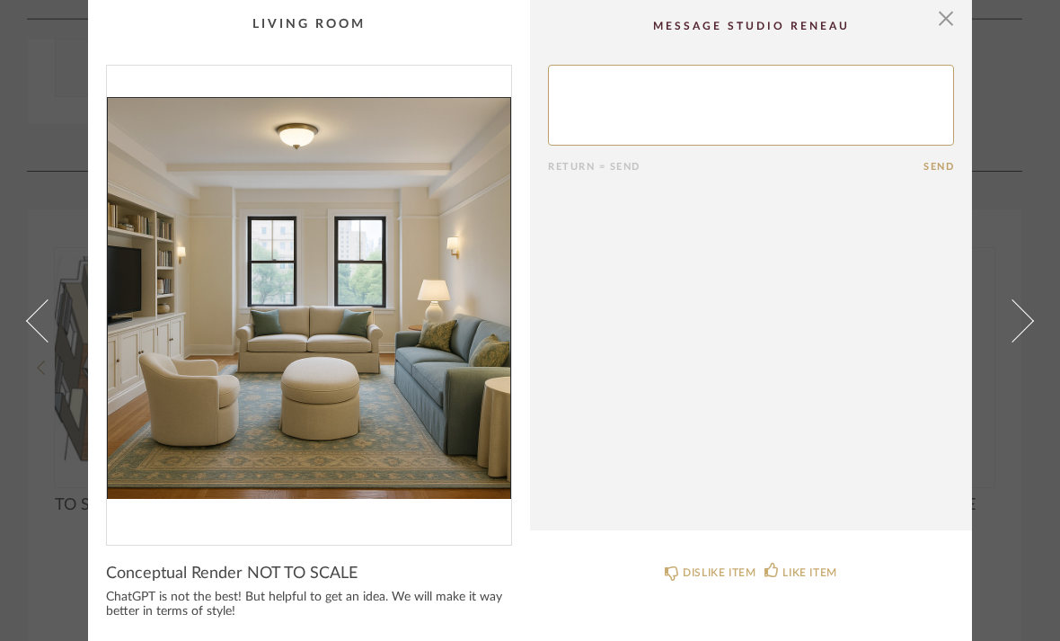
click at [58, 333] on span at bounding box center [47, 319] width 43 height 43
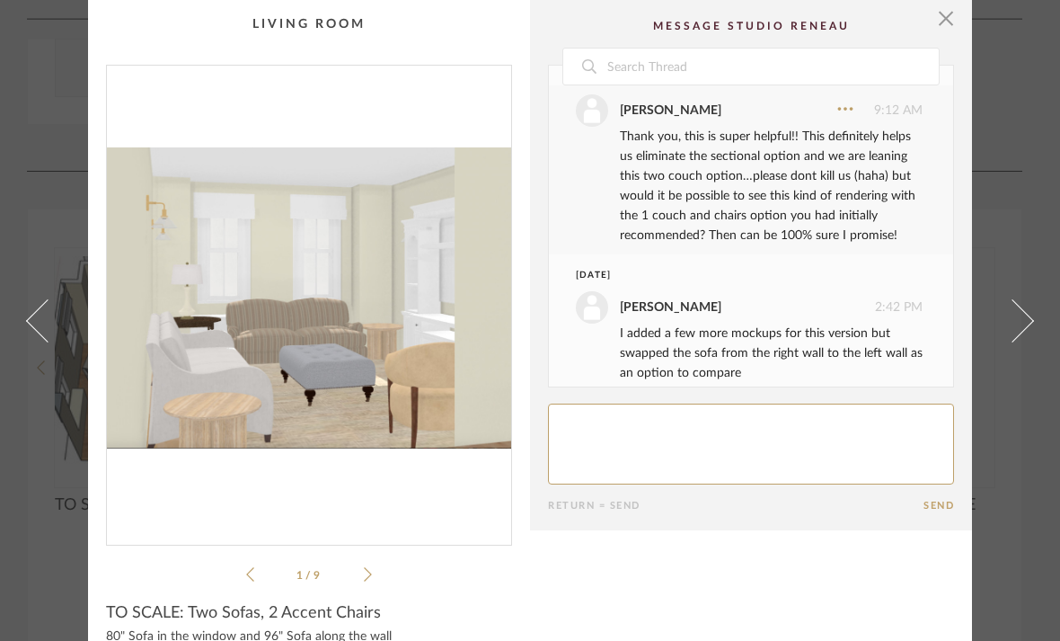
click at [375, 580] on div "1 / 9" at bounding box center [309, 325] width 406 height 520
click at [366, 577] on icon at bounding box center [368, 574] width 8 height 16
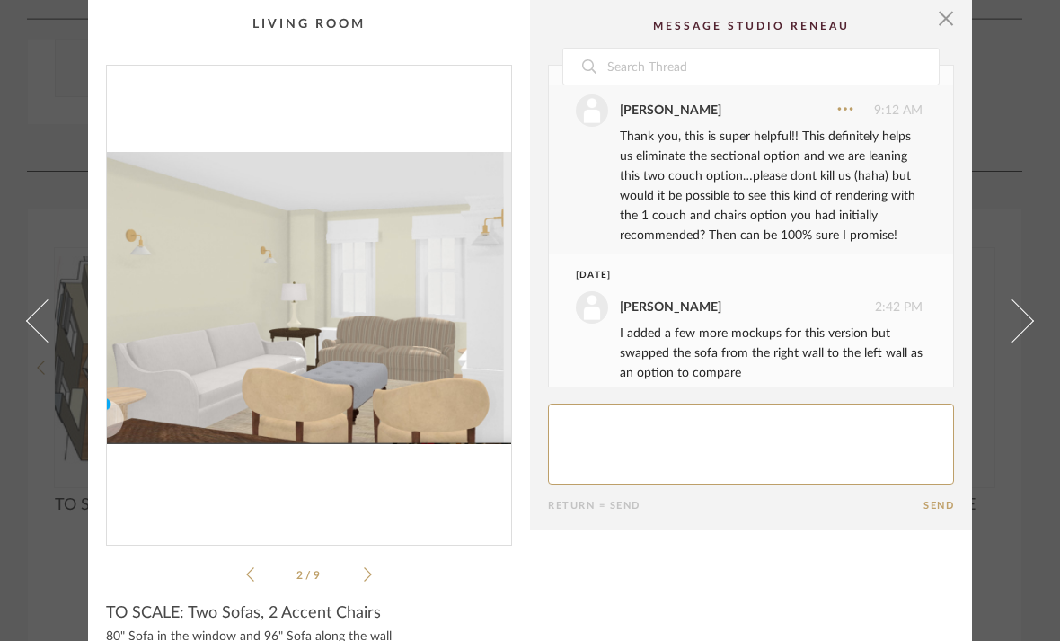
click at [366, 577] on icon at bounding box center [368, 574] width 8 height 16
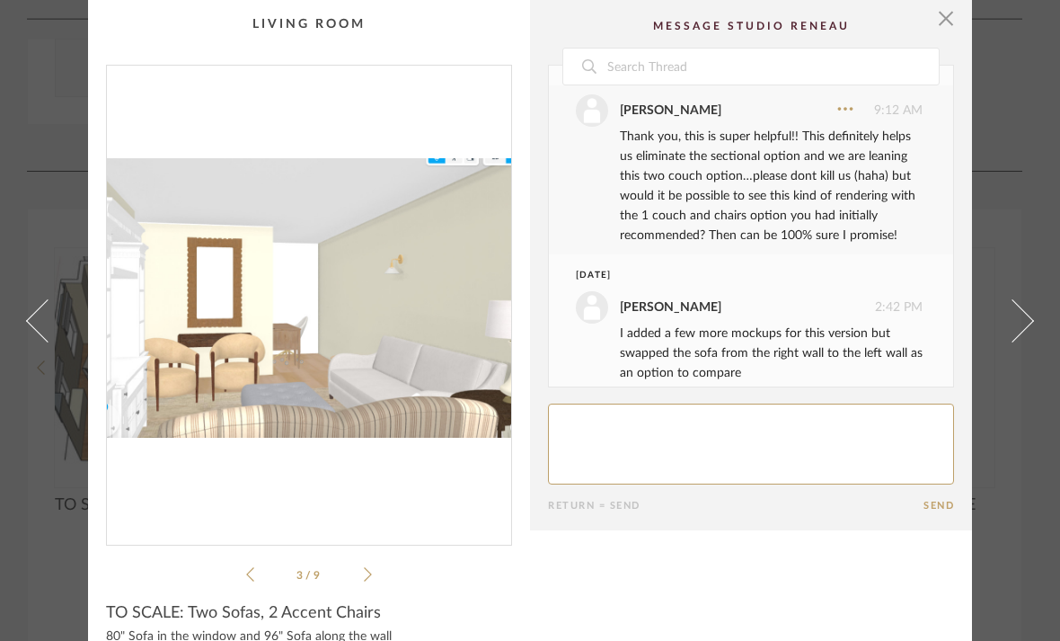
click at [366, 577] on icon at bounding box center [368, 574] width 8 height 16
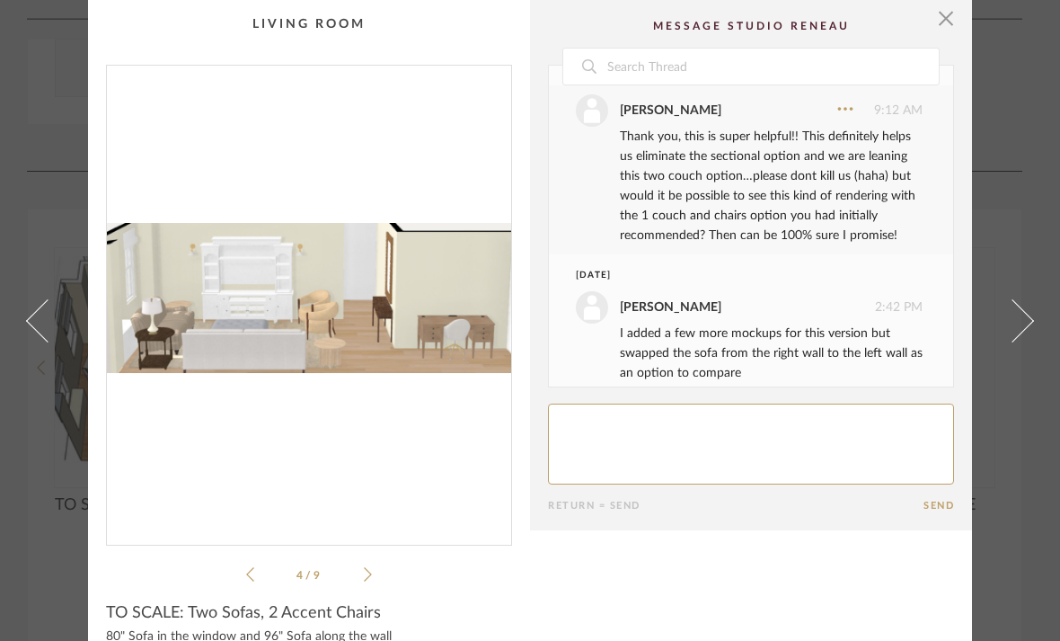
click at [366, 577] on icon at bounding box center [368, 574] width 8 height 16
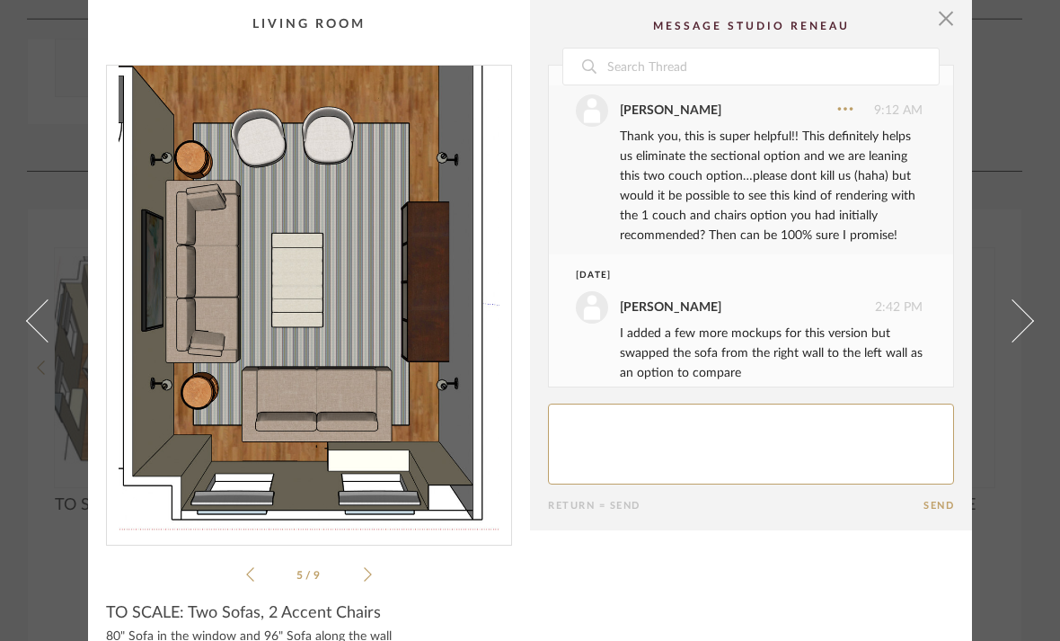
click at [366, 577] on icon at bounding box center [368, 574] width 8 height 16
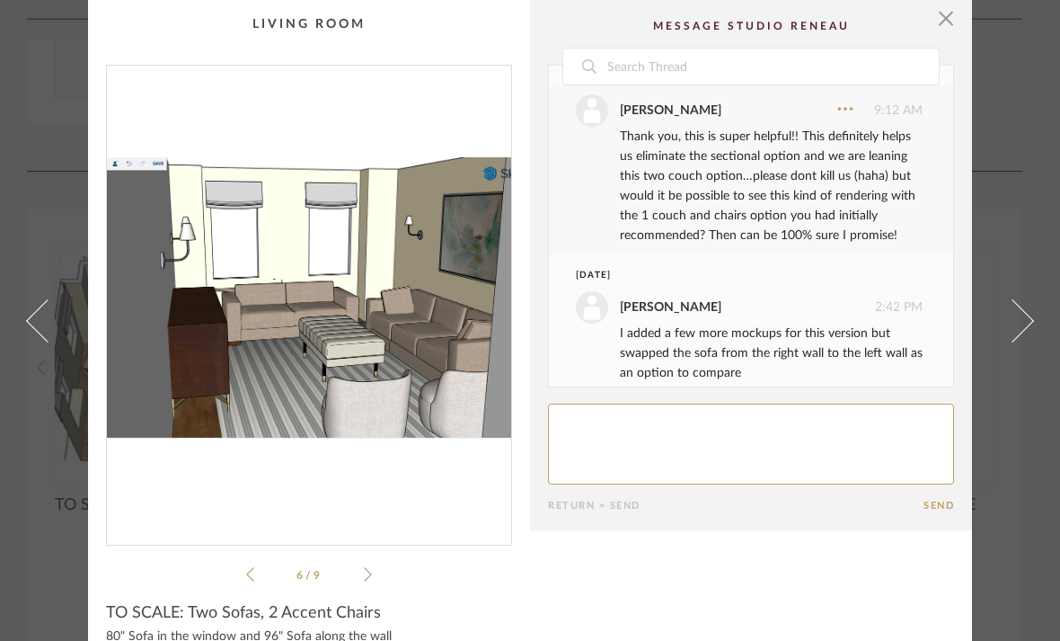
click at [366, 577] on icon at bounding box center [368, 574] width 8 height 16
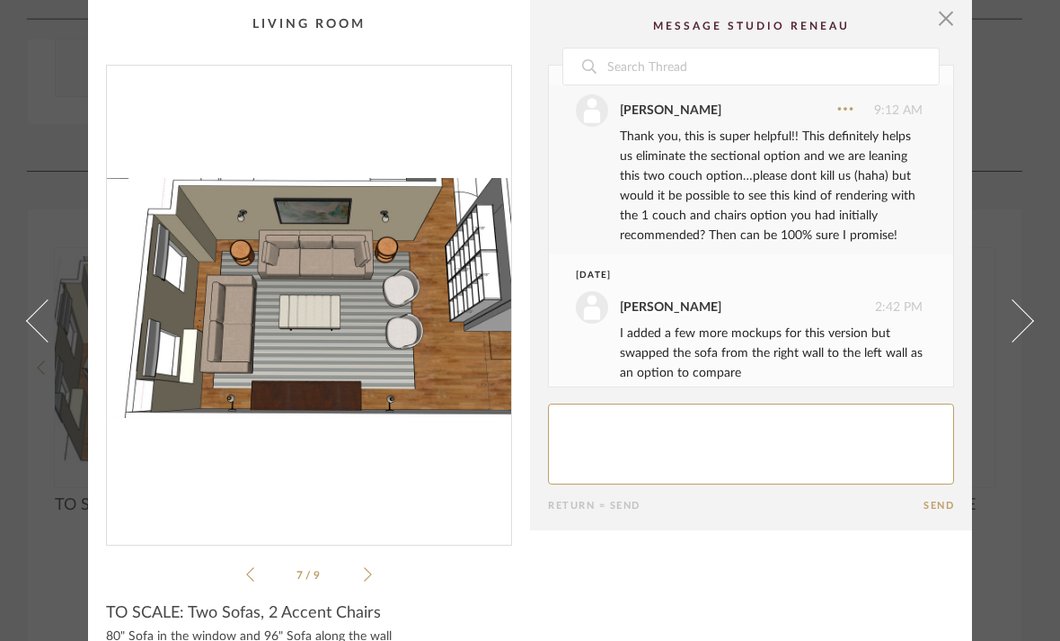
click at [366, 577] on icon at bounding box center [368, 574] width 8 height 16
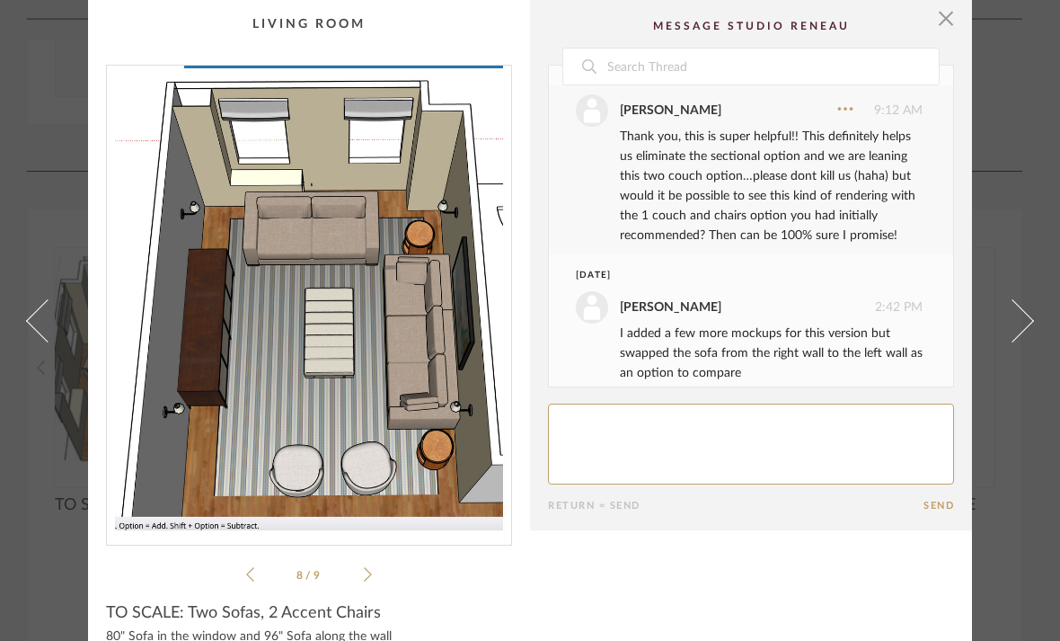
click at [366, 577] on icon at bounding box center [368, 574] width 8 height 16
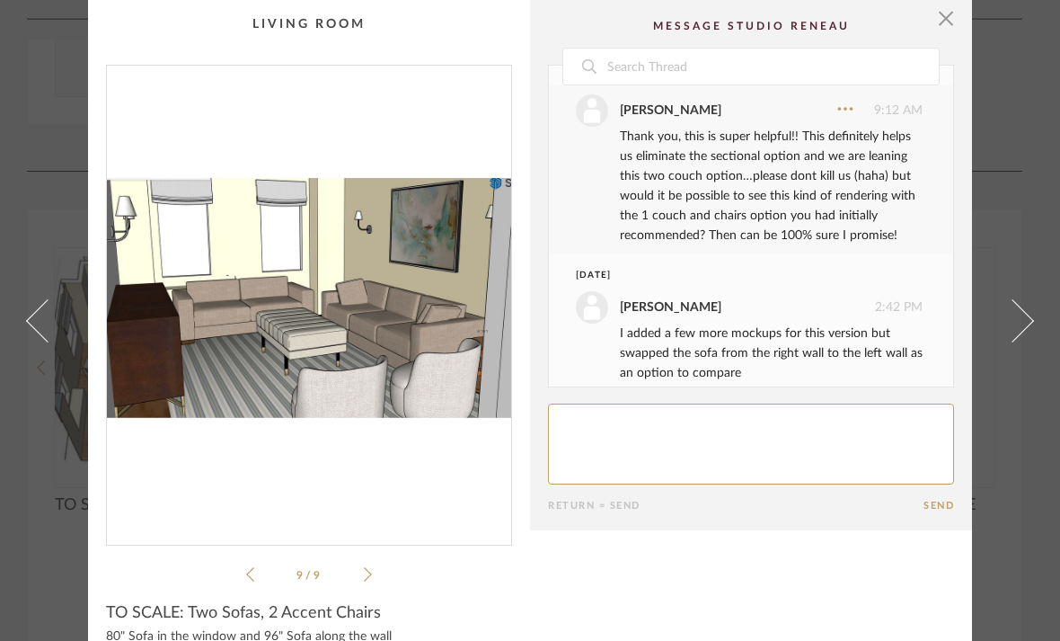
click at [366, 577] on icon at bounding box center [368, 574] width 8 height 16
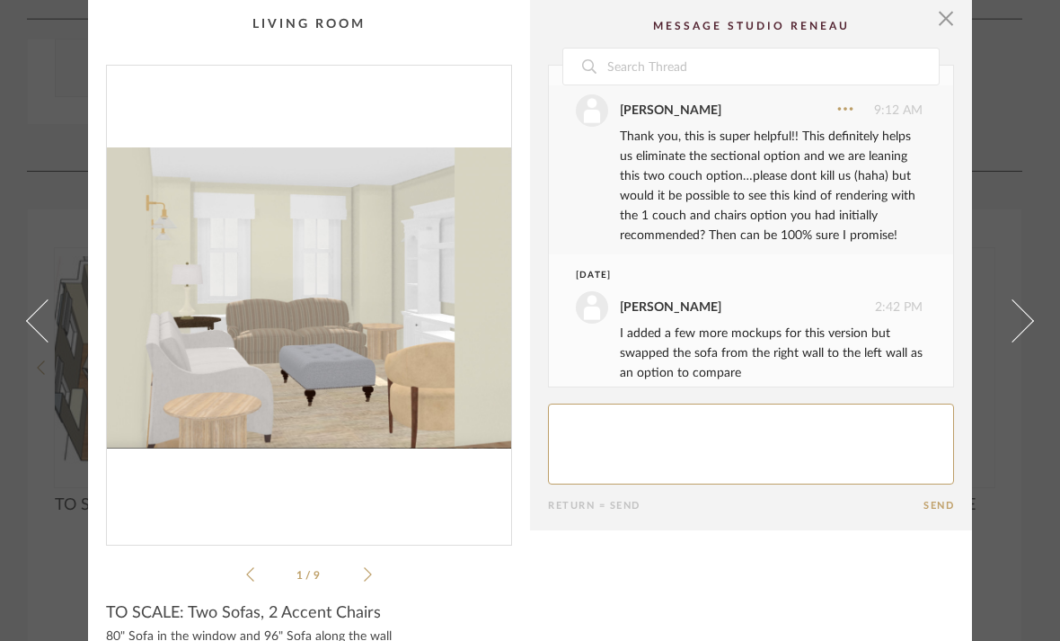
click at [366, 577] on icon at bounding box center [368, 574] width 8 height 16
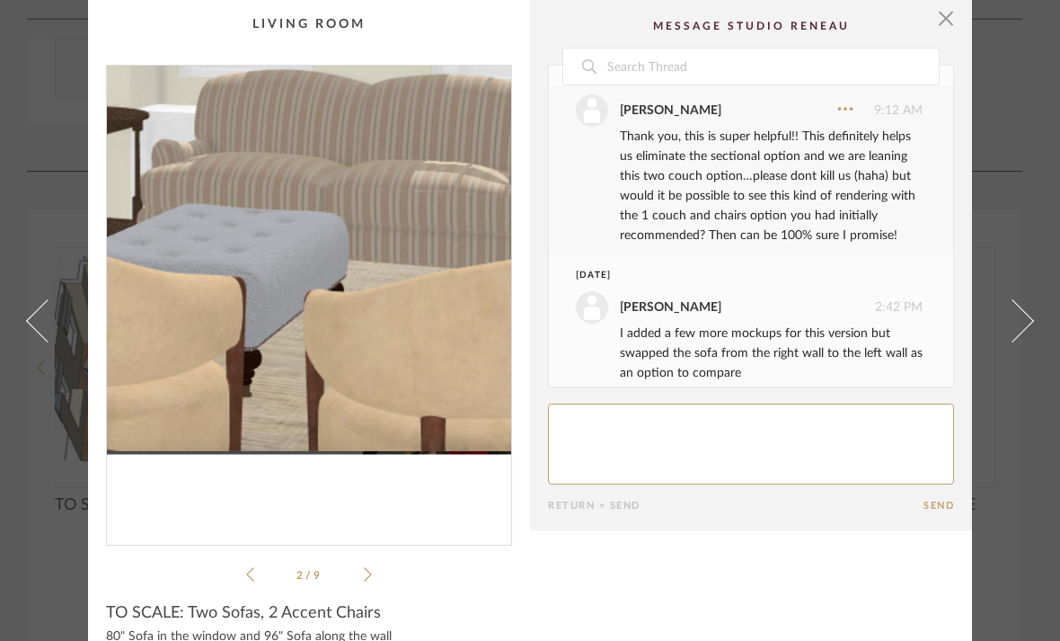
click at [375, 392] on img "1" at bounding box center [309, 298] width 404 height 465
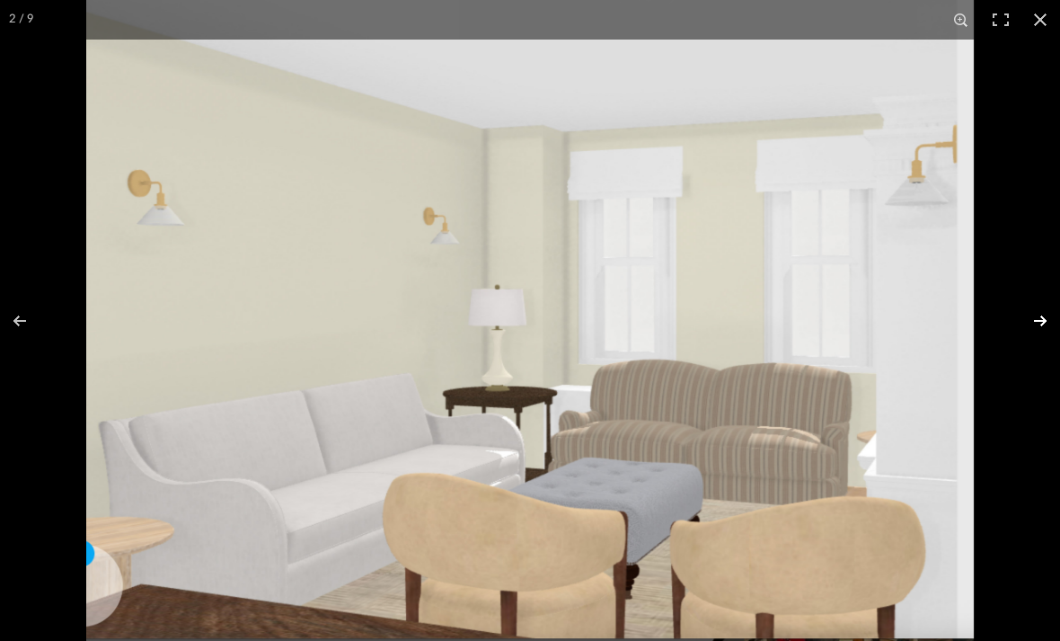
click at [1041, 324] on button at bounding box center [1028, 321] width 63 height 90
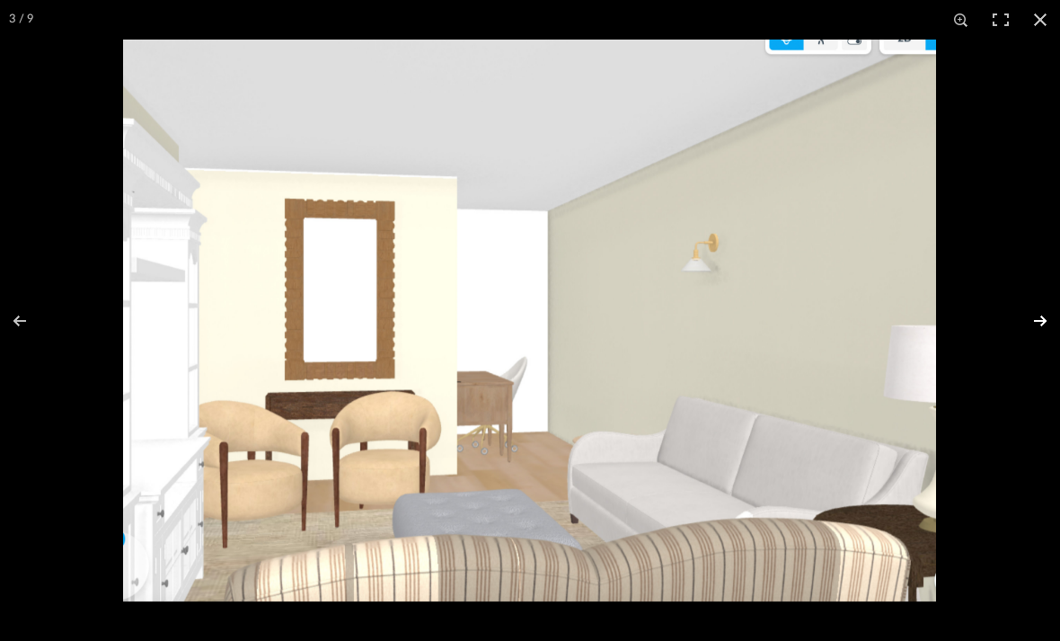
click at [1041, 323] on button at bounding box center [1028, 321] width 63 height 90
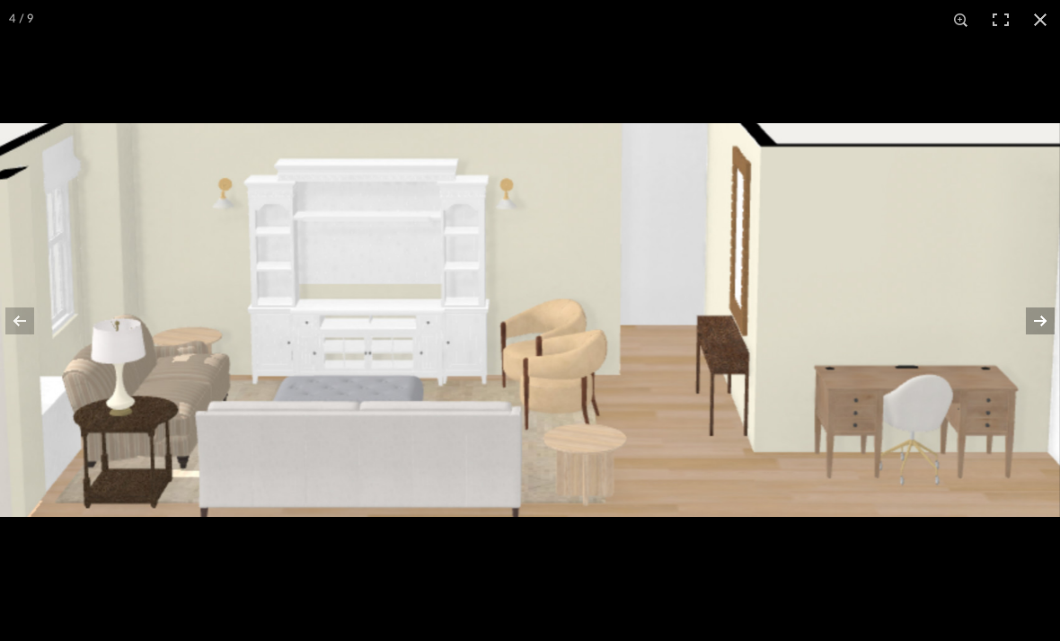
click at [1041, 323] on button at bounding box center [1028, 321] width 63 height 90
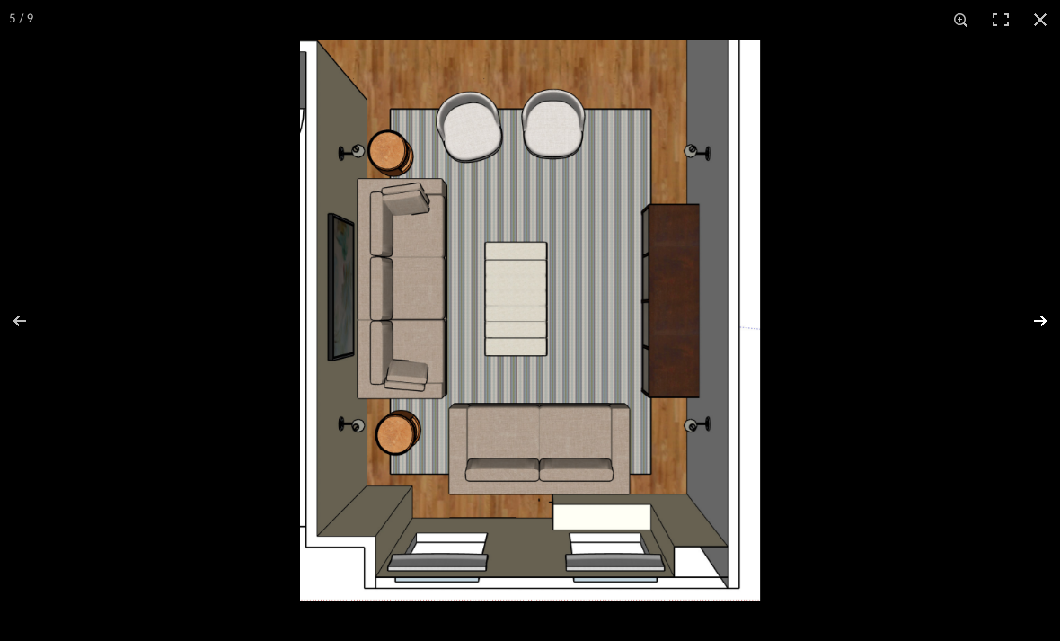
click at [1041, 323] on button at bounding box center [1028, 321] width 63 height 90
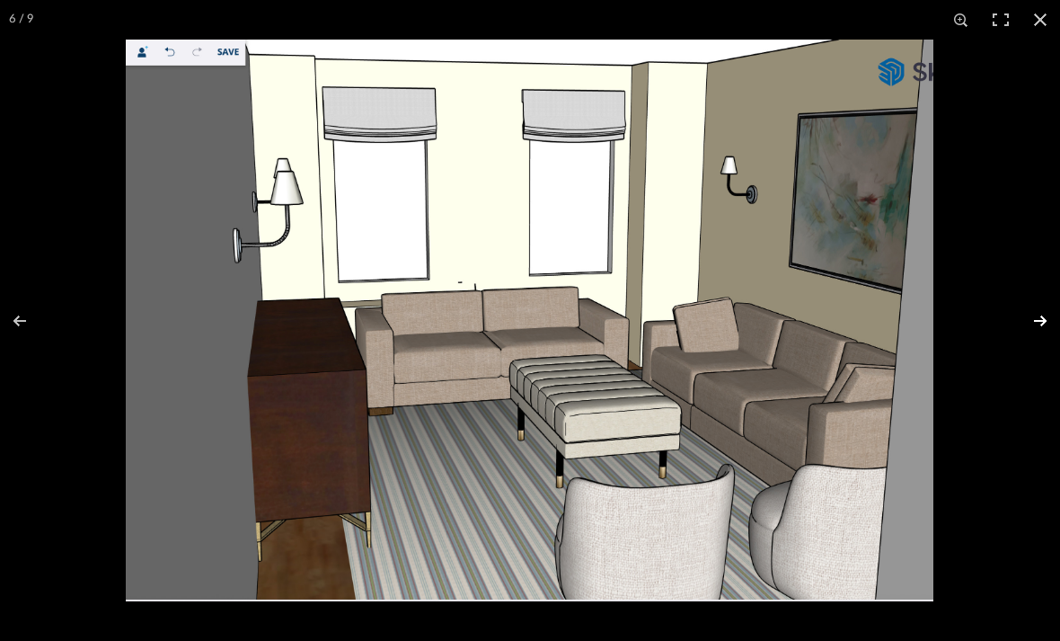
click at [1041, 323] on button at bounding box center [1028, 321] width 63 height 90
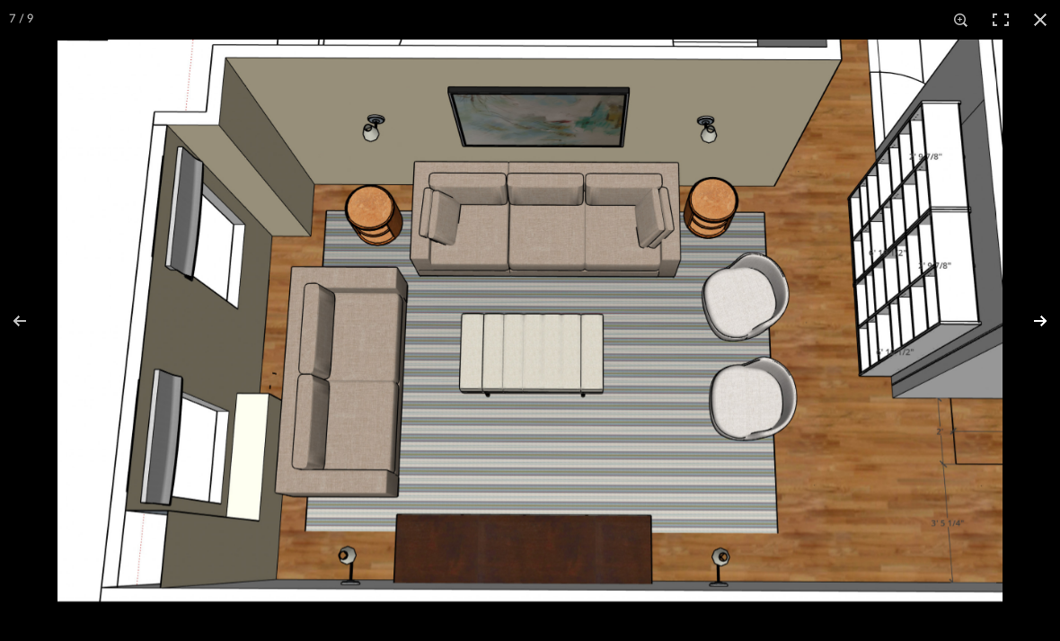
click at [1041, 323] on button at bounding box center [1028, 321] width 63 height 90
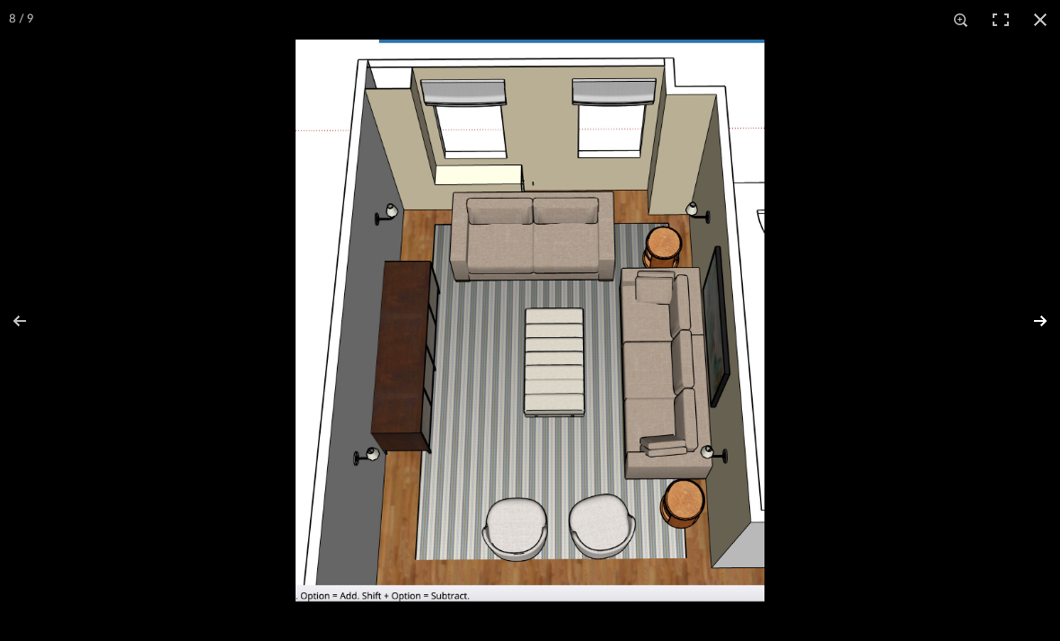
click at [1041, 323] on button at bounding box center [1028, 321] width 63 height 90
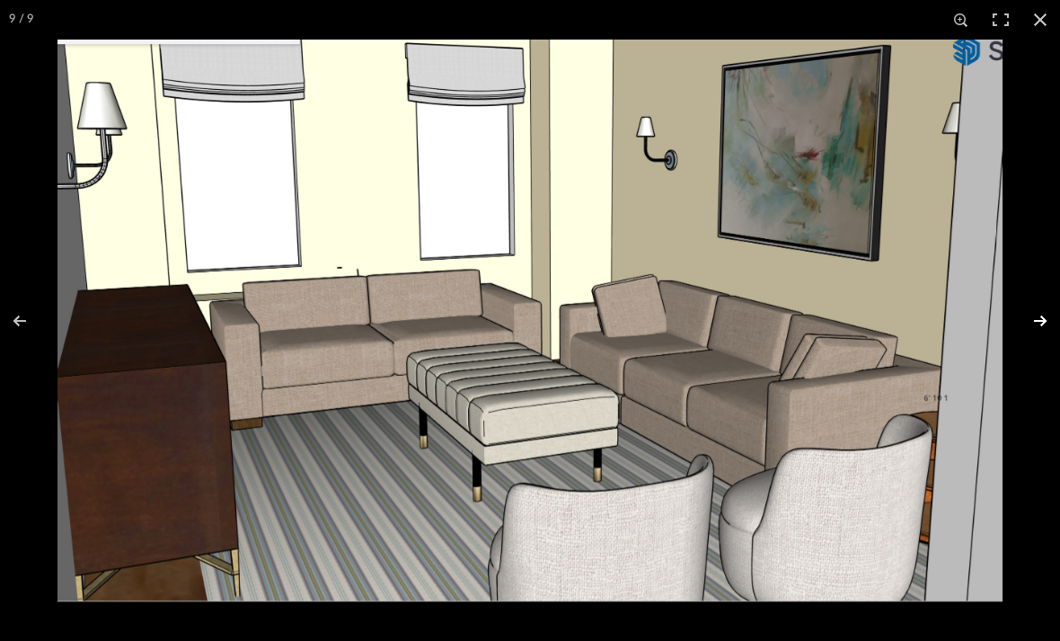
click at [1041, 323] on button at bounding box center [1028, 321] width 63 height 90
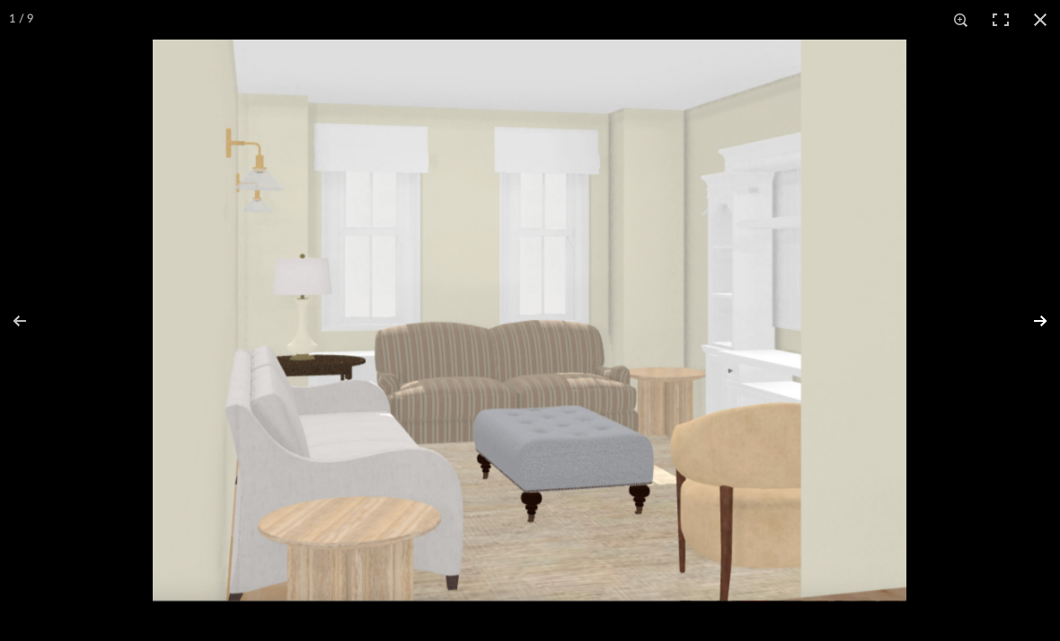
click at [1041, 323] on button at bounding box center [1028, 321] width 63 height 90
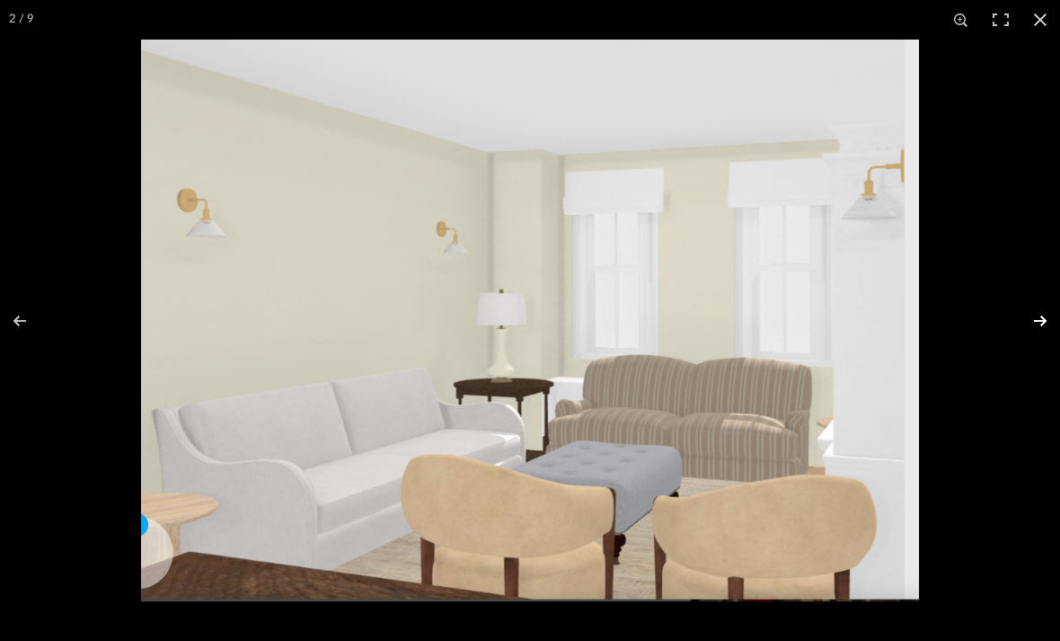
click at [1041, 323] on button at bounding box center [1028, 321] width 63 height 90
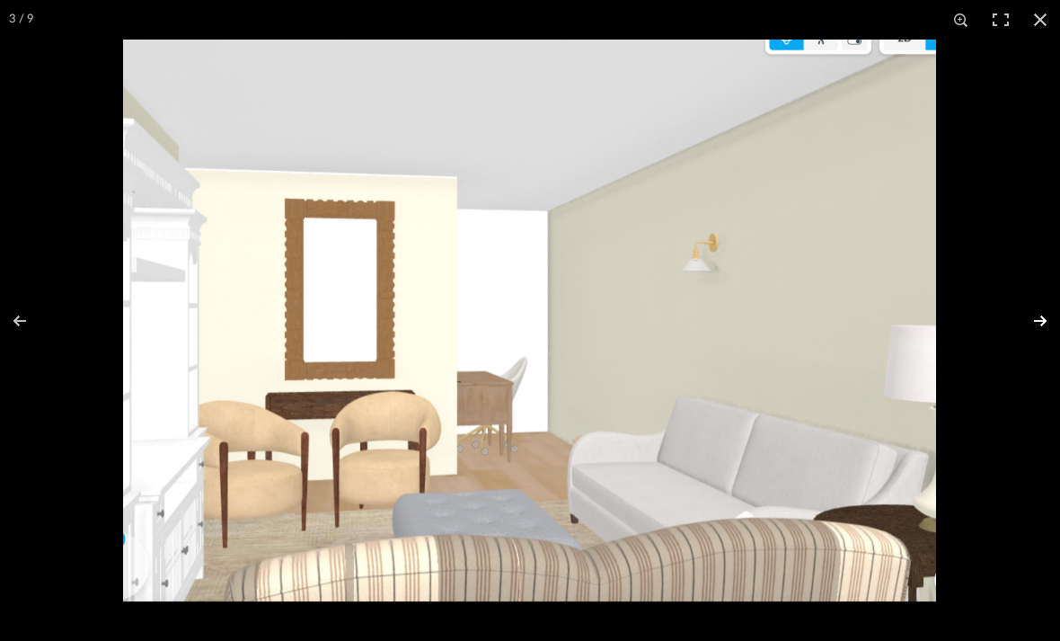
click at [1041, 323] on button at bounding box center [1028, 321] width 63 height 90
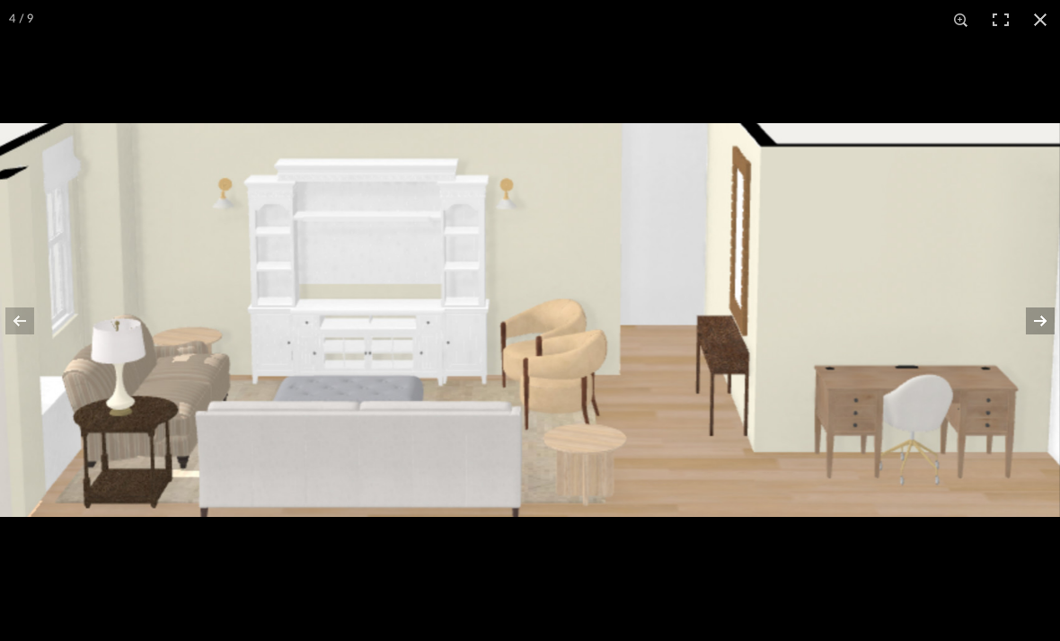
click at [1041, 323] on button at bounding box center [1028, 321] width 63 height 90
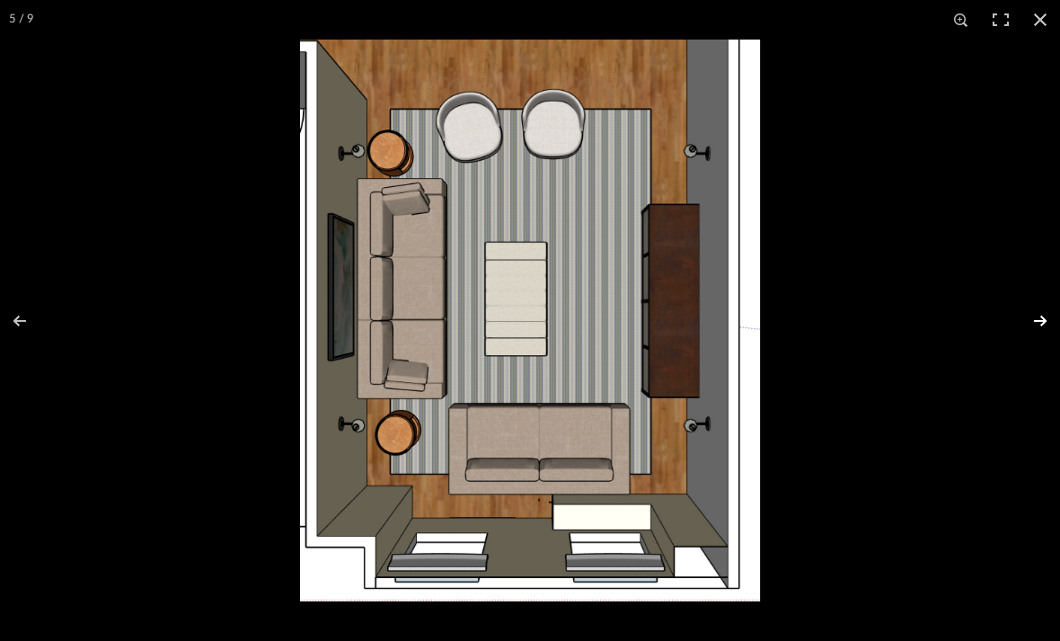
click at [1041, 323] on button at bounding box center [1028, 321] width 63 height 90
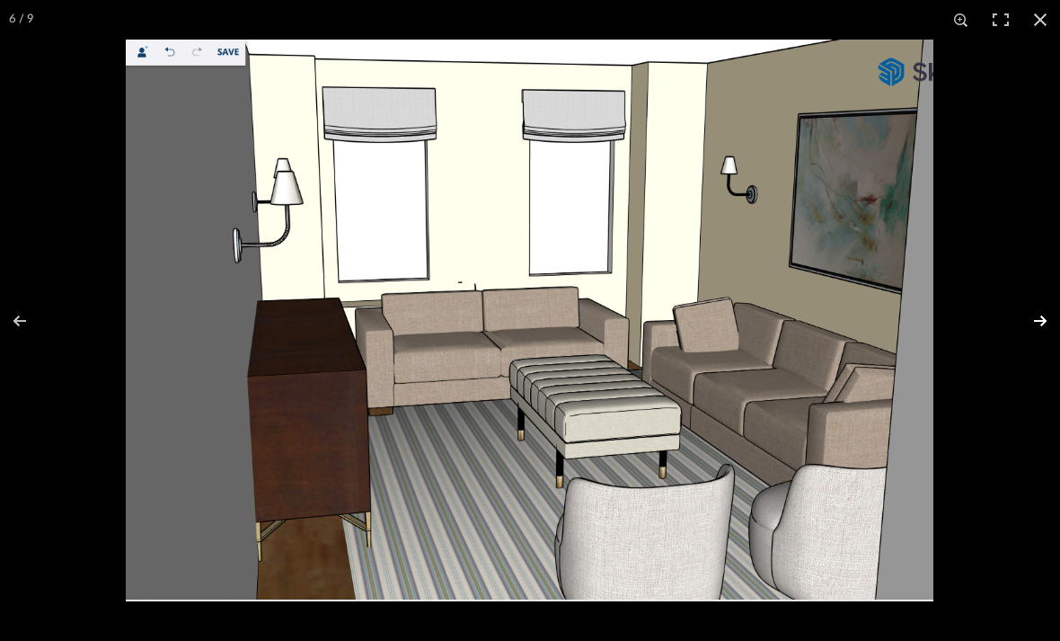
click at [1041, 323] on button at bounding box center [1028, 321] width 63 height 90
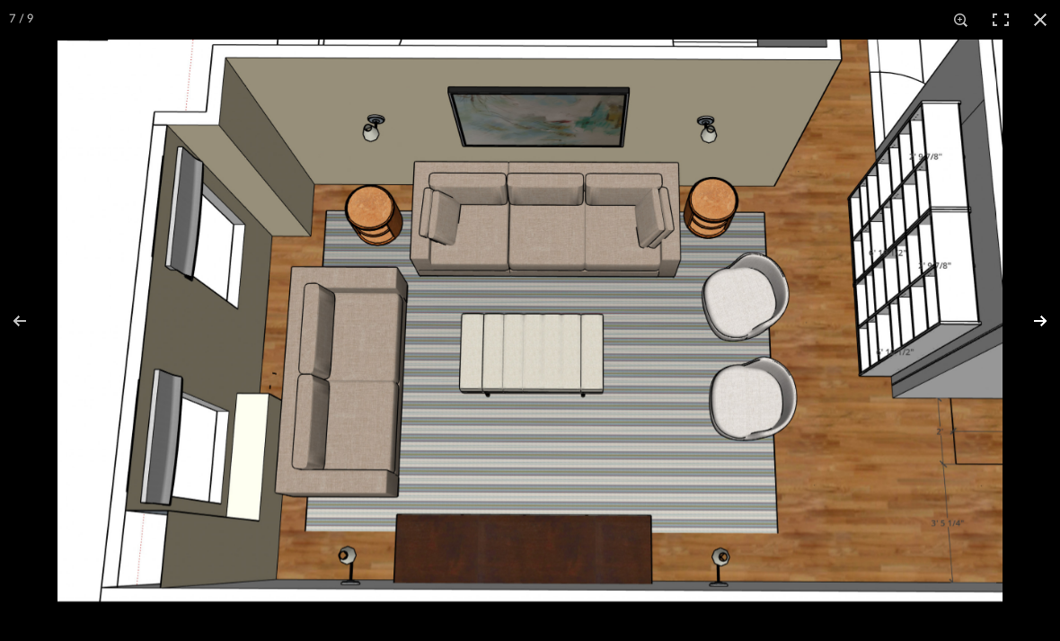
click at [1041, 323] on button at bounding box center [1028, 321] width 63 height 90
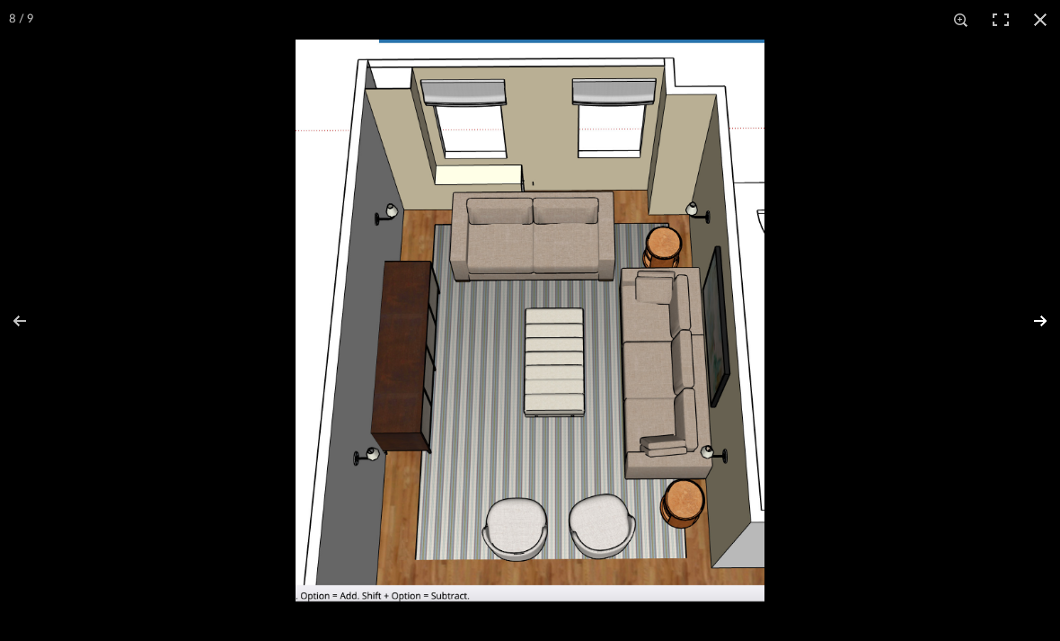
click at [1041, 323] on button at bounding box center [1028, 321] width 63 height 90
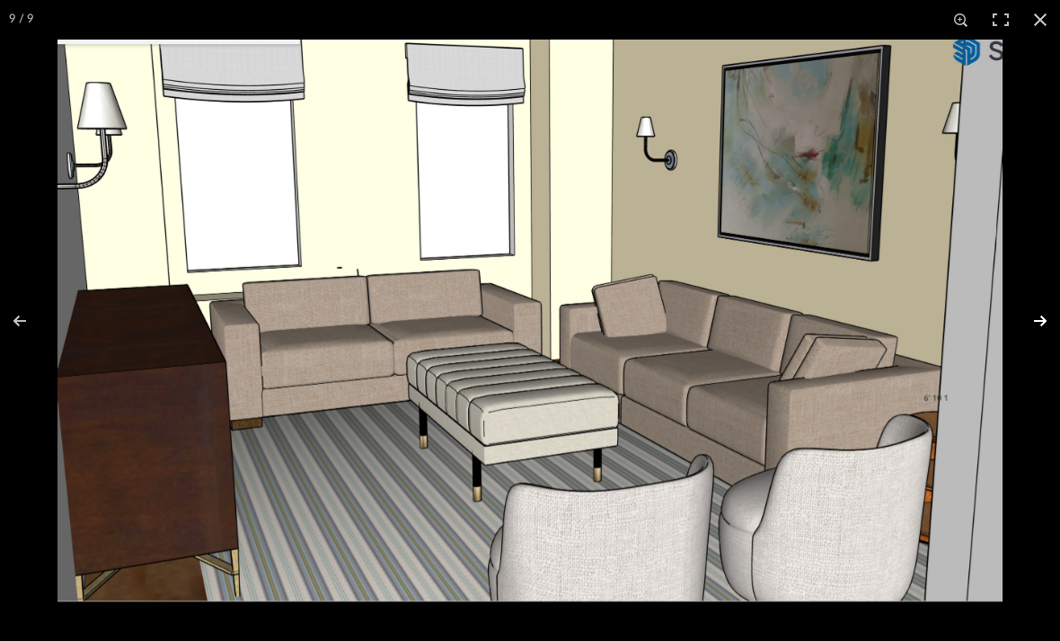
click at [1041, 323] on button at bounding box center [1028, 321] width 63 height 90
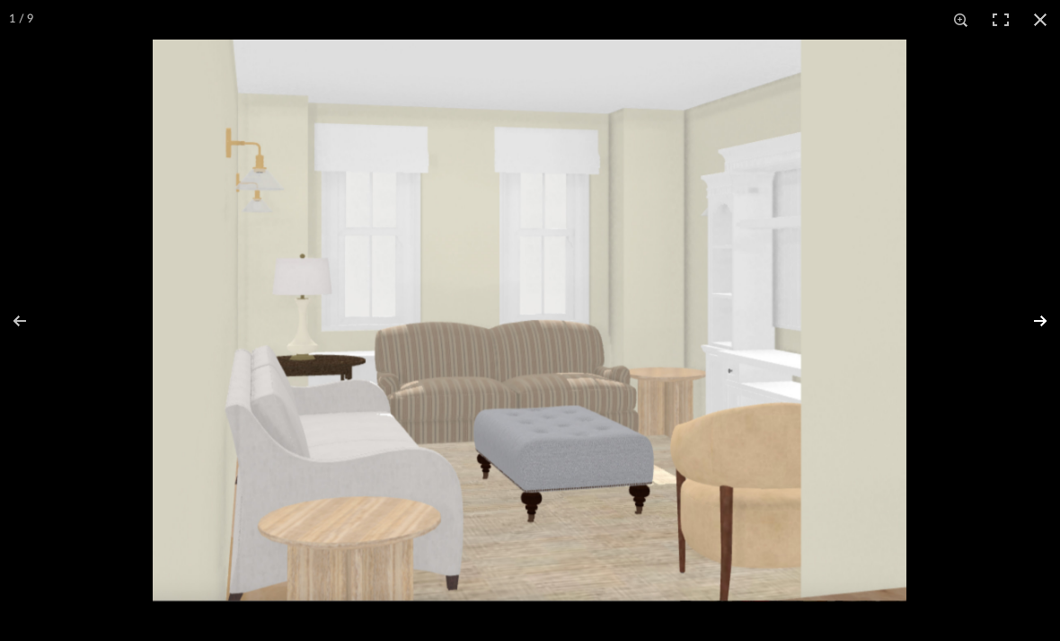
click at [1041, 323] on button at bounding box center [1028, 321] width 63 height 90
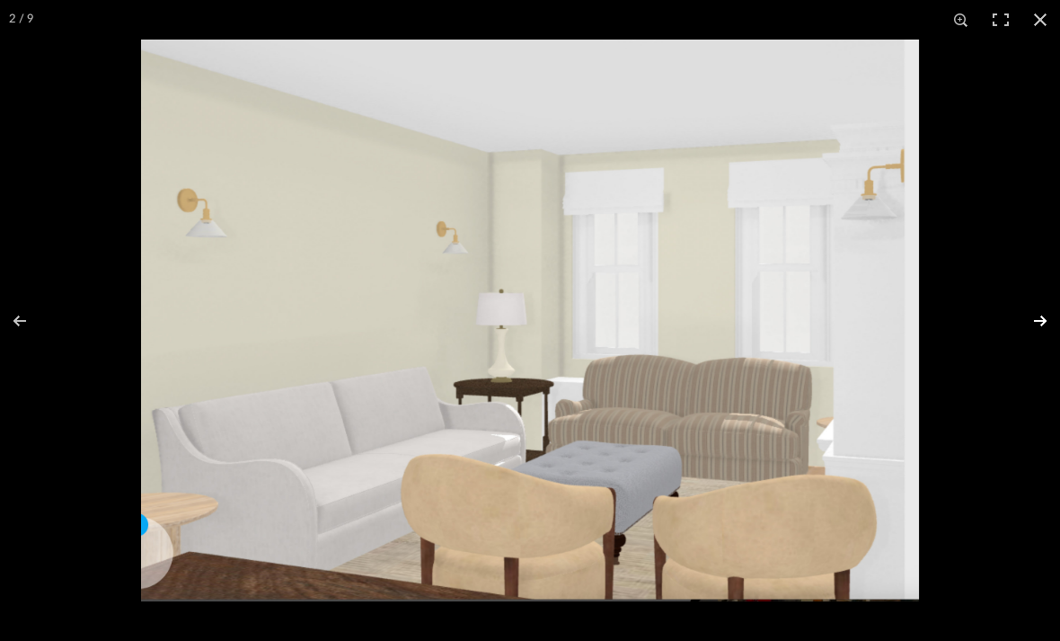
click at [1041, 323] on button at bounding box center [1028, 321] width 63 height 90
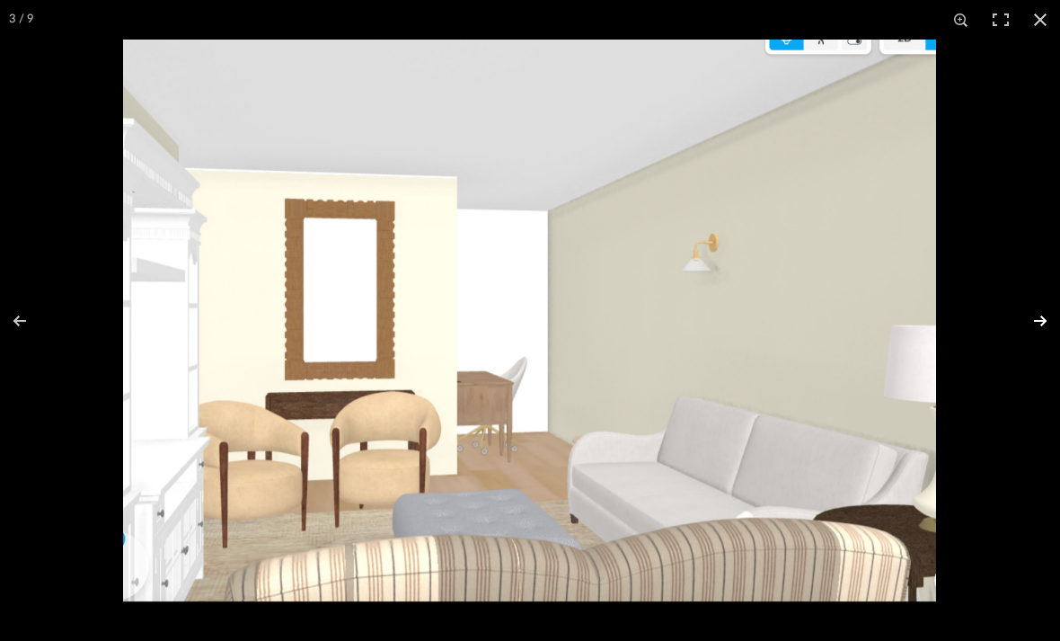
click at [1041, 324] on button at bounding box center [1028, 321] width 63 height 90
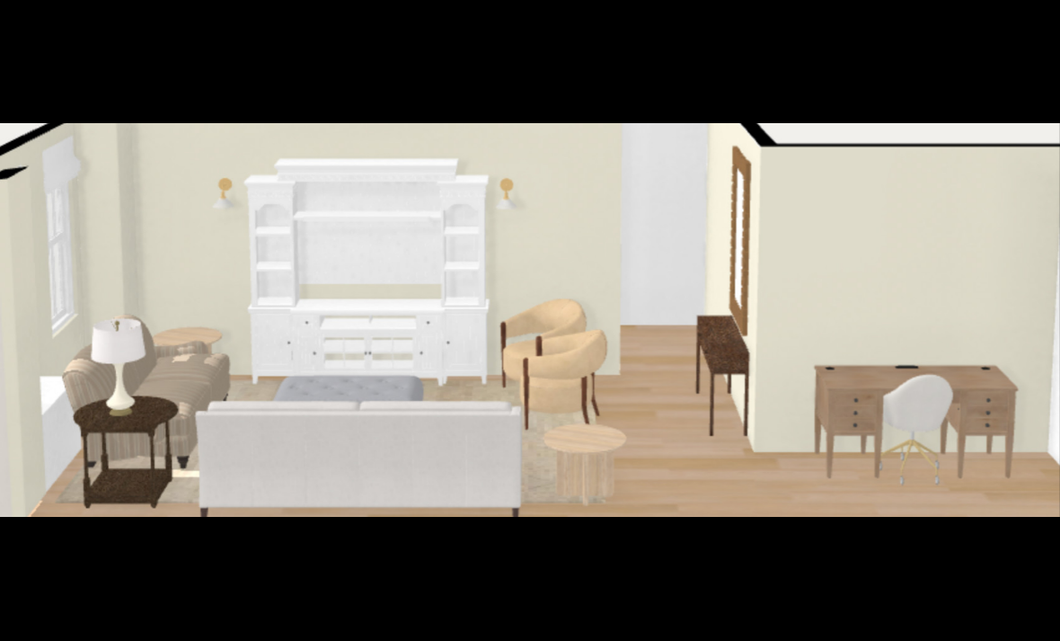
click at [1041, 324] on button at bounding box center [1028, 321] width 63 height 90
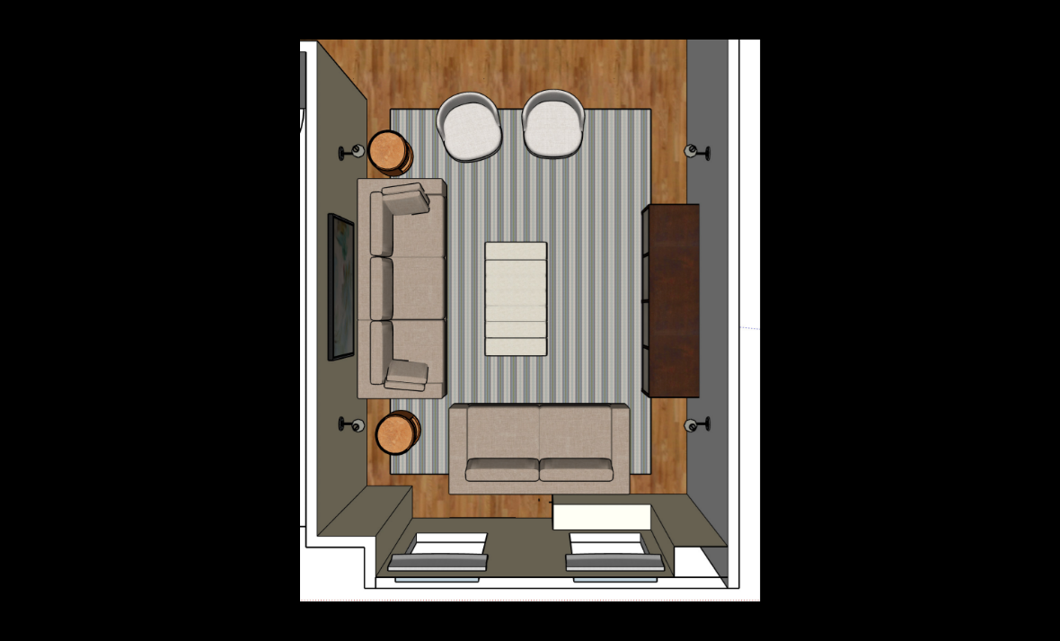
click at [1041, 324] on button at bounding box center [1028, 321] width 63 height 90
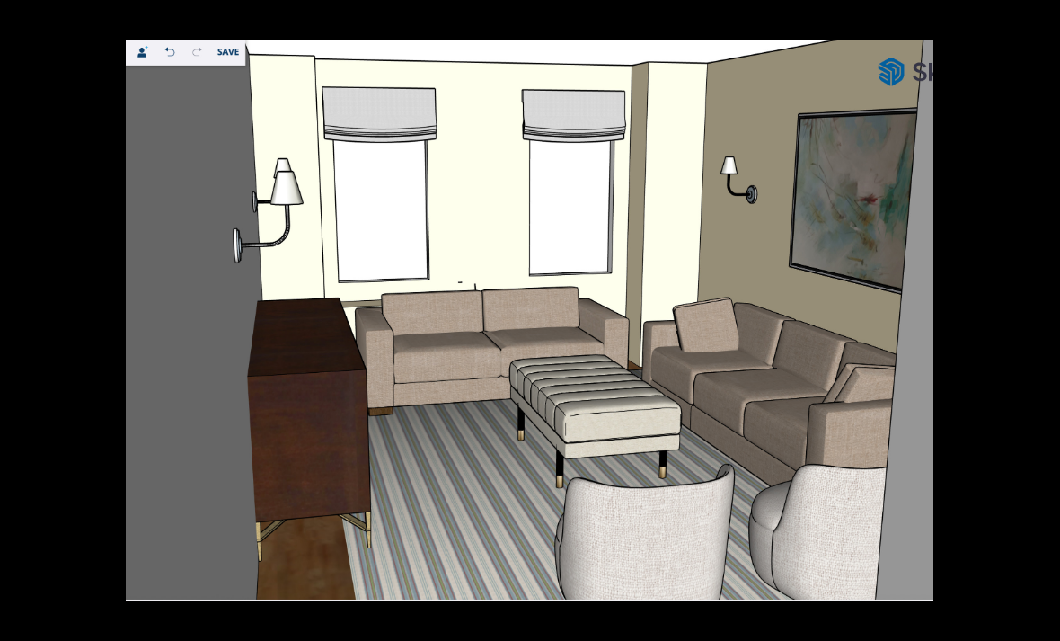
click at [1041, 324] on button at bounding box center [1028, 321] width 63 height 90
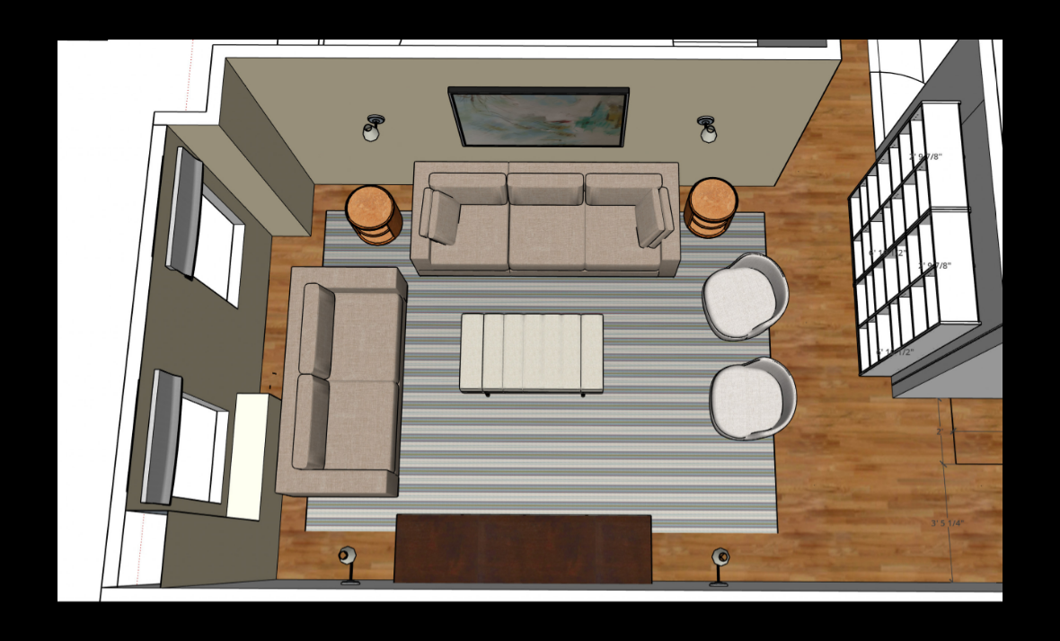
click at [1041, 324] on button at bounding box center [1028, 321] width 63 height 90
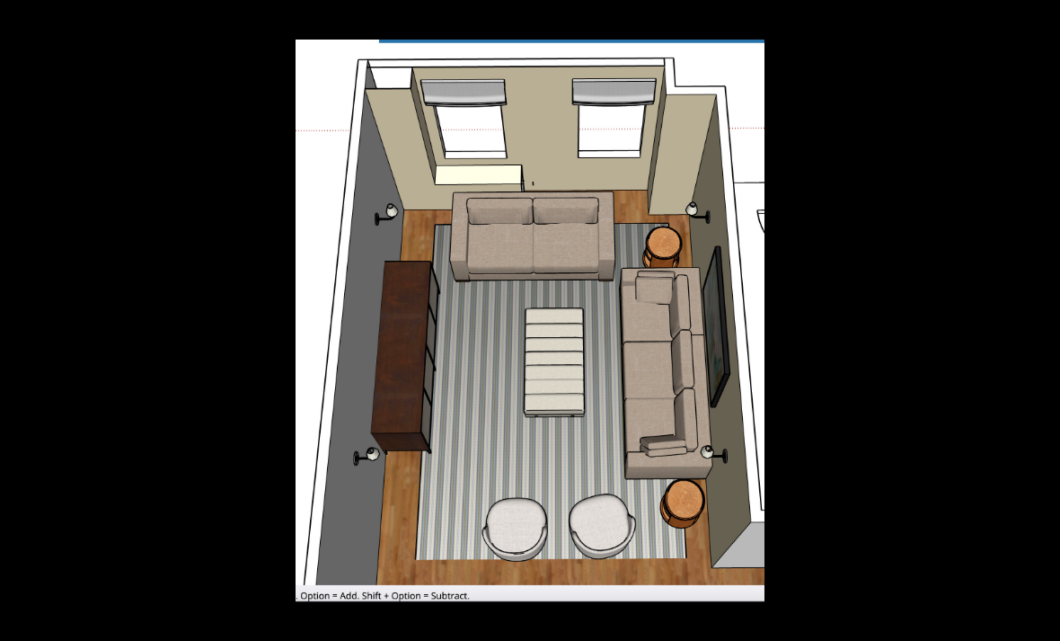
click at [1041, 324] on button at bounding box center [1028, 321] width 63 height 90
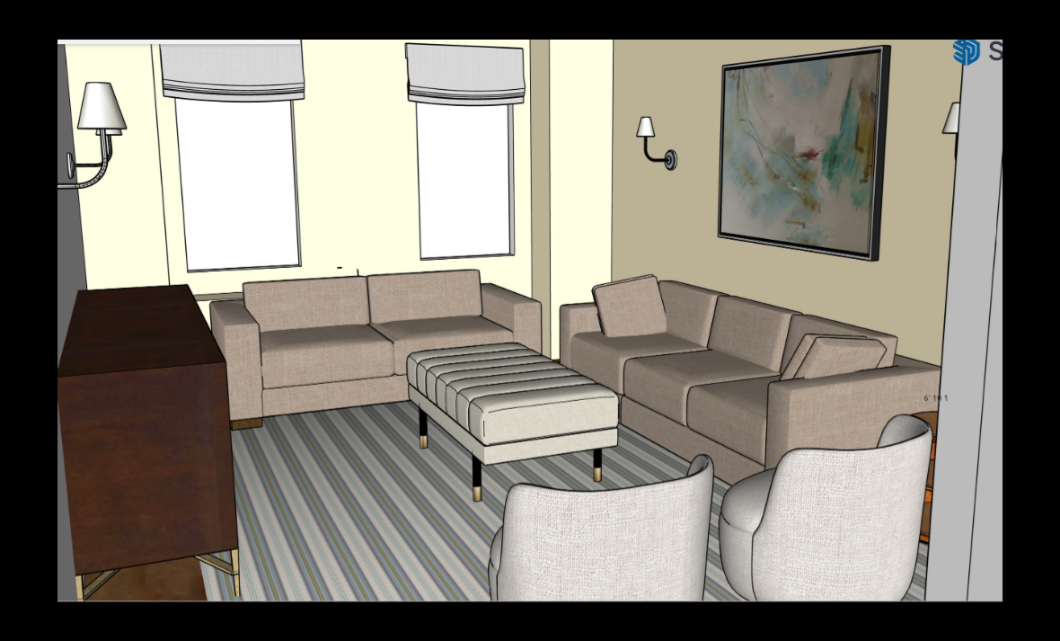
click at [1041, 324] on button at bounding box center [1028, 321] width 63 height 90
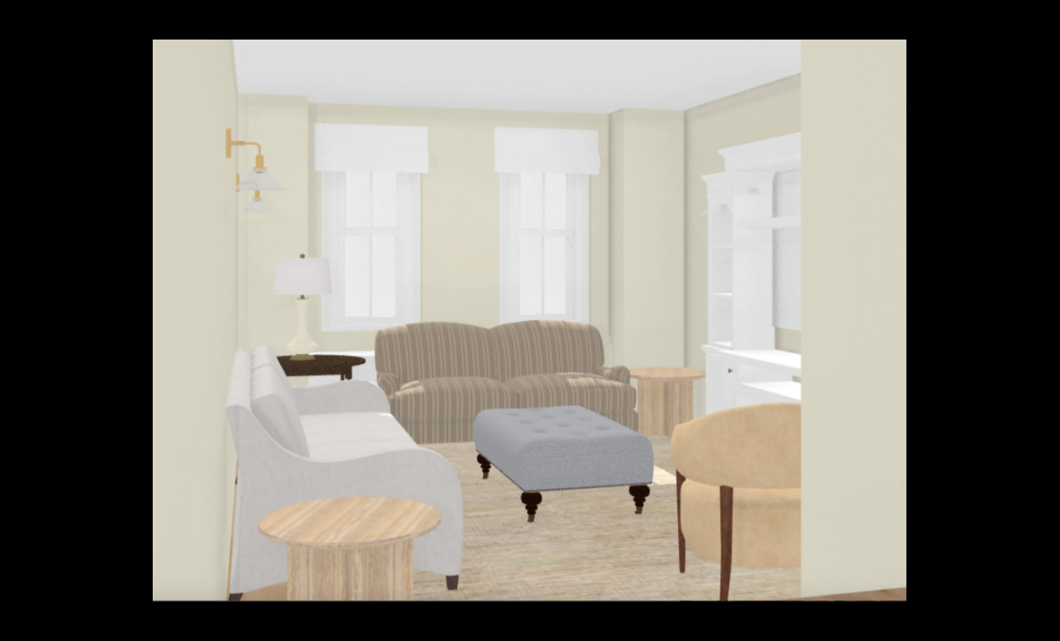
click at [1041, 324] on button at bounding box center [1028, 321] width 63 height 90
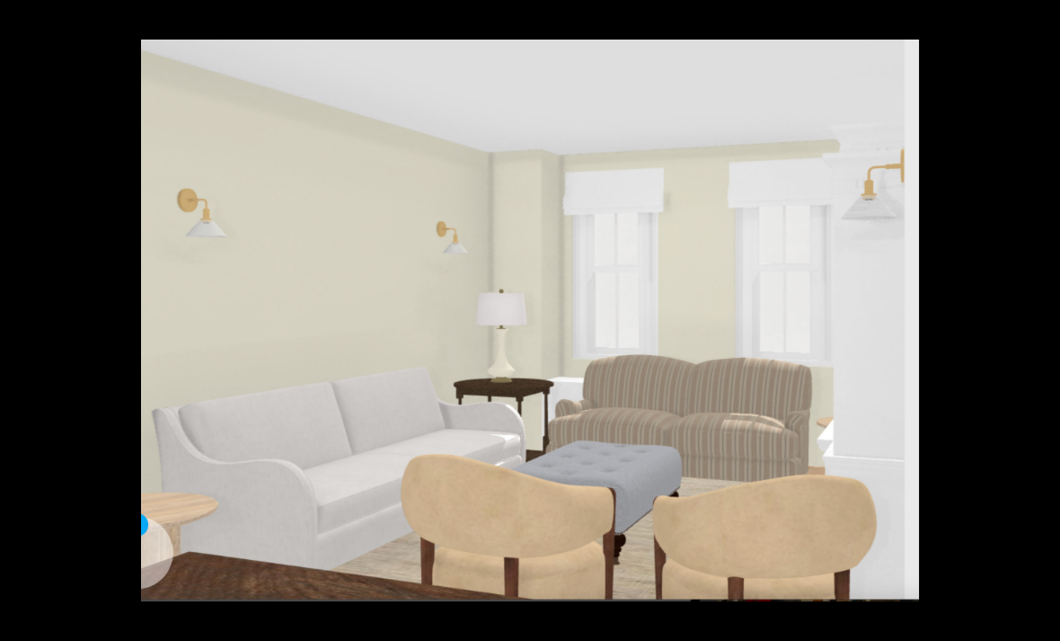
click at [1041, 324] on button at bounding box center [1028, 321] width 63 height 90
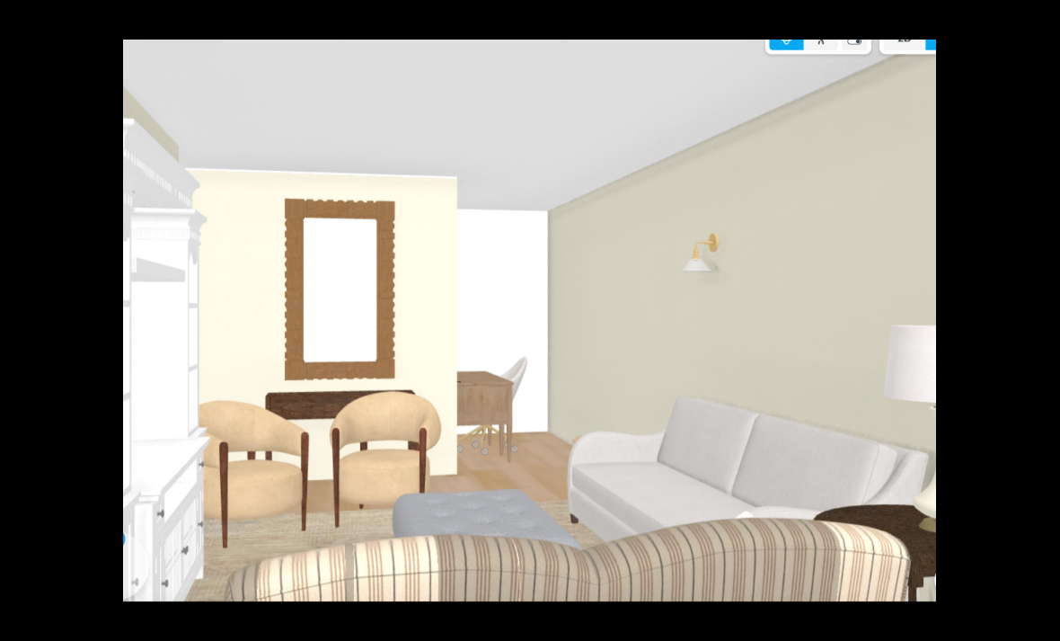
click at [1041, 324] on button at bounding box center [1028, 321] width 63 height 90
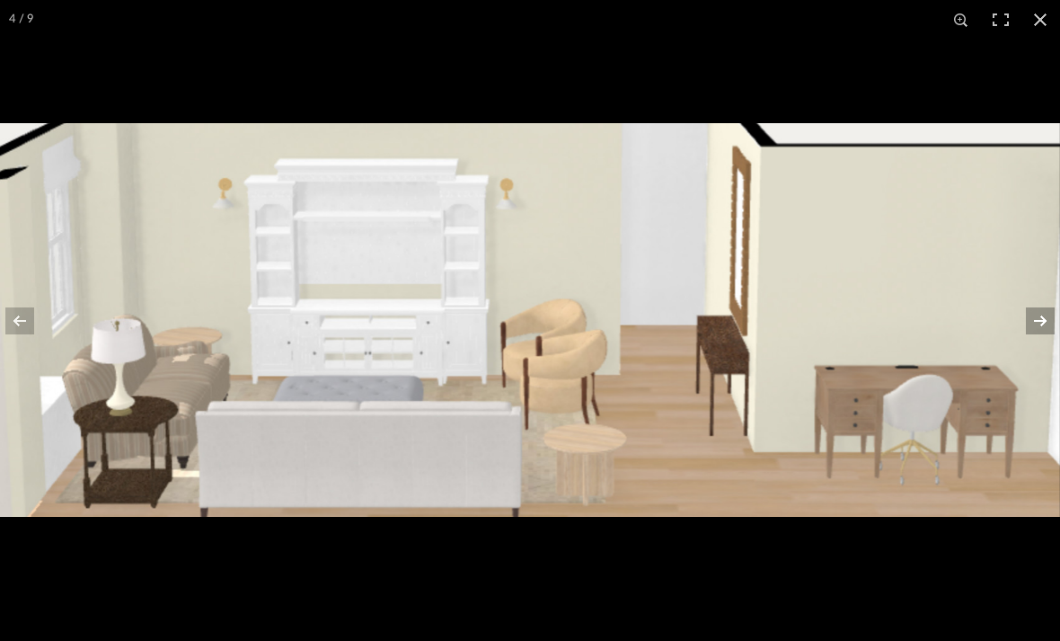
click at [1041, 324] on button at bounding box center [1028, 321] width 63 height 90
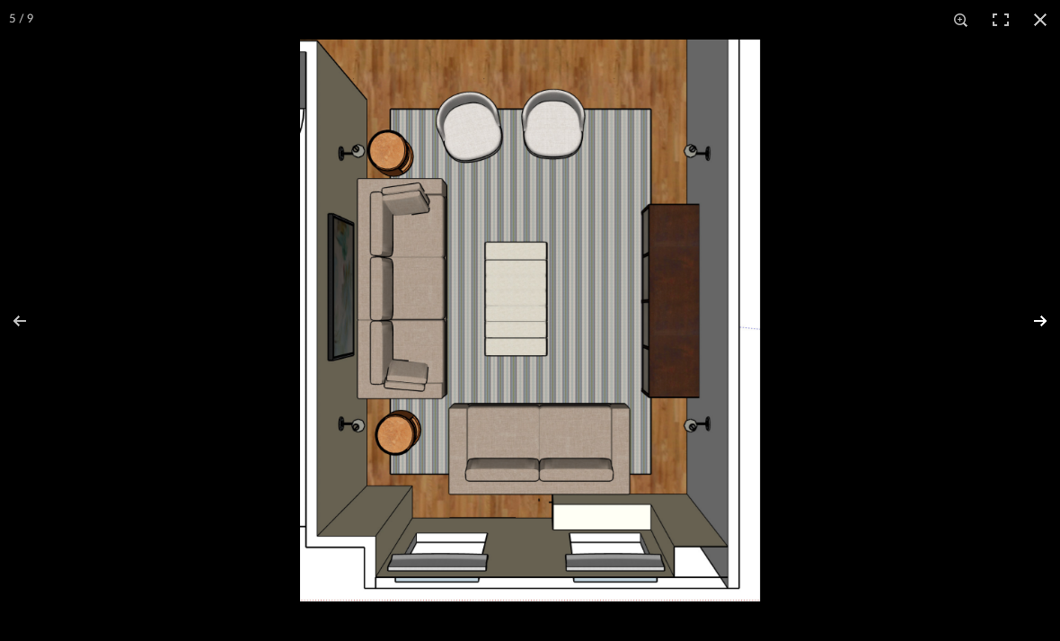
click at [1041, 323] on button at bounding box center [1028, 321] width 63 height 90
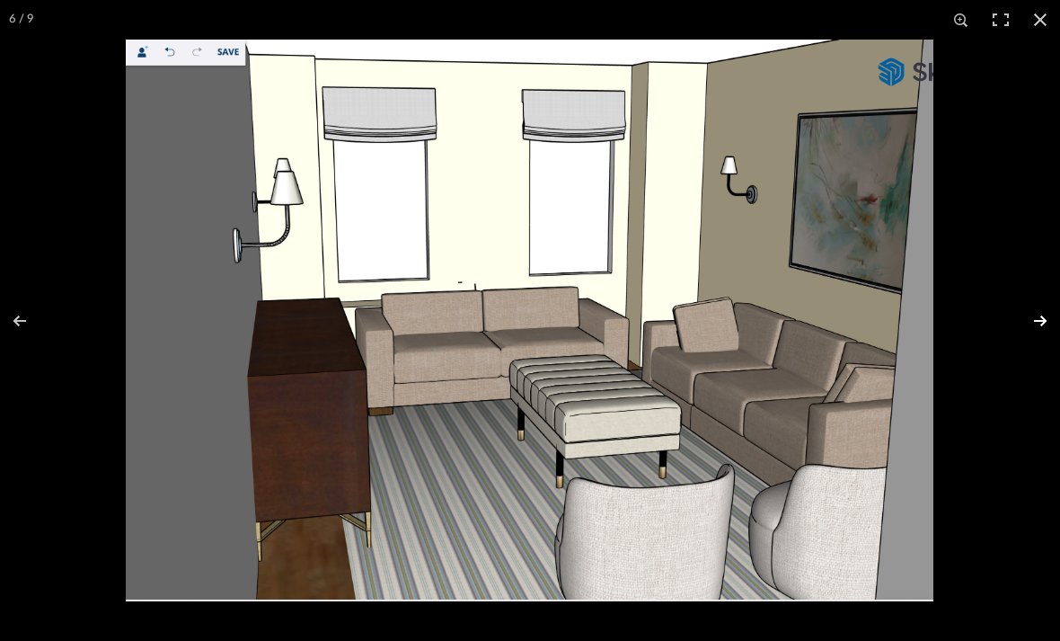
click at [1041, 323] on button at bounding box center [1028, 321] width 63 height 90
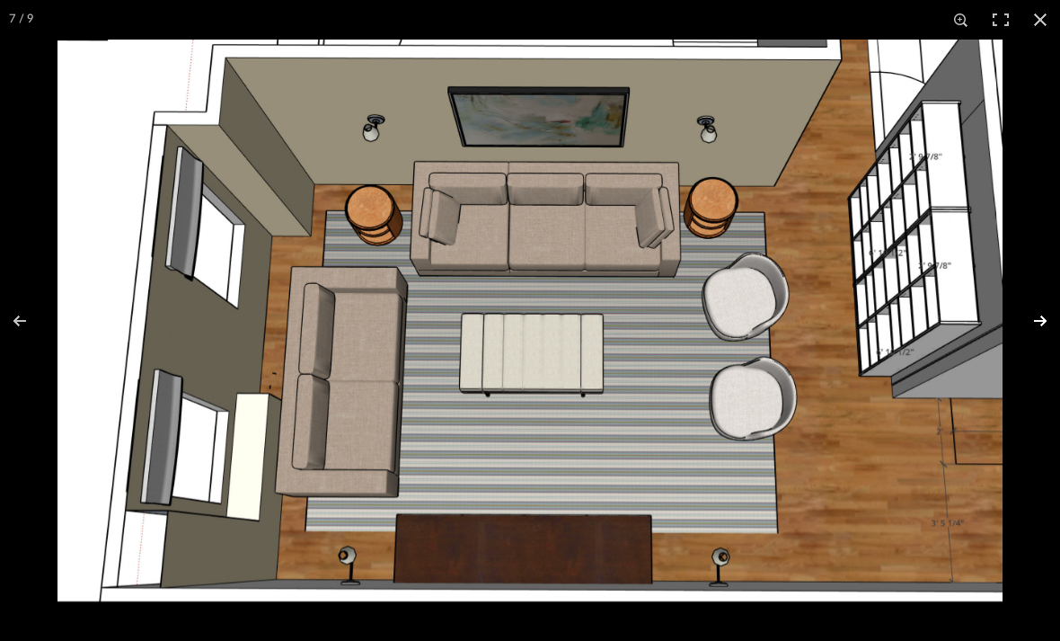
click at [1041, 323] on button at bounding box center [1028, 321] width 63 height 90
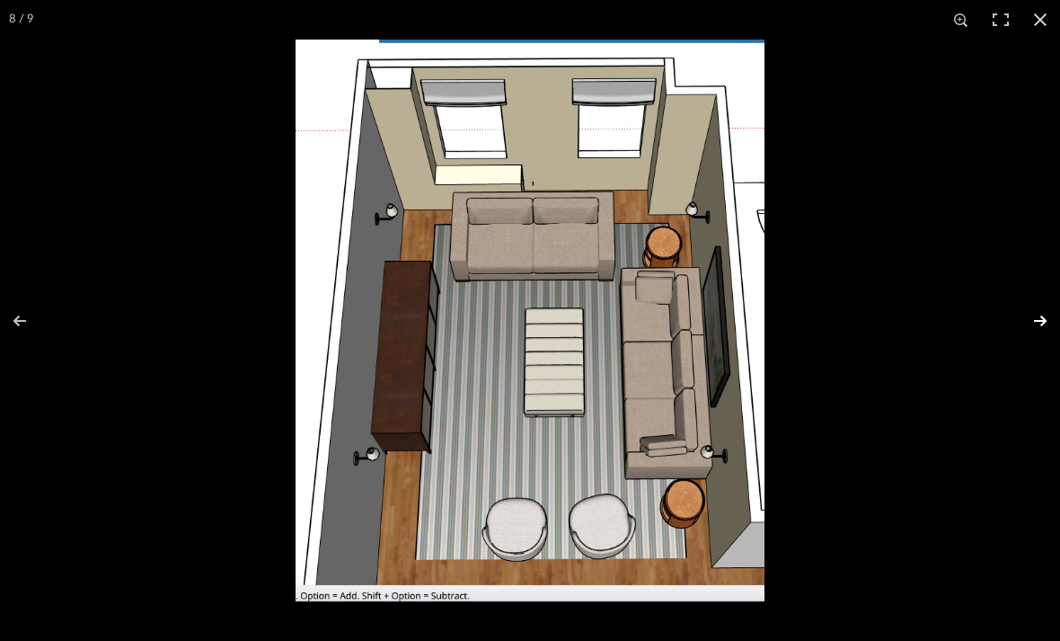
click at [1041, 323] on button at bounding box center [1028, 321] width 63 height 90
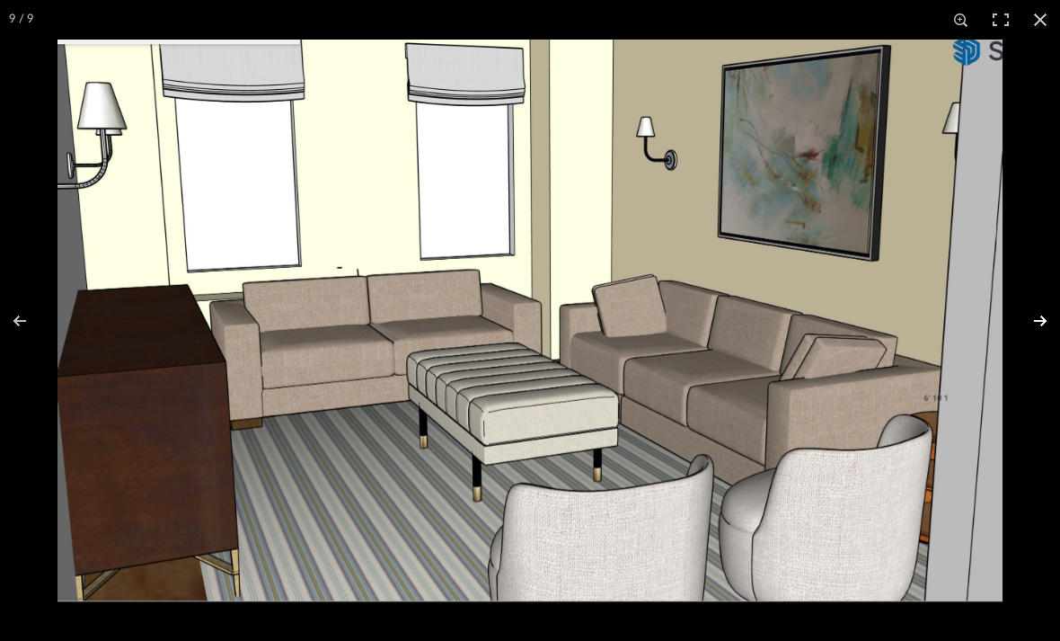
click at [1041, 323] on button at bounding box center [1028, 321] width 63 height 90
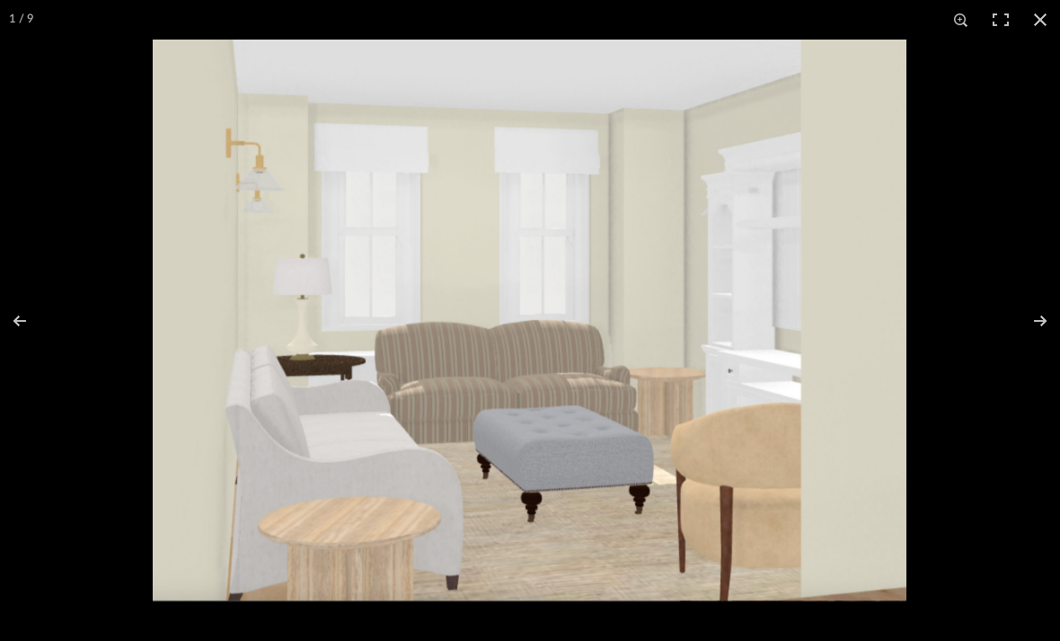
click at [97, 127] on div at bounding box center [530, 320] width 1060 height 641
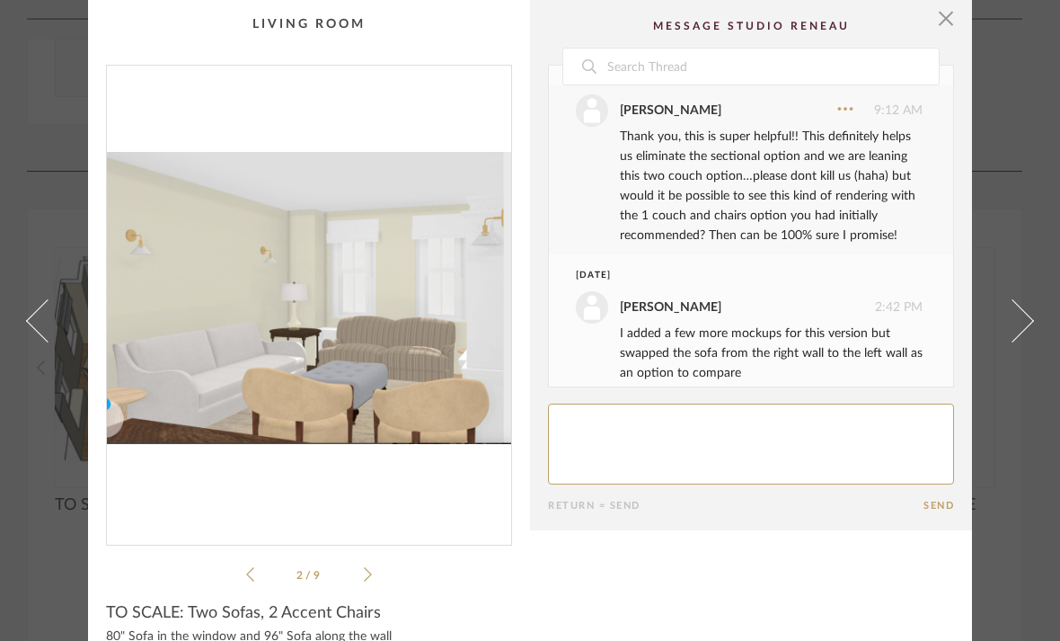
click at [954, 40] on cpp-summary-comments "Date [DATE] [PERSON_NAME] 9:54 PM Hi [PERSON_NAME], i've added renderings to yo…" at bounding box center [751, 265] width 442 height 530
click at [942, 26] on span "button" at bounding box center [946, 18] width 36 height 36
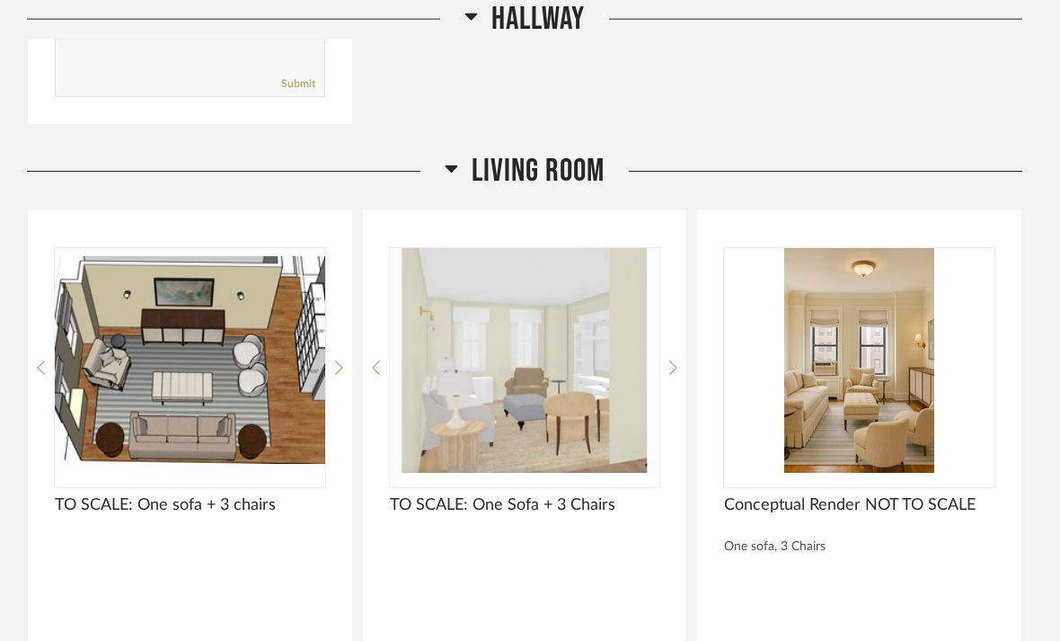
scroll to position [3254, 0]
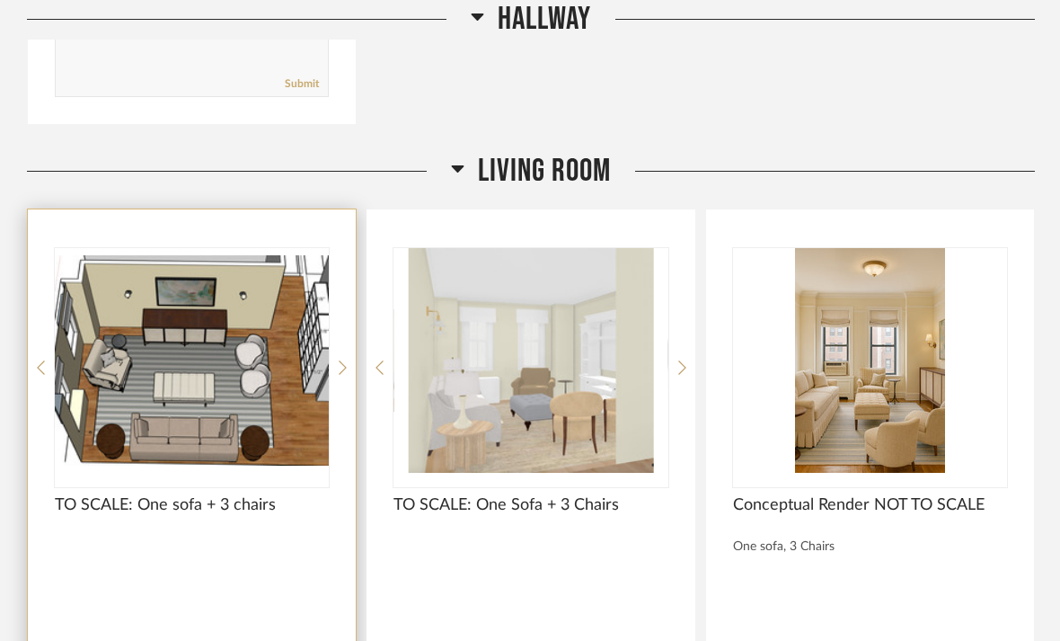
click at [189, 495] on span "TO SCALE: One sofa + 3 chairs" at bounding box center [192, 505] width 274 height 20
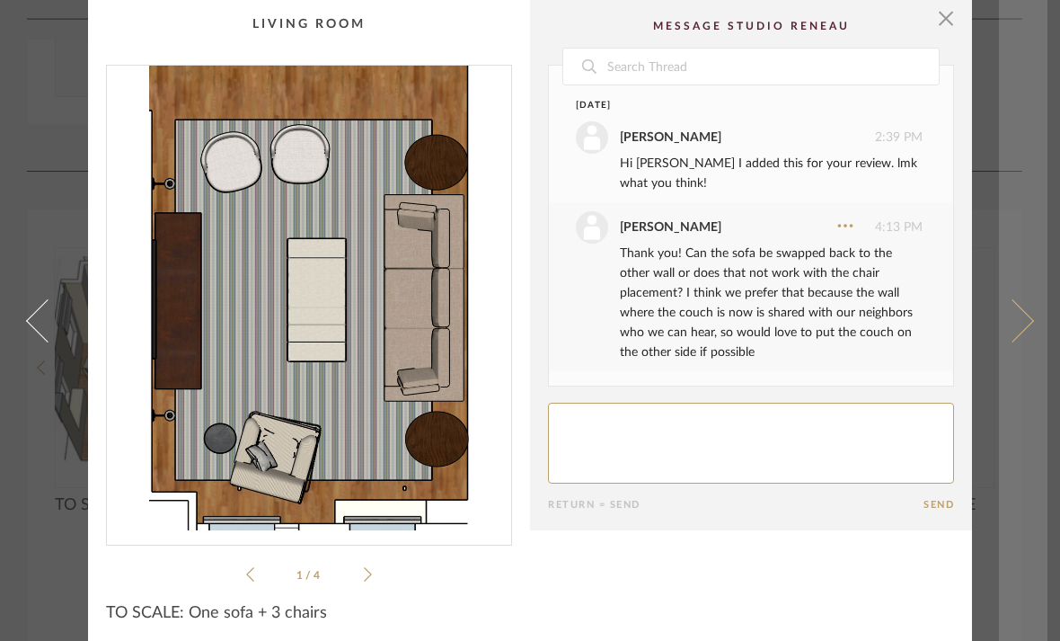
click at [1021, 318] on span at bounding box center [1012, 319] width 43 height 43
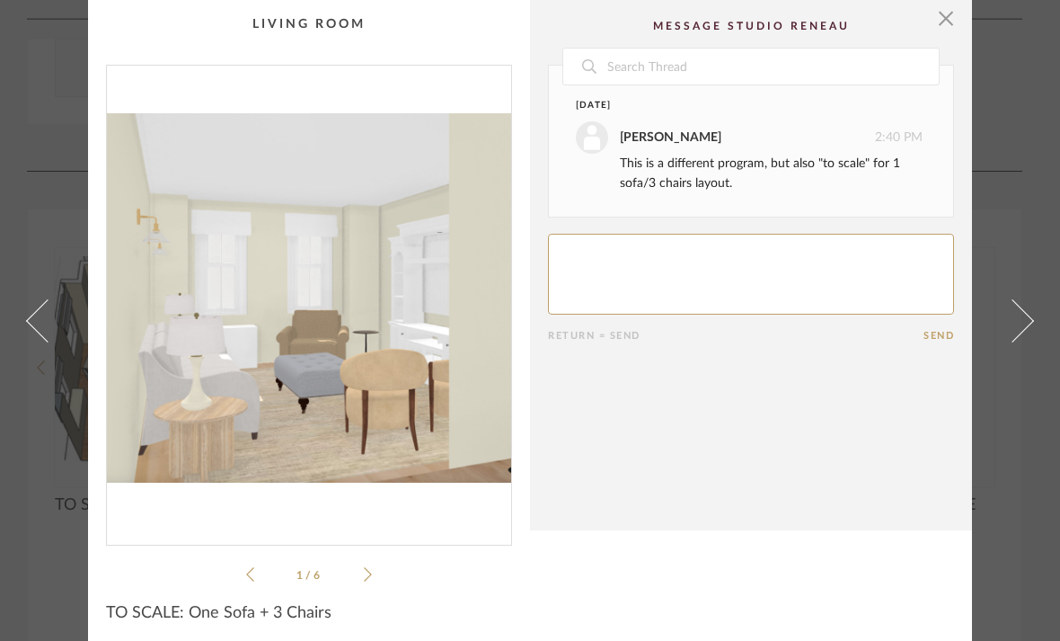
click at [1021, 318] on span at bounding box center [1012, 319] width 43 height 43
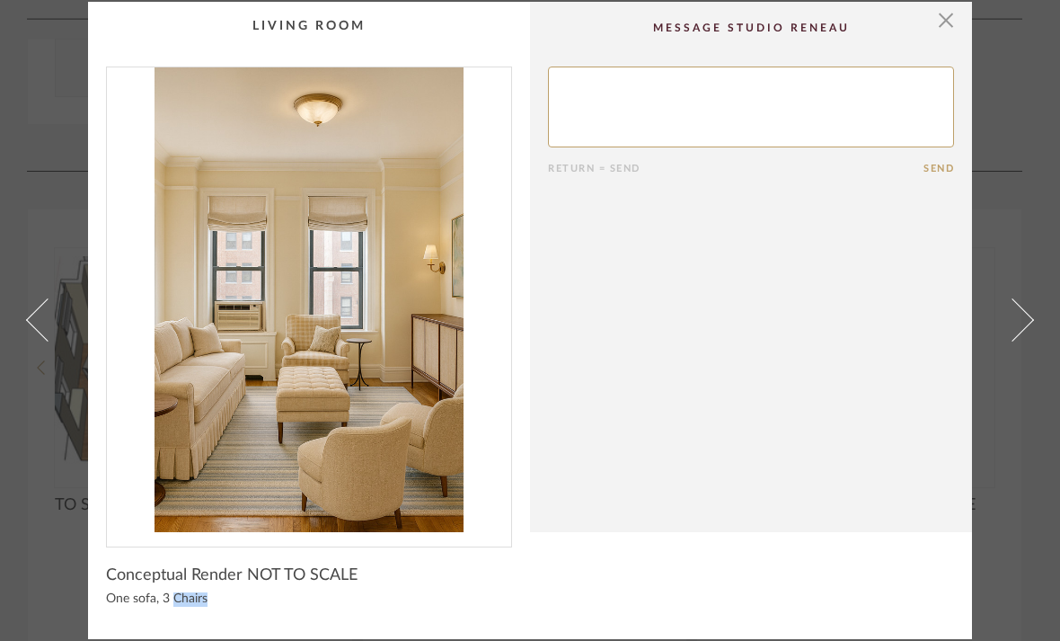
click at [1021, 319] on span at bounding box center [1012, 319] width 43 height 43
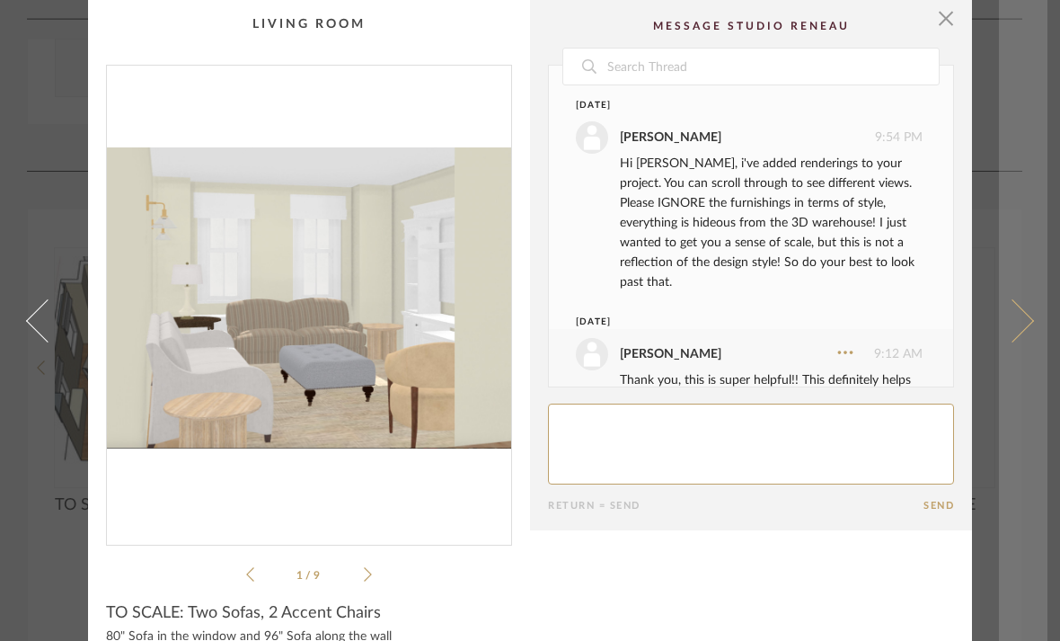
scroll to position [244, 0]
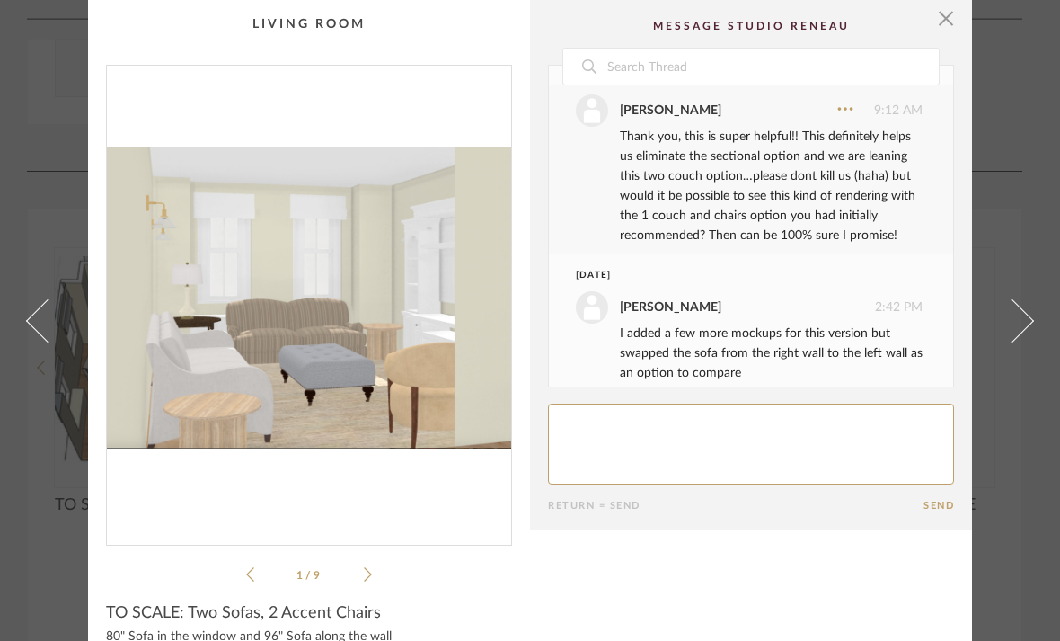
click at [1021, 318] on link at bounding box center [1023, 320] width 49 height 641
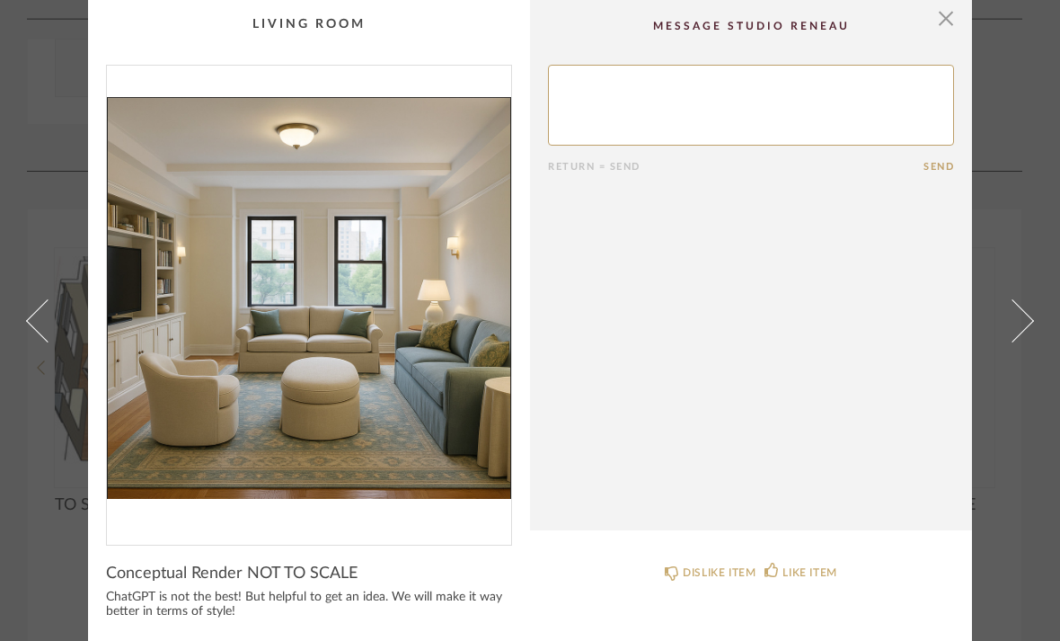
click at [1021, 318] on span at bounding box center [1012, 319] width 43 height 43
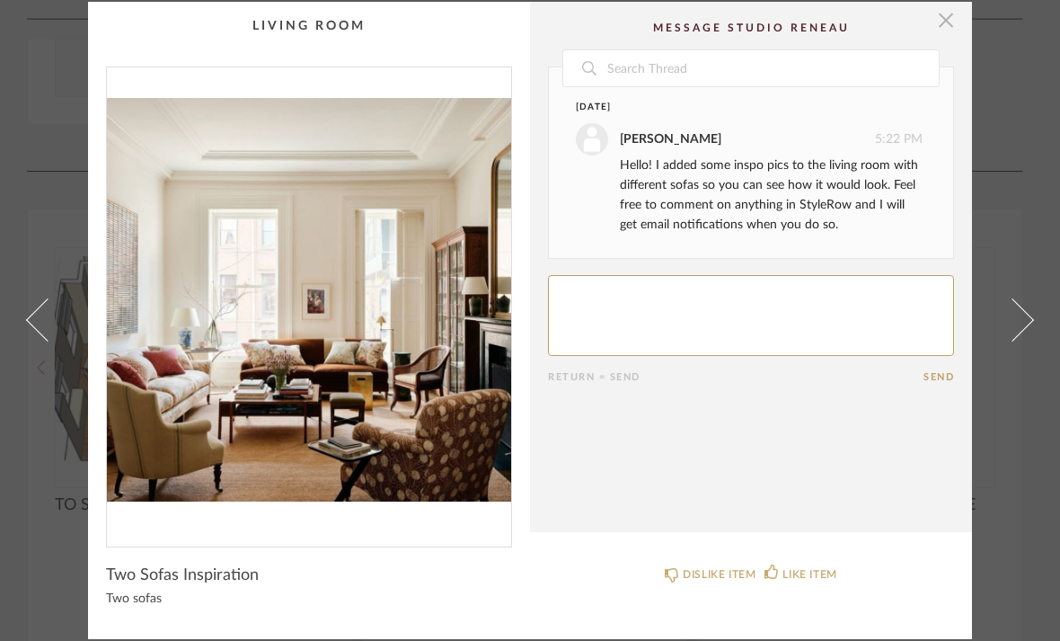
click at [953, 23] on span "button" at bounding box center [946, 20] width 36 height 36
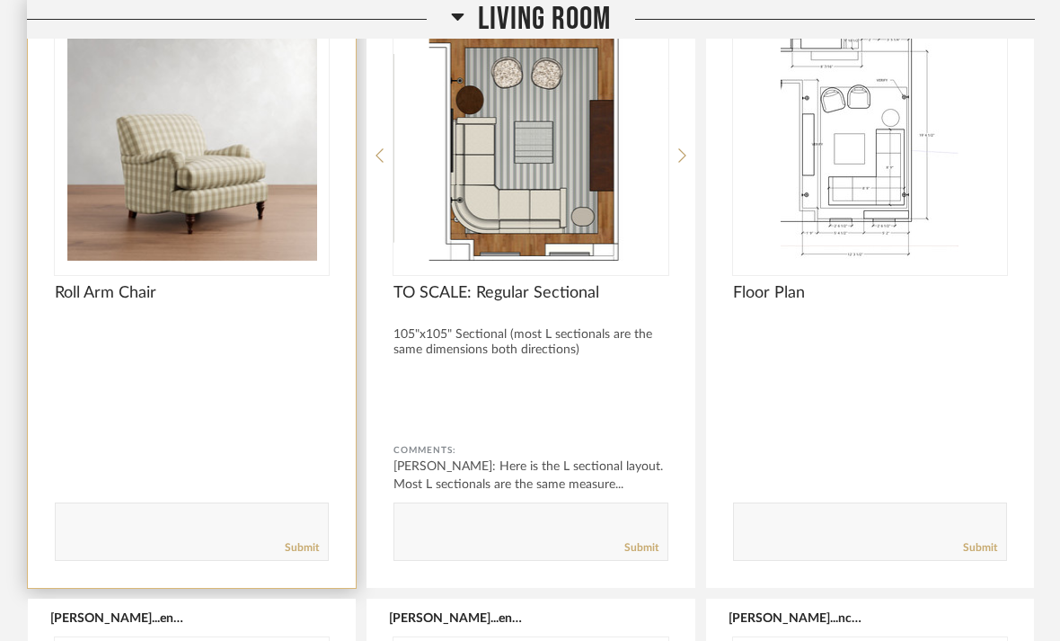
scroll to position [5203, 0]
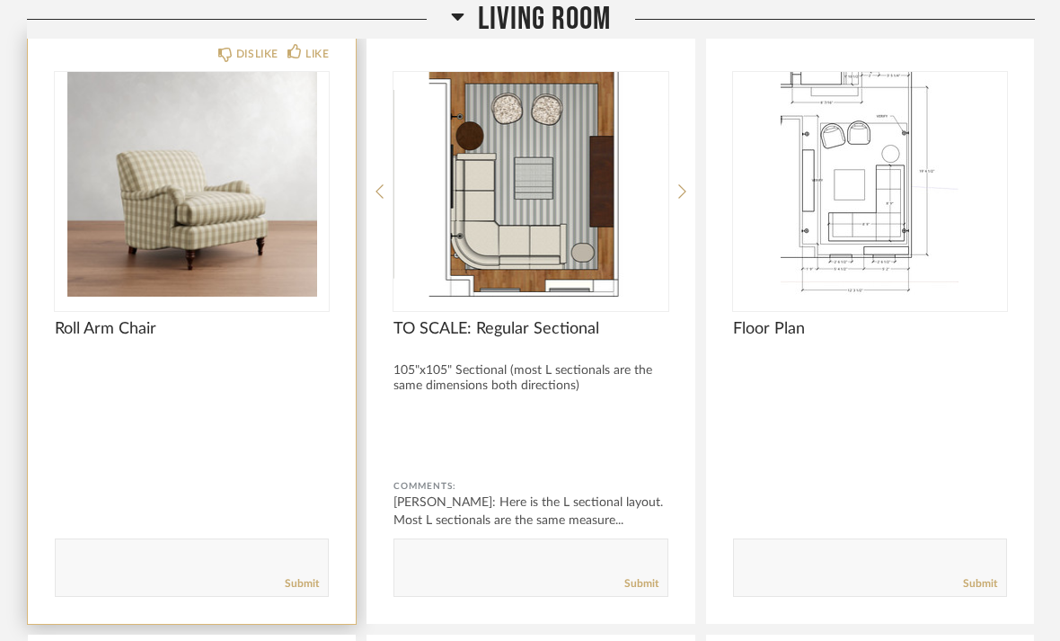
click at [139, 190] on img "0" at bounding box center [192, 184] width 274 height 225
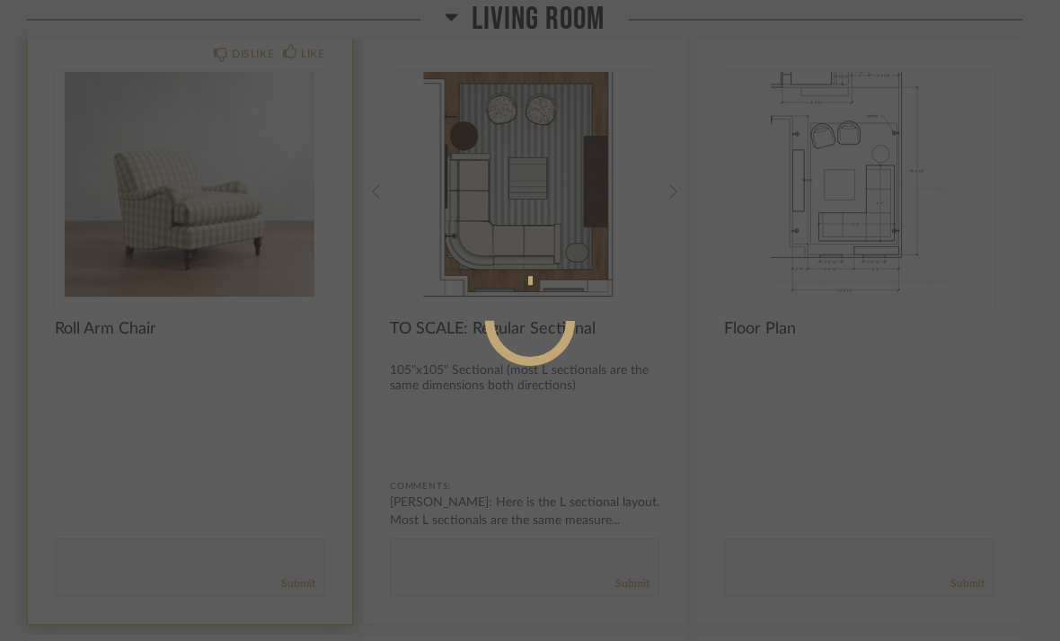
scroll to position [0, 0]
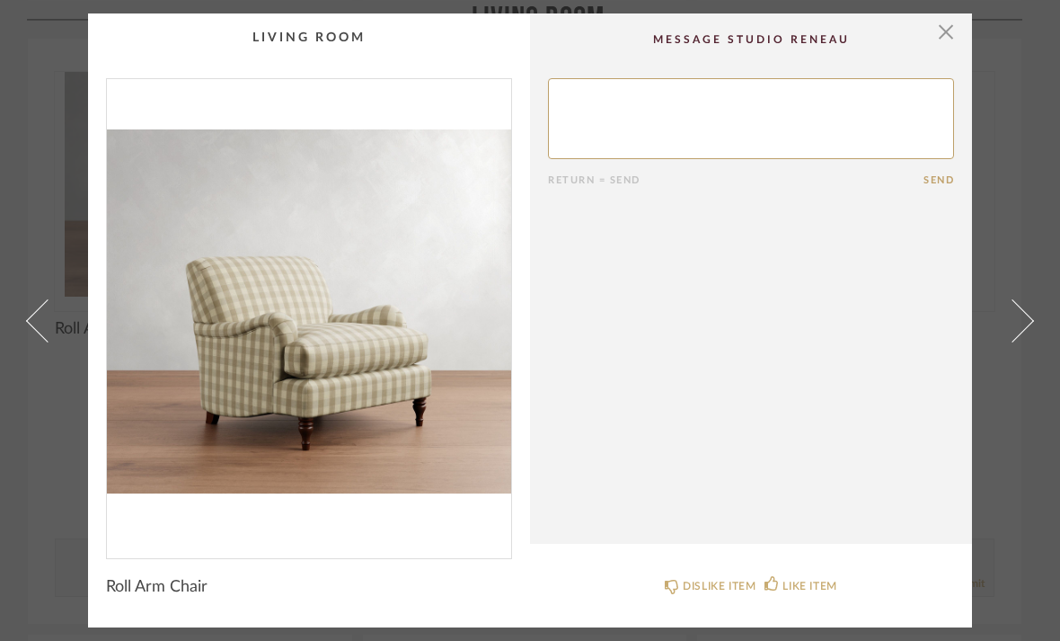
click at [962, 20] on cpp-summary-comments "Return = Send Send" at bounding box center [751, 278] width 442 height 530
click at [32, 493] on link at bounding box center [37, 320] width 49 height 614
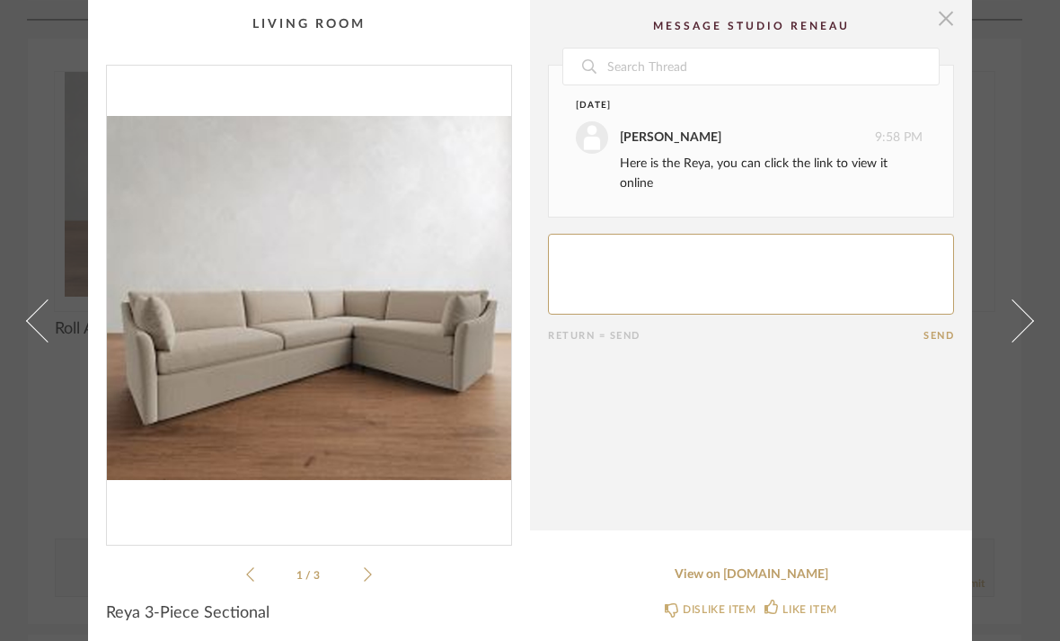
click at [952, 25] on span "button" at bounding box center [946, 18] width 36 height 36
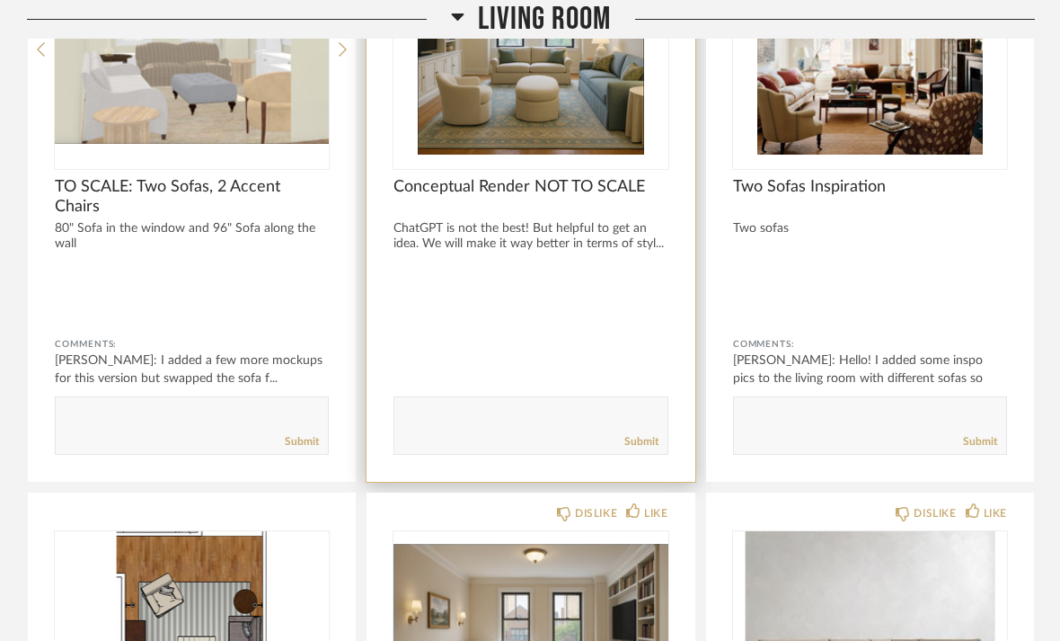
scroll to position [3894, 0]
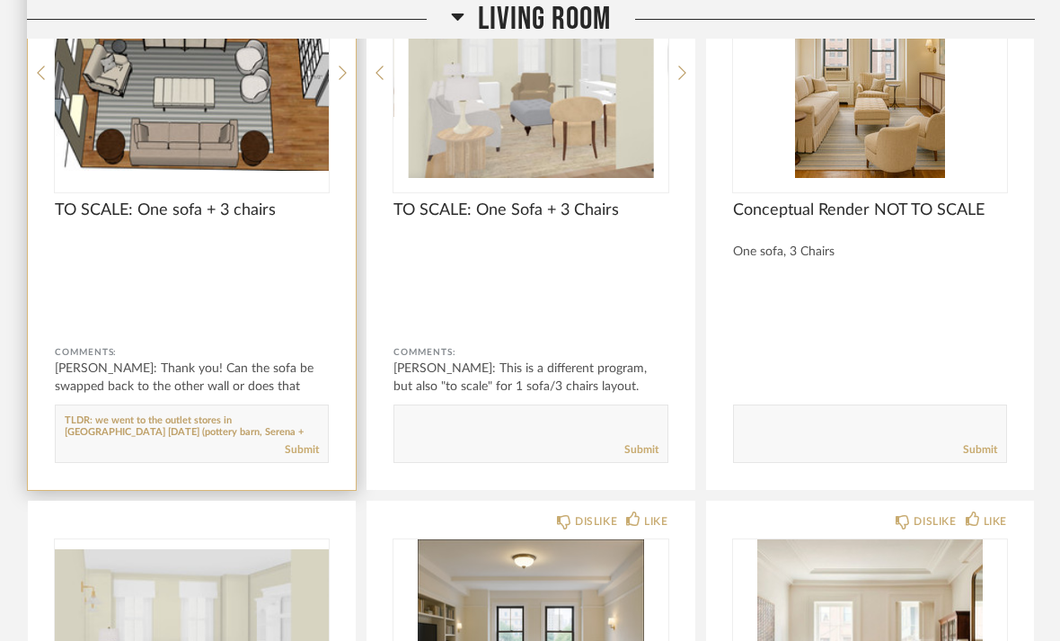
scroll to position [3430, 0]
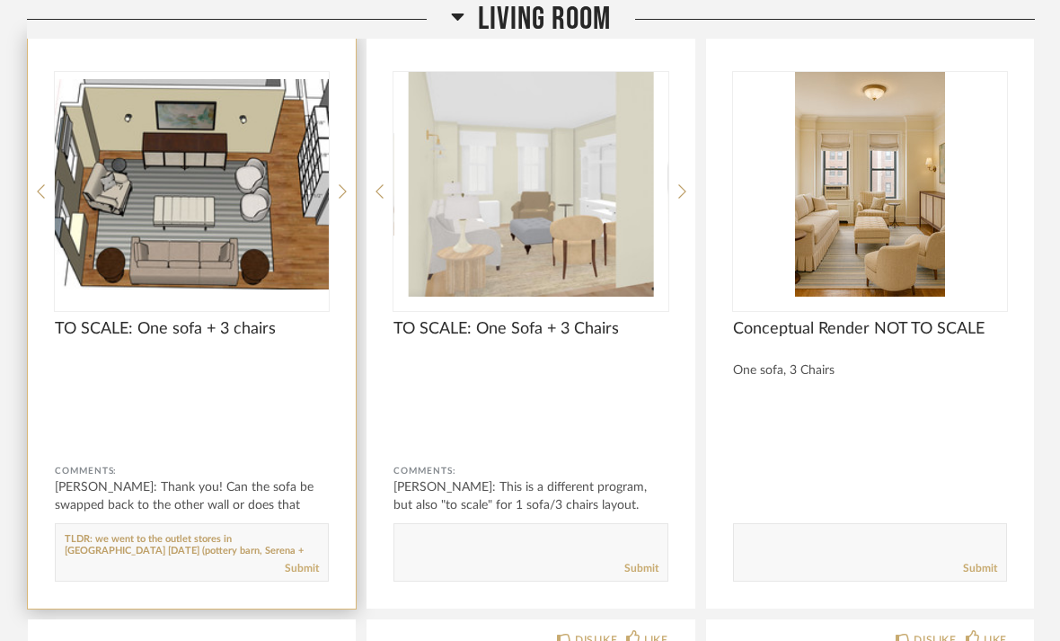
type textarea "TLDR: we went to the outlet stores in [GEOGRAPHIC_DATA] [DATE] (pottery barn, S…"
click at [221, 532] on textarea at bounding box center [192, 544] width 272 height 24
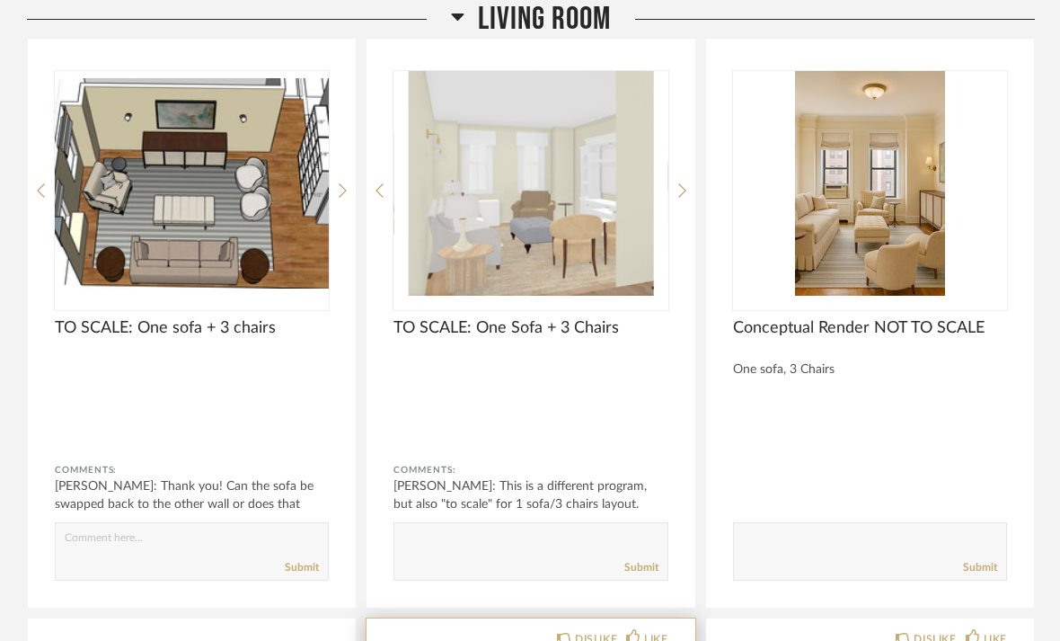
scroll to position [3431, 0]
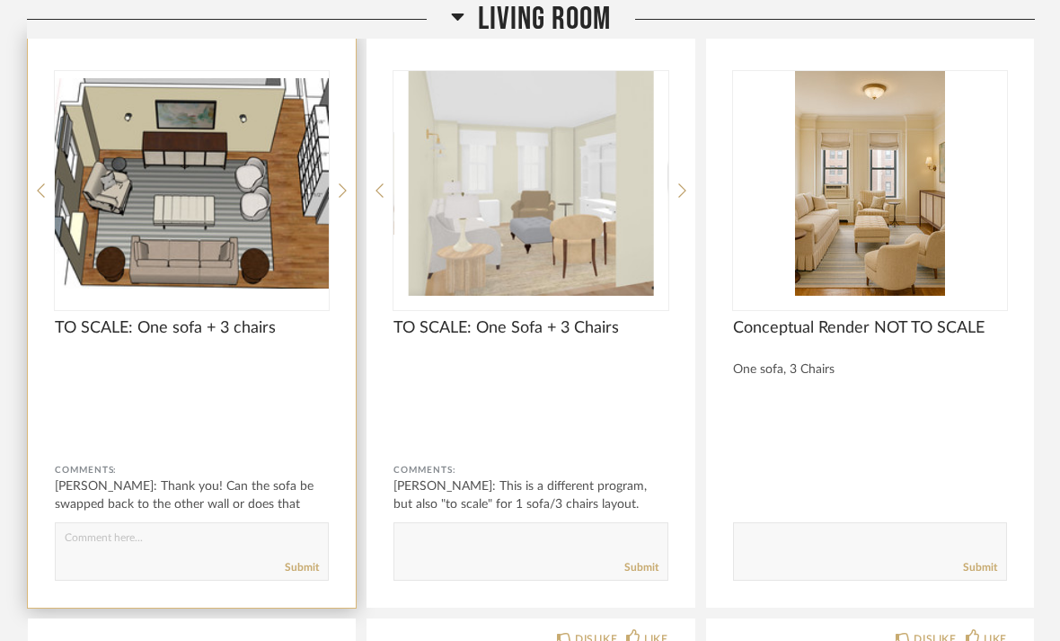
click at [248, 234] on img "2" at bounding box center [192, 183] width 274 height 225
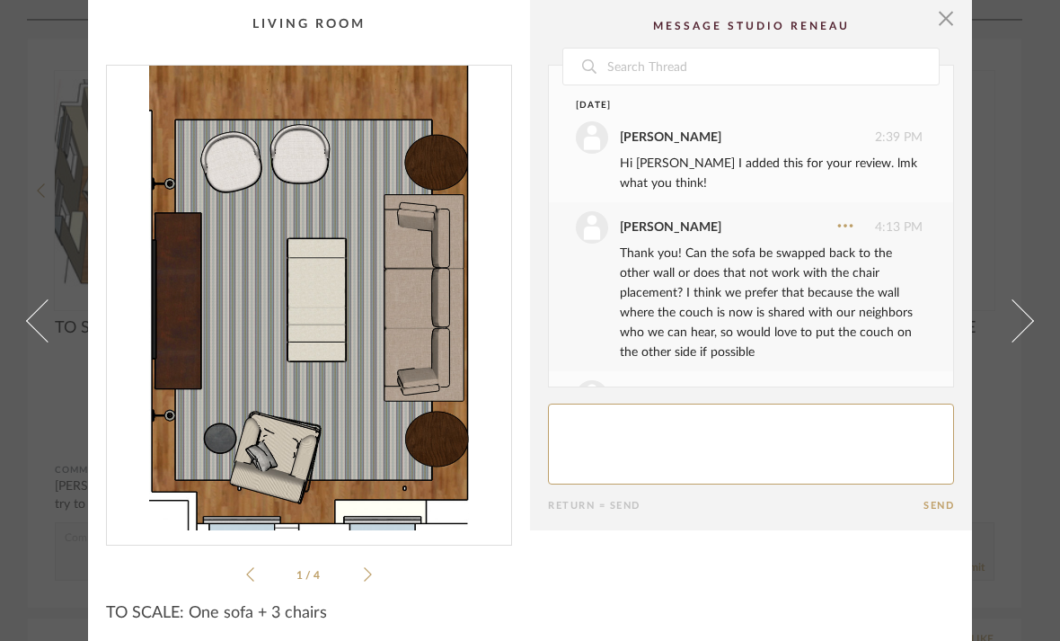
scroll to position [247, 0]
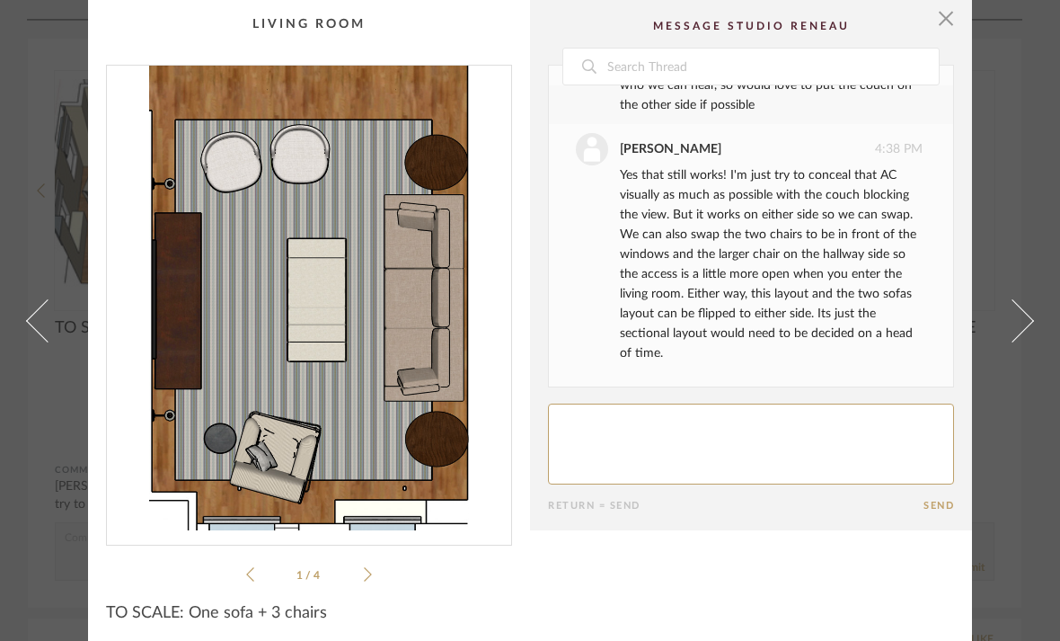
click at [370, 584] on ul "1 / 4" at bounding box center [309, 574] width 126 height 22
click at [363, 585] on cpp-summary-info "TO SCALE: One sofa + 3 chairs" at bounding box center [309, 607] width 442 height 45
click at [368, 568] on icon at bounding box center [368, 574] width 8 height 16
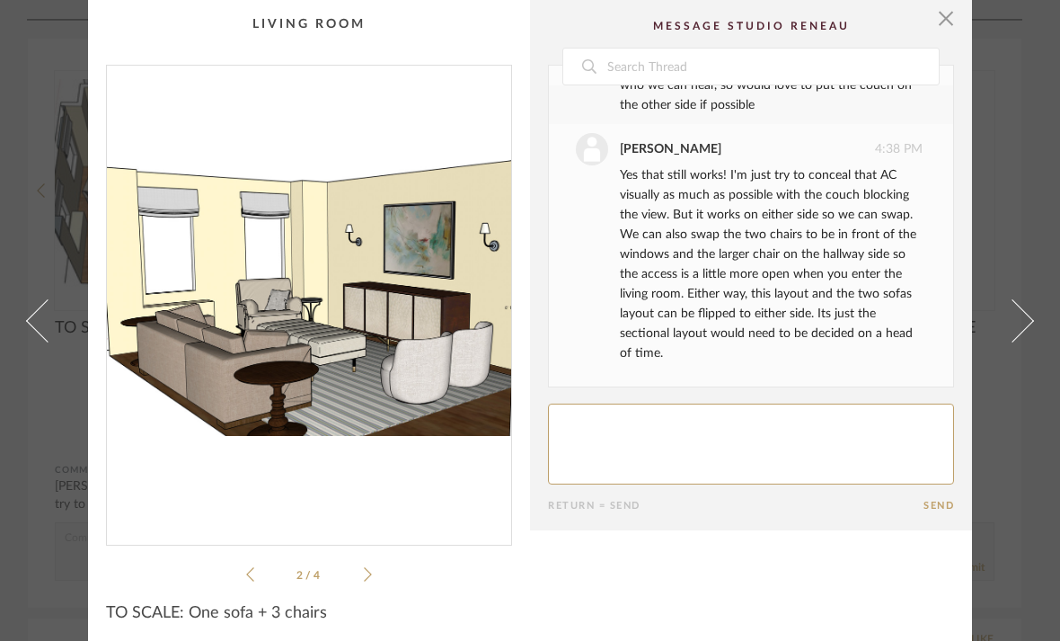
click at [816, 447] on textarea at bounding box center [751, 443] width 406 height 81
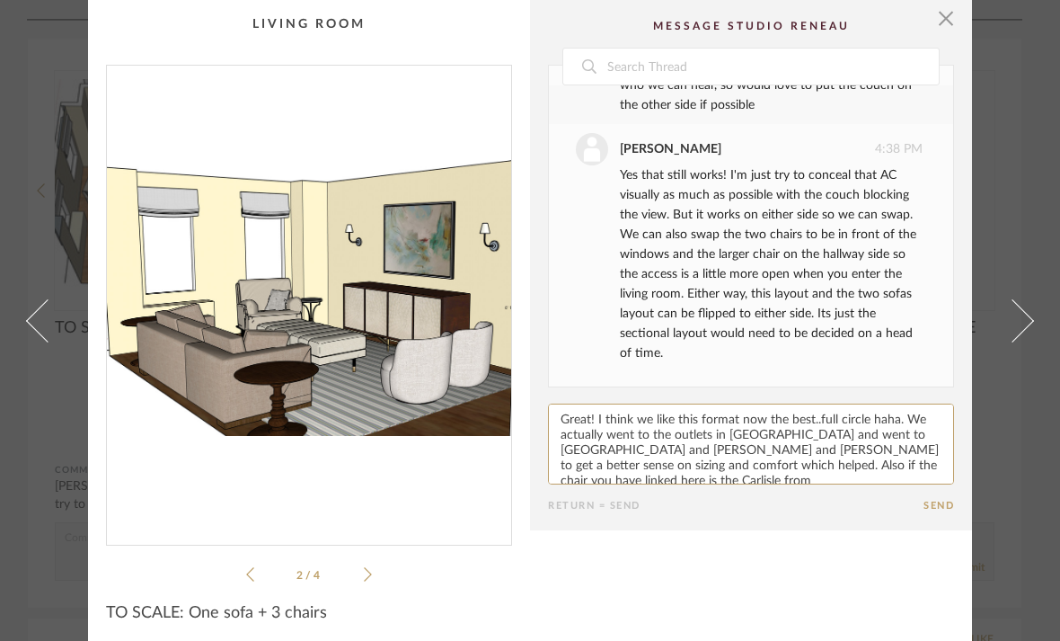
scroll to position [0, 0]
click at [579, 421] on textarea at bounding box center [751, 443] width 406 height 81
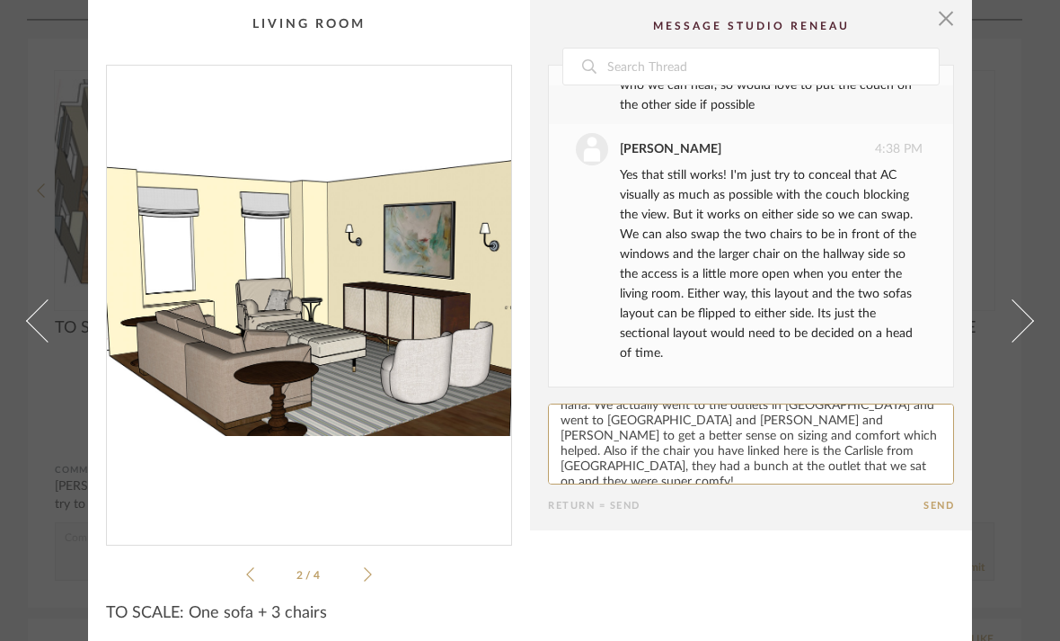
scroll to position [29, 0]
type textarea "Ok that’s great! I think we like this format now the best..full circle haha. We…"
click at [938, 508] on button "Send" at bounding box center [939, 506] width 31 height 12
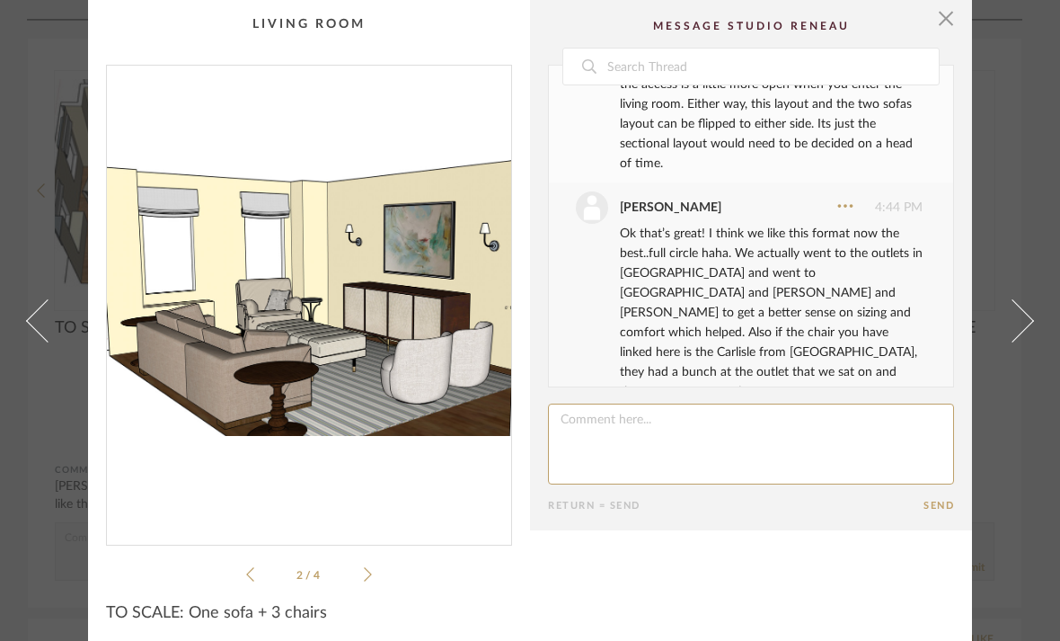
scroll to position [436, 0]
click at [958, 25] on cpp-summary-comments "Date [DATE] [PERSON_NAME] 2:39 PM Hi [PERSON_NAME] I added this for your review…" at bounding box center [751, 265] width 442 height 530
click at [942, 22] on span "button" at bounding box center [946, 18] width 36 height 36
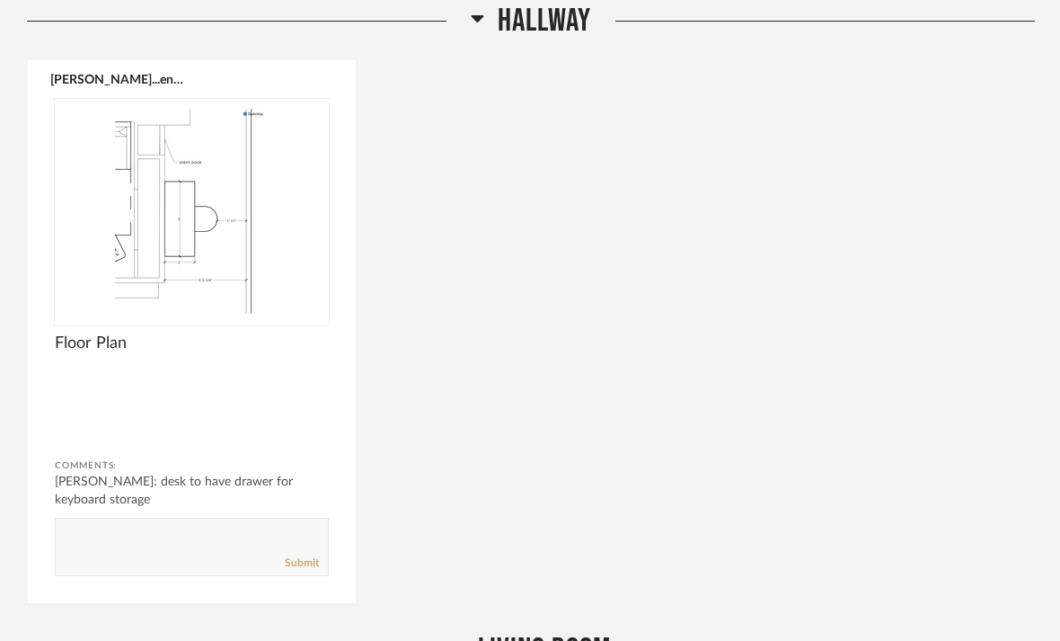
scroll to position [2579, 0]
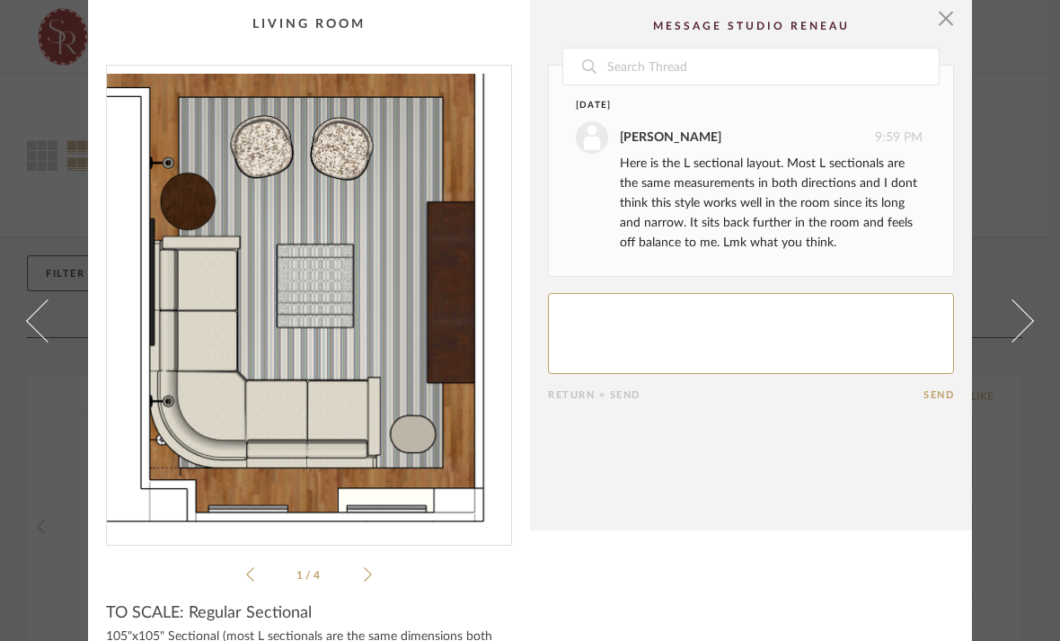
click at [965, 29] on cpp-summary-comments "Date October 6th Stephanie Youngren 9:59 PM Here is the L sectional layout. Mos…" at bounding box center [751, 265] width 442 height 530
click at [950, 27] on span "button" at bounding box center [946, 18] width 36 height 36
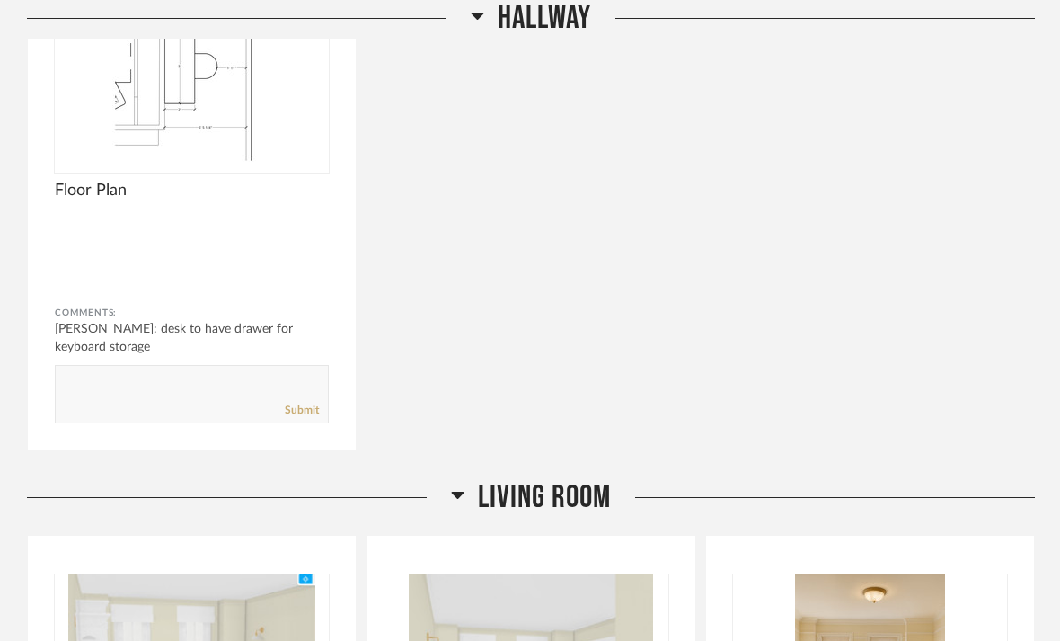
scroll to position [3539, 0]
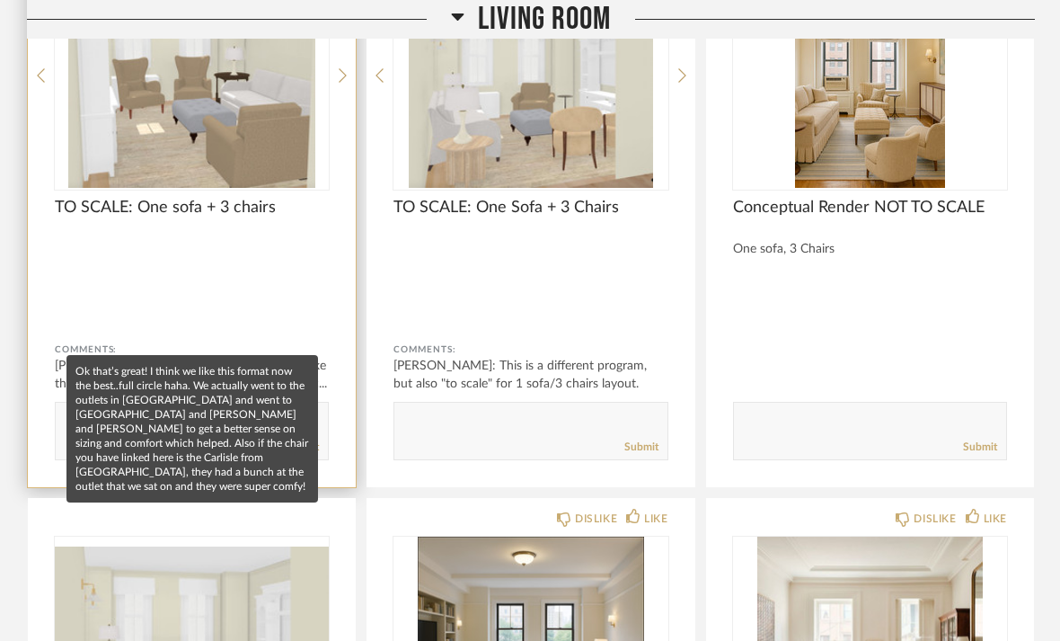
click at [270, 357] on div "[PERSON_NAME]: Ok that’s great! I think we like this format now the best..full …" at bounding box center [192, 375] width 274 height 36
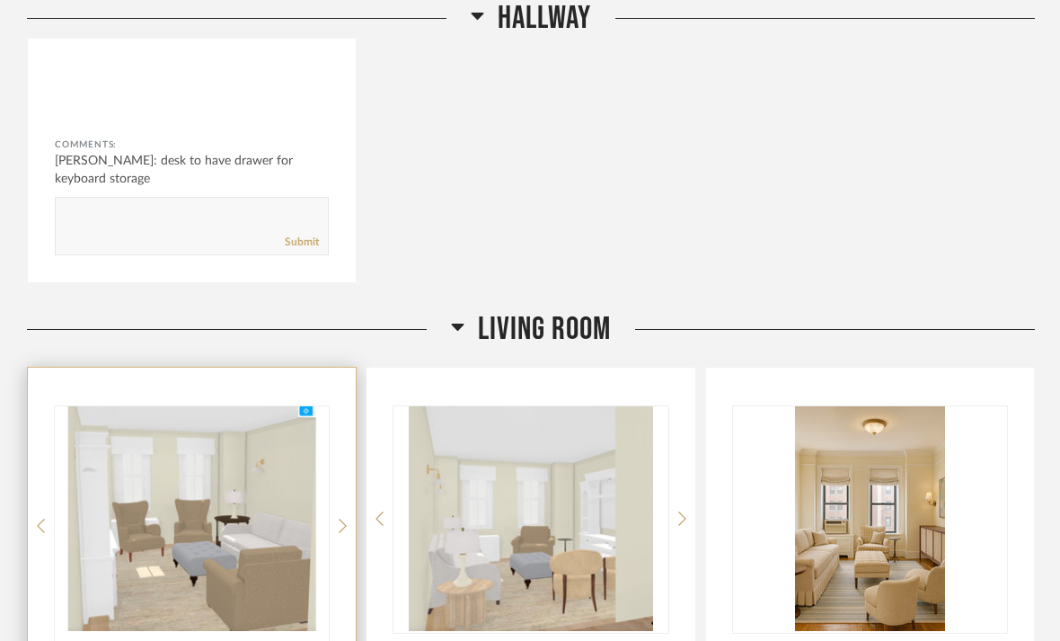
scroll to position [3099, 0]
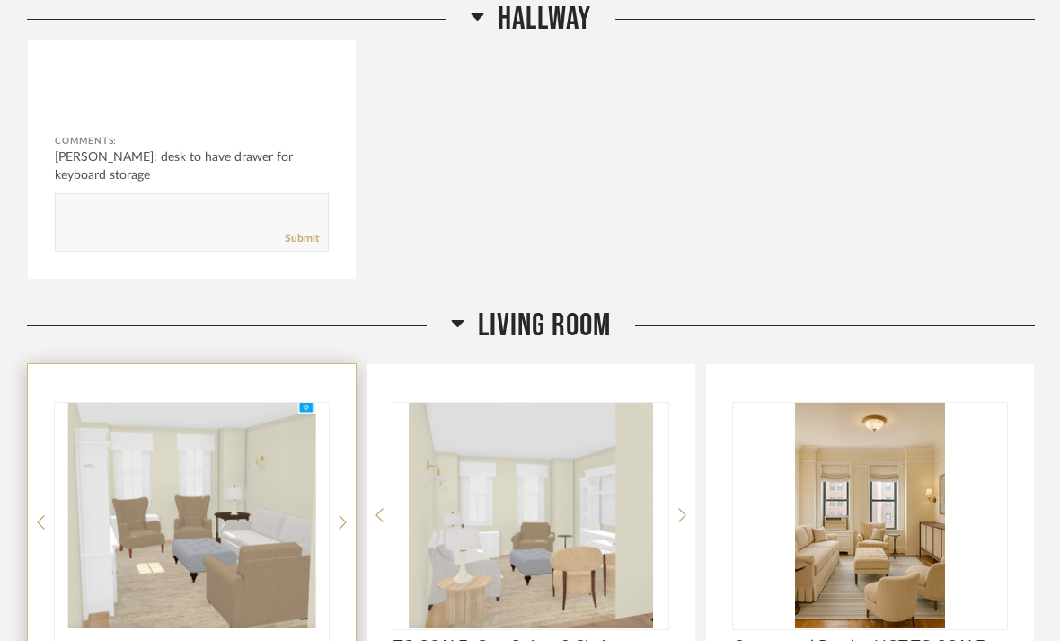
click at [226, 475] on img "0" at bounding box center [192, 515] width 274 height 225
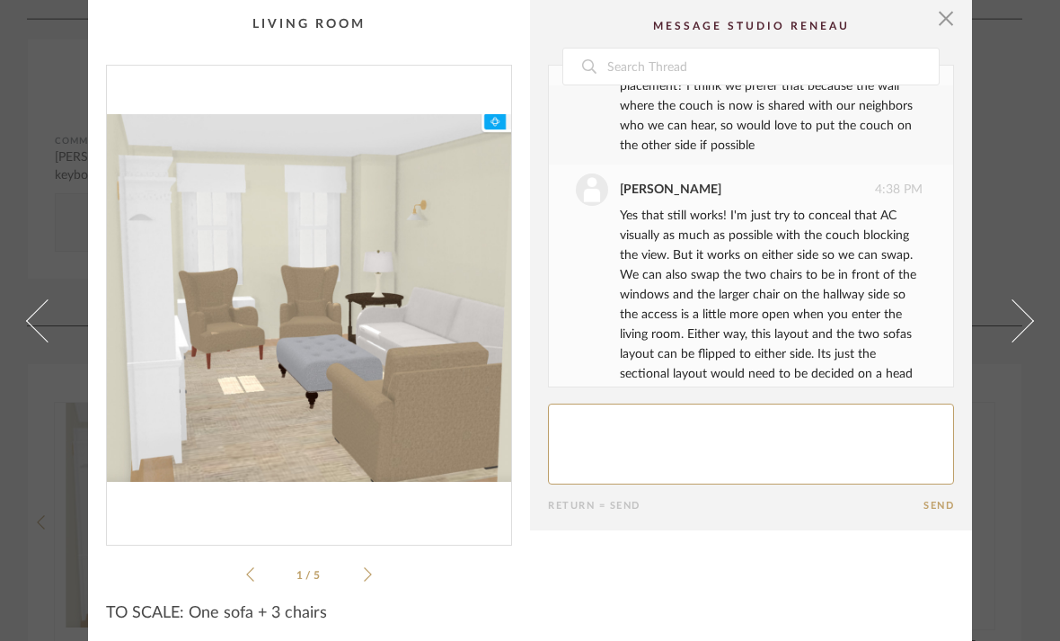
scroll to position [208, 0]
click at [375, 579] on div "1 / 5" at bounding box center [309, 325] width 406 height 520
click at [364, 580] on icon at bounding box center [368, 574] width 8 height 16
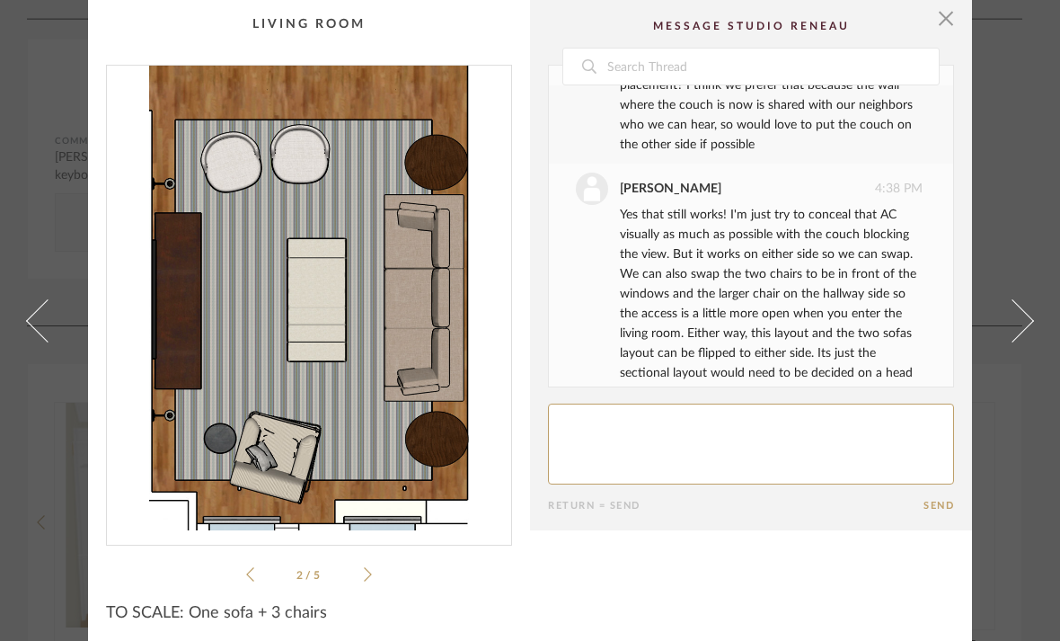
click at [367, 580] on icon at bounding box center [368, 574] width 8 height 16
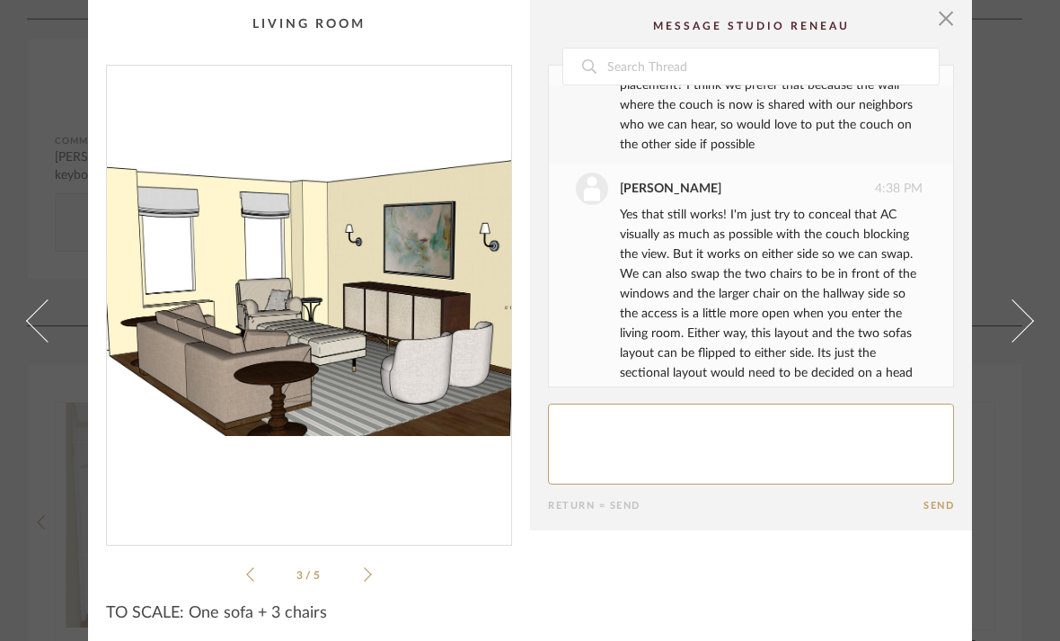
click at [368, 580] on icon at bounding box center [368, 574] width 8 height 16
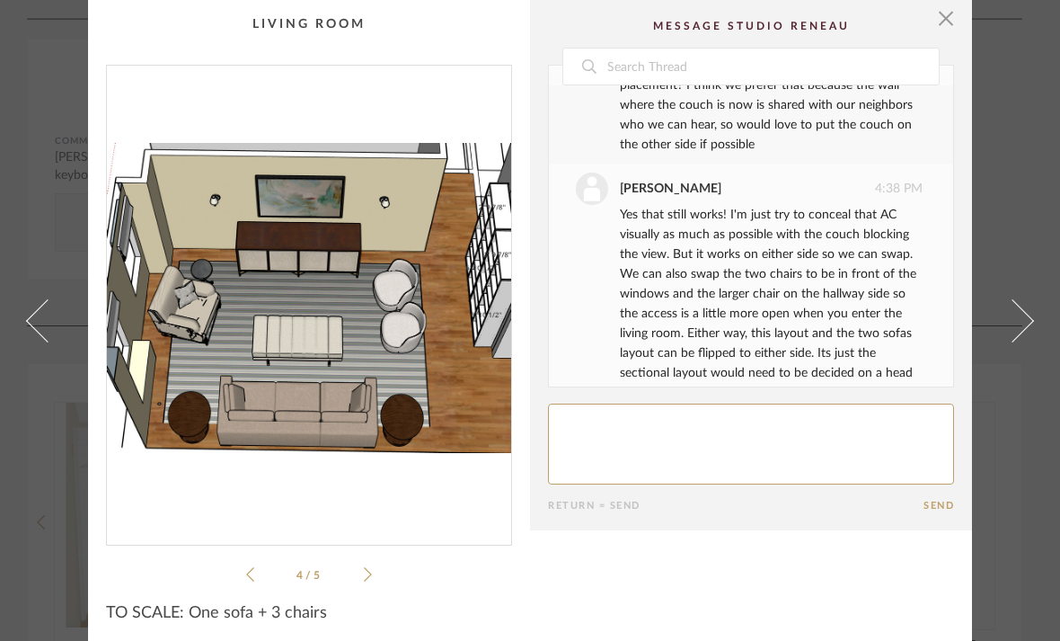
click at [368, 580] on icon at bounding box center [368, 574] width 8 height 16
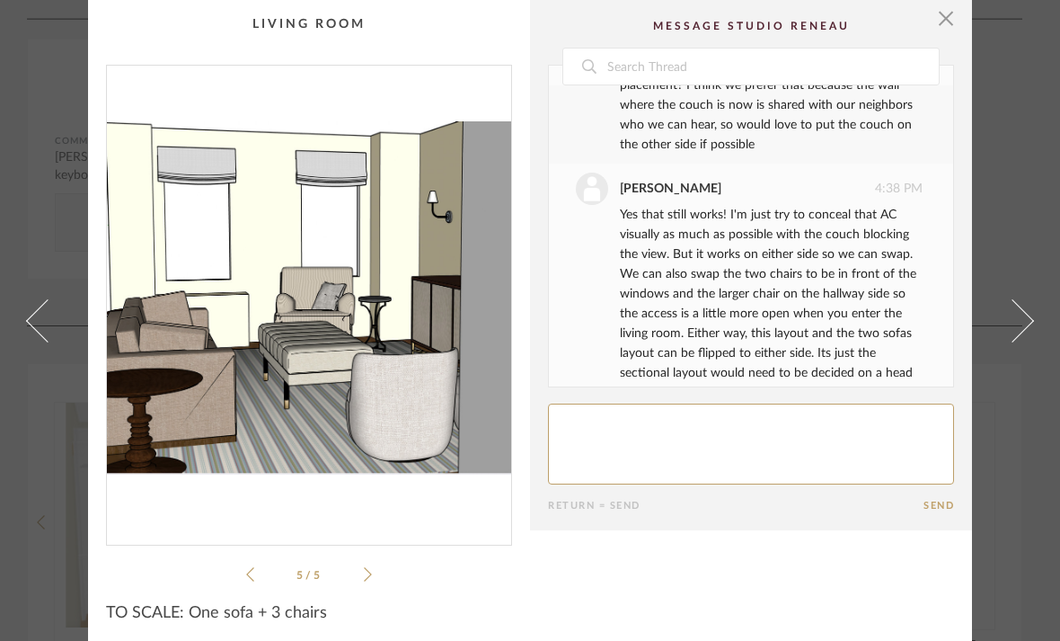
click at [368, 580] on icon at bounding box center [368, 574] width 8 height 16
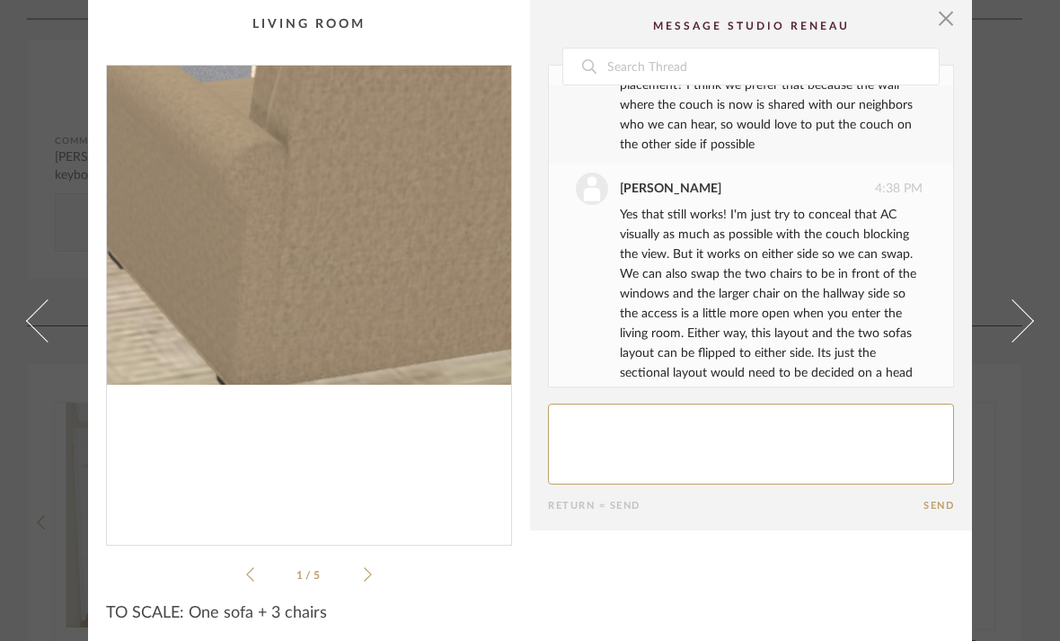
click at [402, 453] on img "0" at bounding box center [309, 298] width 404 height 465
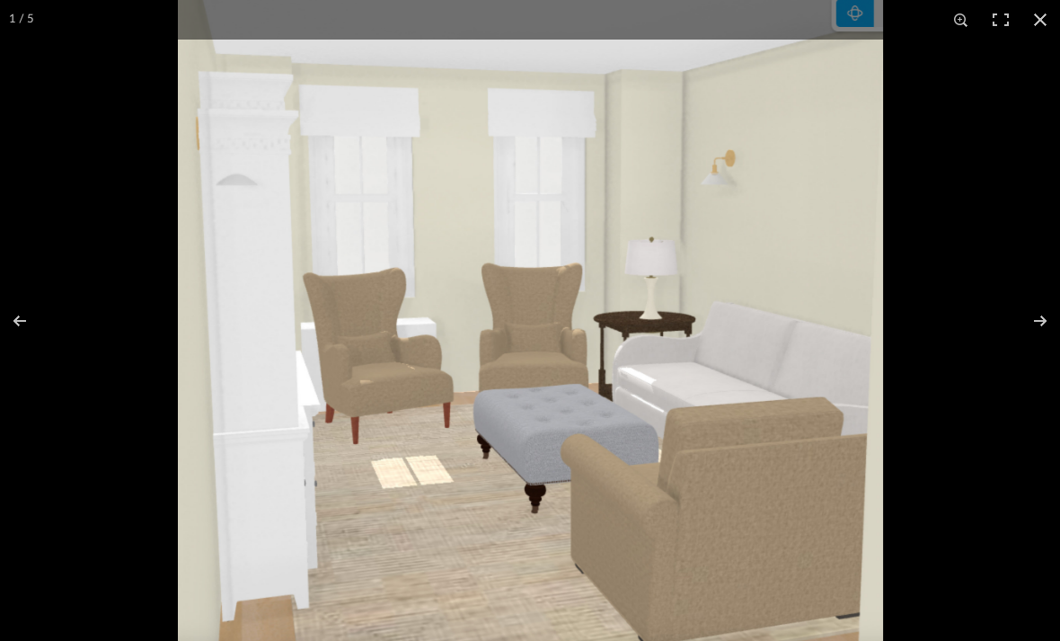
click at [996, 102] on div at bounding box center [708, 320] width 1060 height 641
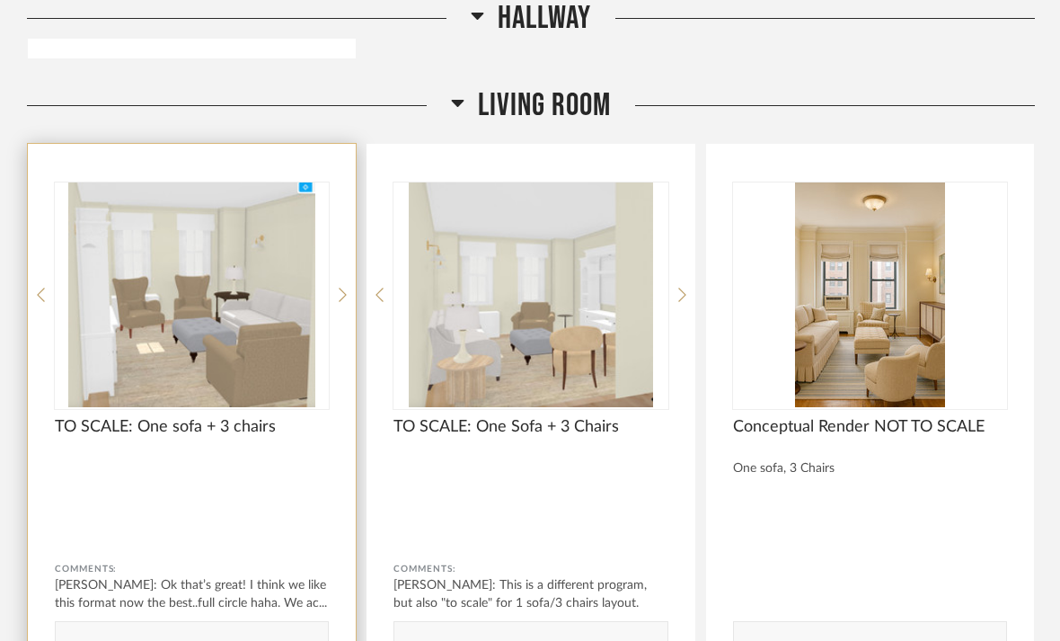
scroll to position [3307, 0]
click at [232, 418] on div "TO SCALE: One sofa + 3 chairs" at bounding box center [192, 446] width 274 height 59
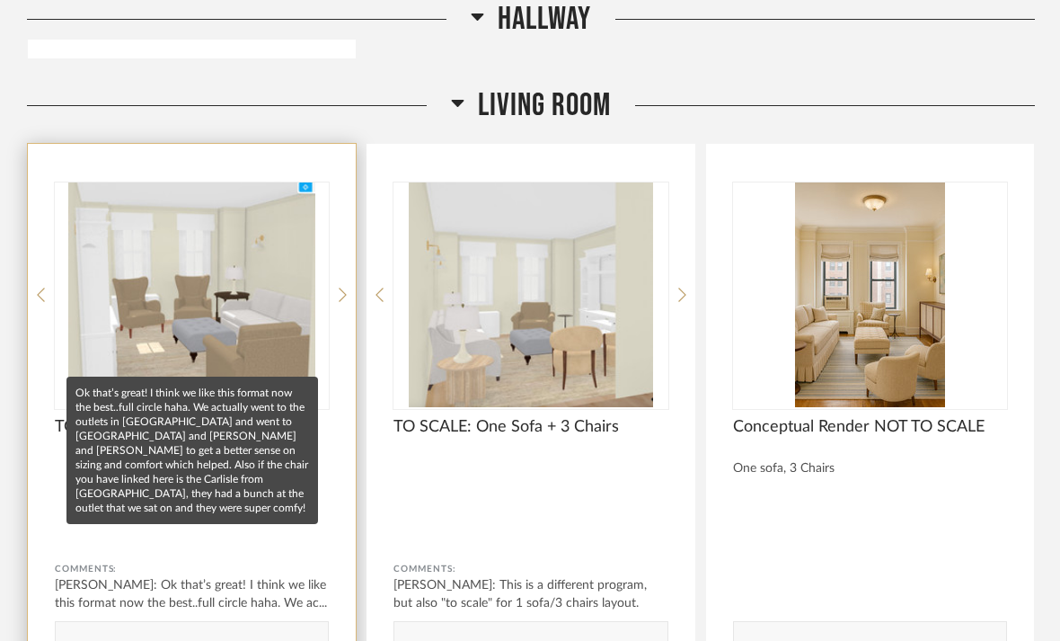
click at [127, 524] on mat-tooltip-component "Ok that’s great! I think we like this format now the best..full circle haha. We…" at bounding box center [192, 449] width 252 height 147
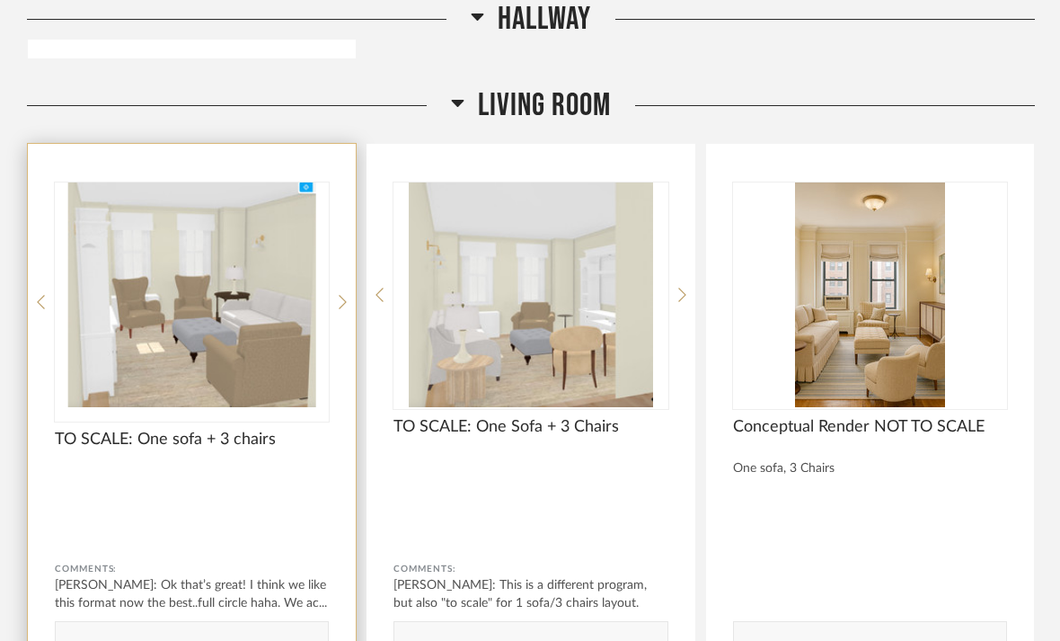
click at [0, 0] on img at bounding box center [0, 0] width 0 height 0
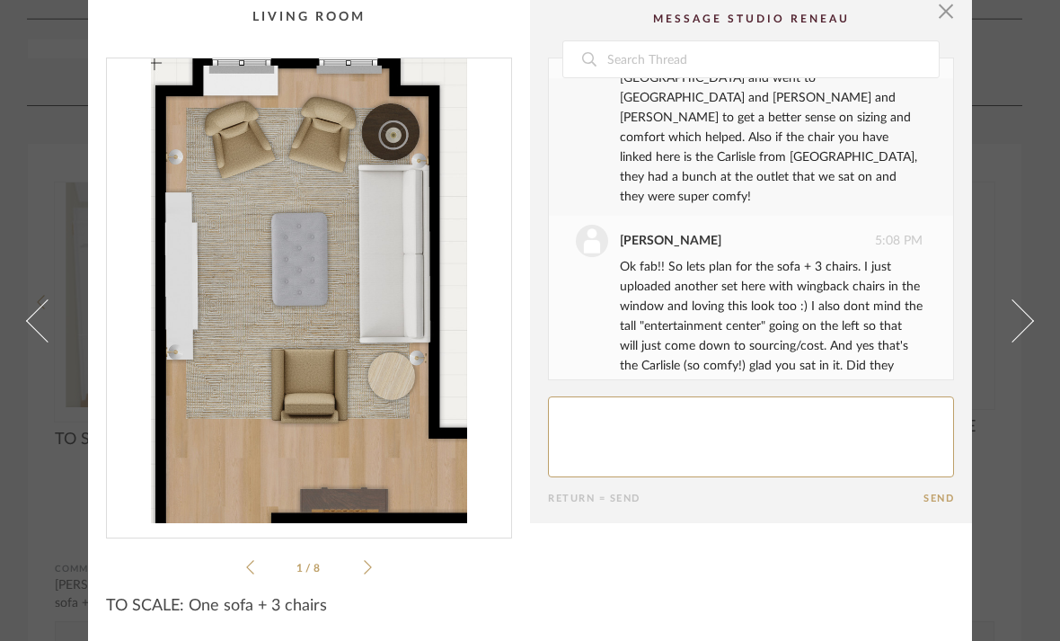
scroll to position [7, 0]
click at [360, 573] on li "1 / 8" at bounding box center [309, 567] width 110 height 22
click at [366, 570] on icon at bounding box center [368, 567] width 8 height 16
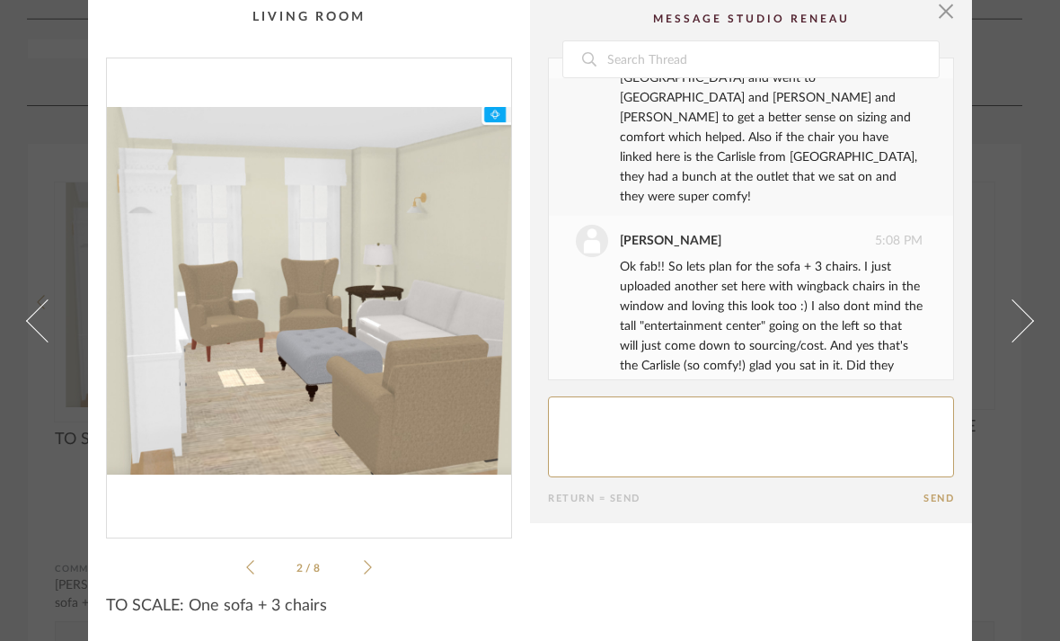
click at [255, 575] on li "2 / 8" at bounding box center [309, 567] width 110 height 22
click at [248, 567] on icon at bounding box center [250, 567] width 8 height 16
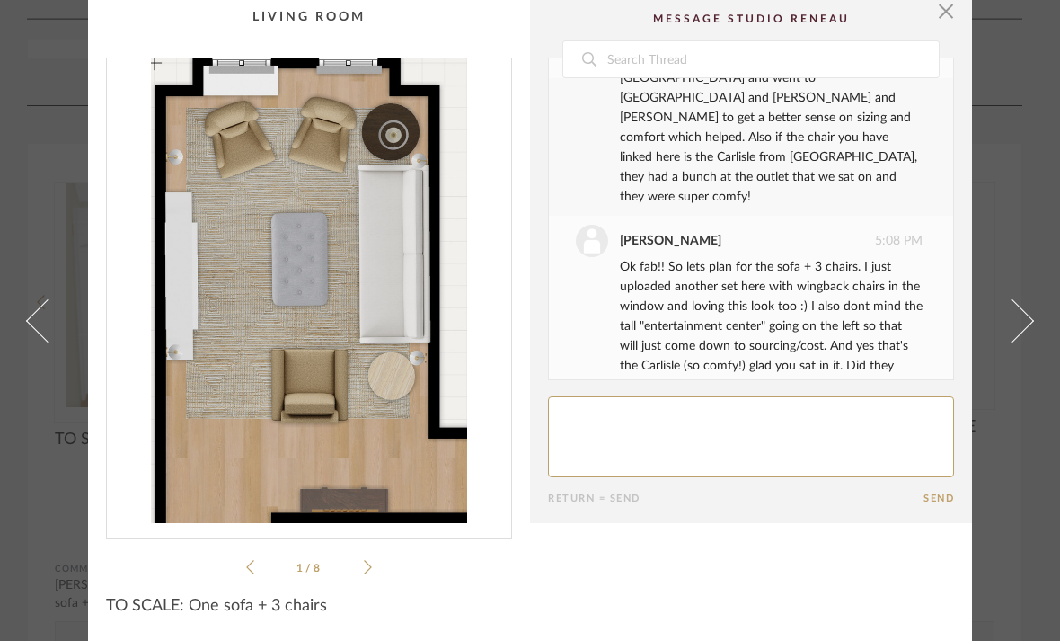
click at [376, 571] on div "1 / 8" at bounding box center [309, 318] width 406 height 520
click at [365, 568] on icon at bounding box center [368, 567] width 8 height 16
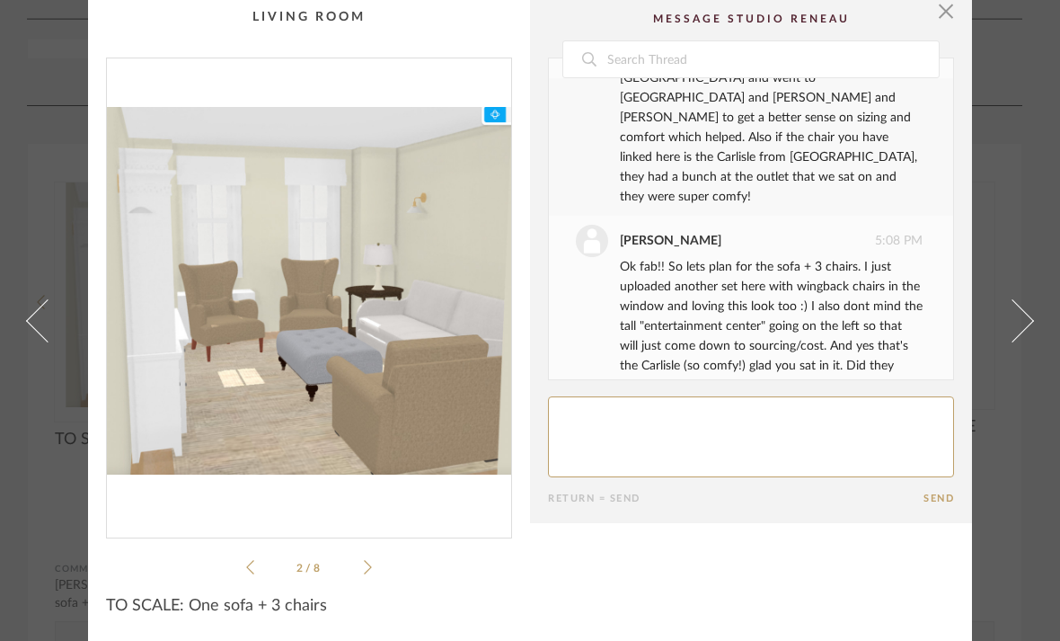
click at [366, 568] on icon at bounding box center [368, 567] width 8 height 16
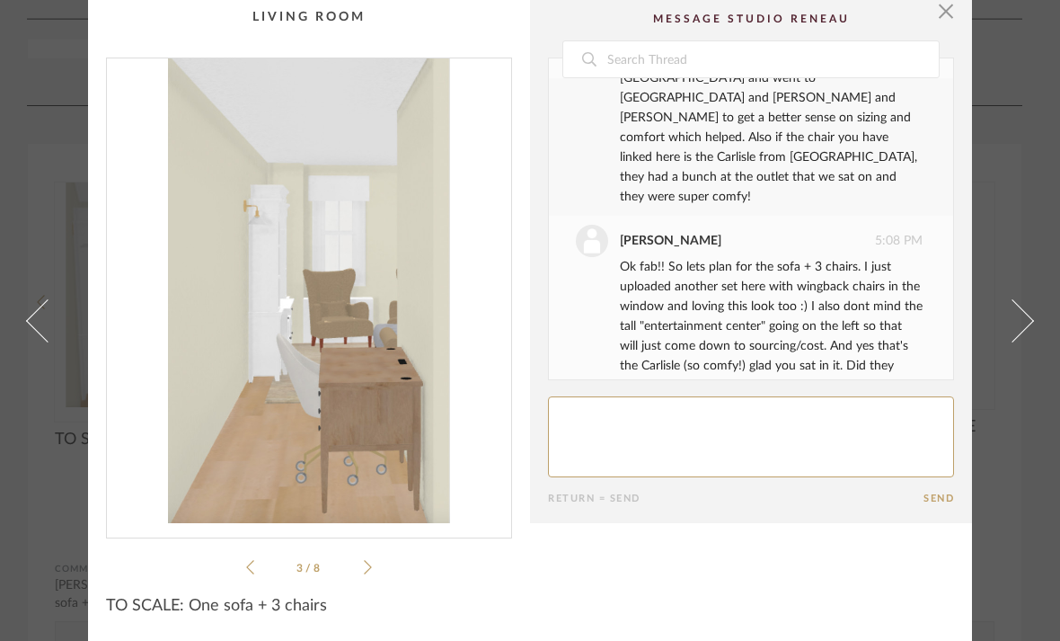
click at [366, 568] on icon at bounding box center [368, 567] width 8 height 16
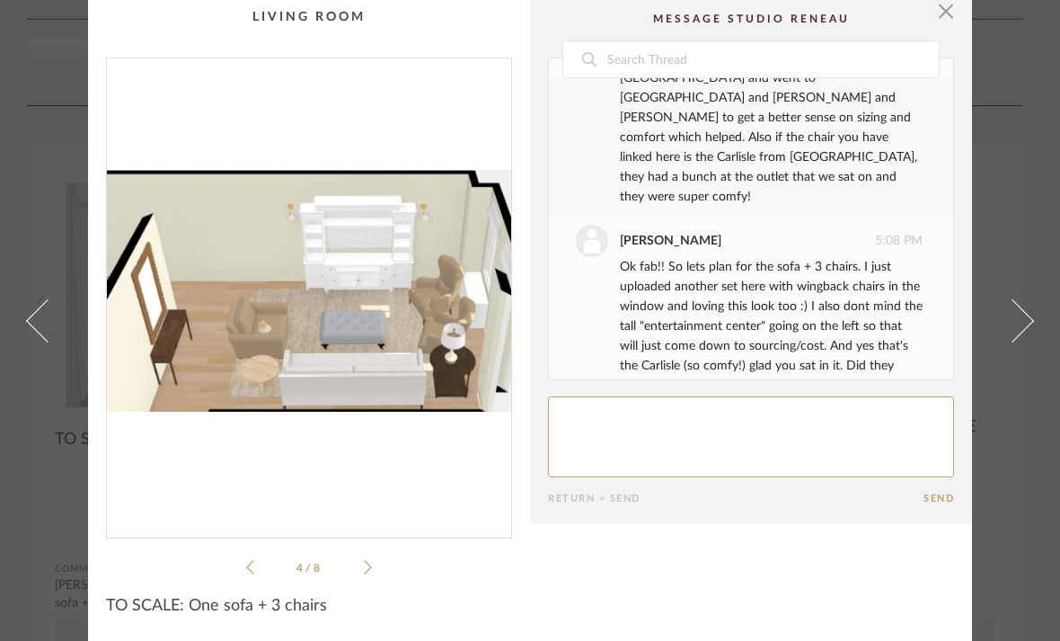
click at [367, 568] on icon at bounding box center [368, 567] width 8 height 16
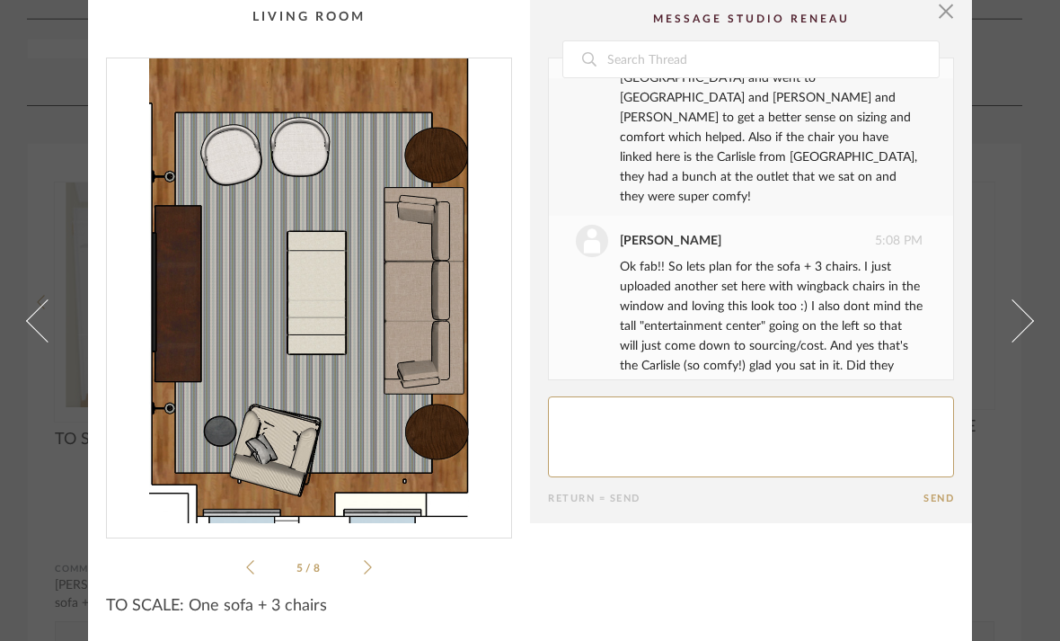
click at [367, 568] on icon at bounding box center [368, 567] width 8 height 16
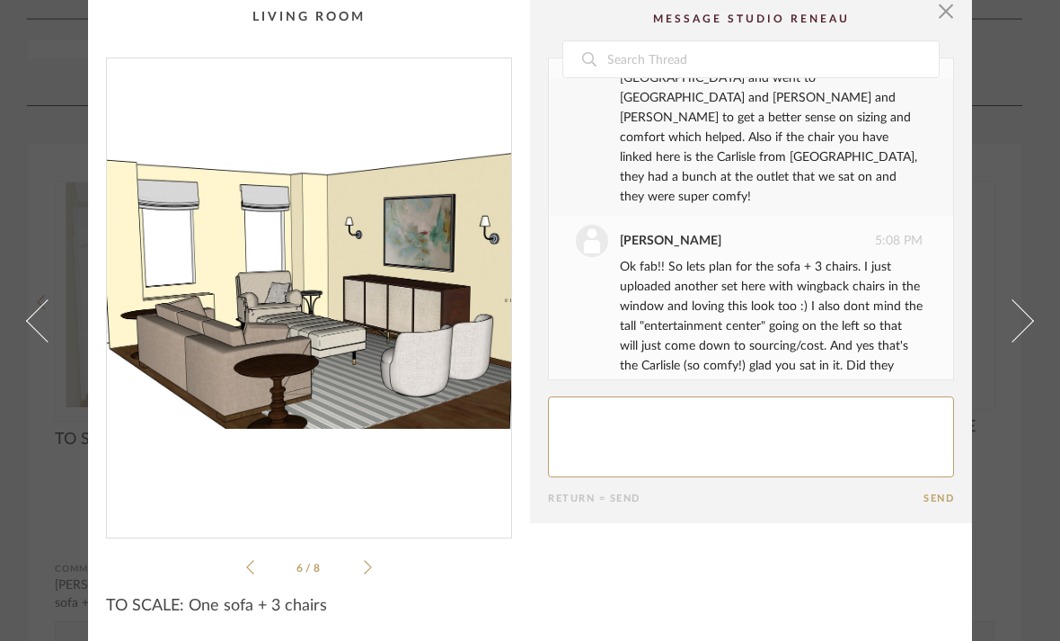
click at [367, 568] on icon at bounding box center [368, 567] width 8 height 16
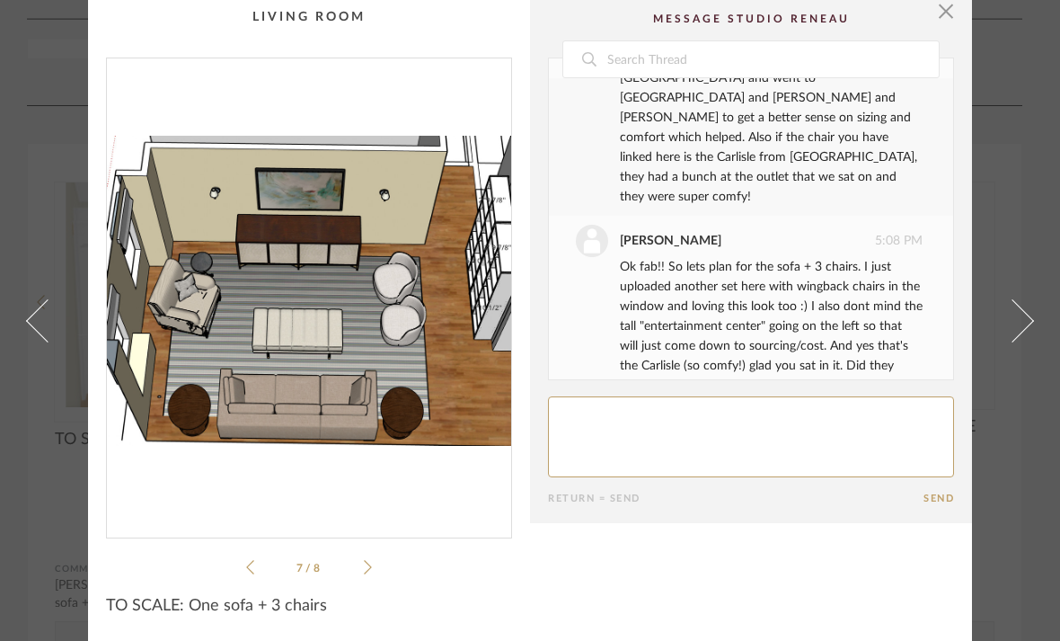
click at [367, 568] on icon at bounding box center [368, 567] width 8 height 16
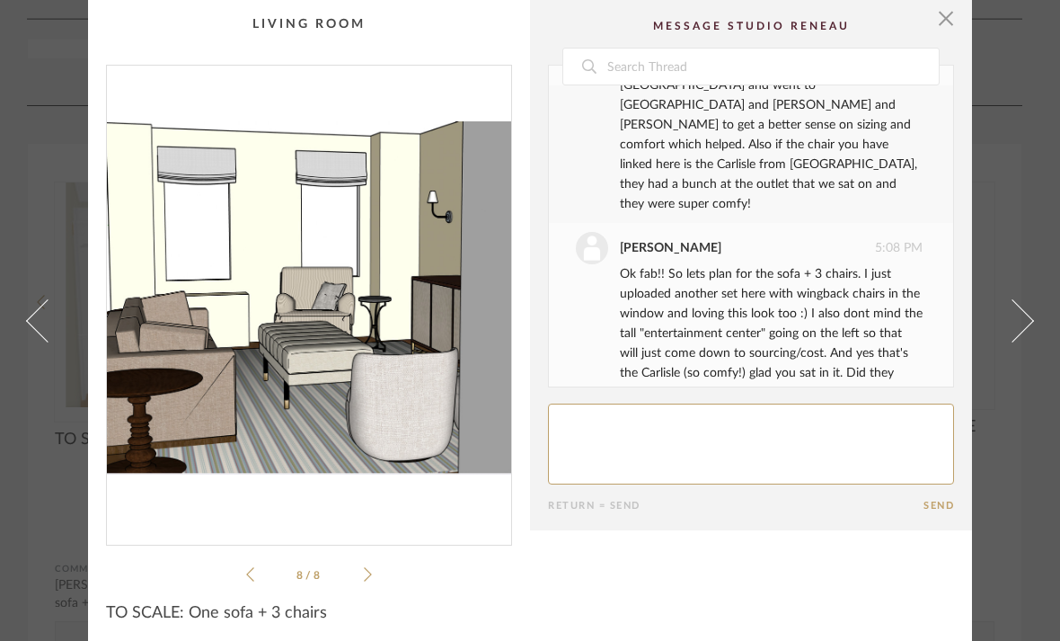
scroll to position [624, 0]
click at [374, 579] on div "8 / 8" at bounding box center [309, 325] width 406 height 520
click at [250, 569] on icon at bounding box center [250, 574] width 8 height 16
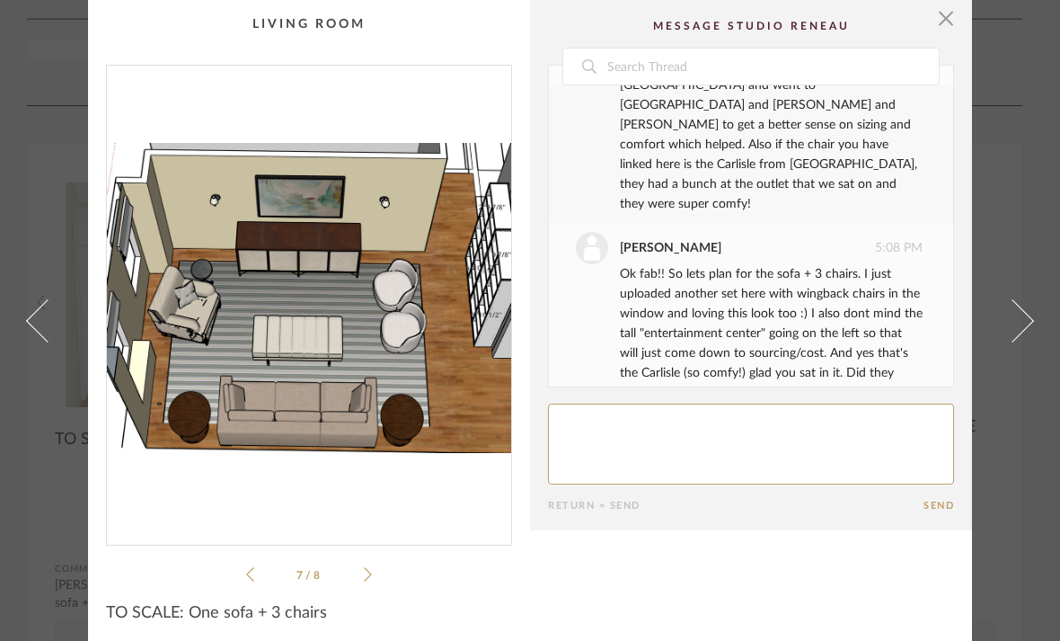
click at [250, 569] on icon at bounding box center [250, 574] width 8 height 16
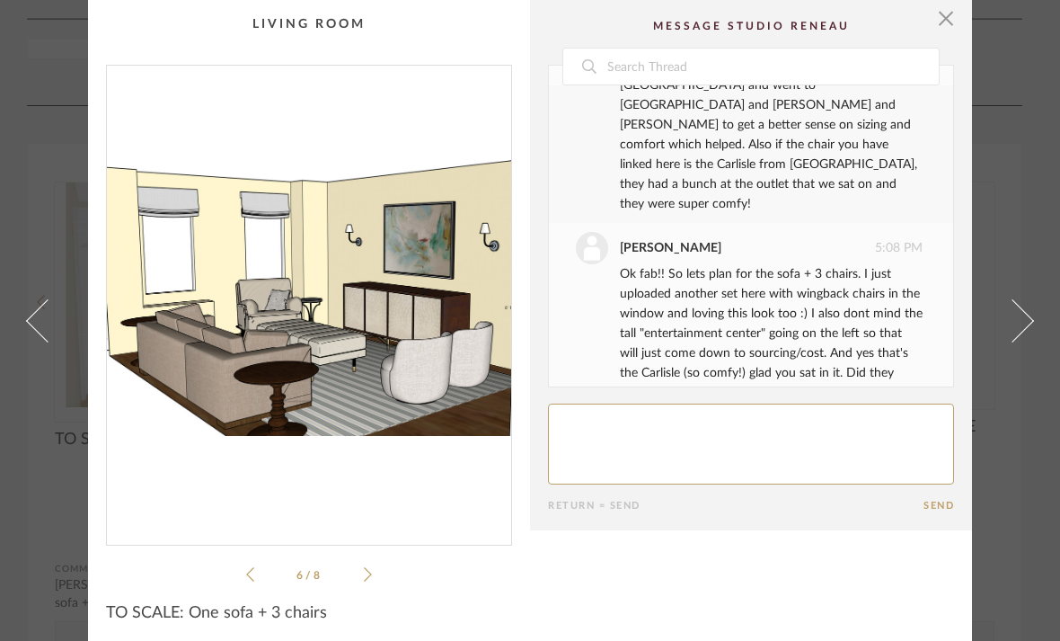
click at [250, 569] on icon at bounding box center [250, 574] width 8 height 16
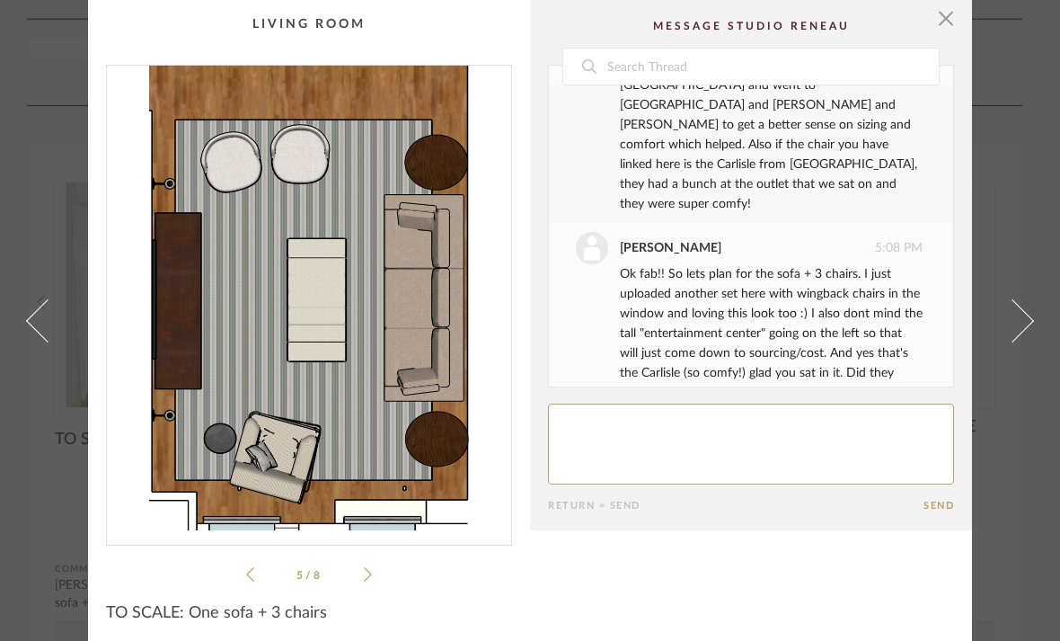
click at [250, 569] on icon at bounding box center [250, 574] width 8 height 16
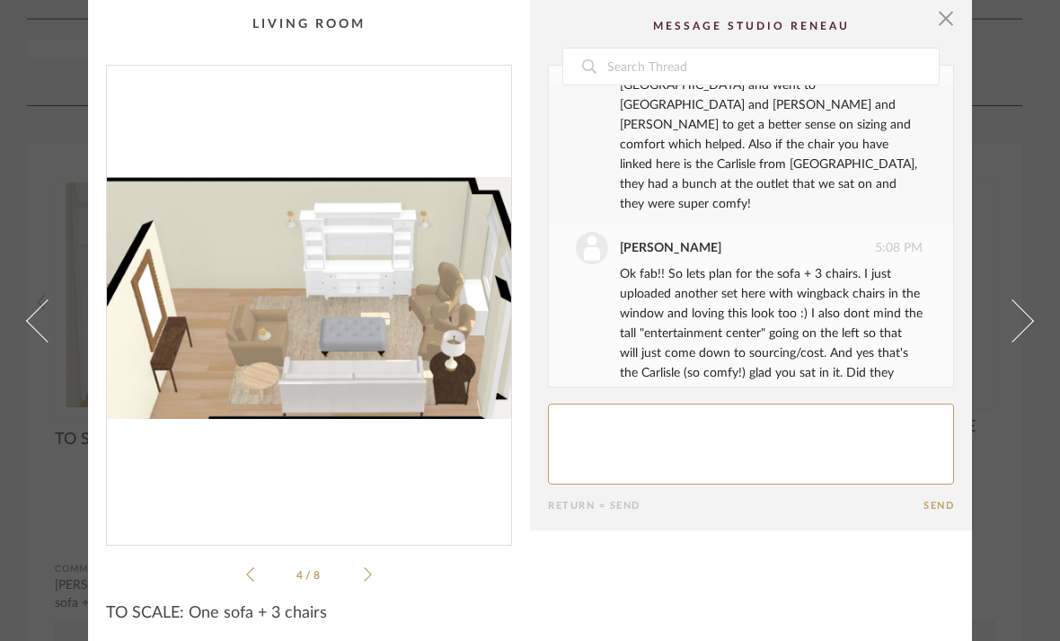
click at [250, 569] on icon at bounding box center [250, 574] width 8 height 16
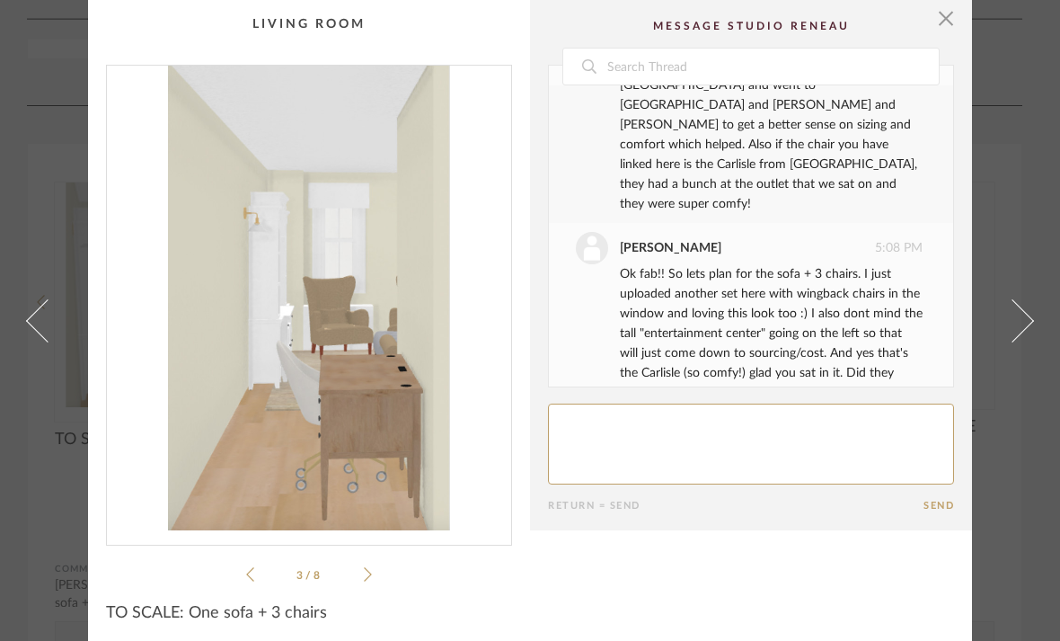
click at [251, 569] on icon at bounding box center [250, 574] width 8 height 16
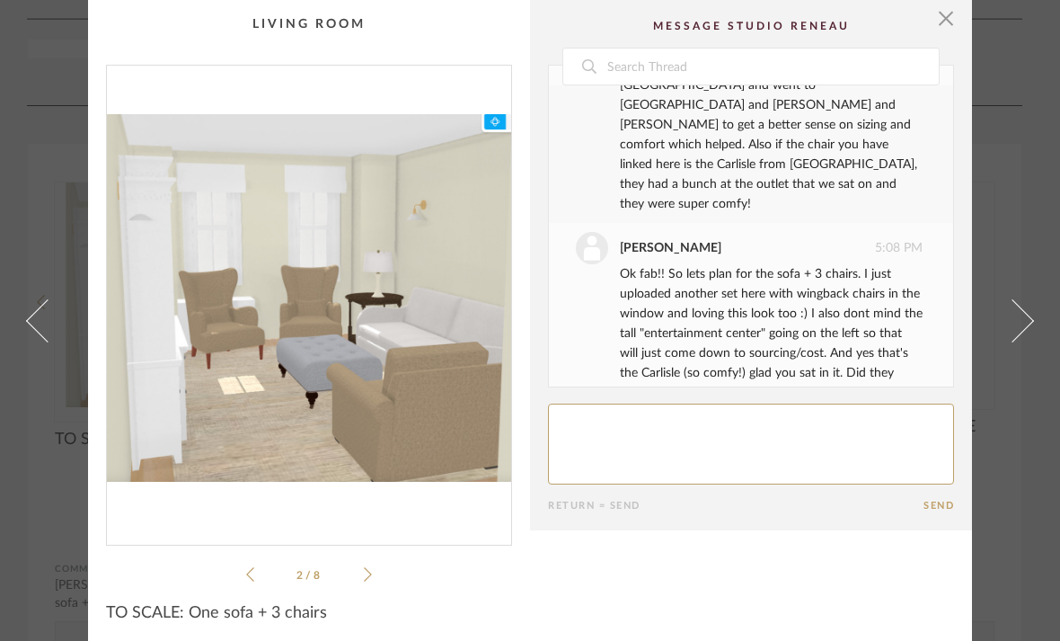
click at [252, 566] on icon at bounding box center [250, 574] width 8 height 16
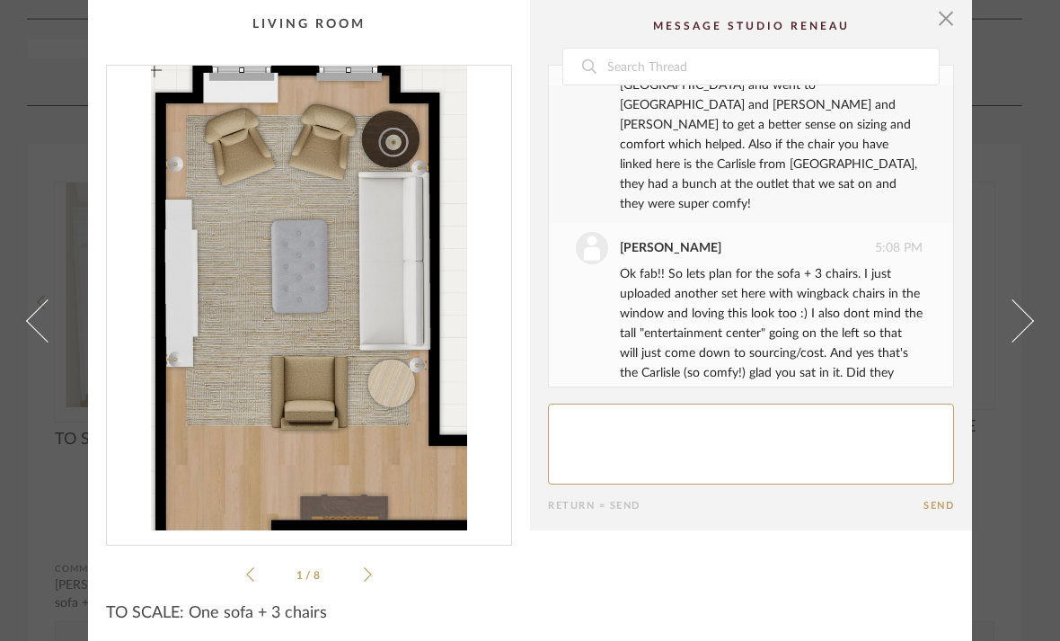
click at [370, 579] on icon at bounding box center [368, 574] width 8 height 16
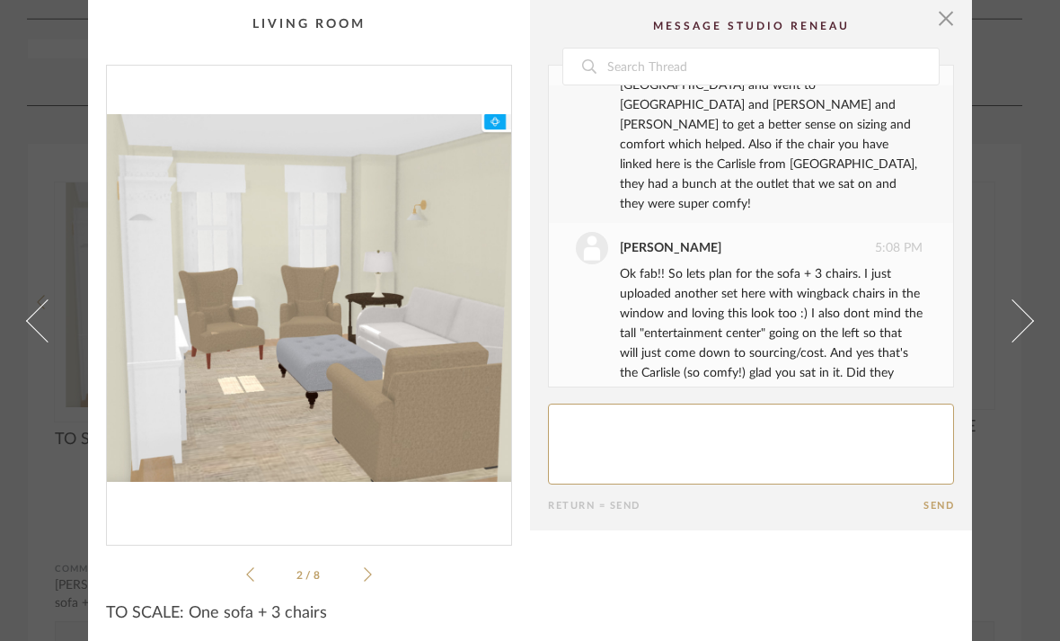
click at [371, 580] on icon at bounding box center [368, 574] width 8 height 16
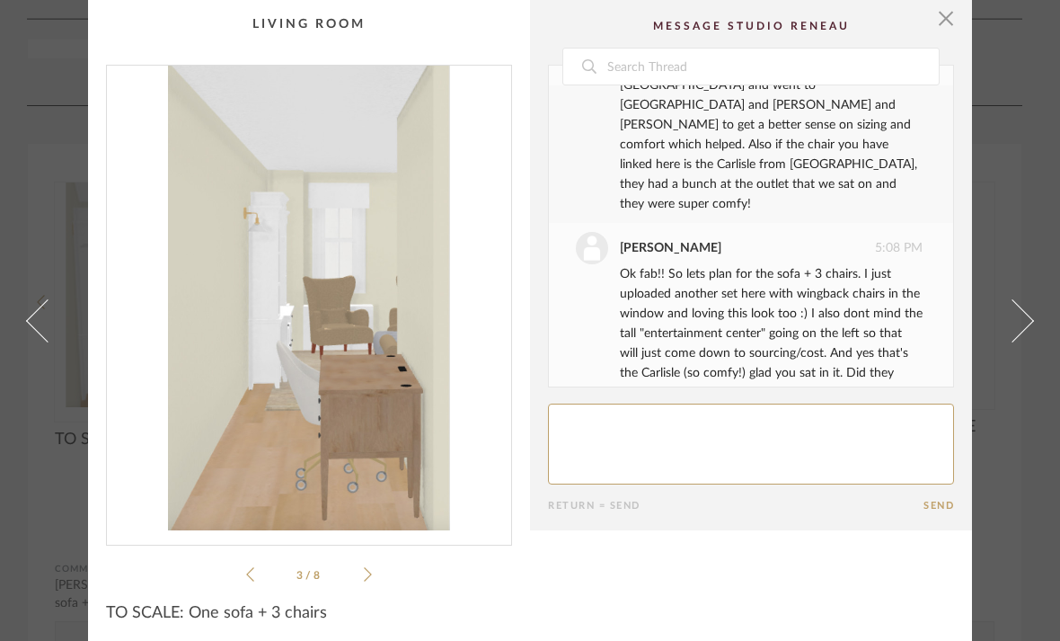
click at [368, 580] on icon at bounding box center [368, 574] width 8 height 16
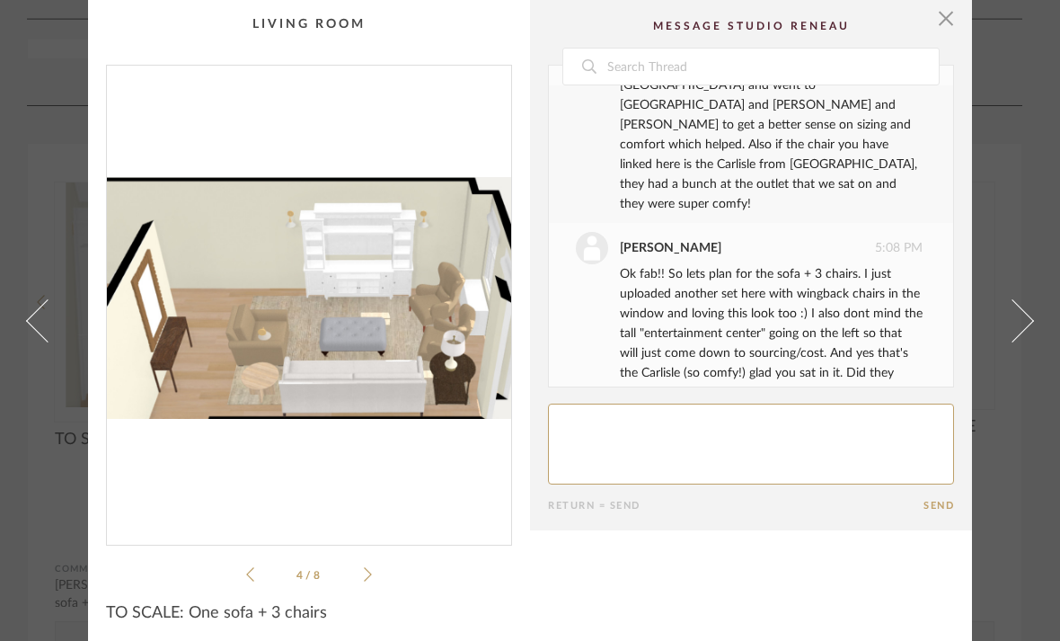
click at [368, 580] on icon at bounding box center [368, 574] width 8 height 16
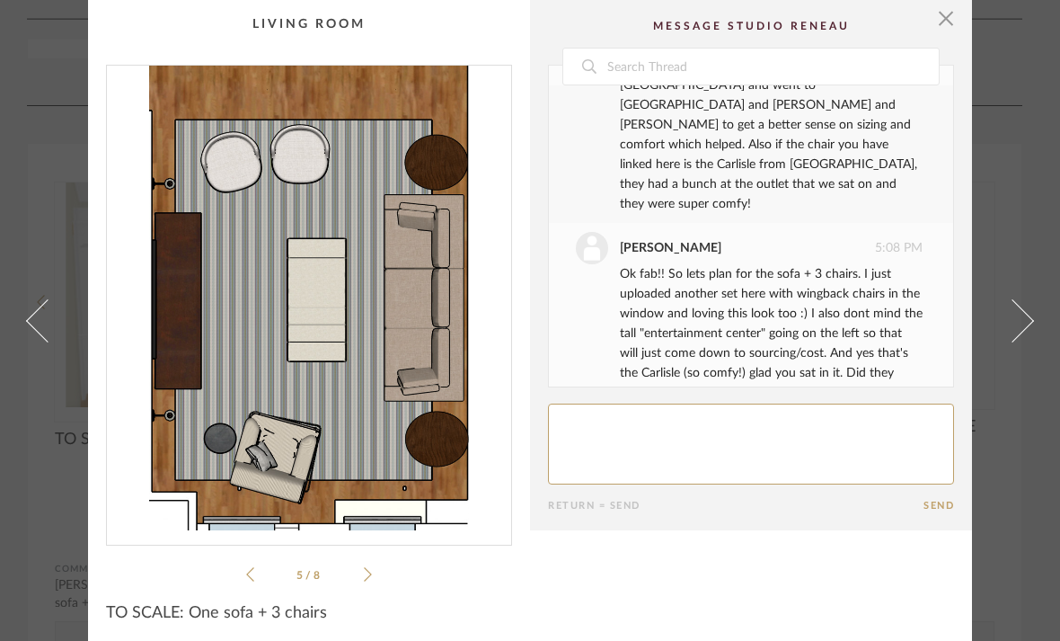
click at [251, 586] on cpp-summary-info "TO SCALE: One sofa + 3 chairs" at bounding box center [309, 607] width 442 height 45
click at [250, 577] on icon at bounding box center [250, 574] width 8 height 14
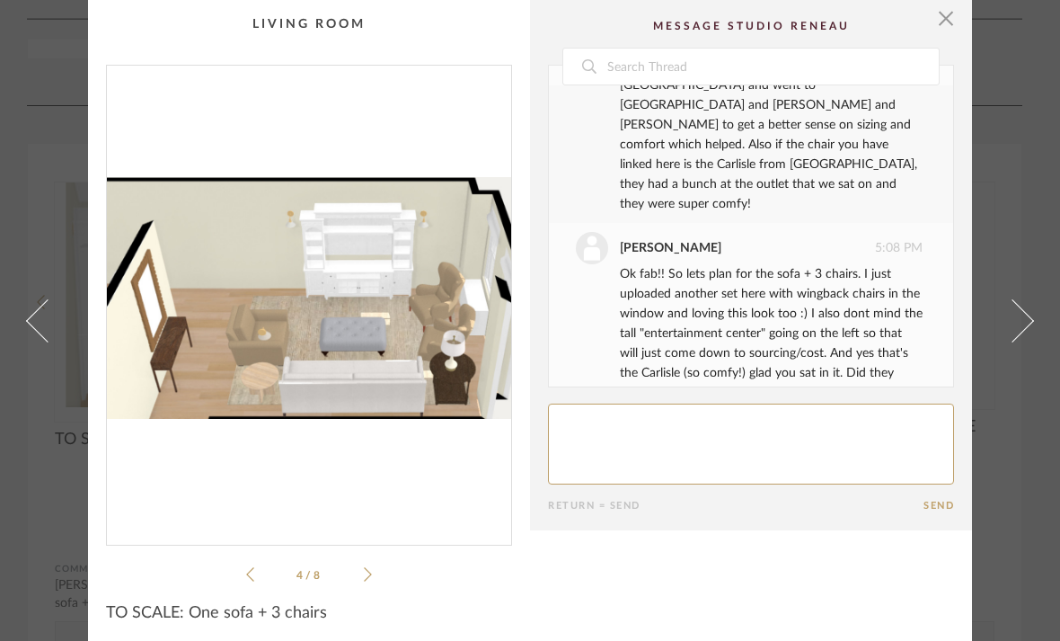
click at [250, 575] on icon at bounding box center [250, 574] width 8 height 16
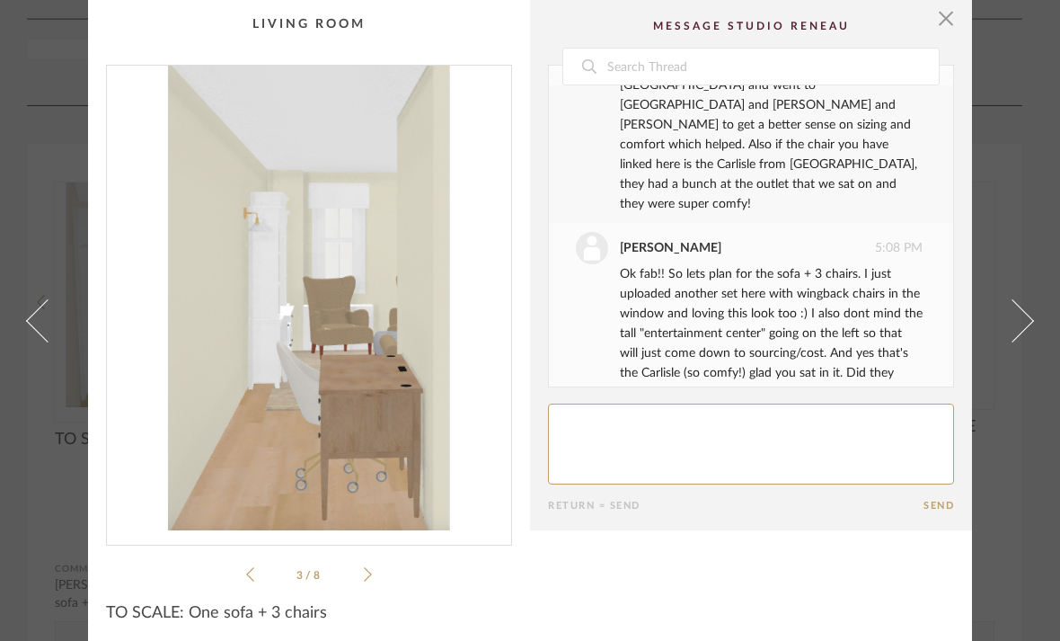
click at [250, 575] on icon at bounding box center [250, 574] width 8 height 16
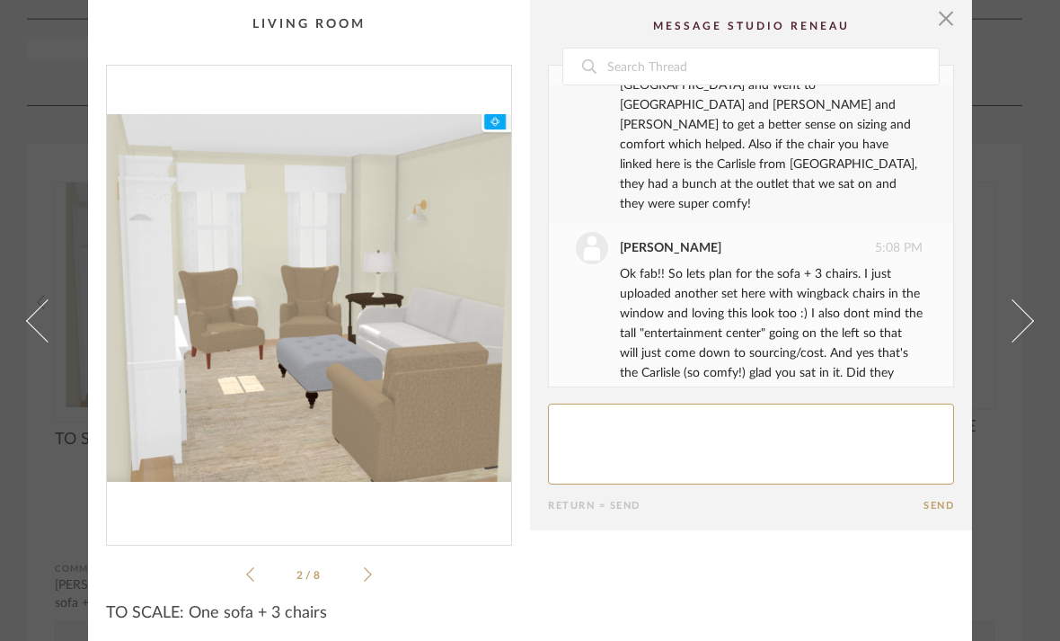
click at [250, 575] on icon at bounding box center [250, 574] width 8 height 16
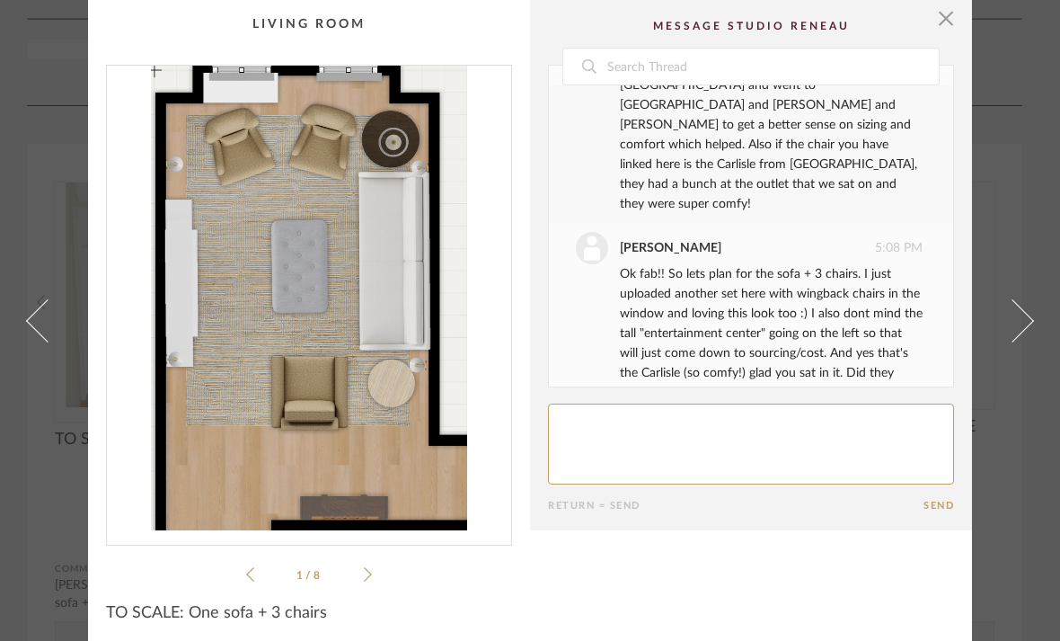
click at [251, 575] on icon at bounding box center [250, 574] width 8 height 16
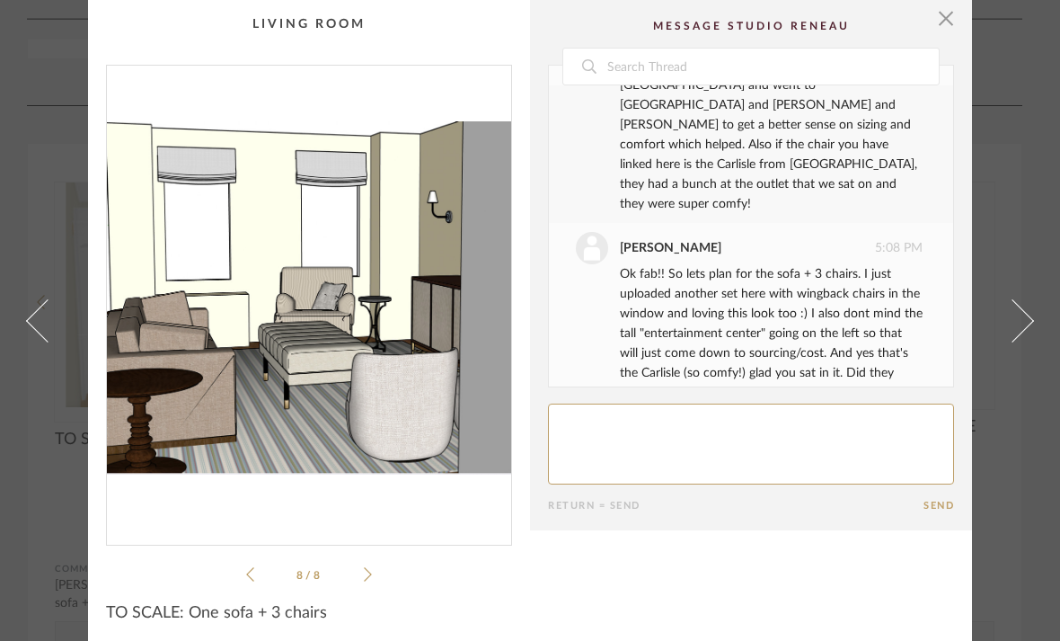
click at [367, 577] on icon at bounding box center [368, 574] width 8 height 16
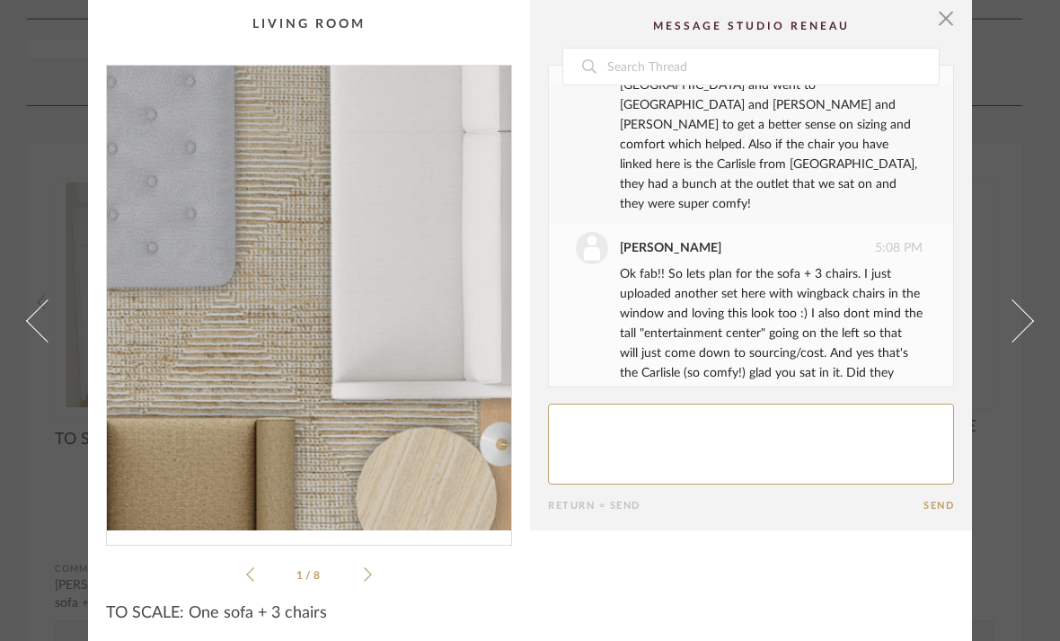
click at [352, 316] on img "0" at bounding box center [309, 298] width 404 height 465
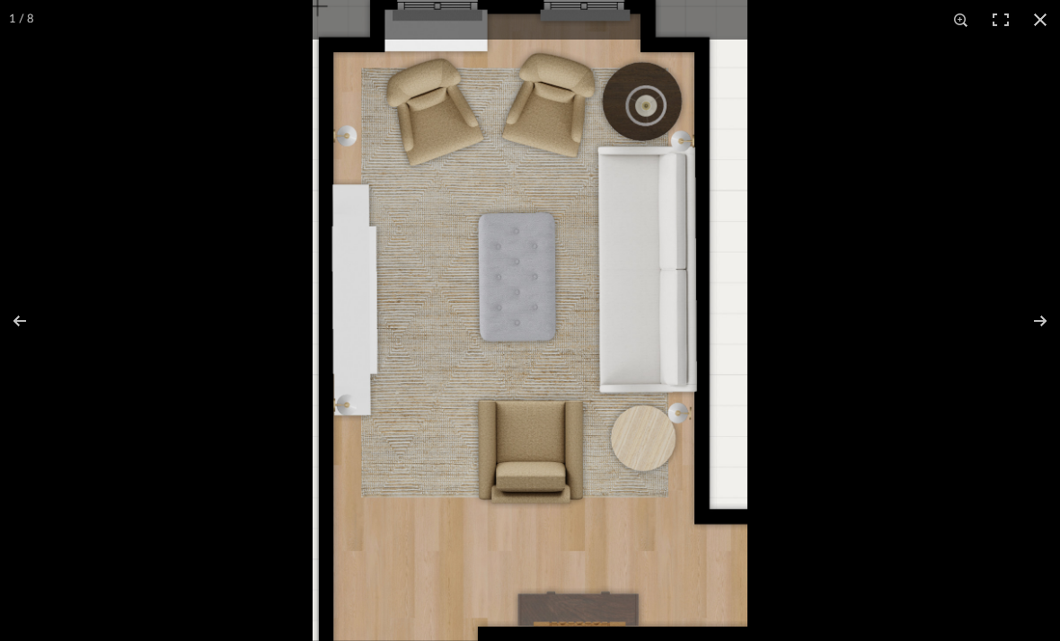
click at [1008, 233] on div at bounding box center [843, 320] width 1060 height 641
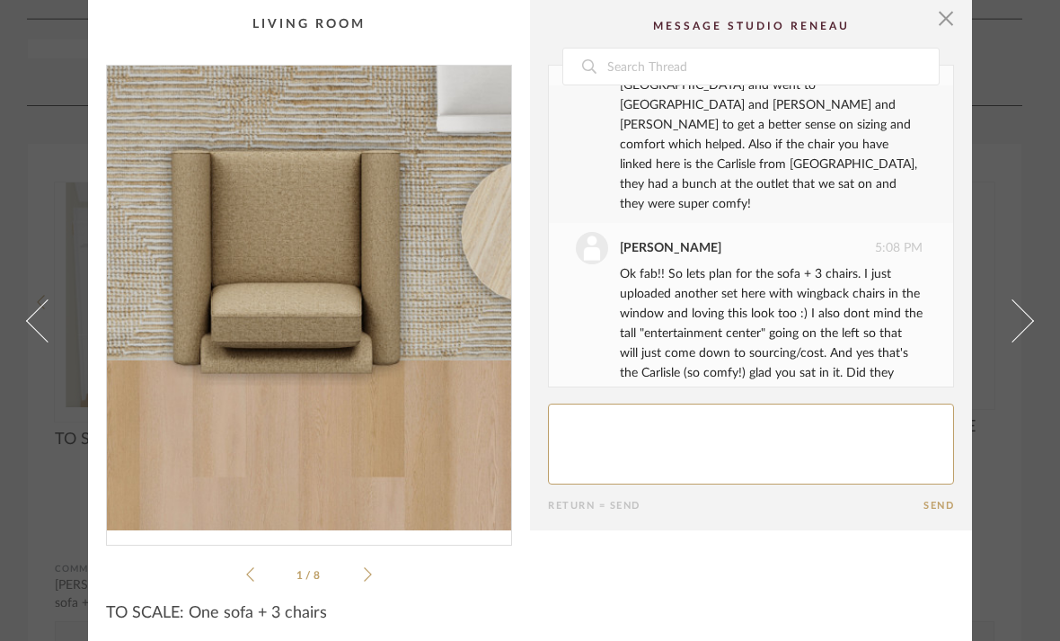
click at [317, 405] on img "0" at bounding box center [309, 298] width 404 height 465
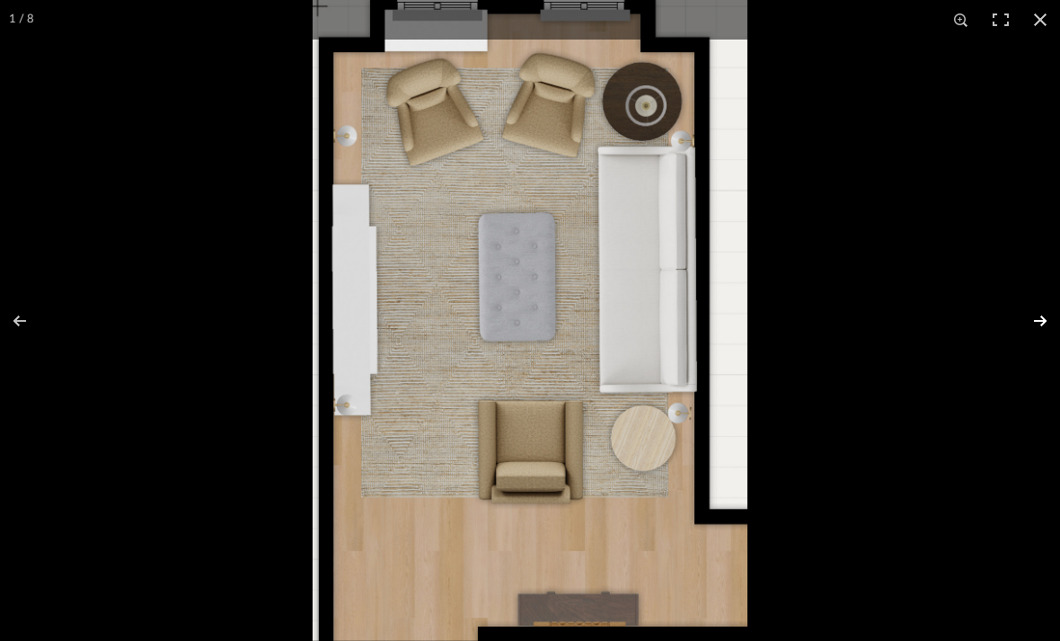
click at [1045, 332] on button at bounding box center [1028, 321] width 63 height 90
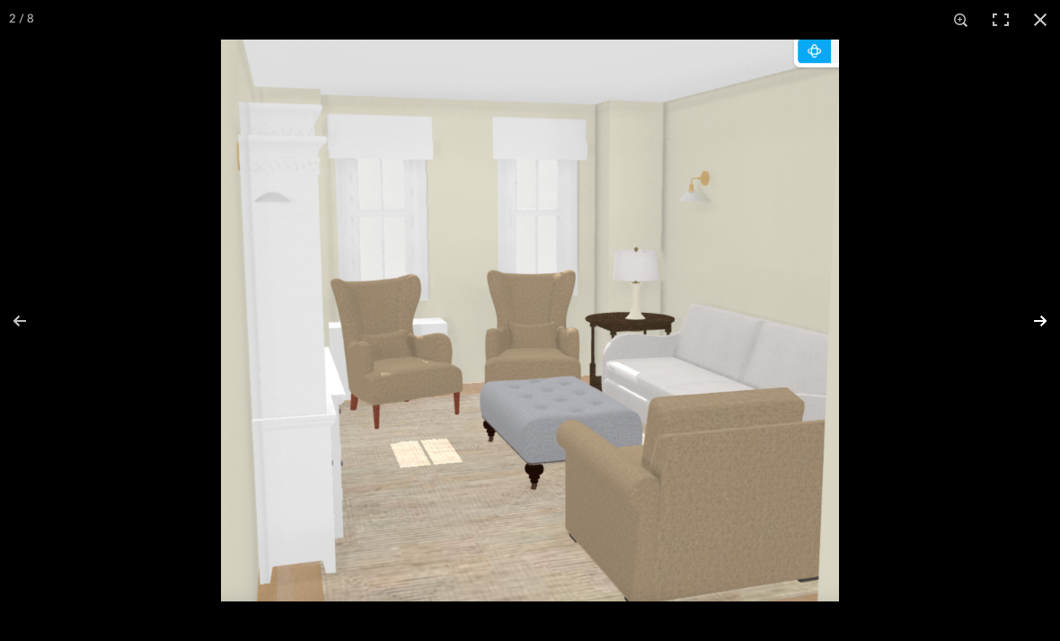
click at [1044, 331] on button at bounding box center [1028, 321] width 63 height 90
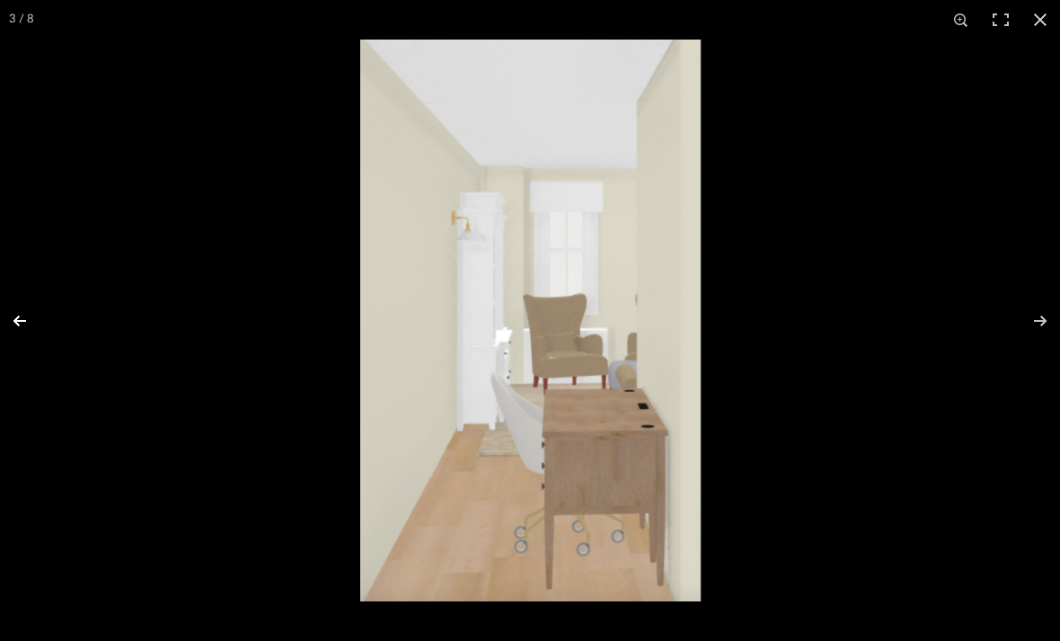
click at [20, 332] on button at bounding box center [31, 321] width 63 height 90
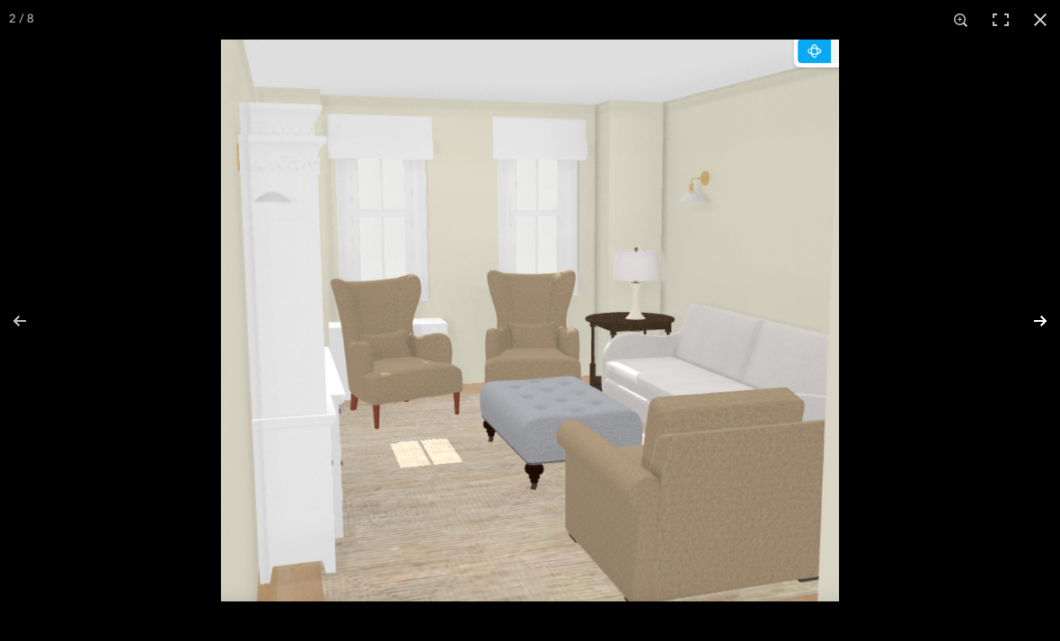
click at [1059, 320] on button at bounding box center [1028, 321] width 63 height 90
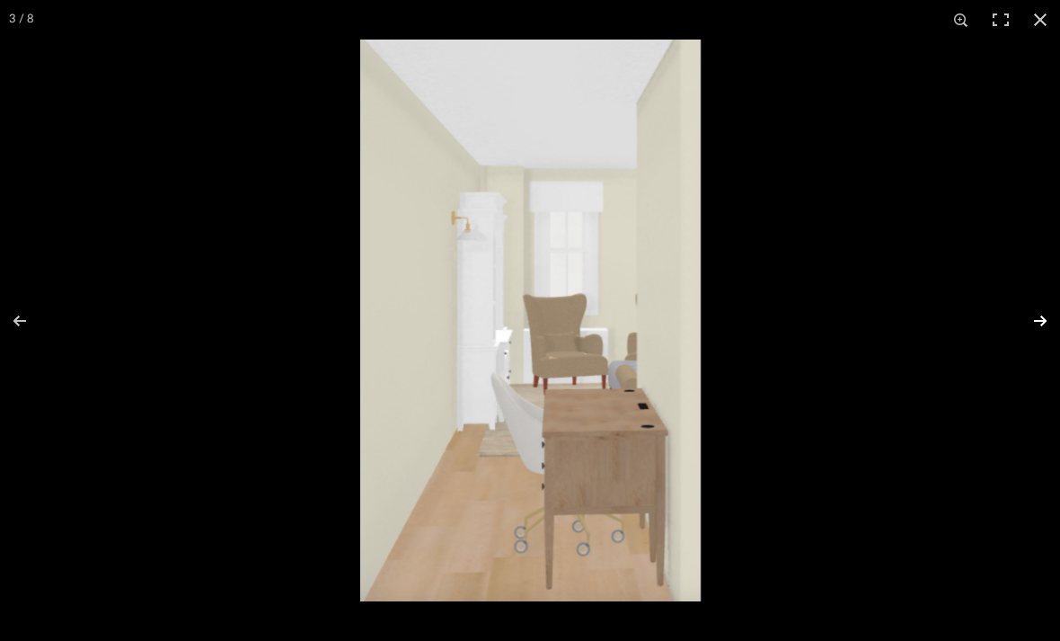
click at [1059, 321] on button at bounding box center [1028, 321] width 63 height 90
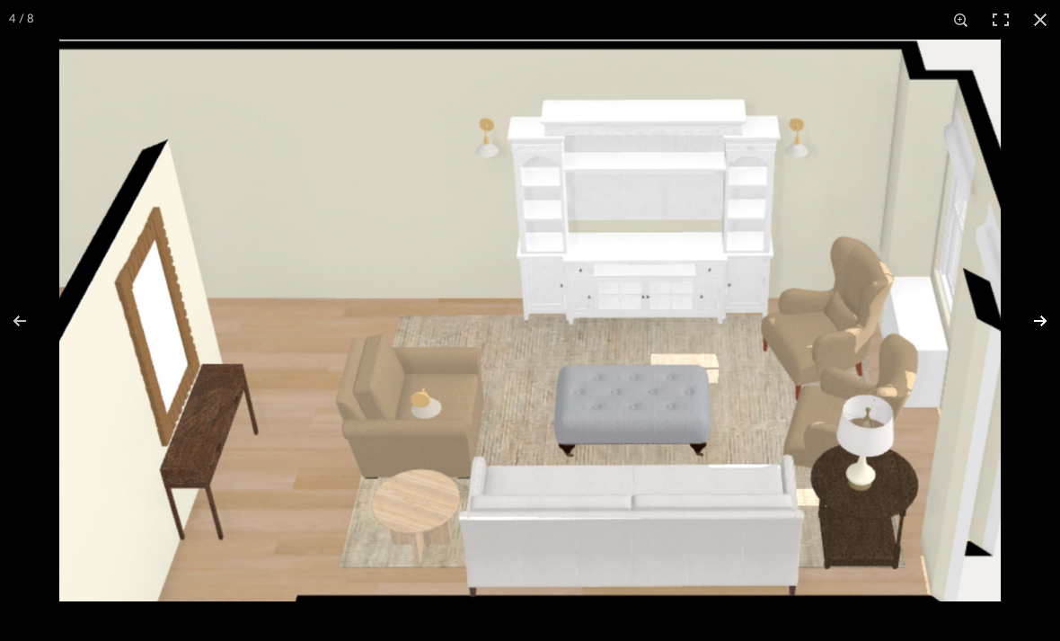
click at [1043, 315] on button at bounding box center [1028, 321] width 63 height 90
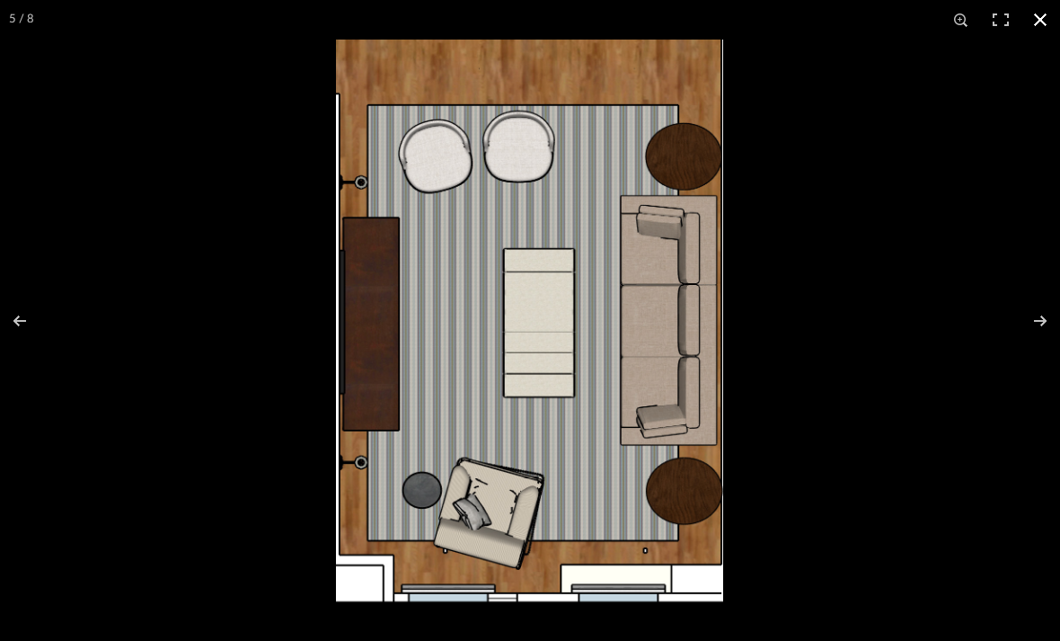
click at [1040, 25] on button at bounding box center [1041, 20] width 40 height 40
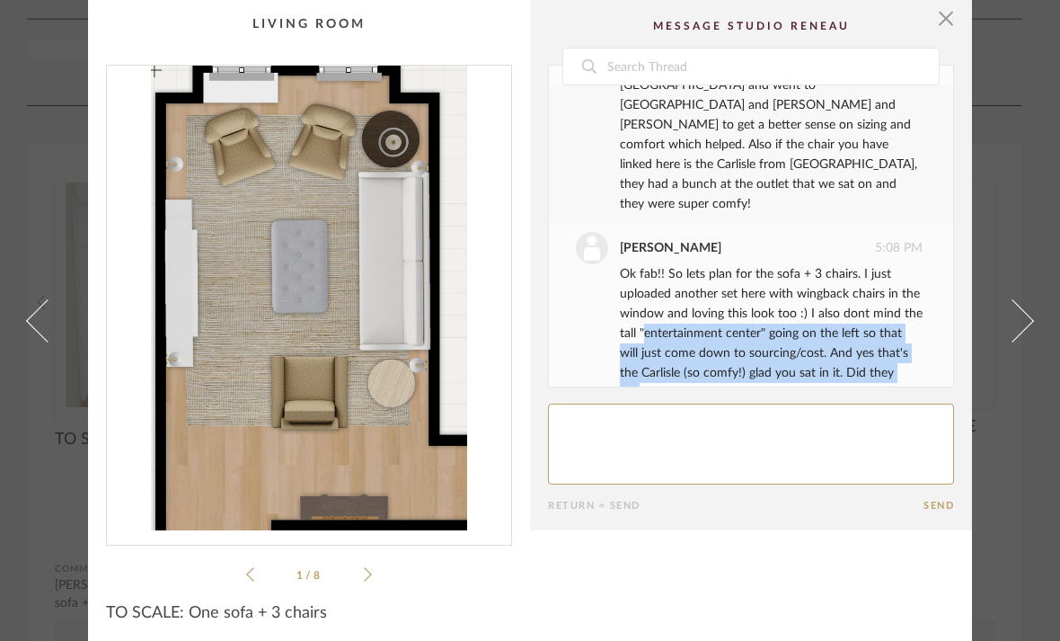
drag, startPoint x: 644, startPoint y: 293, endPoint x: 890, endPoint y: 324, distance: 248.2
click at [890, 324] on div "Ok fab!! So lets plan for the sofa + 3 chairs. I just uploaded another set here…" at bounding box center [771, 333] width 303 height 138
click at [890, 331] on div "Ok fab!! So lets plan for the sofa + 3 chairs. I just uploaded another set here…" at bounding box center [771, 333] width 303 height 138
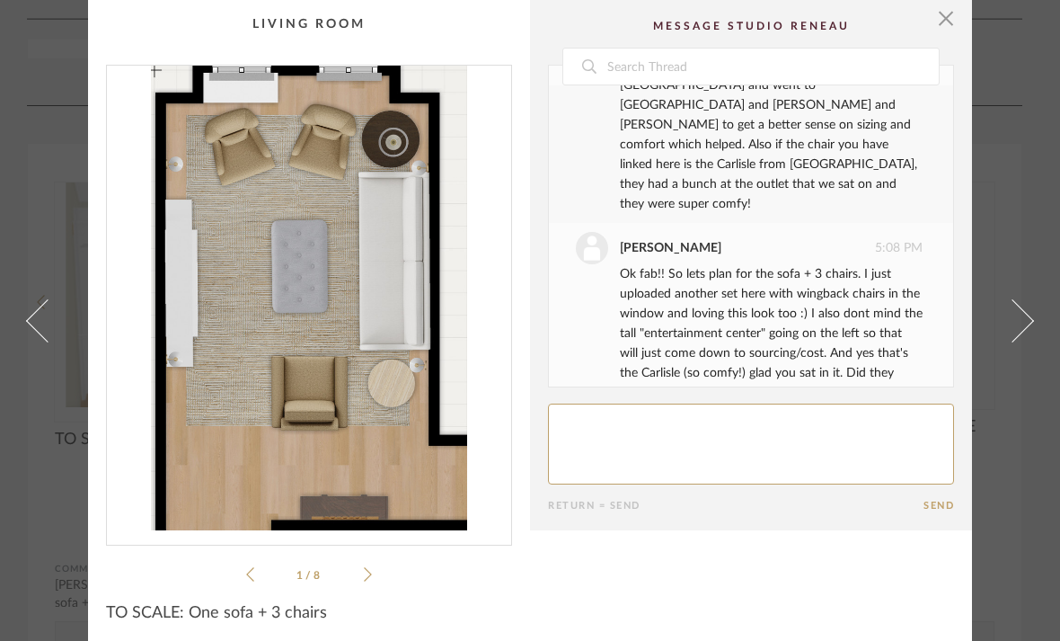
click at [890, 331] on div "Ok fab!! So lets plan for the sofa + 3 chairs. I just uploaded another set here…" at bounding box center [771, 333] width 303 height 138
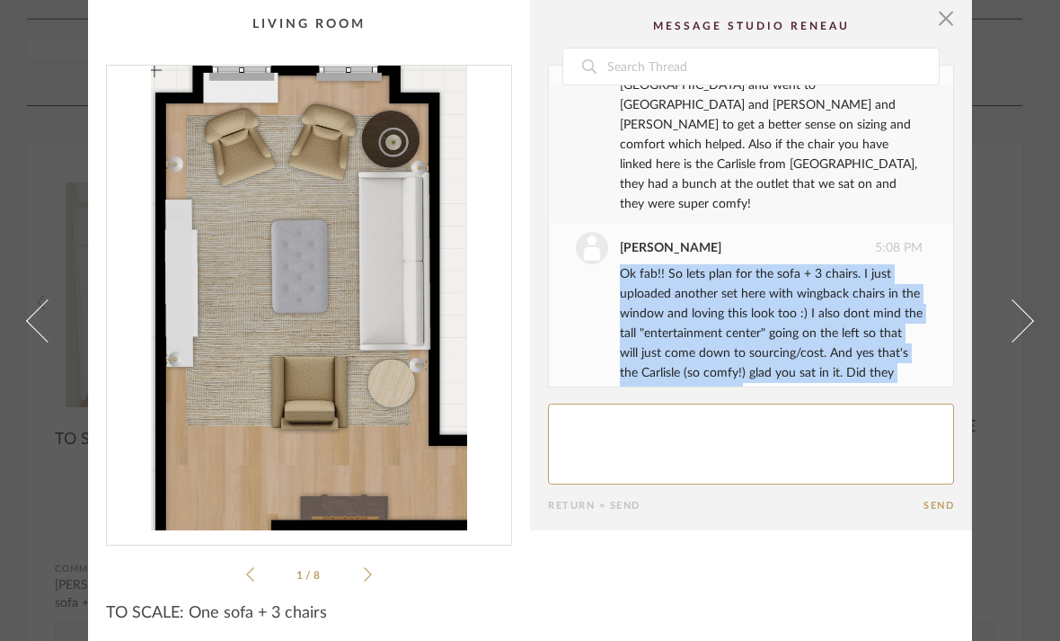
click at [890, 331] on div "Ok fab!! So lets plan for the sofa + 3 chairs. I just uploaded another set here…" at bounding box center [771, 333] width 303 height 138
click at [782, 436] on textarea at bounding box center [751, 443] width 406 height 81
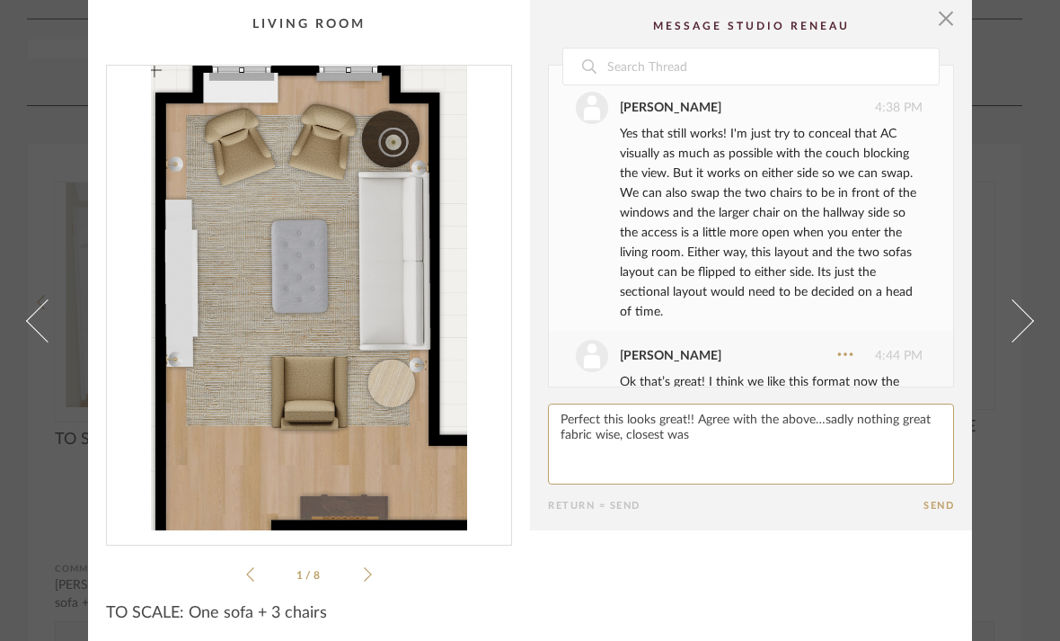
click at [642, 445] on textarea at bounding box center [751, 443] width 406 height 81
click at [790, 438] on textarea at bounding box center [751, 443] width 406 height 81
click at [868, 439] on textarea at bounding box center [751, 443] width 406 height 81
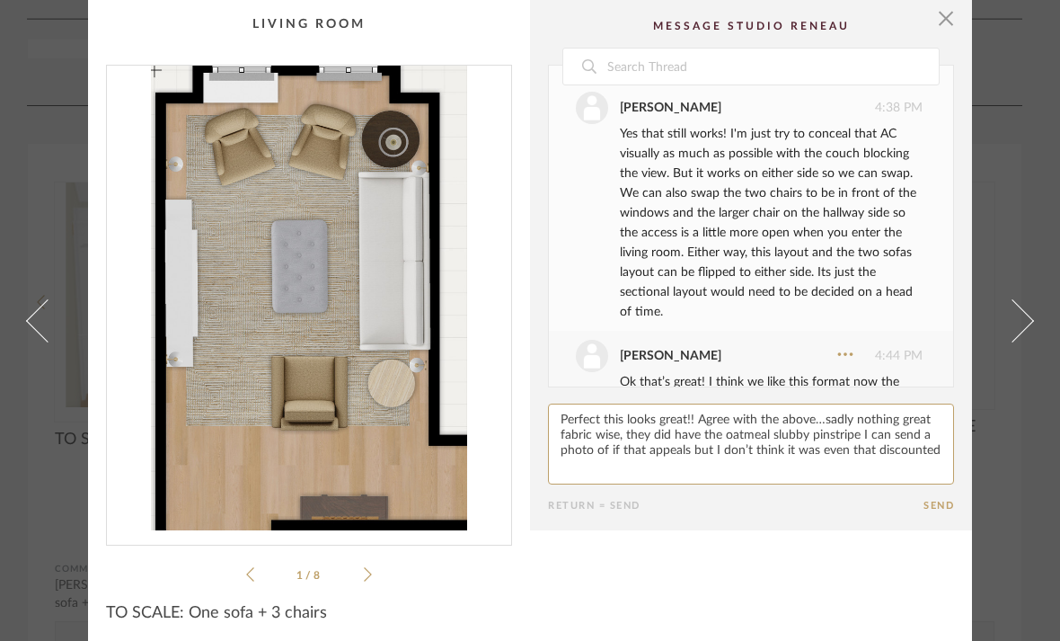
click at [828, 417] on textarea at bounding box center [751, 443] width 406 height 81
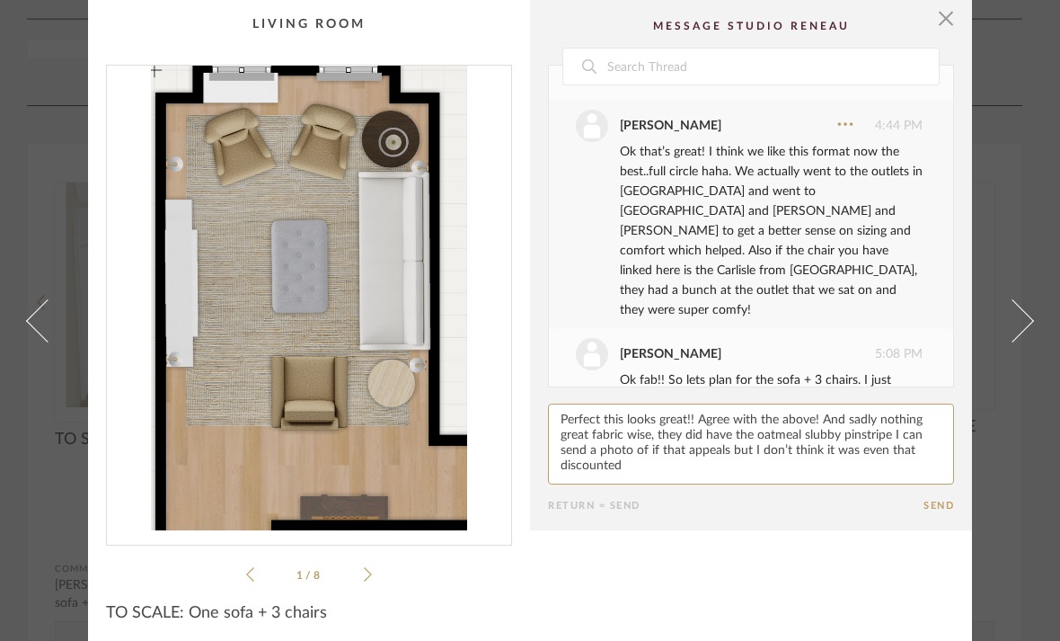
scroll to position [547, 0]
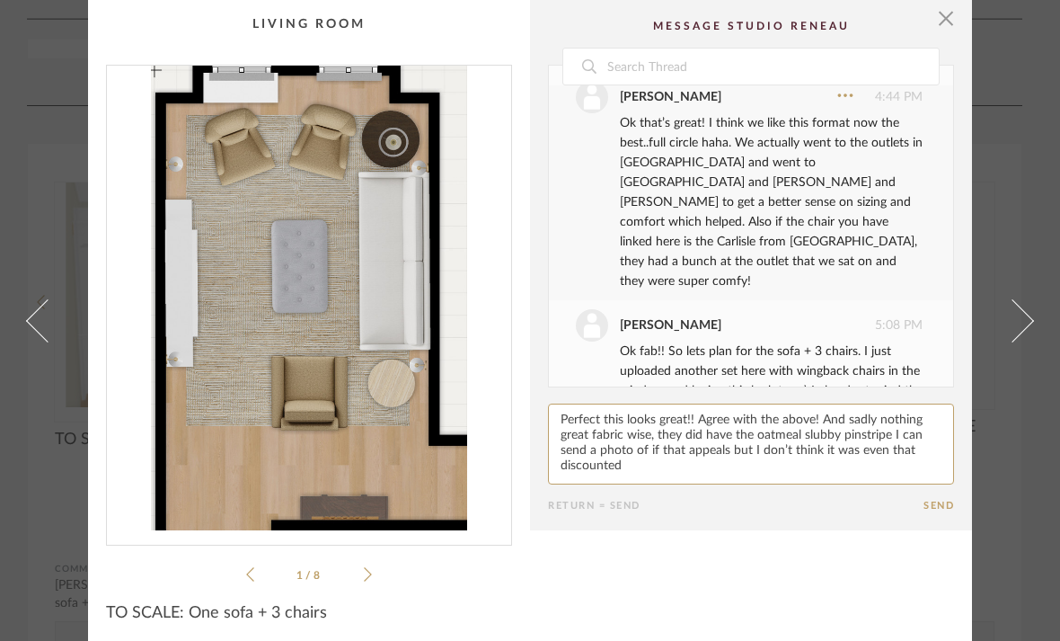
click at [706, 450] on textarea at bounding box center [751, 443] width 406 height 81
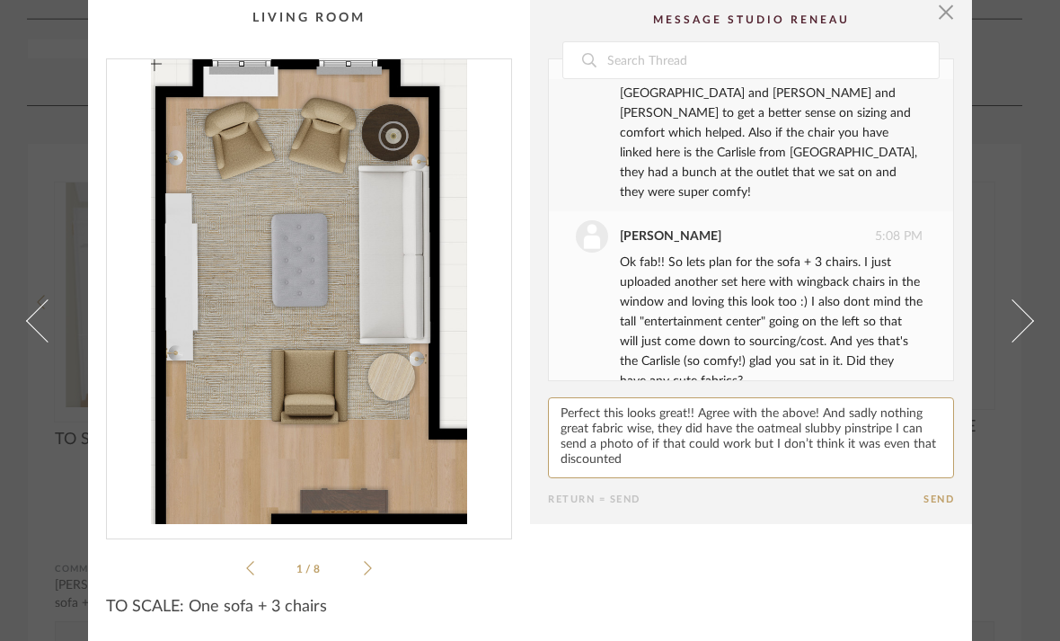
scroll to position [624, 0]
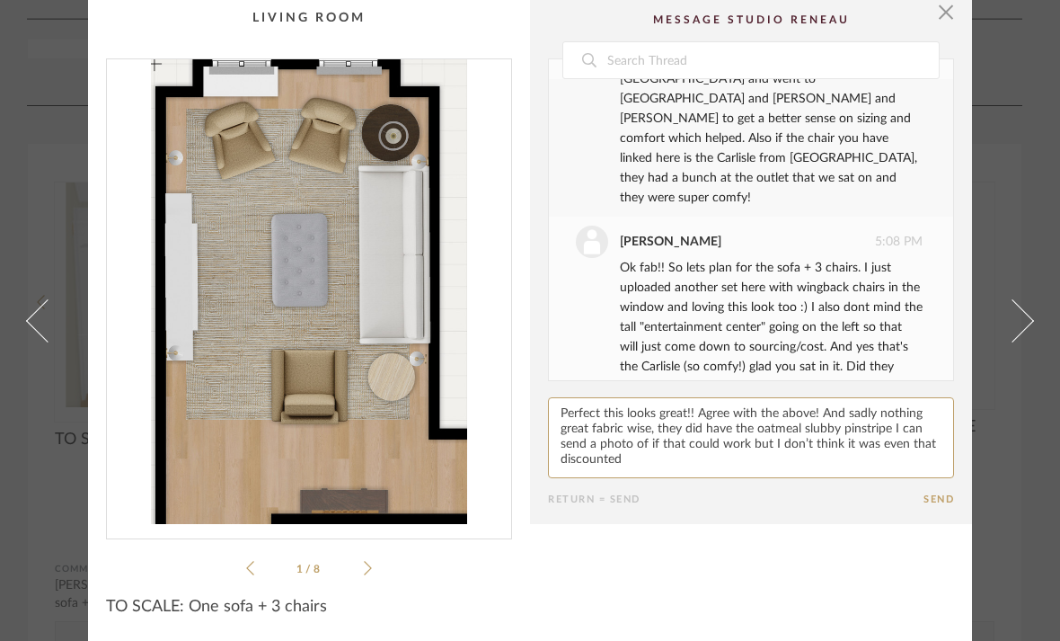
click at [593, 445] on textarea at bounding box center [751, 437] width 406 height 81
type textarea "Perfect this looks great!! Agree with the above! And sadly nothing great fabric…"
click at [934, 498] on button "Send" at bounding box center [939, 499] width 31 height 12
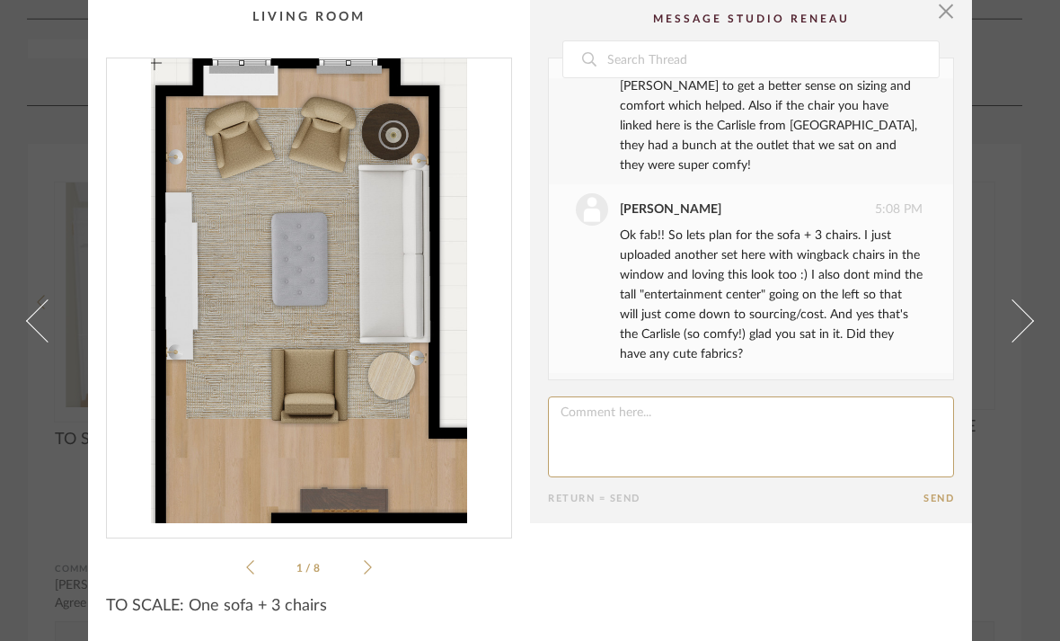
scroll to position [655, 0]
click at [375, 572] on div "1 / 8" at bounding box center [309, 318] width 406 height 520
click at [363, 575] on li "1 / 8" at bounding box center [309, 567] width 110 height 22
click at [363, 560] on li "1 / 8" at bounding box center [309, 567] width 110 height 22
click at [365, 562] on icon at bounding box center [368, 567] width 8 height 16
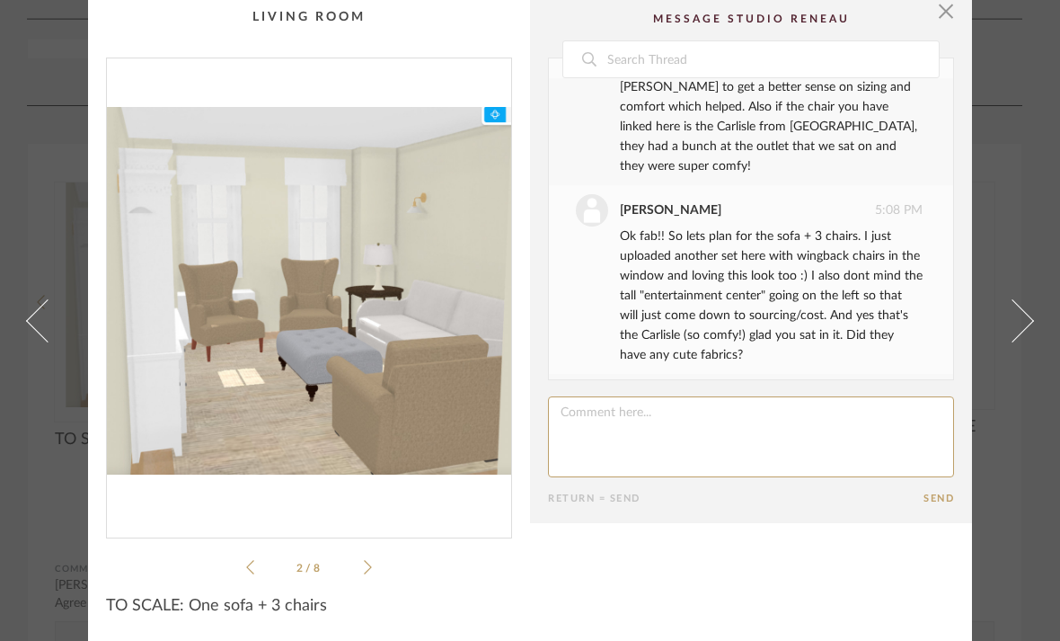
click at [365, 562] on icon at bounding box center [368, 567] width 8 height 16
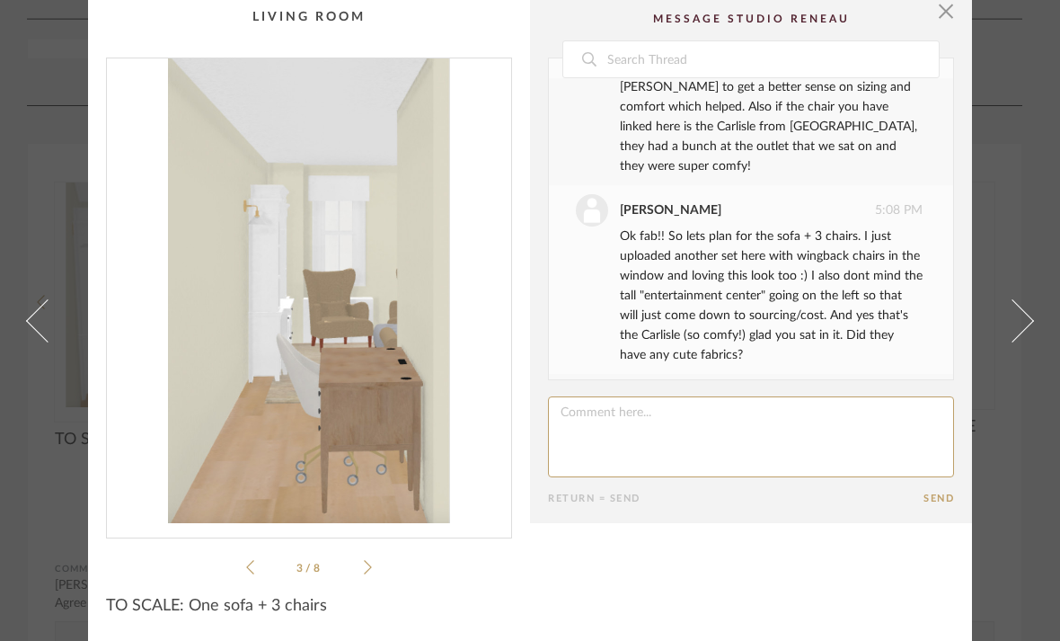
click at [366, 562] on icon at bounding box center [368, 567] width 8 height 16
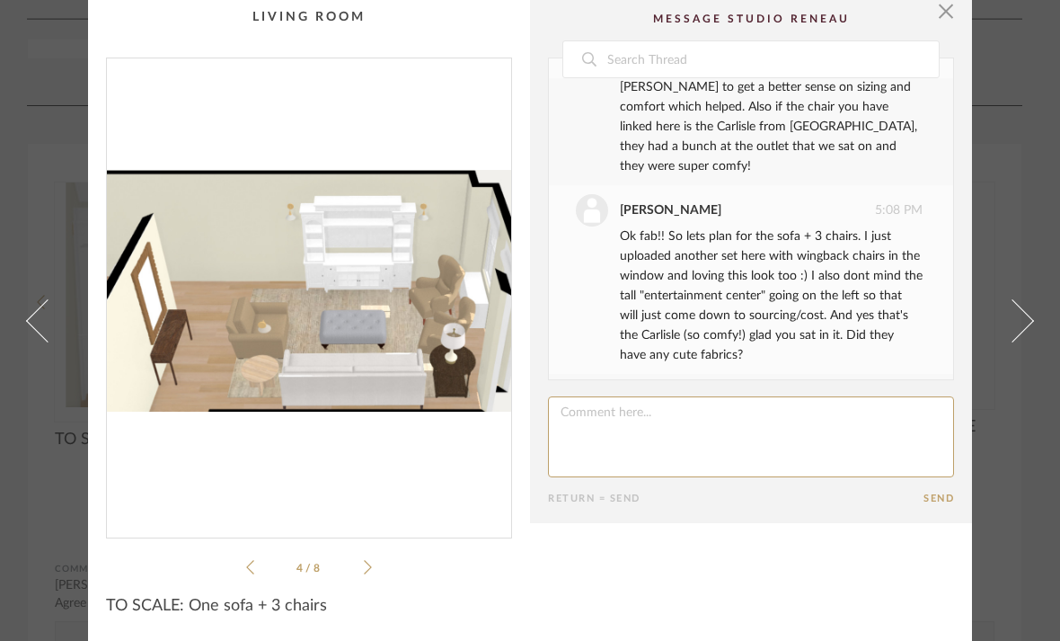
click at [366, 562] on icon at bounding box center [368, 567] width 8 height 16
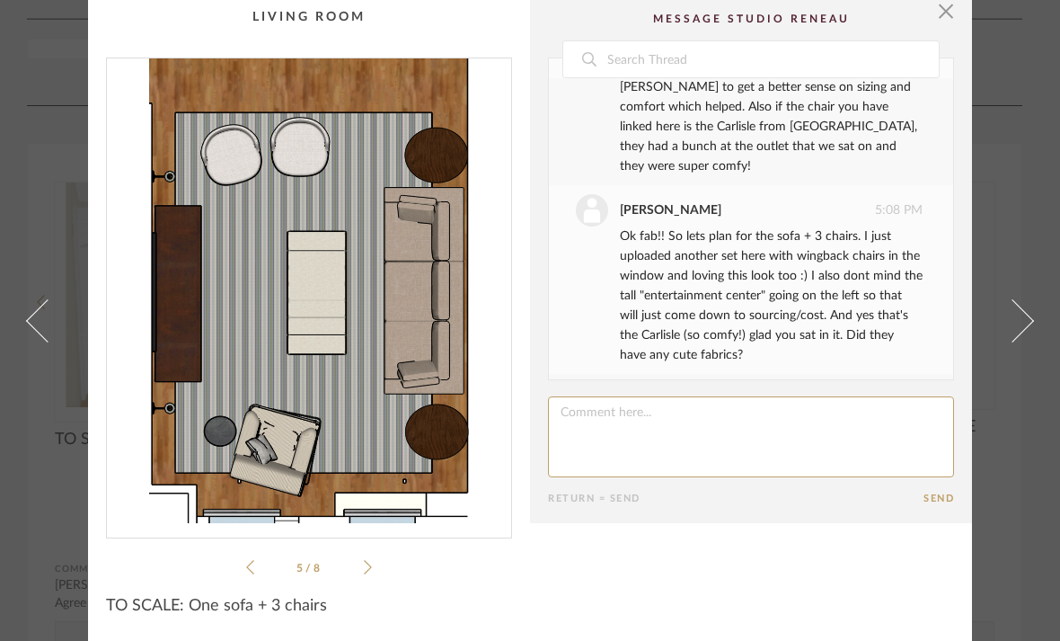
click at [366, 562] on icon at bounding box center [368, 567] width 8 height 16
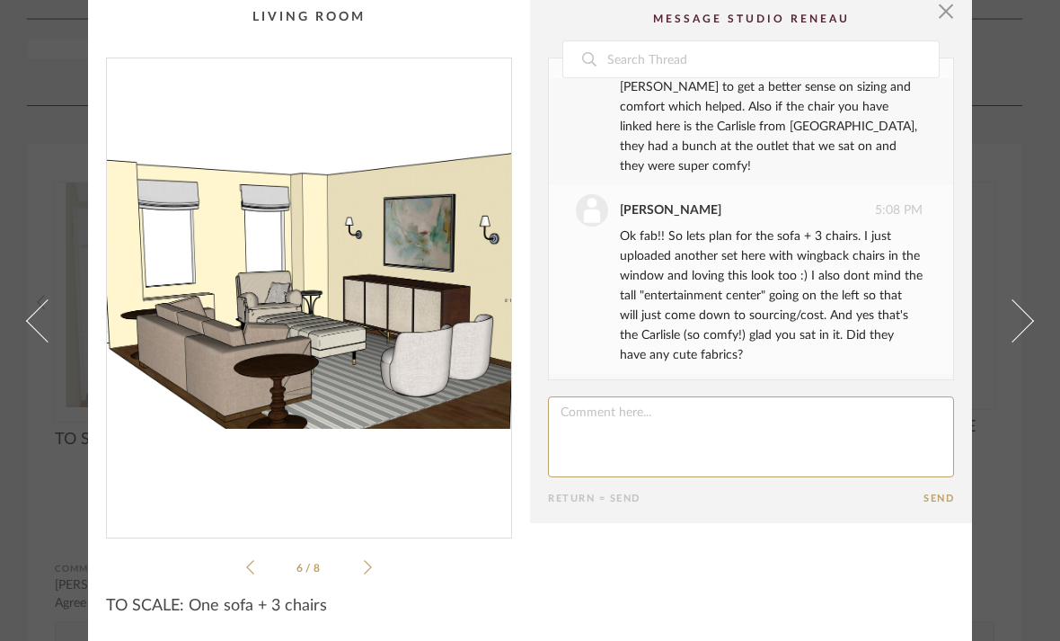
click at [372, 576] on div "6 / 8" at bounding box center [309, 318] width 406 height 520
click at [368, 570] on icon at bounding box center [368, 567] width 8 height 16
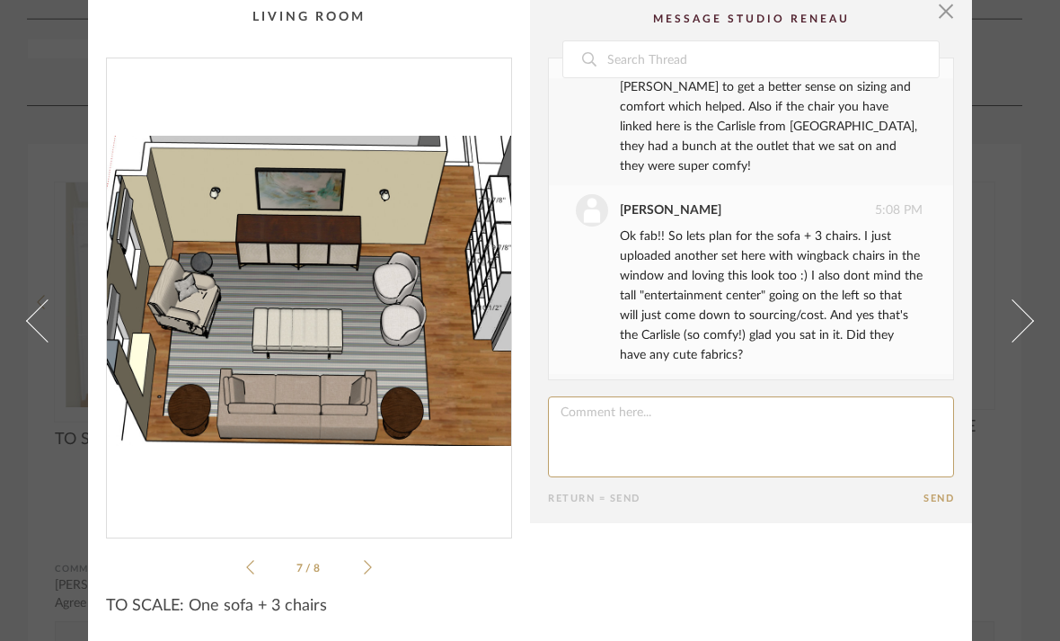
click at [371, 573] on icon at bounding box center [368, 567] width 8 height 16
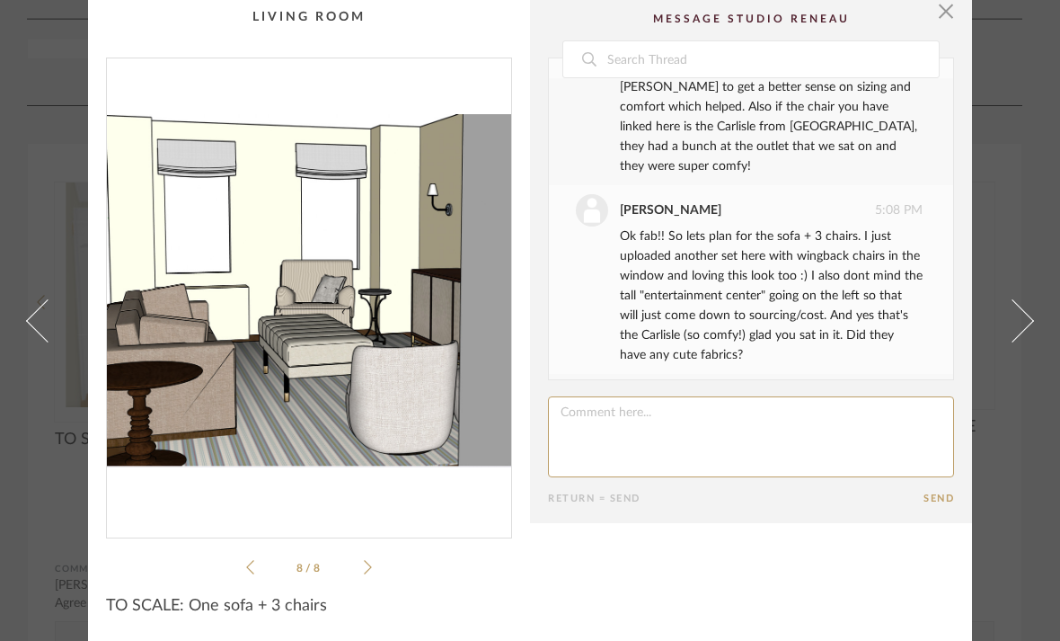
click at [373, 574] on div "8 / 8" at bounding box center [309, 318] width 406 height 520
click at [374, 574] on div "8 / 8" at bounding box center [309, 318] width 406 height 520
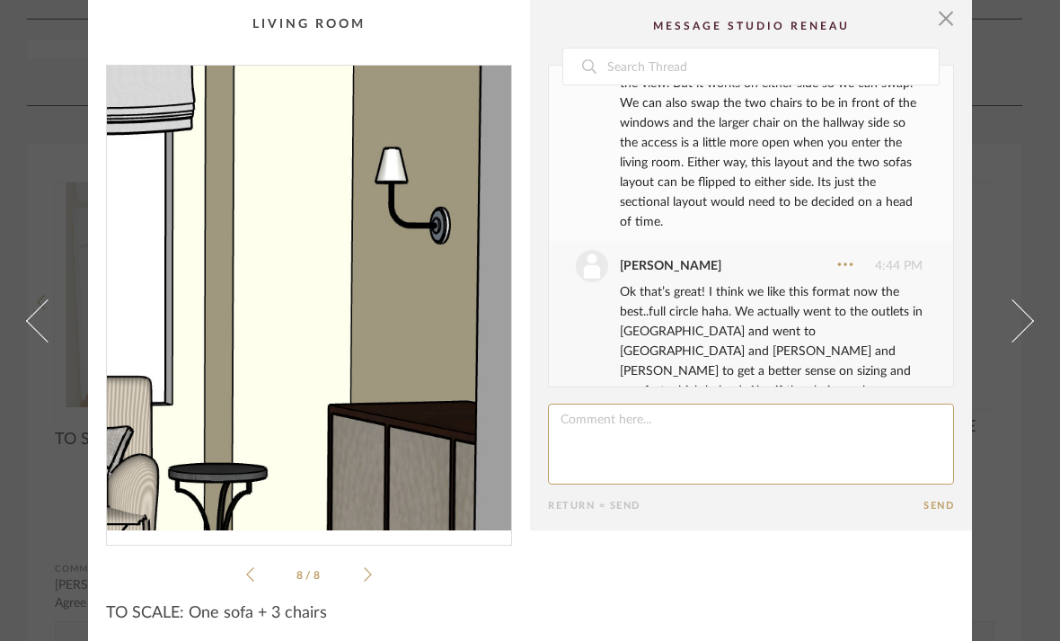
click at [405, 241] on img "7" at bounding box center [309, 298] width 404 height 465
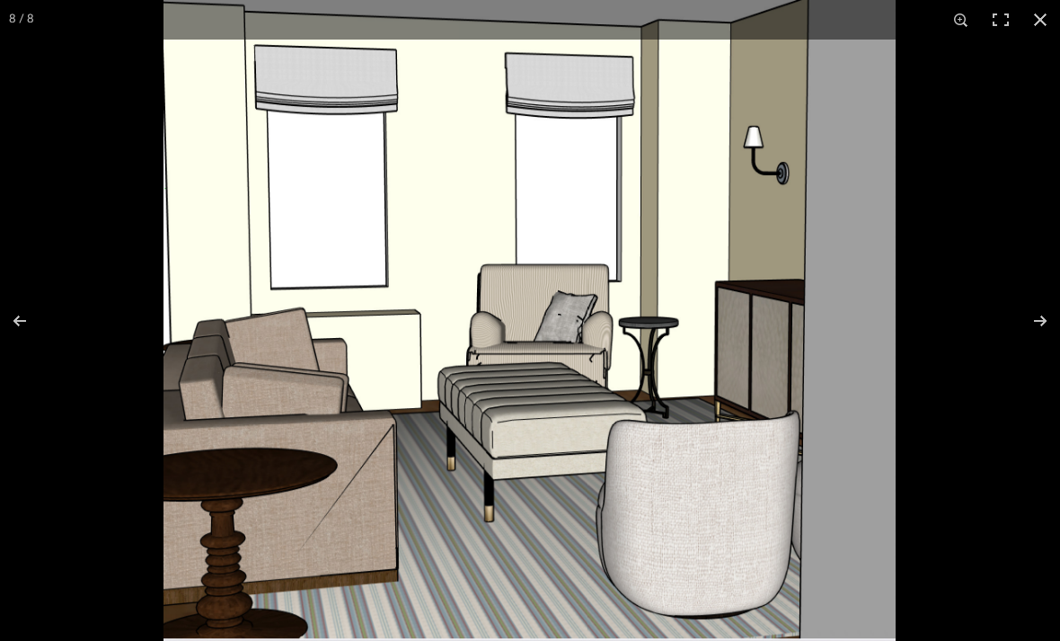
click at [1041, 217] on div at bounding box center [694, 320] width 1060 height 641
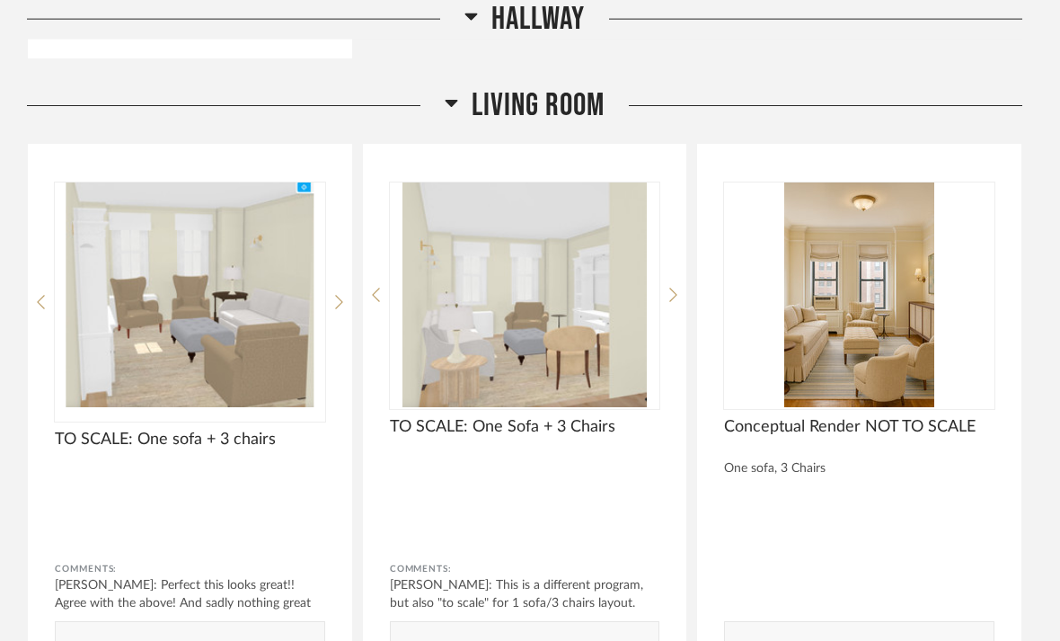
scroll to position [3307, 0]
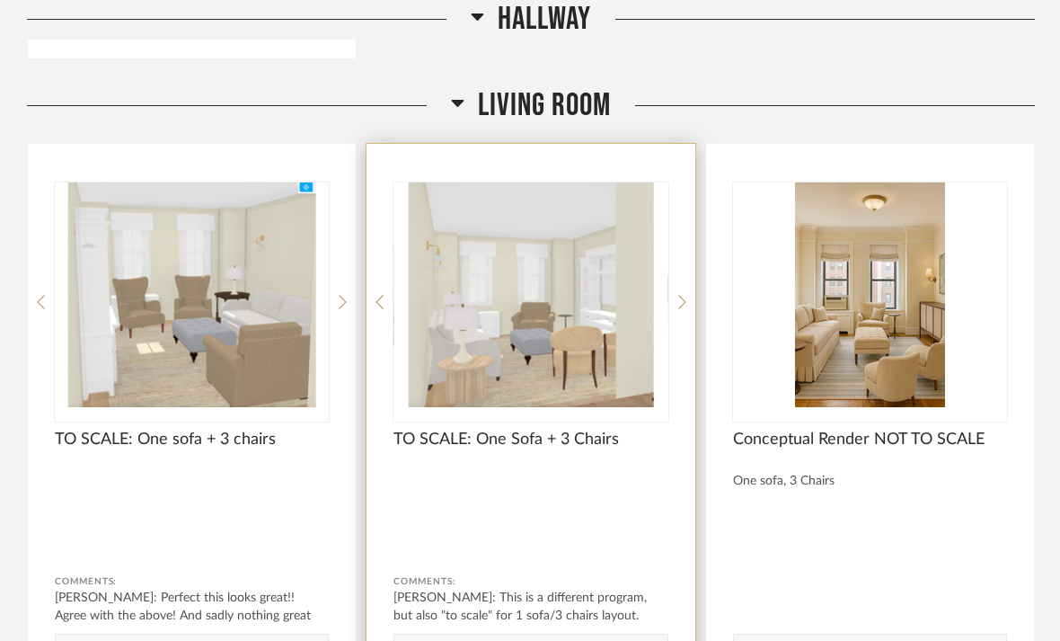
click at [557, 225] on img "0" at bounding box center [531, 294] width 274 height 225
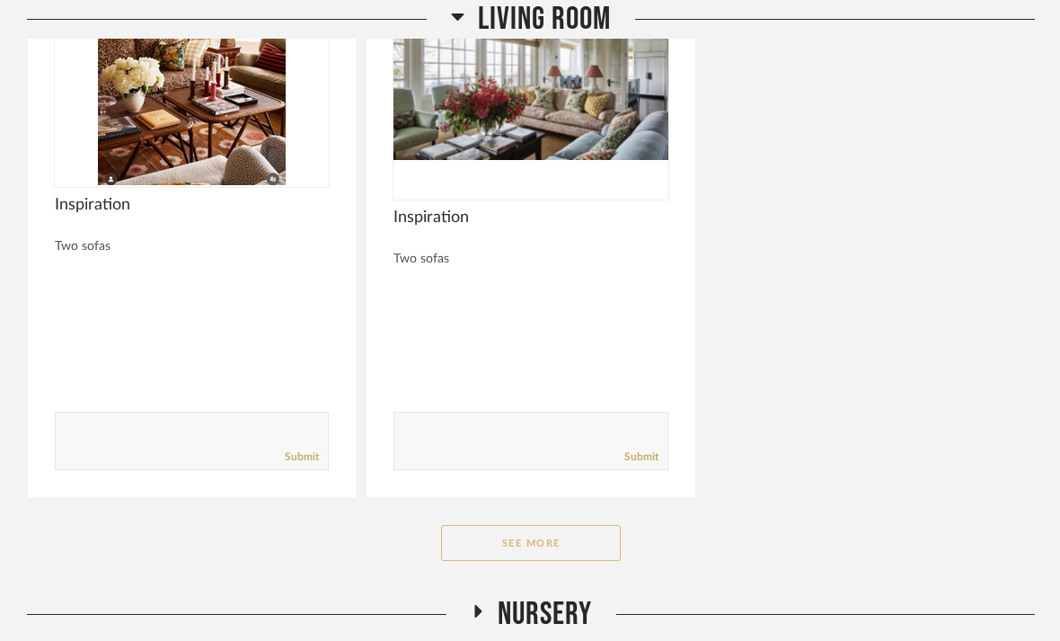
scroll to position [7236, 0]
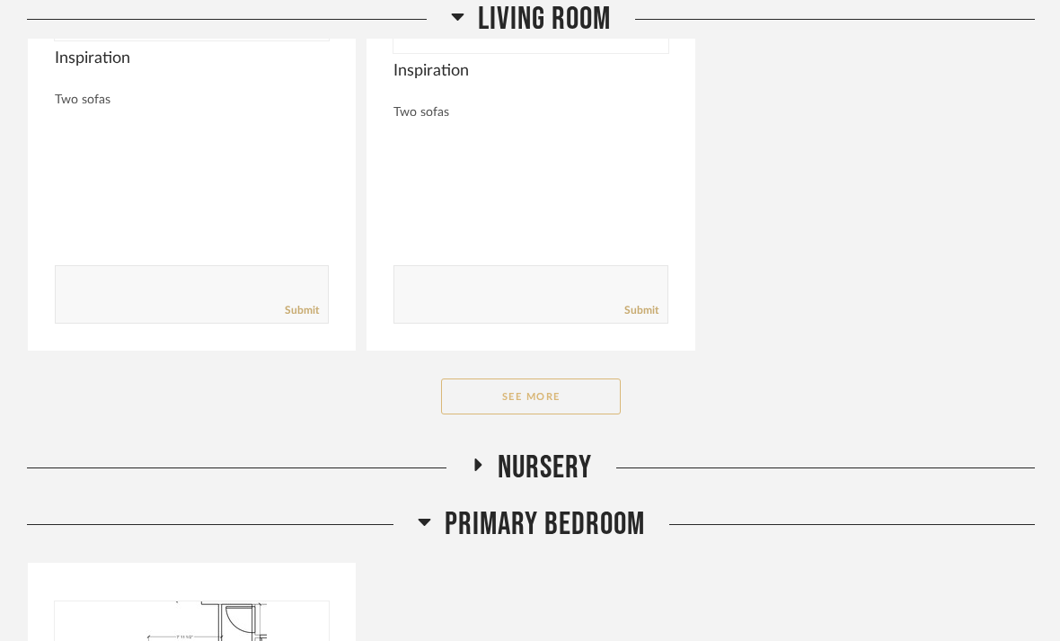
click at [558, 378] on button "See More" at bounding box center [531, 396] width 180 height 36
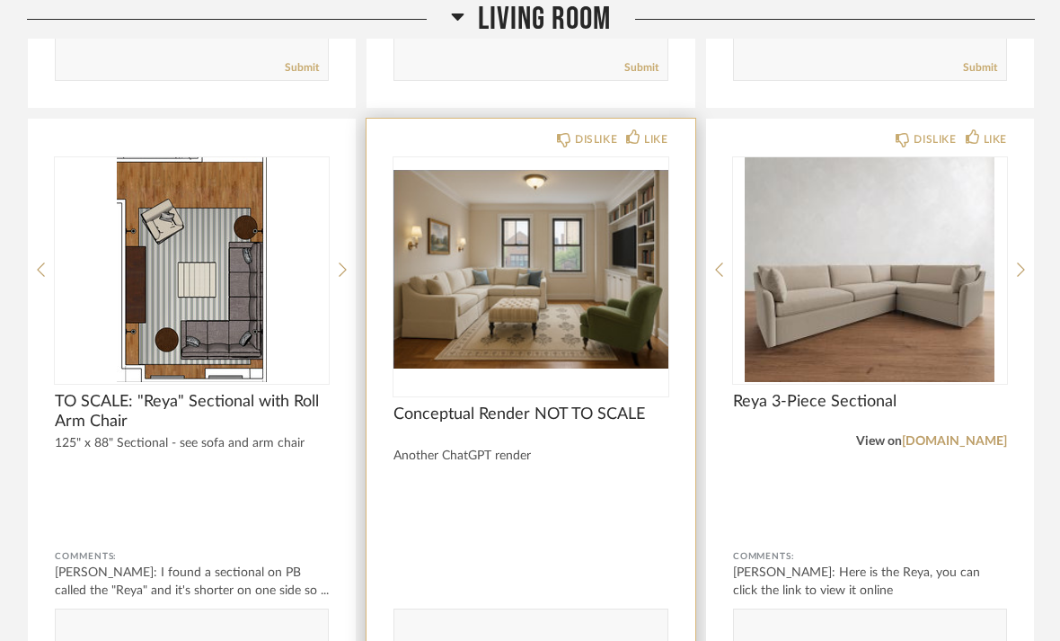
scroll to position [4510, 0]
